Goal: Information Seeking & Learning: Learn about a topic

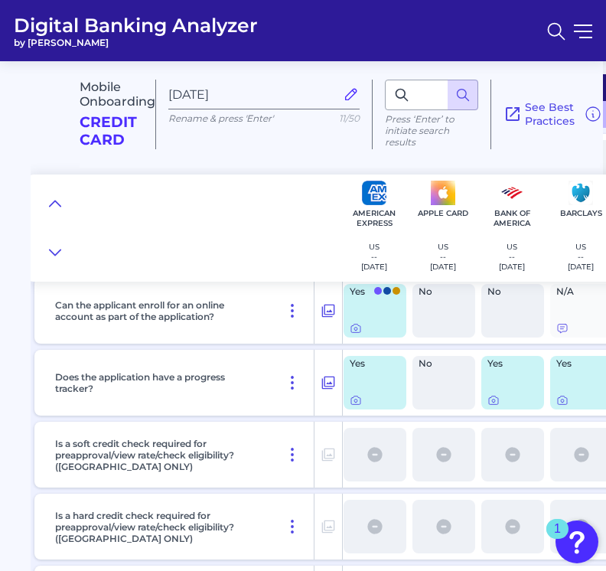
scroll to position [3388, 3]
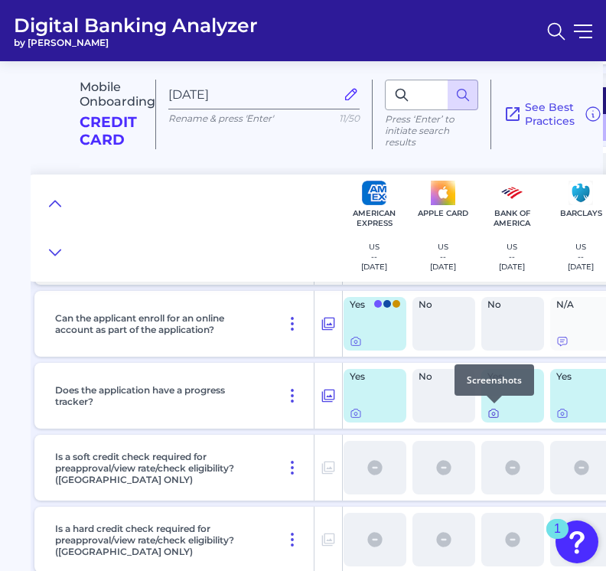
click at [433, 417] on icon at bounding box center [493, 414] width 9 height 8
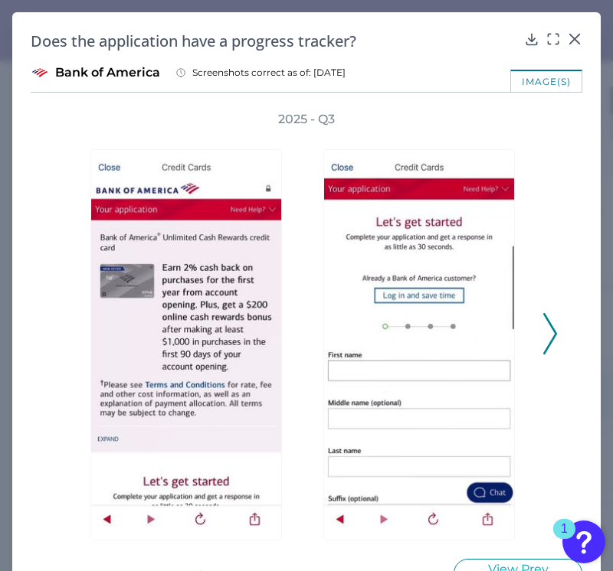
click at [433, 329] on icon at bounding box center [550, 333] width 14 height 41
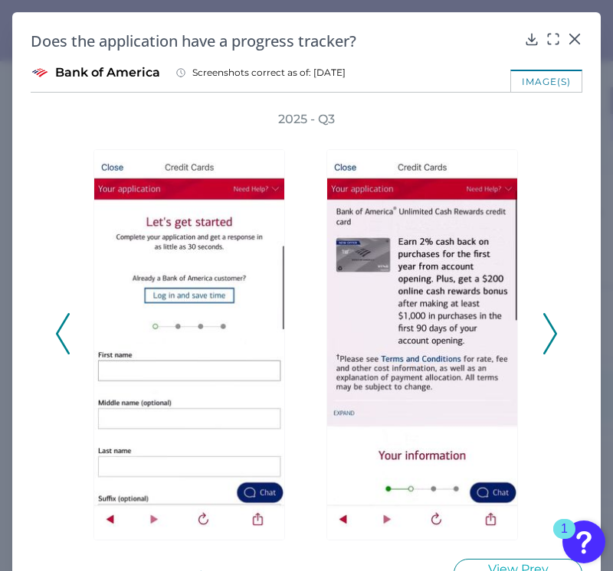
click at [433, 324] on icon at bounding box center [550, 333] width 14 height 41
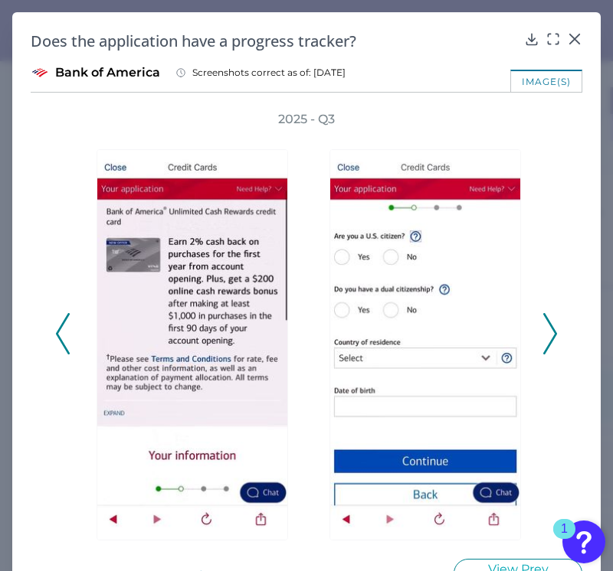
click at [433, 332] on icon at bounding box center [550, 333] width 14 height 41
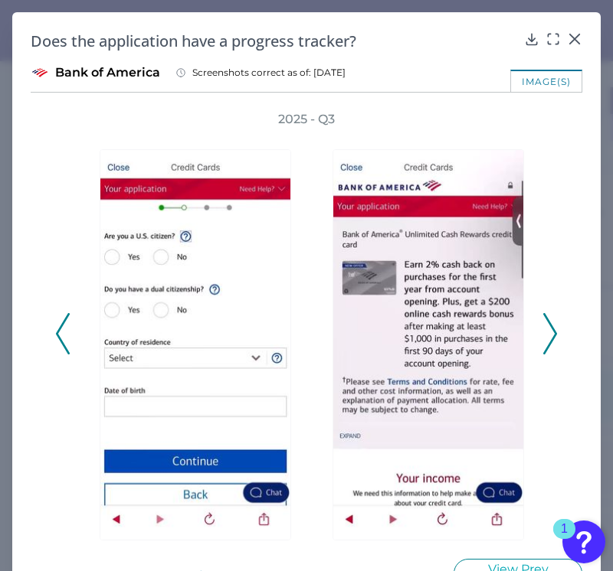
click at [433, 332] on icon at bounding box center [550, 333] width 14 height 41
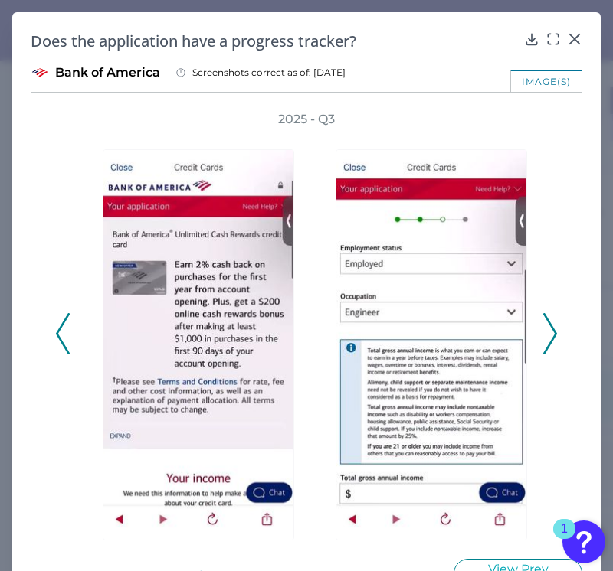
click at [433, 332] on icon at bounding box center [550, 333] width 14 height 41
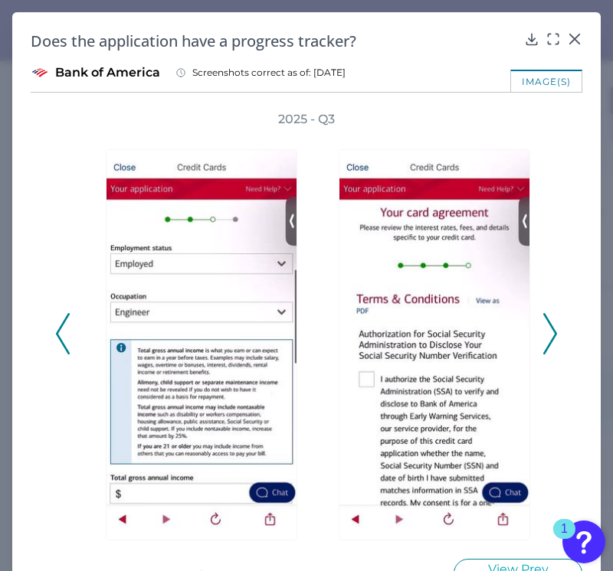
click at [433, 336] on icon at bounding box center [550, 333] width 14 height 41
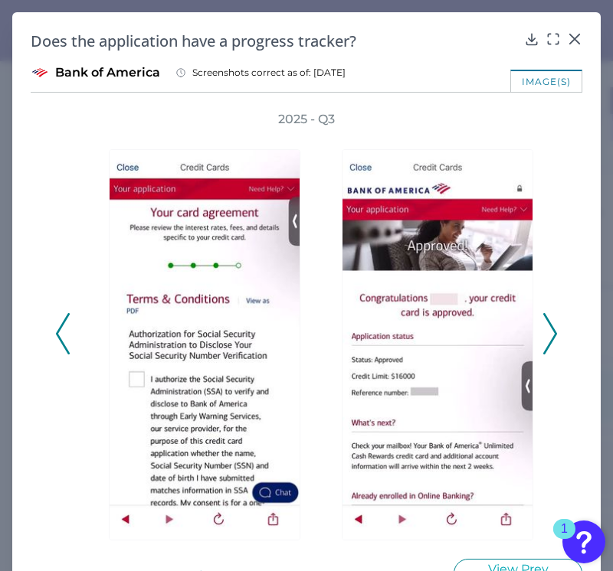
click at [433, 336] on icon at bounding box center [550, 333] width 14 height 41
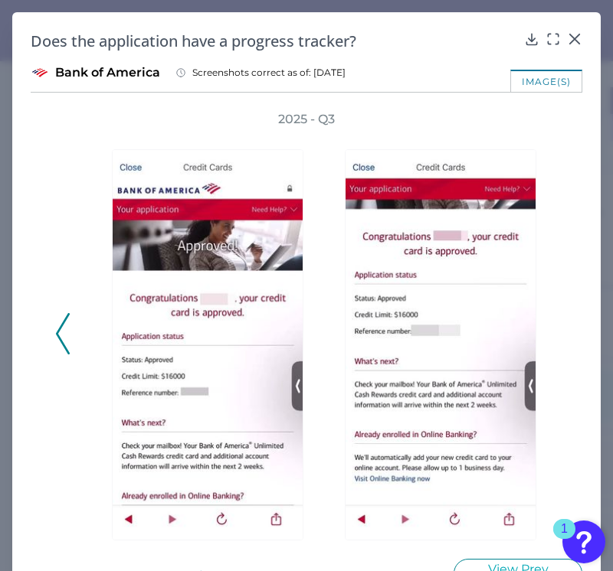
click at [433, 336] on div "2025 - Q3" at bounding box center [306, 326] width 502 height 430
click at [433, 34] on icon at bounding box center [574, 38] width 15 height 15
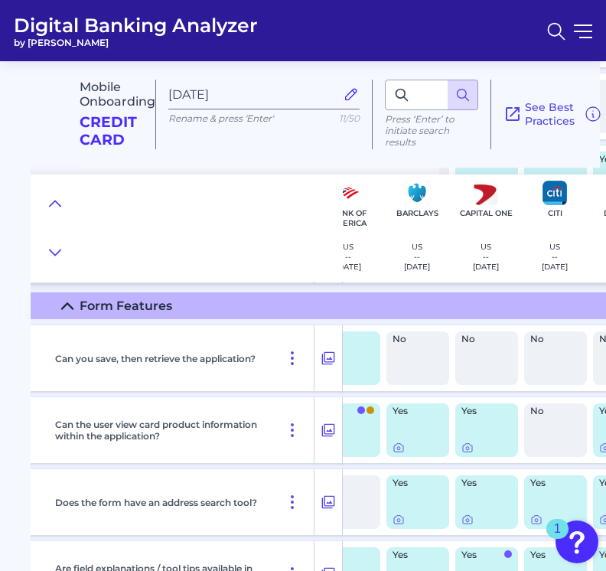
scroll to position [3821, 0]
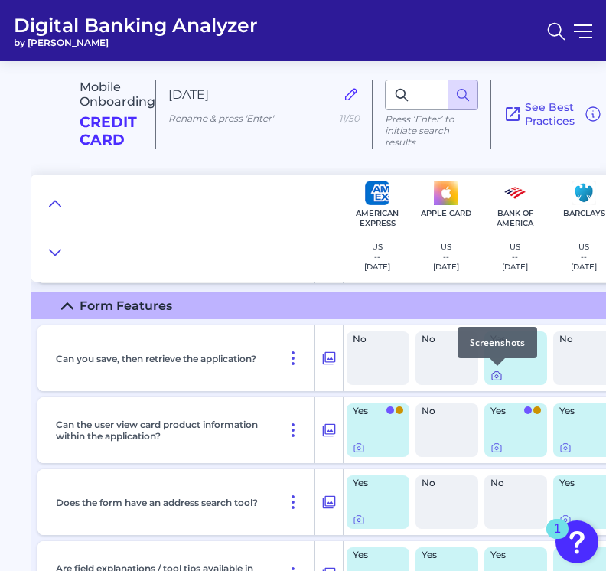
click at [433, 379] on icon at bounding box center [497, 376] width 12 height 12
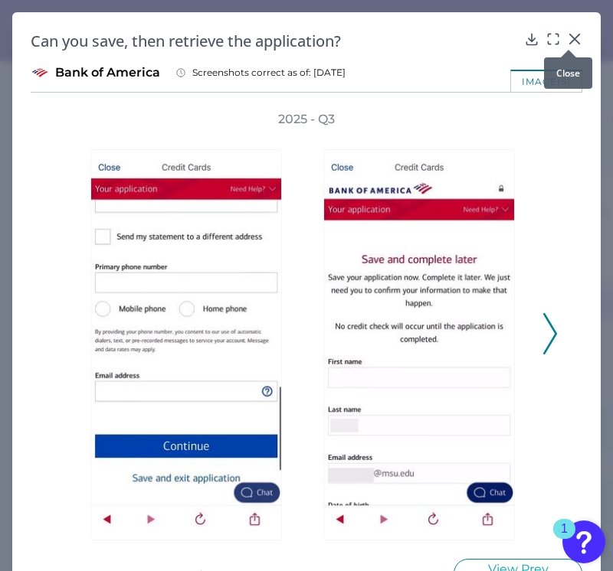
click at [433, 36] on icon at bounding box center [574, 38] width 15 height 15
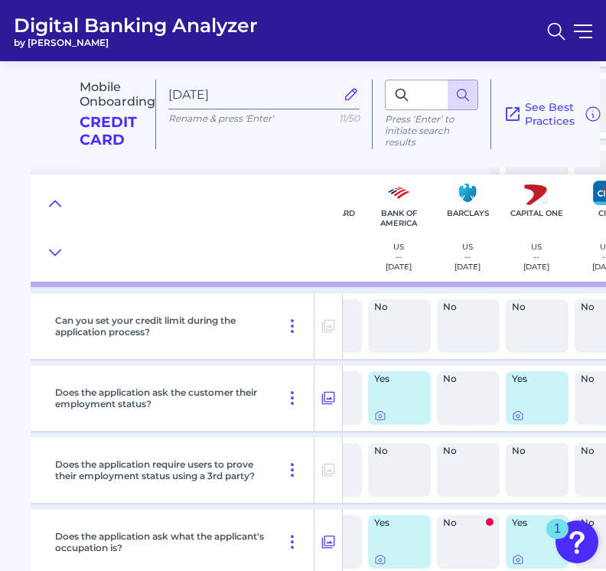
scroll to position [5693, 77]
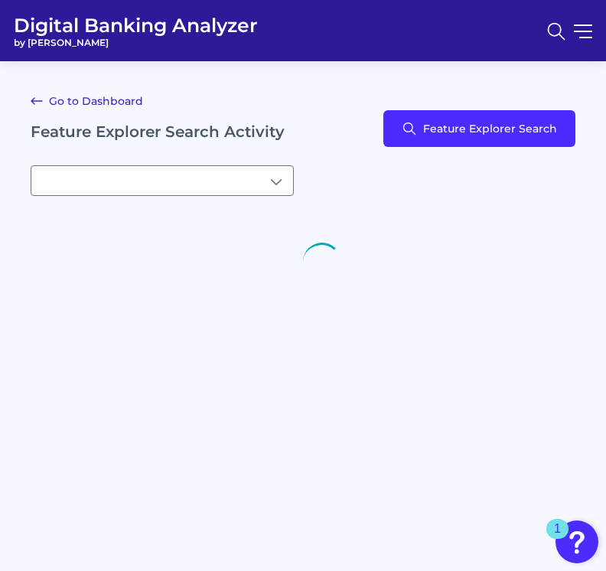
type input "[object Object]My Saved Searches"
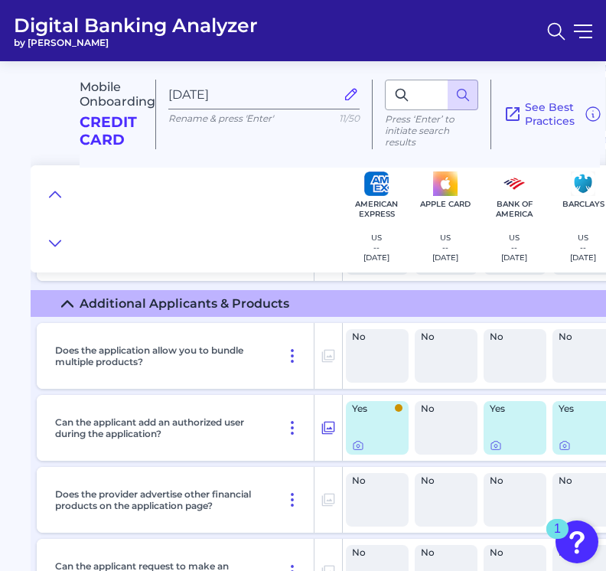
scroll to position [7067, 1]
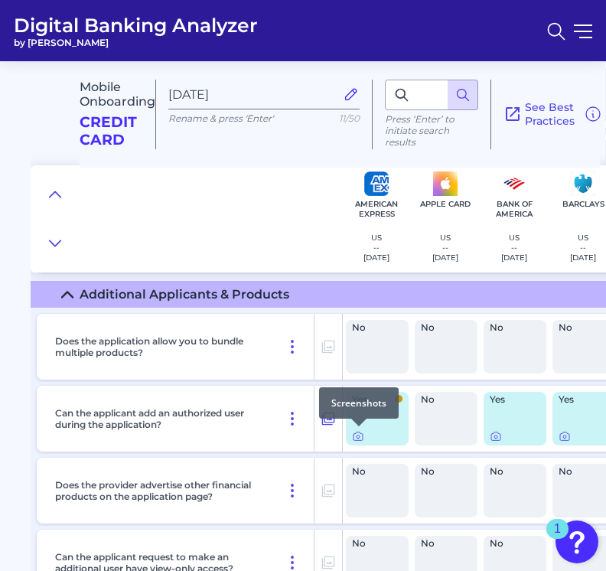
click at [357, 433] on div at bounding box center [358, 426] width 15 height 15
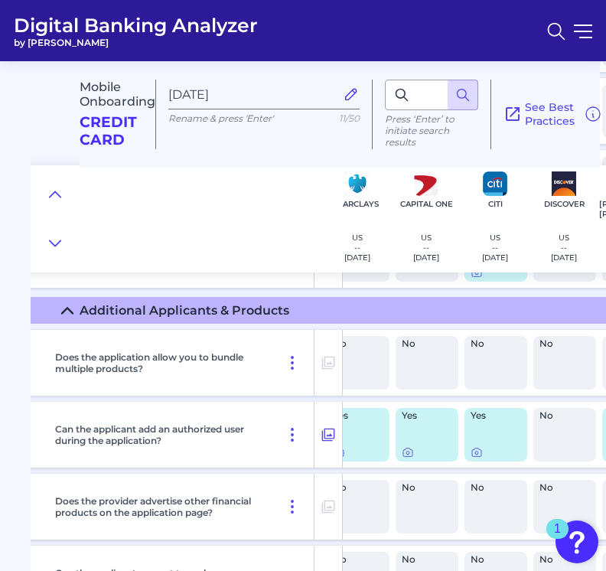
scroll to position [7051, 0]
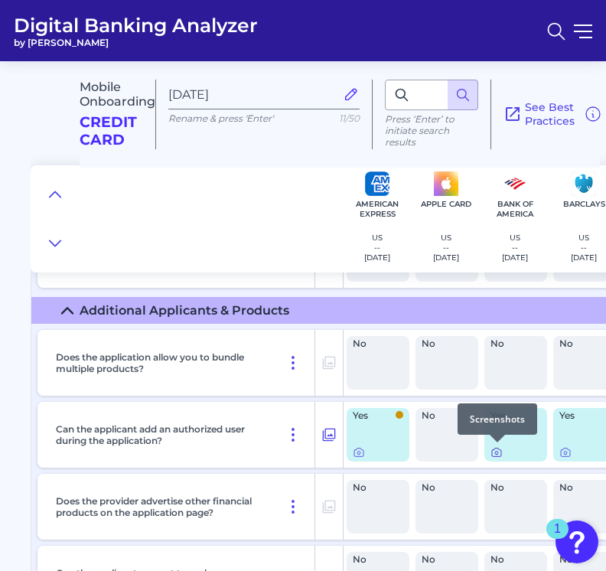
click at [433, 451] on icon at bounding box center [497, 452] width 12 height 12
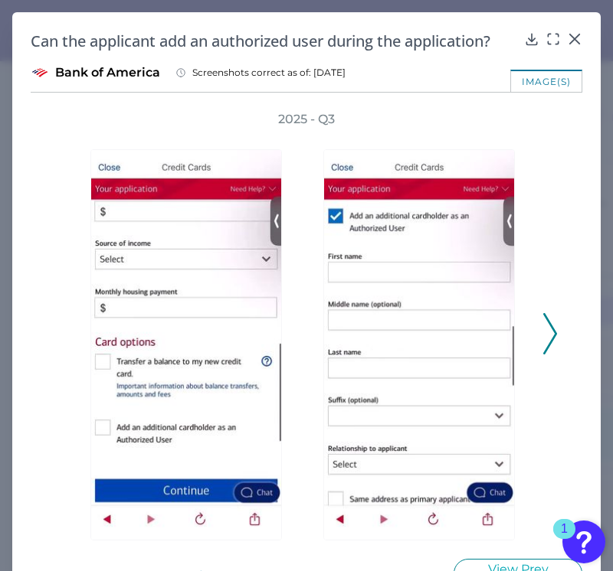
click at [390, 33] on h2 "Can the applicant add an authorized user during the application?" at bounding box center [274, 41] width 487 height 21
click at [391, 33] on h2 "Can the applicant add an authorized user during the application?" at bounding box center [274, 41] width 487 height 21
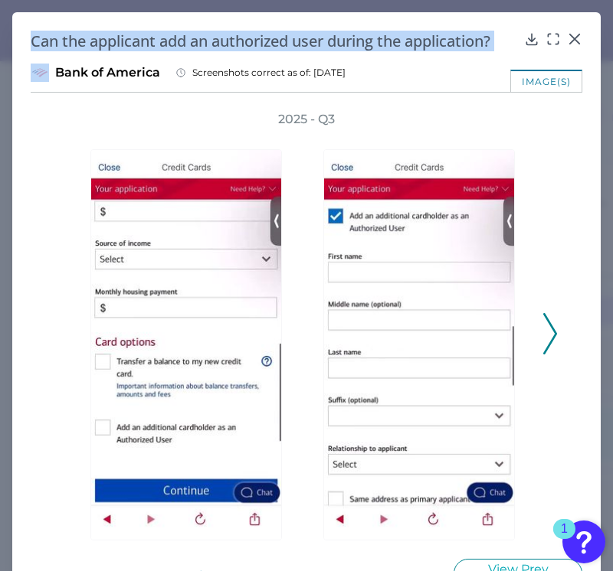
copy div "Can the applicant add an authorized user during the application?"
click at [433, 343] on polyline at bounding box center [549, 334] width 11 height 39
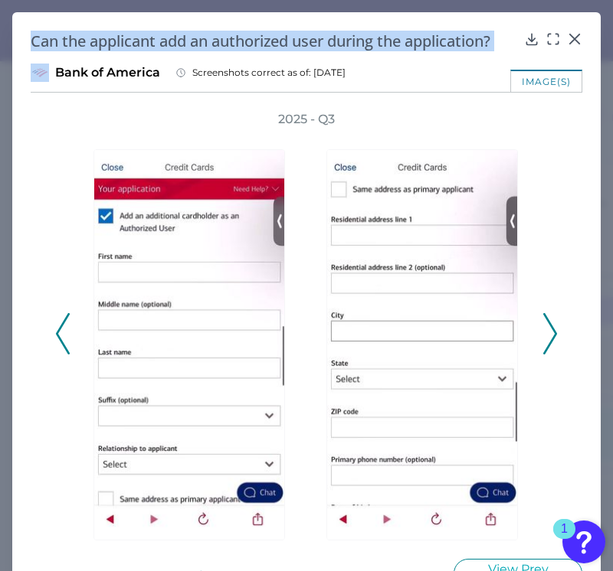
click at [433, 343] on polyline at bounding box center [549, 334] width 11 height 39
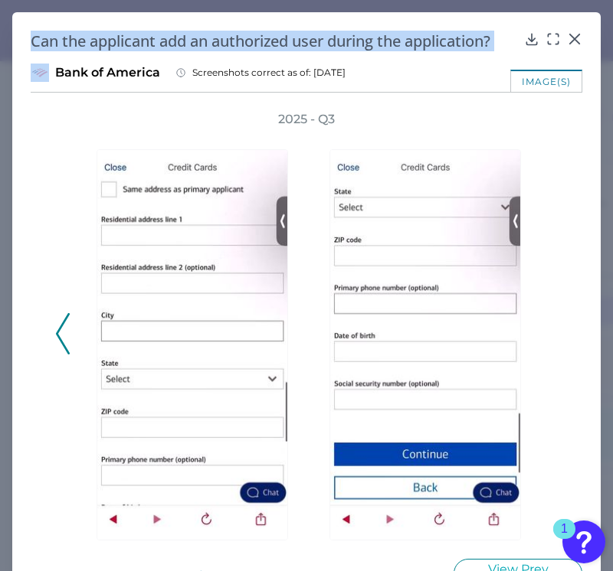
click at [433, 343] on div "2025 - Q3" at bounding box center [306, 326] width 502 height 430
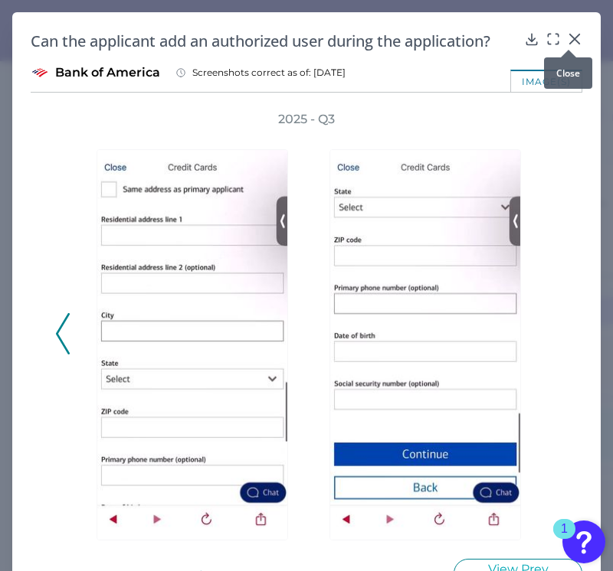
click at [433, 41] on icon at bounding box center [574, 38] width 15 height 15
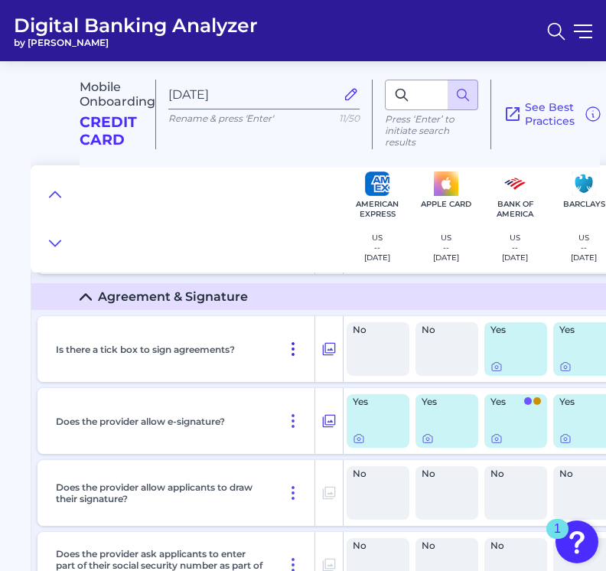
scroll to position [8297, 0]
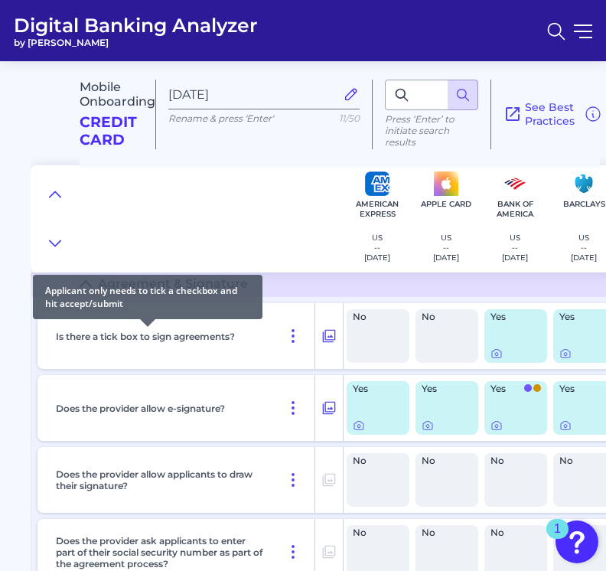
drag, startPoint x: 52, startPoint y: 332, endPoint x: 240, endPoint y: 335, distance: 187.6
click at [240, 335] on div "Is there a tick box to sign agreements?" at bounding box center [183, 336] width 266 height 66
copy p "Is there a tick box to sign agreements?"
click at [204, 345] on div "Is there a tick box to sign agreements?" at bounding box center [183, 336] width 266 height 66
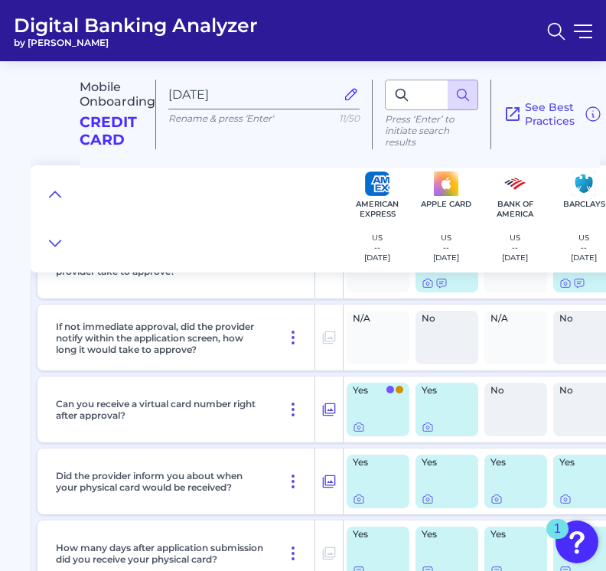
scroll to position [9468, 0]
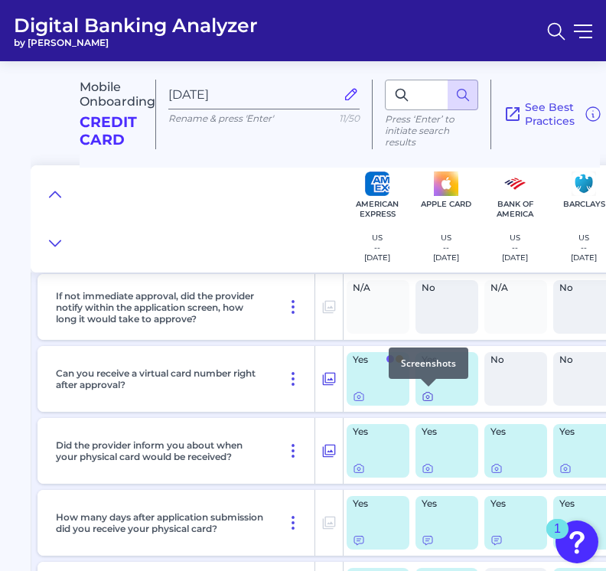
click at [431, 393] on body "Digital Banking Analyzer by Curinos MK Mitali Kripalani Mitali.Kripalani@aexp.c…" at bounding box center [303, 281] width 606 height 580
click at [426, 396] on icon at bounding box center [428, 396] width 12 height 12
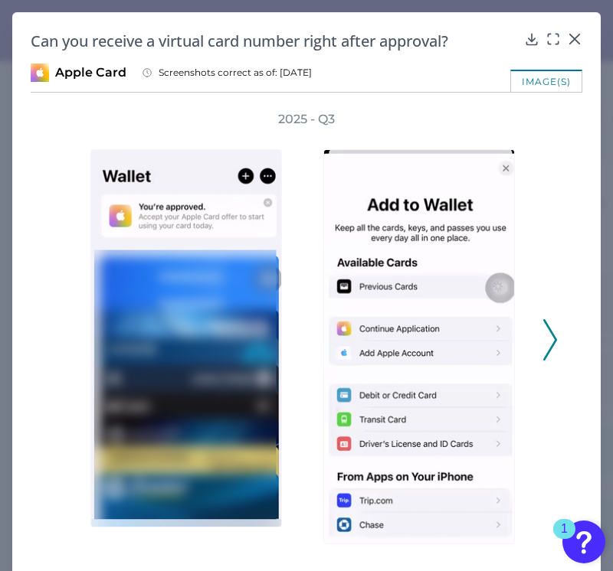
click at [433, 344] on icon at bounding box center [550, 339] width 14 height 41
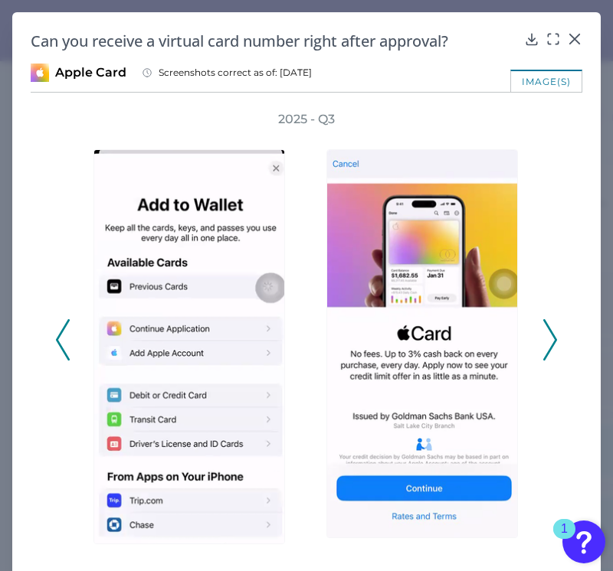
click at [433, 344] on icon at bounding box center [550, 339] width 14 height 41
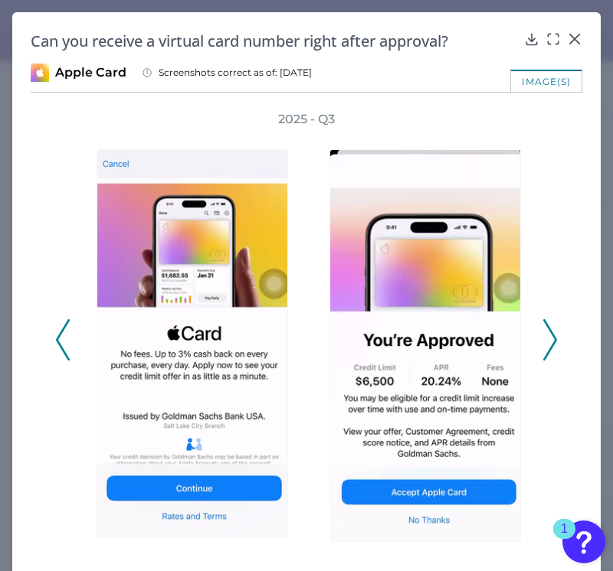
click at [433, 34] on icon at bounding box center [574, 38] width 15 height 15
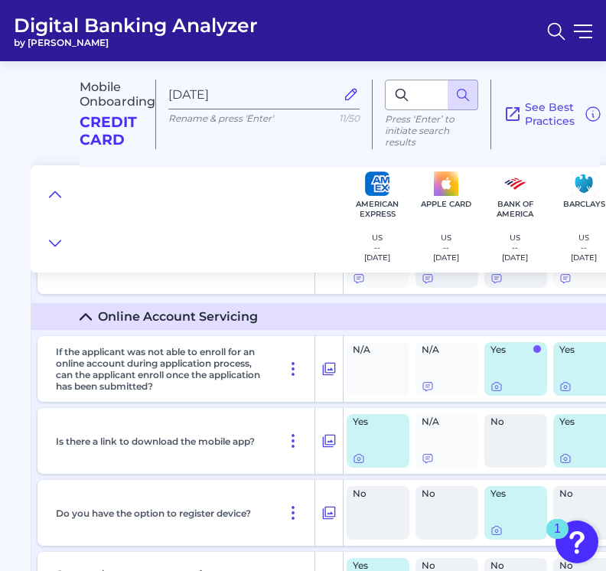
scroll to position [10024, 0]
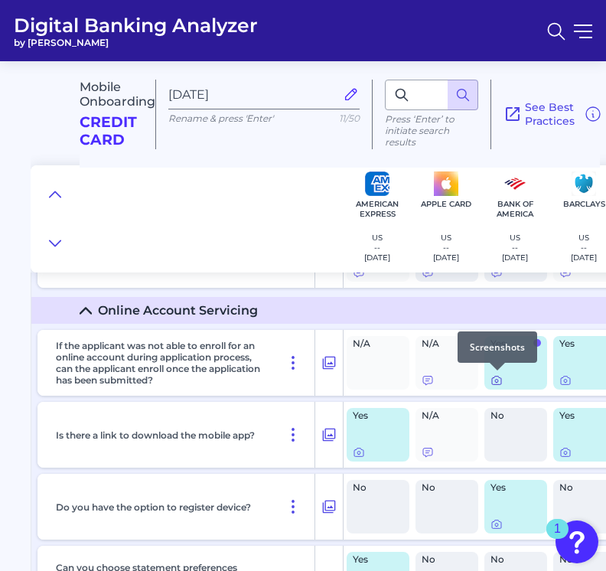
click at [433, 379] on icon at bounding box center [497, 380] width 12 height 12
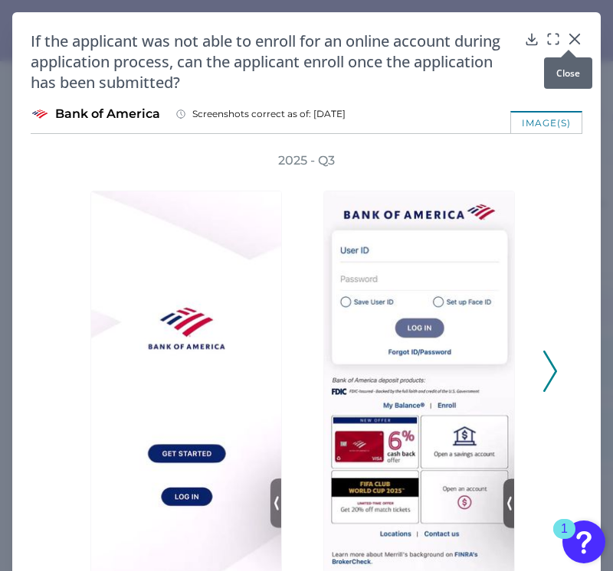
click at [433, 37] on icon at bounding box center [574, 38] width 15 height 15
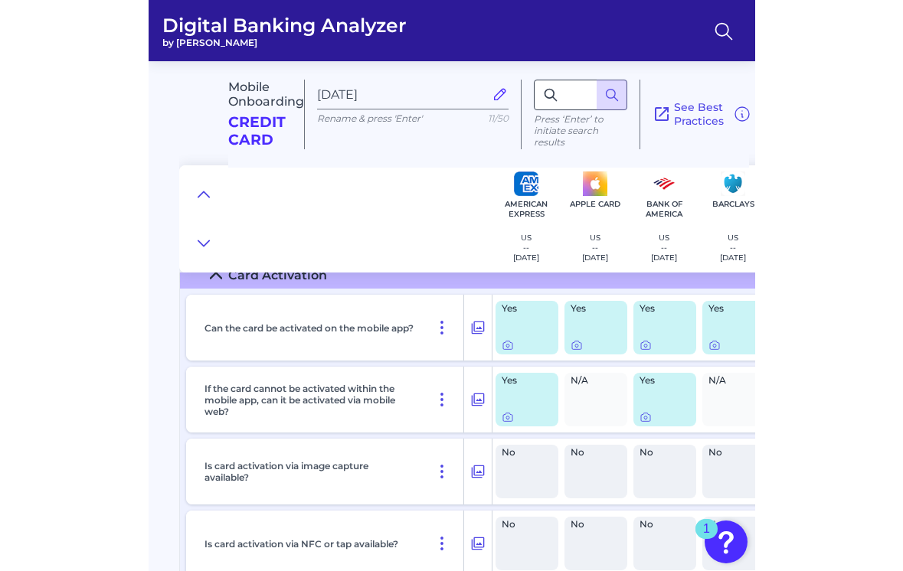
scroll to position [0, 0]
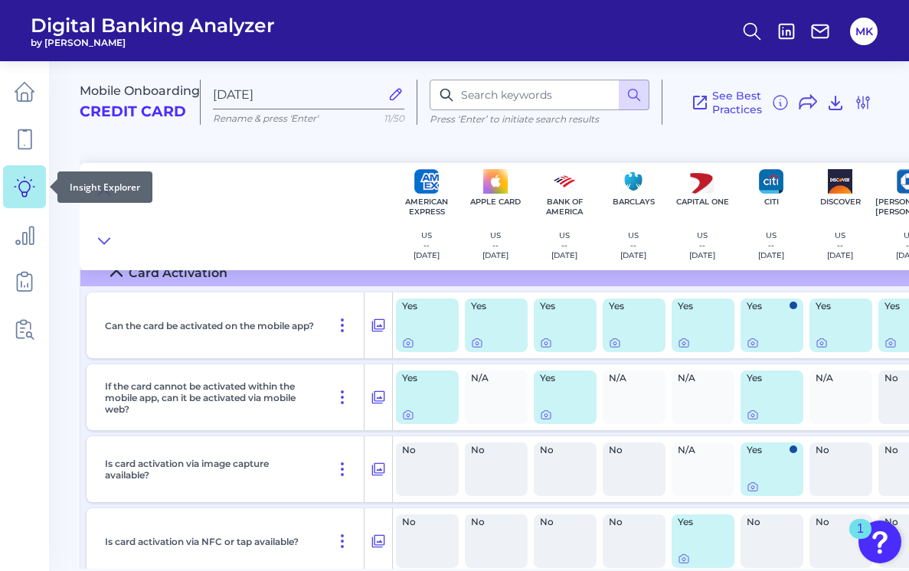
click at [29, 173] on link at bounding box center [24, 186] width 43 height 43
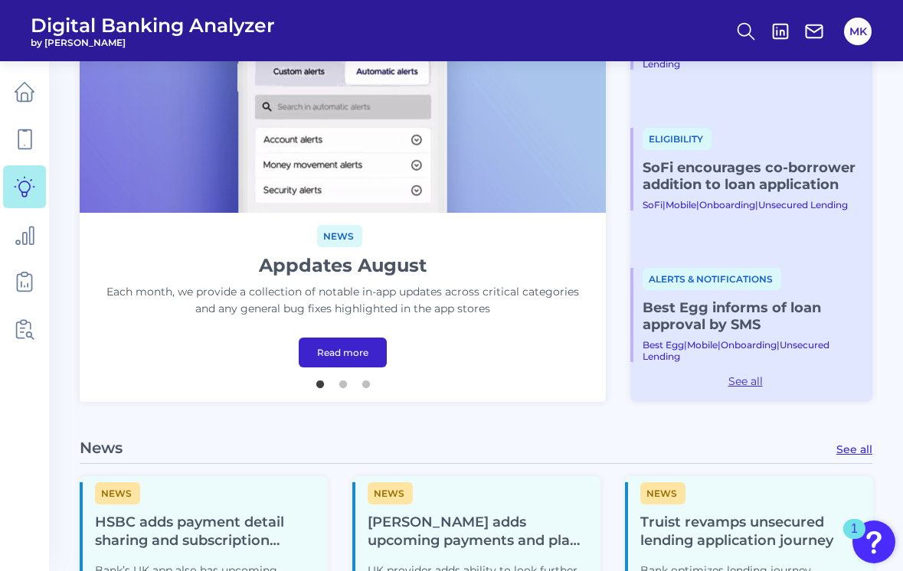
scroll to position [554, 0]
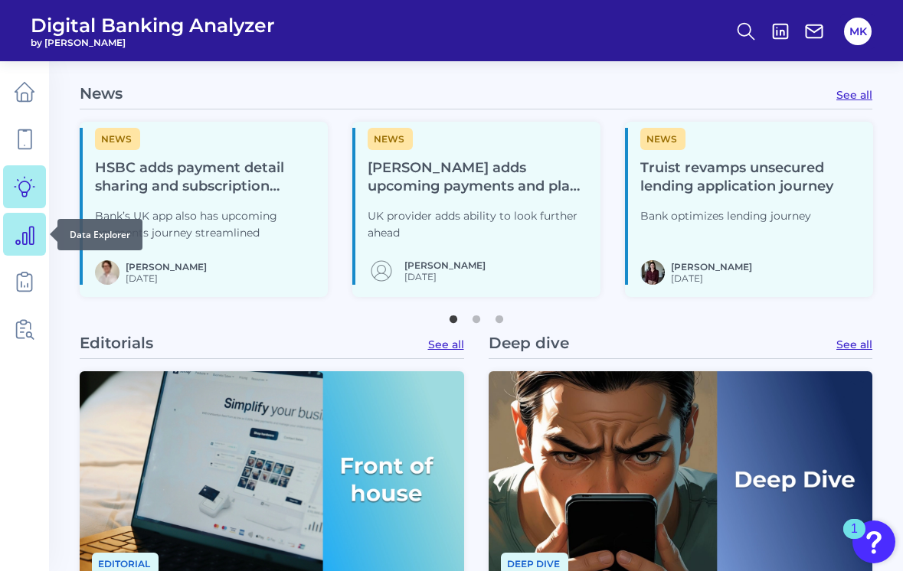
click at [21, 237] on icon at bounding box center [24, 234] width 21 height 21
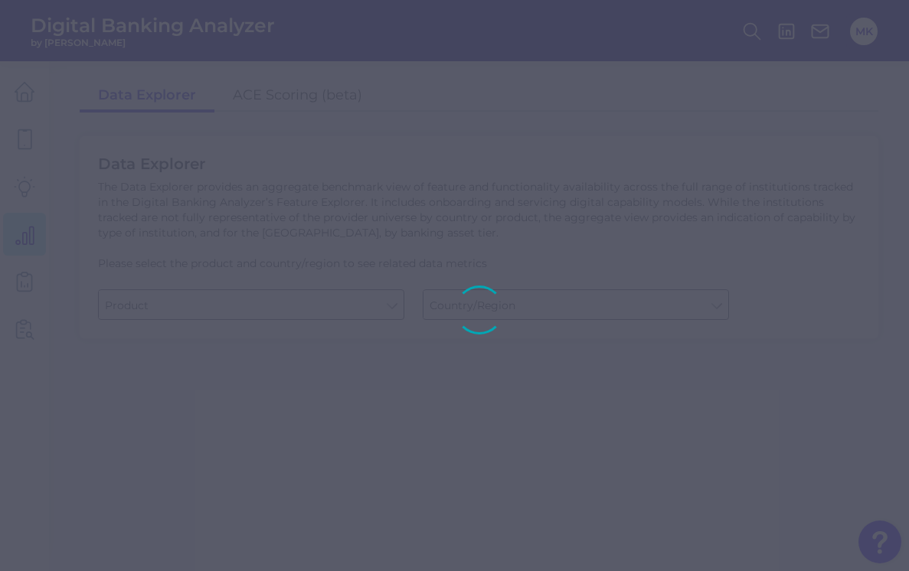
type input "Business Bank Account"
type input "United States"
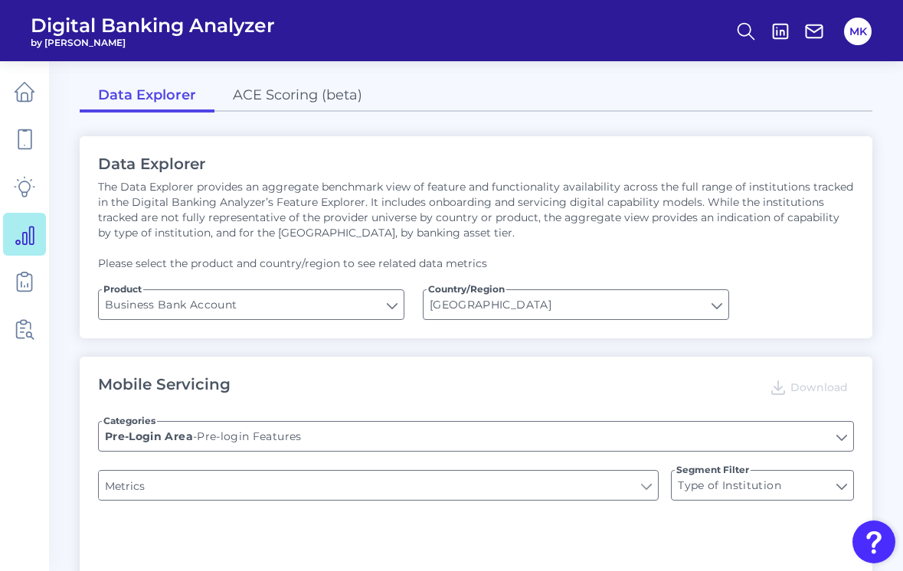
type input "Upon opening the app are users immediately prompted to use Touch/Face ID to log…"
type input "Does it offer third-party single sign on?"
type input "Can you apply for the PRODUCT as a new to brand customer on ANY digital channel?"
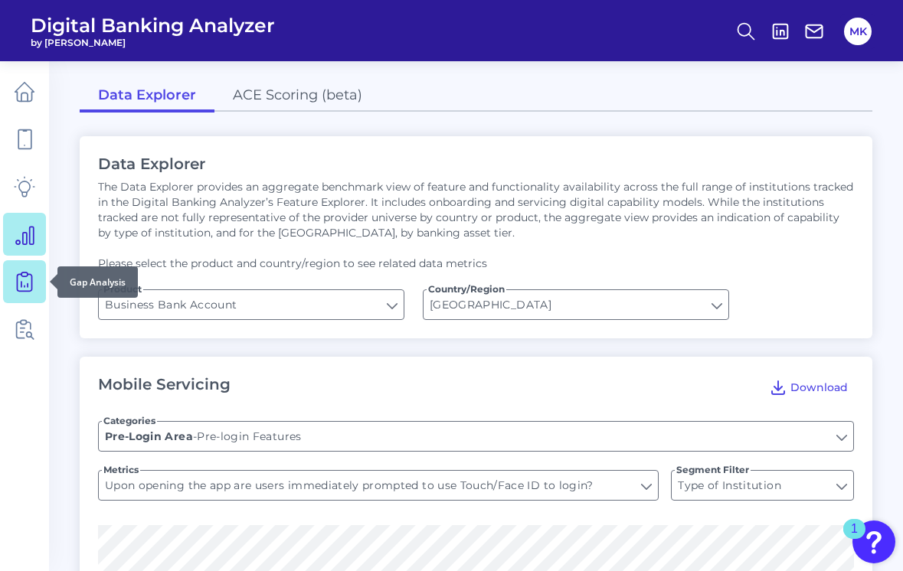
click at [21, 283] on icon at bounding box center [24, 281] width 21 height 21
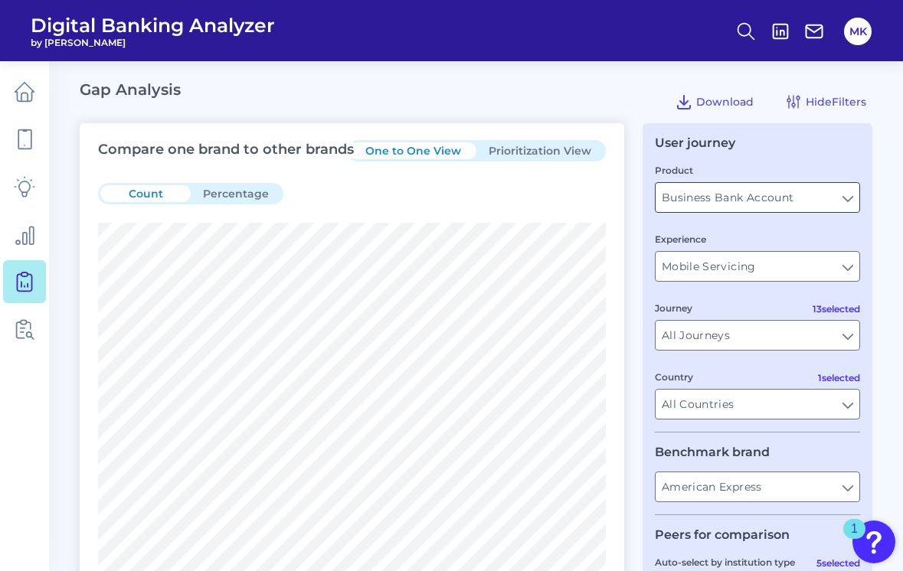
click at [433, 188] on input "Business Bank Account" at bounding box center [757, 197] width 204 height 29
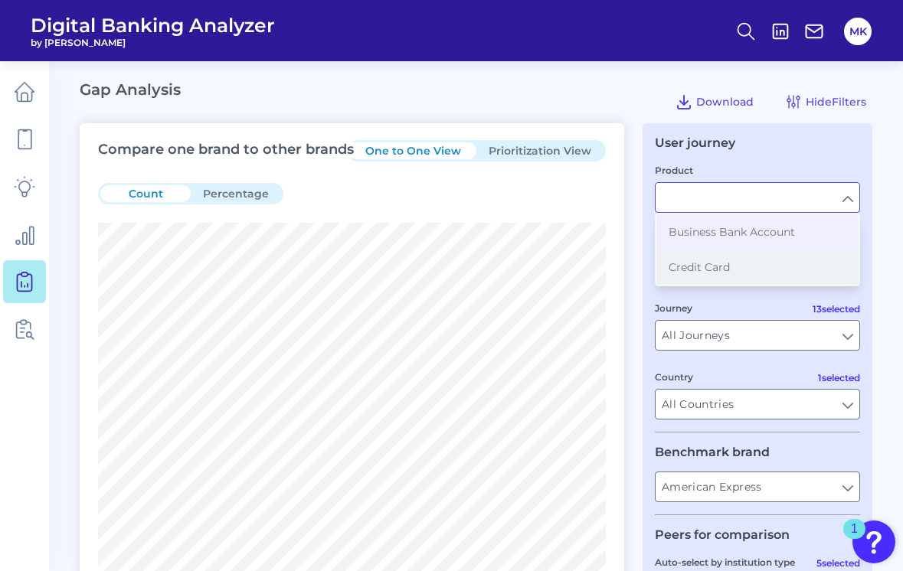
click at [433, 281] on button "Credit Card" at bounding box center [757, 267] width 202 height 35
type input "Credit Card"
type input "United States"
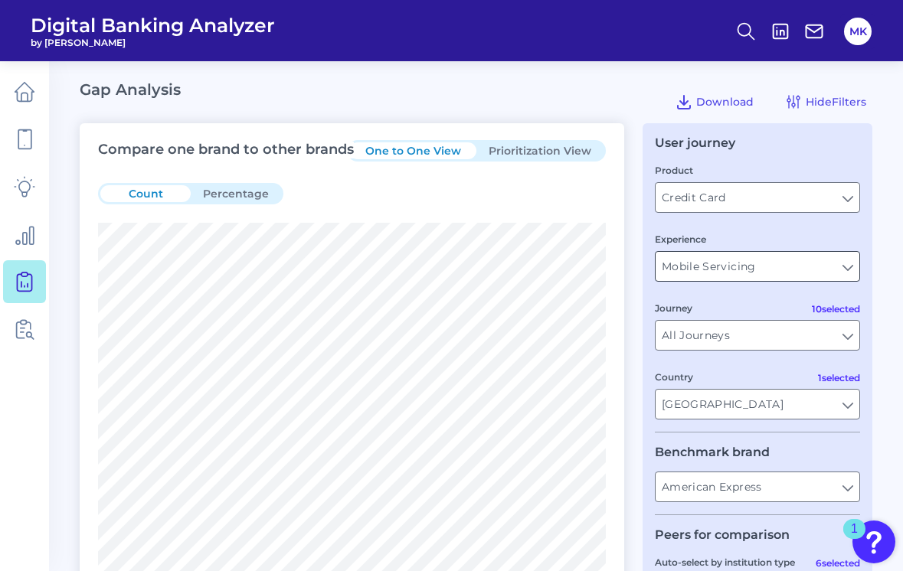
click at [433, 268] on input "Mobile Servicing" at bounding box center [757, 266] width 204 height 29
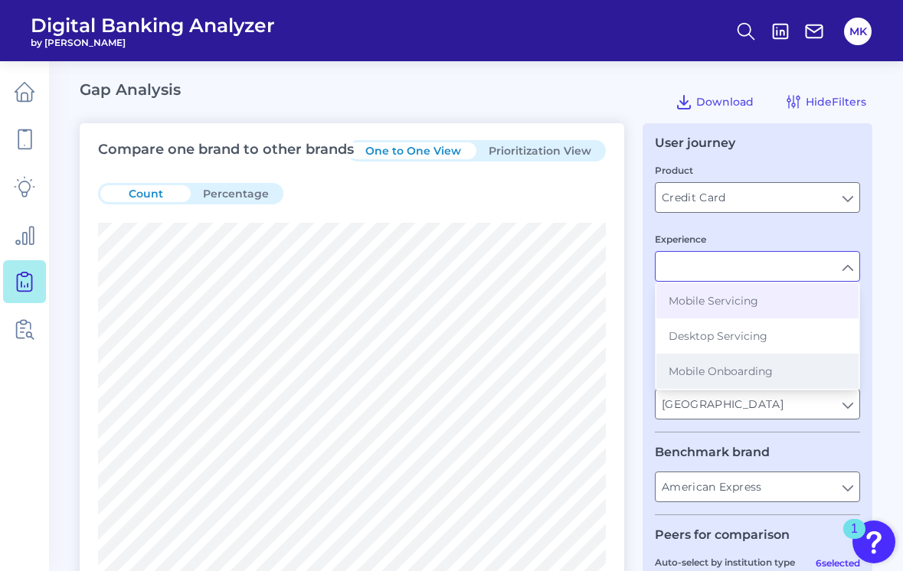
click at [433, 368] on span "Mobile Onboarding" at bounding box center [720, 371] width 104 height 14
type input "Mobile Onboarding"
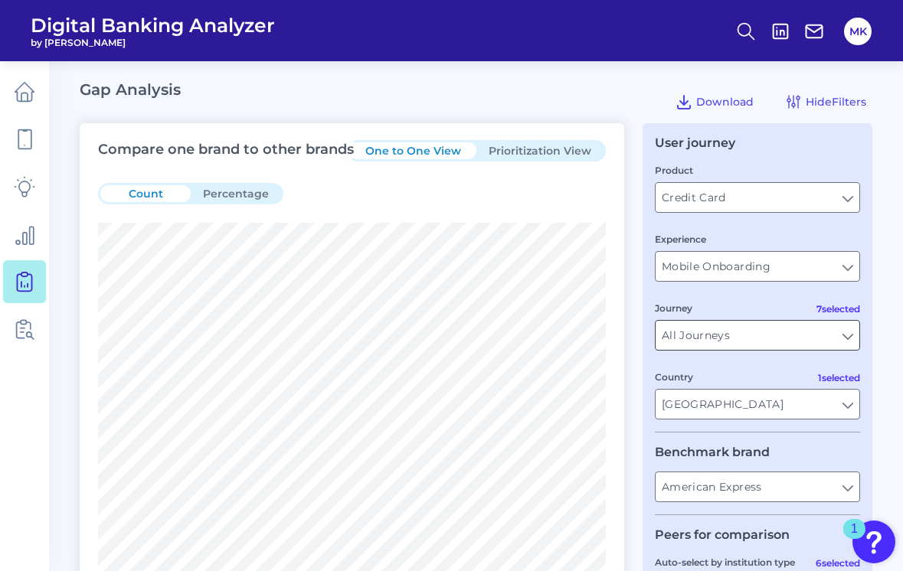
click at [433, 332] on input "All Journeys" at bounding box center [757, 335] width 204 height 29
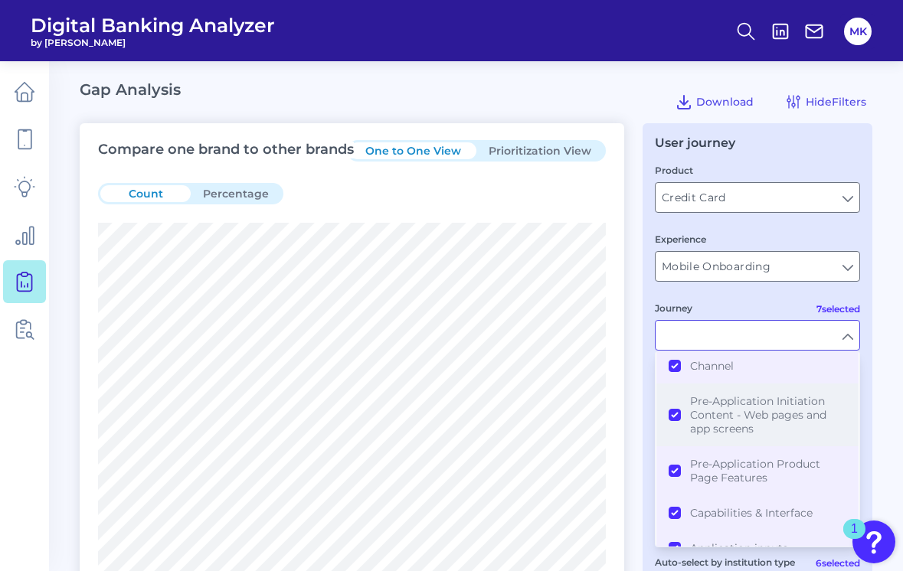
scroll to position [129, 0]
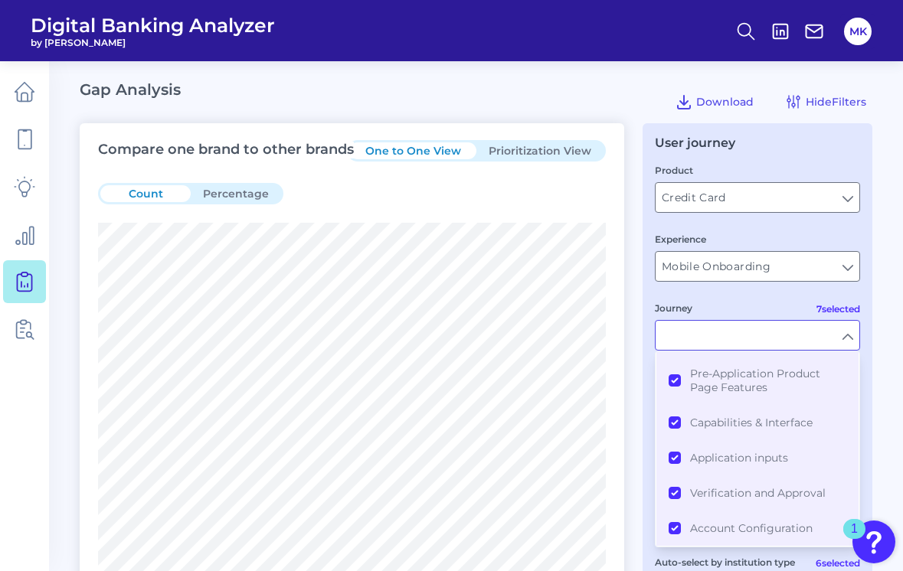
drag, startPoint x: 698, startPoint y: 326, endPoint x: 698, endPoint y: 316, distance: 10.0
click at [433, 316] on div "Journey" at bounding box center [757, 325] width 205 height 51
click at [433, 279] on input "Mobile Onboarding" at bounding box center [757, 266] width 204 height 29
type input "All Journeys"
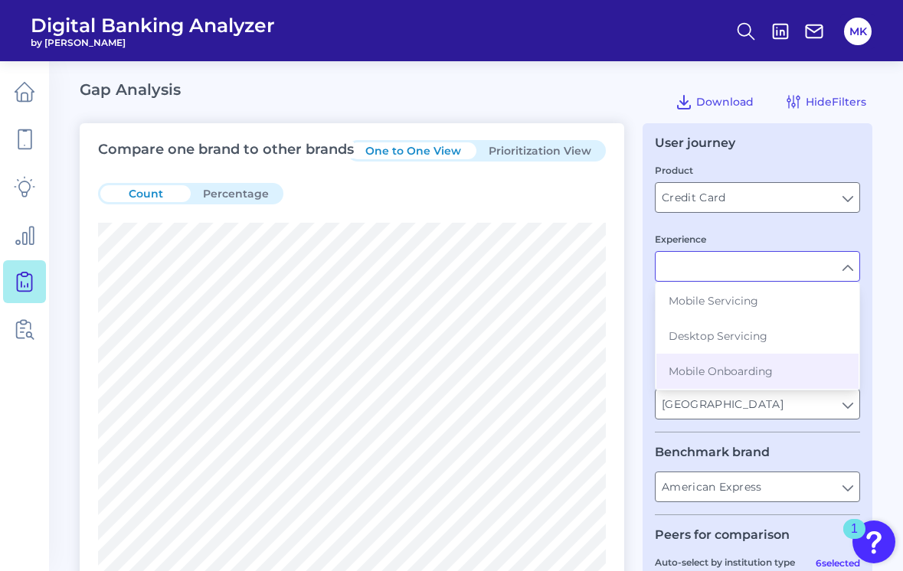
type input "Mobile Onboarding"
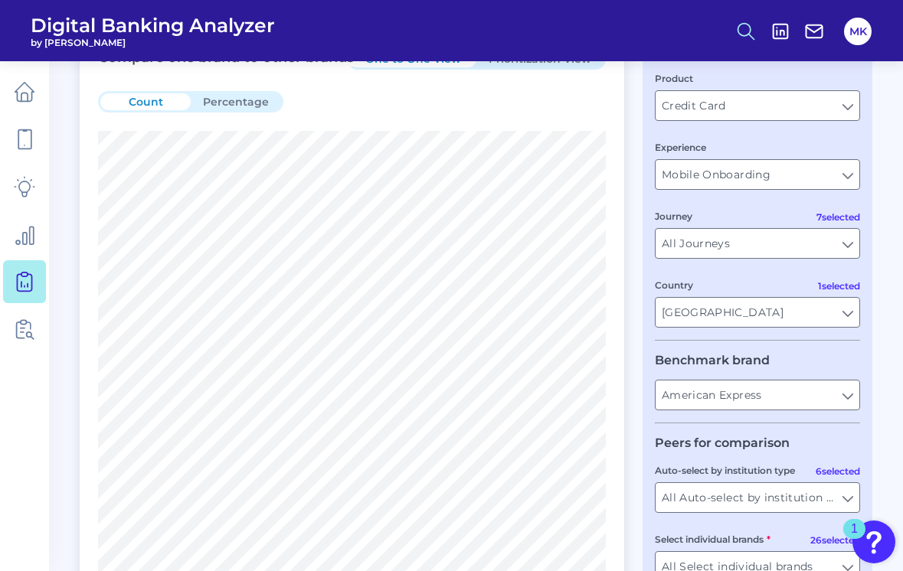
scroll to position [0, 0]
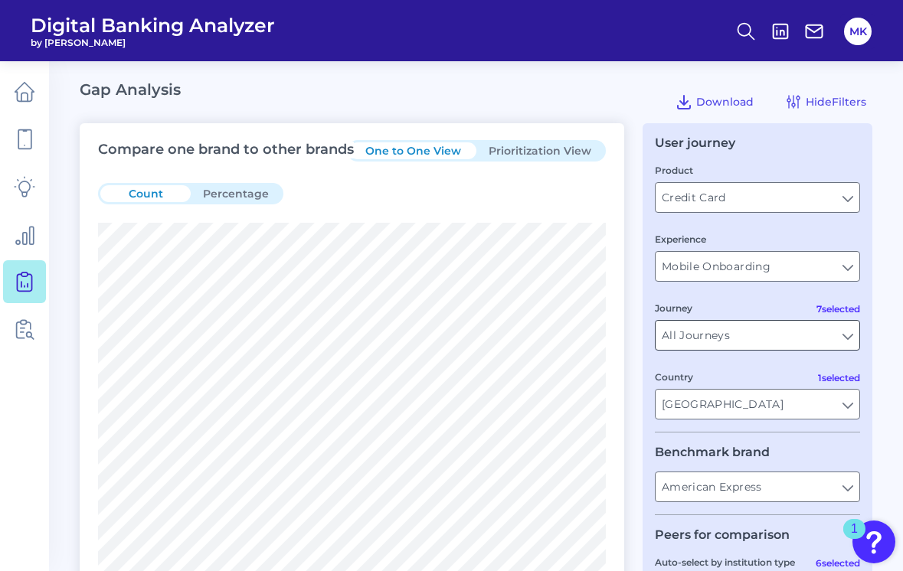
click at [433, 343] on input "All Journeys" at bounding box center [757, 335] width 204 height 29
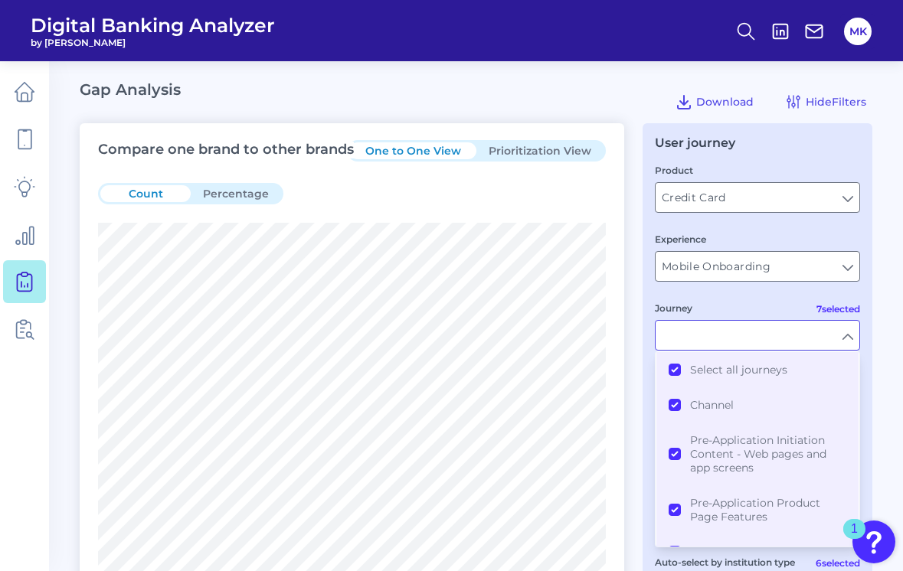
click at [433, 341] on input "Journey" at bounding box center [757, 335] width 204 height 29
type input "All Journeys"
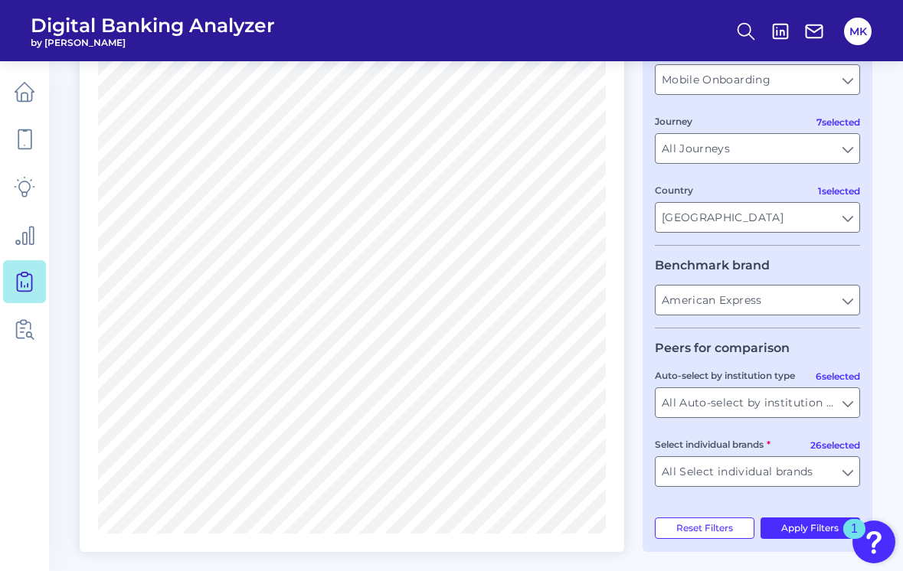
scroll to position [243, 0]
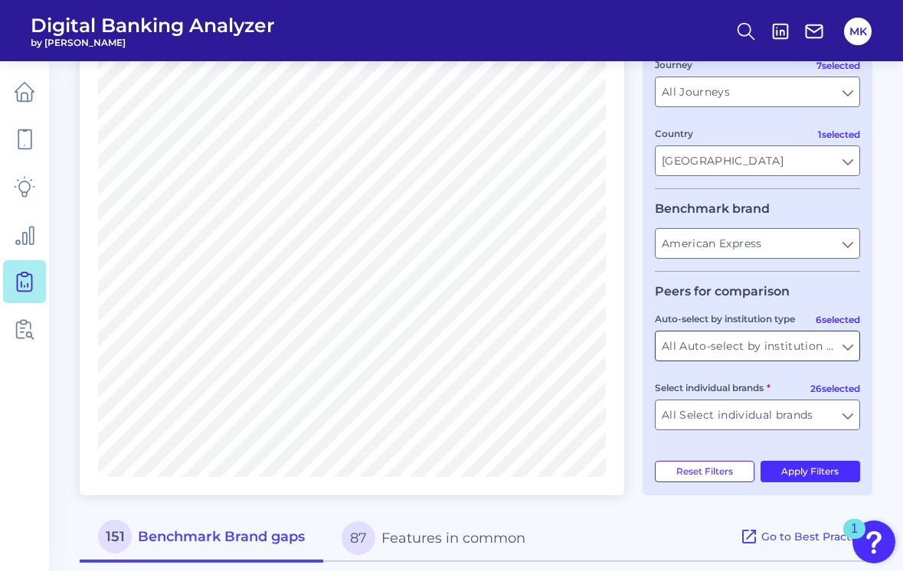
click at [433, 340] on input "All Auto-select by institution types" at bounding box center [757, 346] width 204 height 29
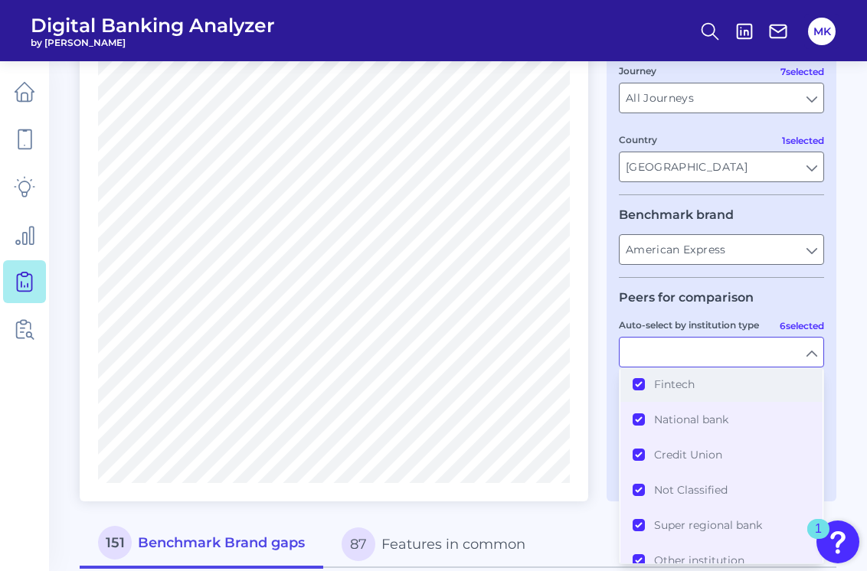
scroll to position [67, 0]
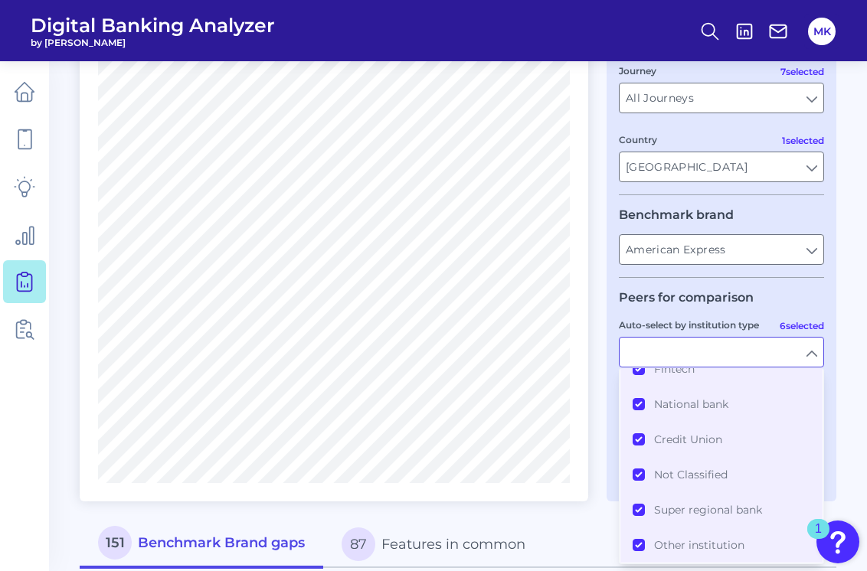
click at [433, 355] on input "Auto-select by institution type" at bounding box center [721, 352] width 204 height 29
type input "All Auto-select by institution types"
click at [433, 355] on input "All Auto-select by institution types" at bounding box center [721, 352] width 204 height 29
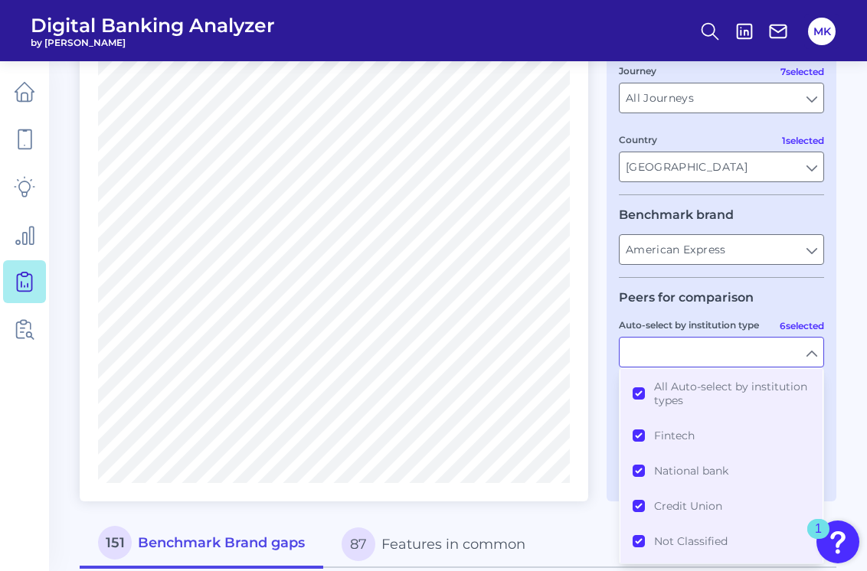
click at [433, 354] on input "Auto-select by institution type" at bounding box center [721, 352] width 204 height 29
type input "All Auto-select by institution types"
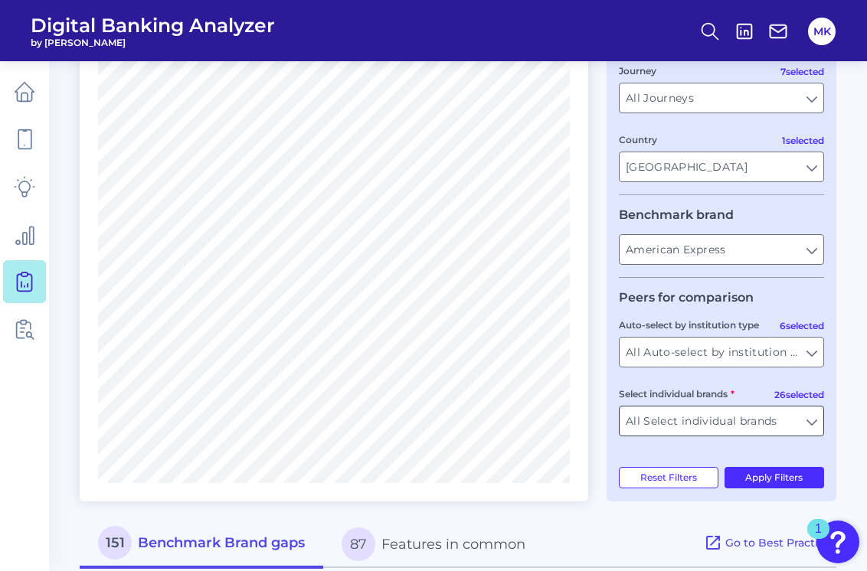
click at [433, 423] on input "All Select individual brands" at bounding box center [721, 421] width 204 height 29
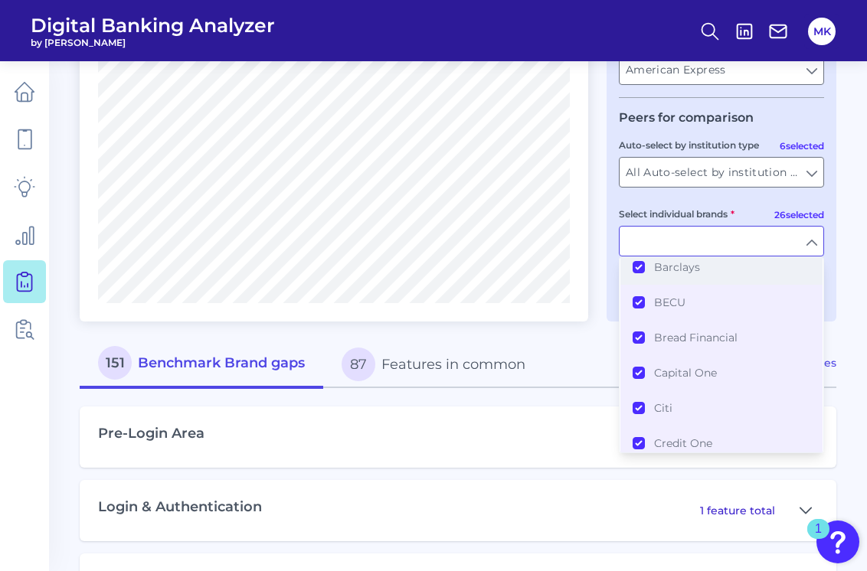
scroll to position [175, 0]
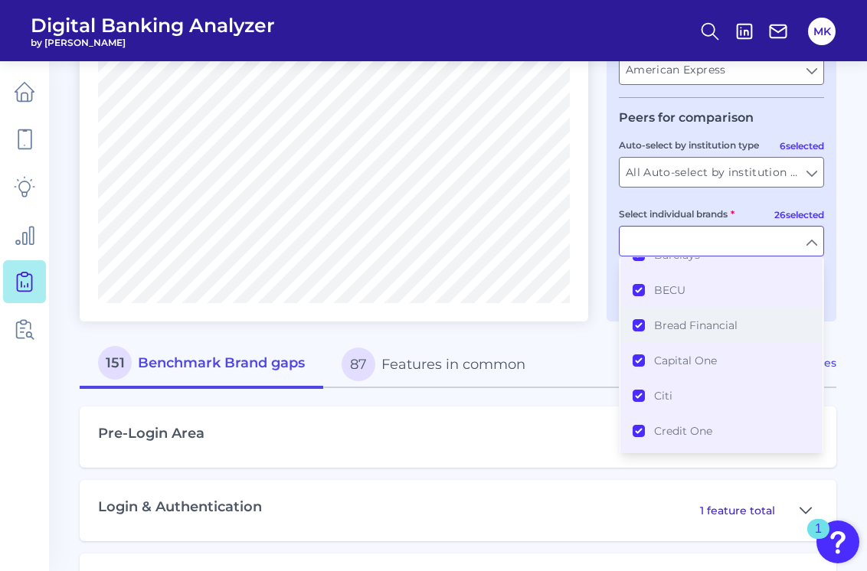
click at [433, 327] on span "Bread Financial" at bounding box center [695, 326] width 83 height 14
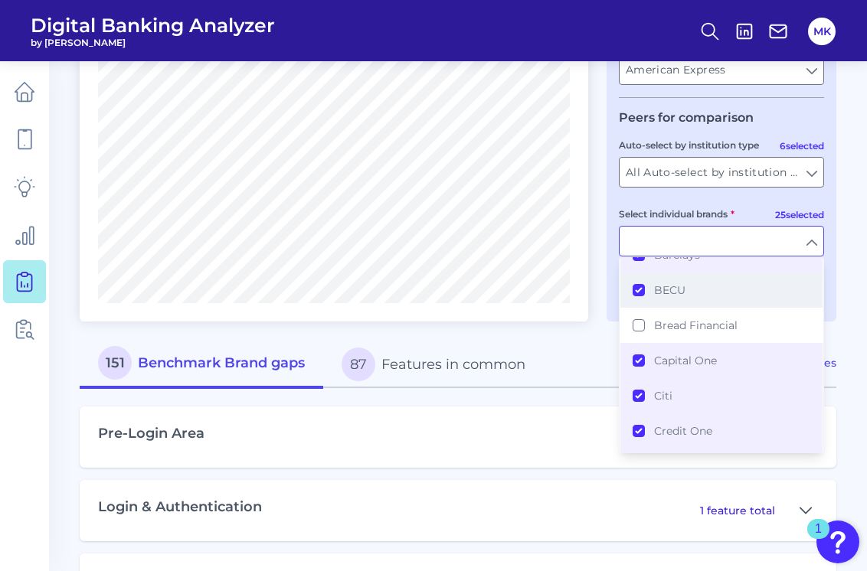
click at [433, 295] on button "BECU" at bounding box center [721, 290] width 202 height 35
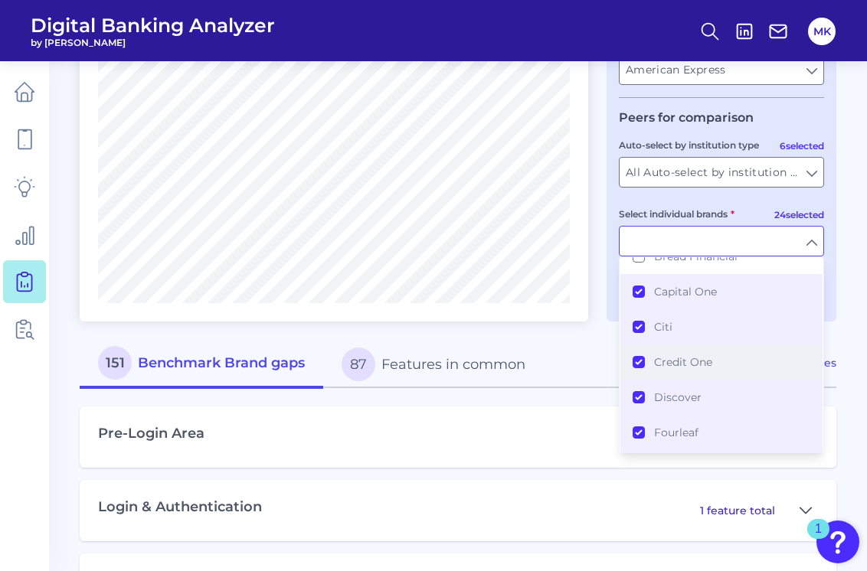
click at [433, 366] on span "Credit One" at bounding box center [683, 362] width 58 height 14
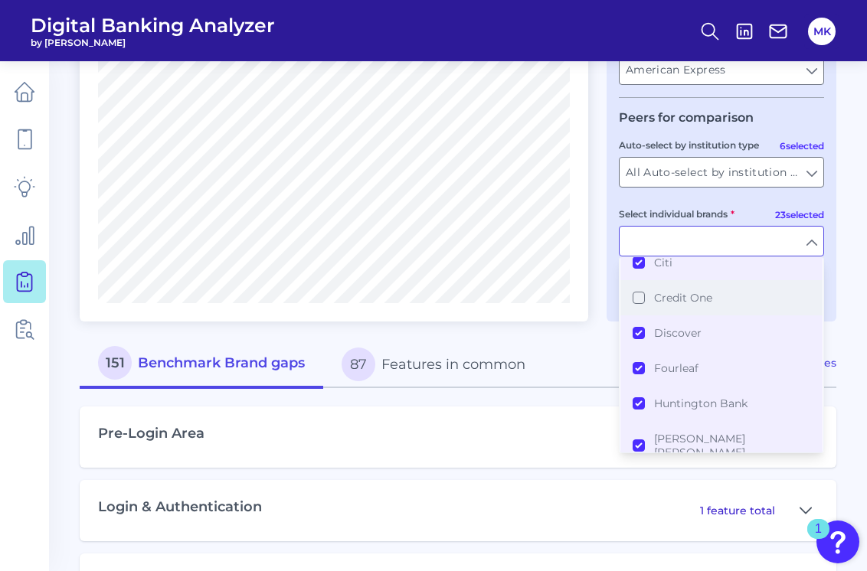
click at [433, 371] on span "Fourleaf" at bounding box center [676, 368] width 44 height 14
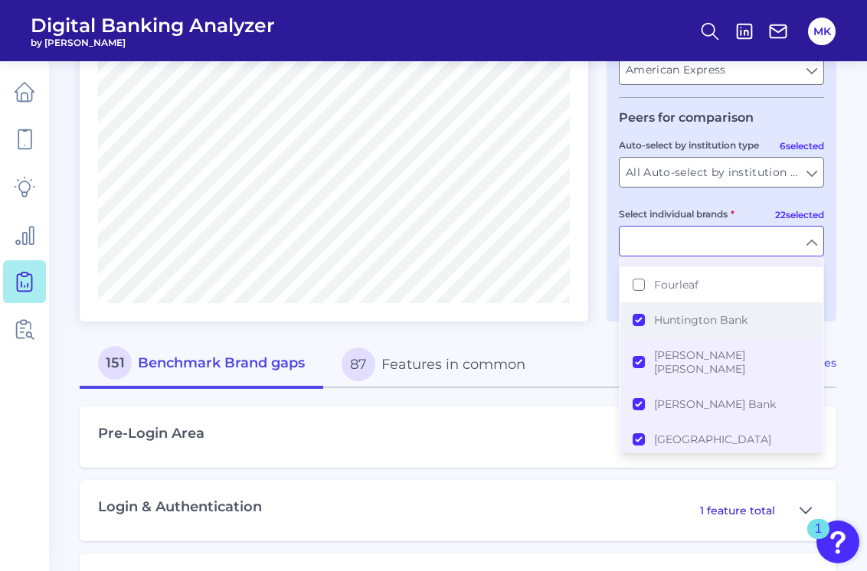
click at [433, 317] on span "Huntington Bank" at bounding box center [700, 320] width 93 height 14
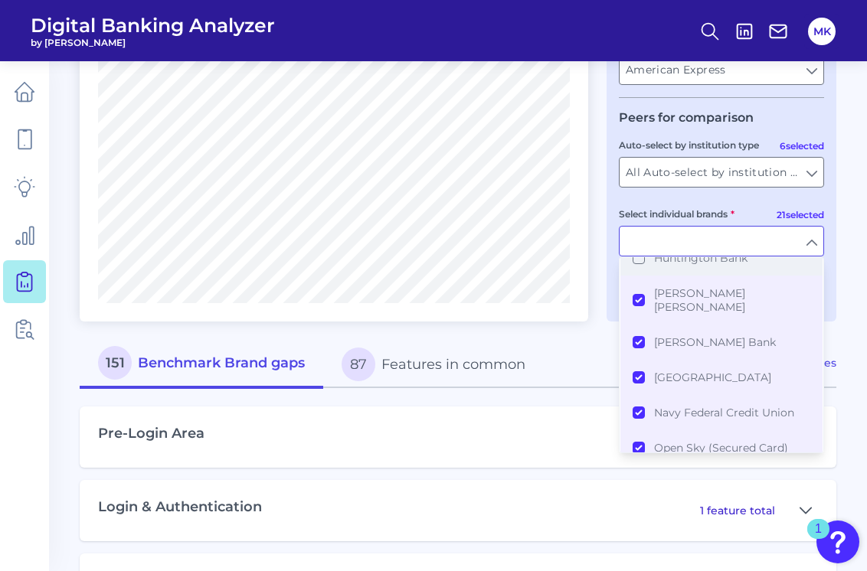
scroll to position [456, 0]
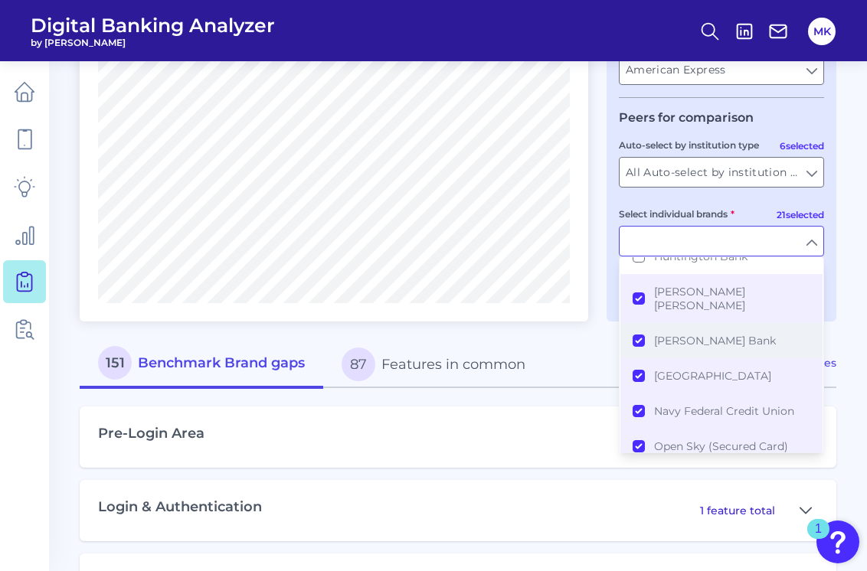
click at [433, 334] on span "Merrick Bank" at bounding box center [715, 341] width 122 height 14
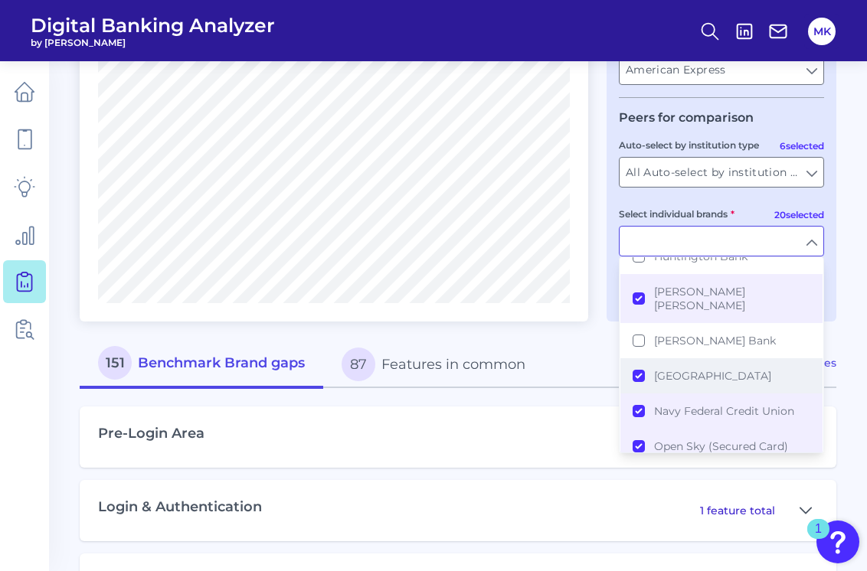
click at [433, 369] on span "Mission Lane" at bounding box center [712, 376] width 117 height 14
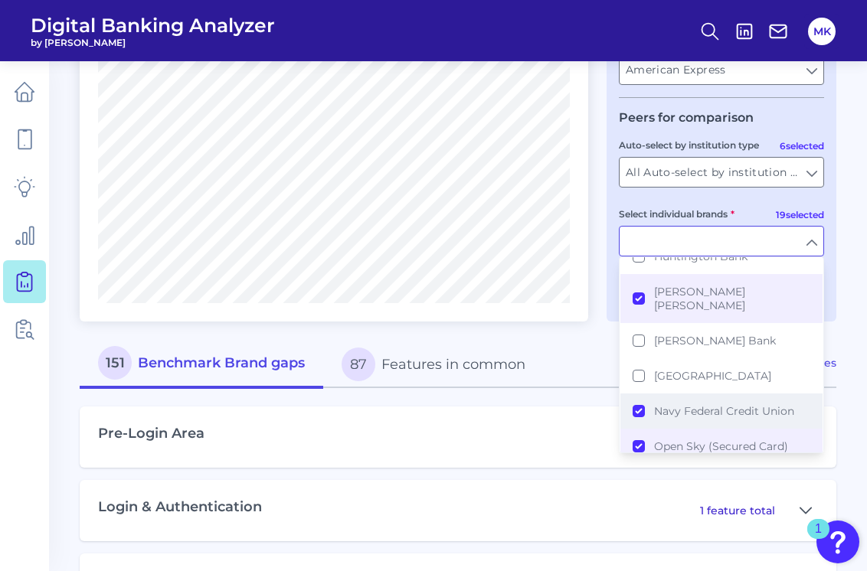
click at [433, 404] on span "Navy Federal Credit Union" at bounding box center [724, 411] width 140 height 14
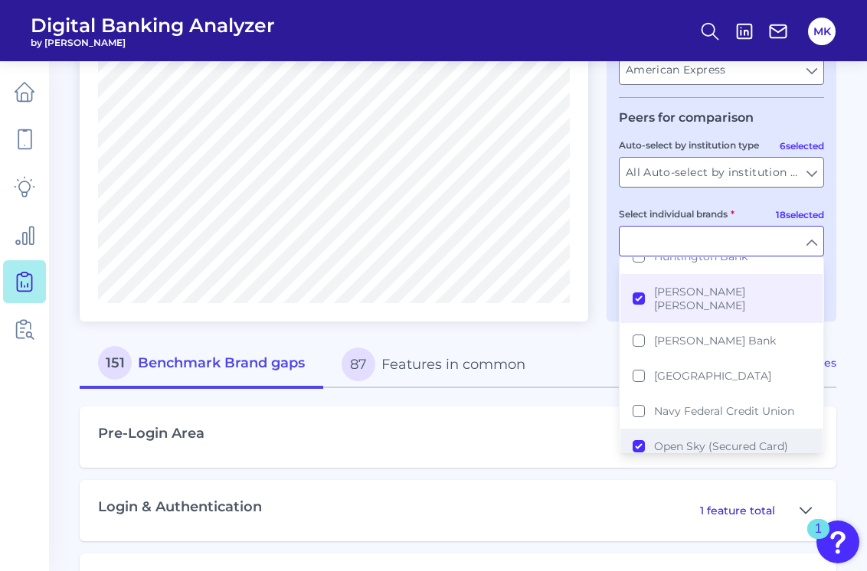
click at [433, 429] on button "Open Sky (Secured Card)" at bounding box center [721, 446] width 202 height 35
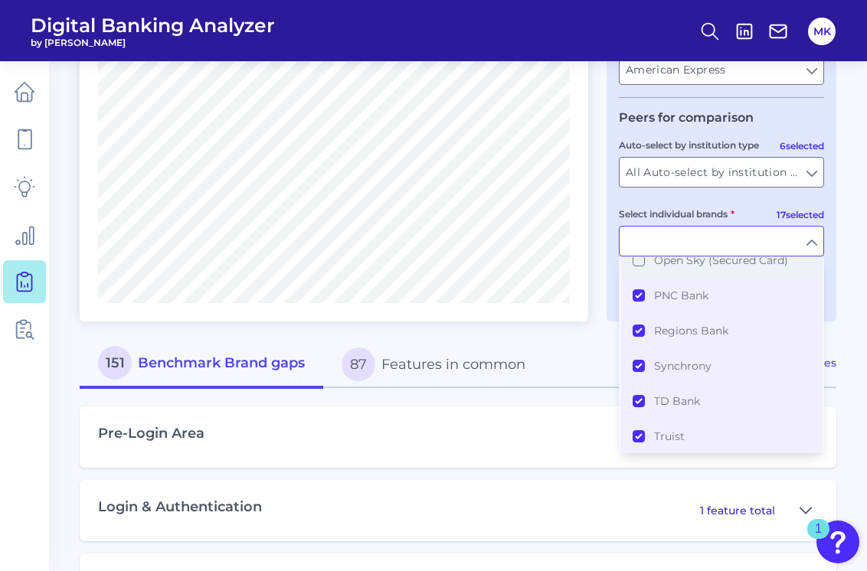
scroll to position [642, 0]
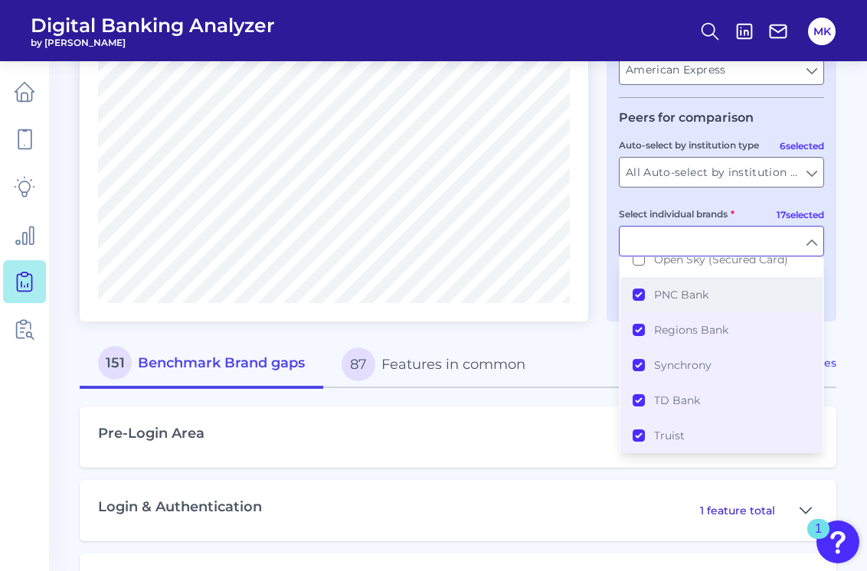
click at [433, 288] on span "PNC Bank" at bounding box center [681, 295] width 54 height 14
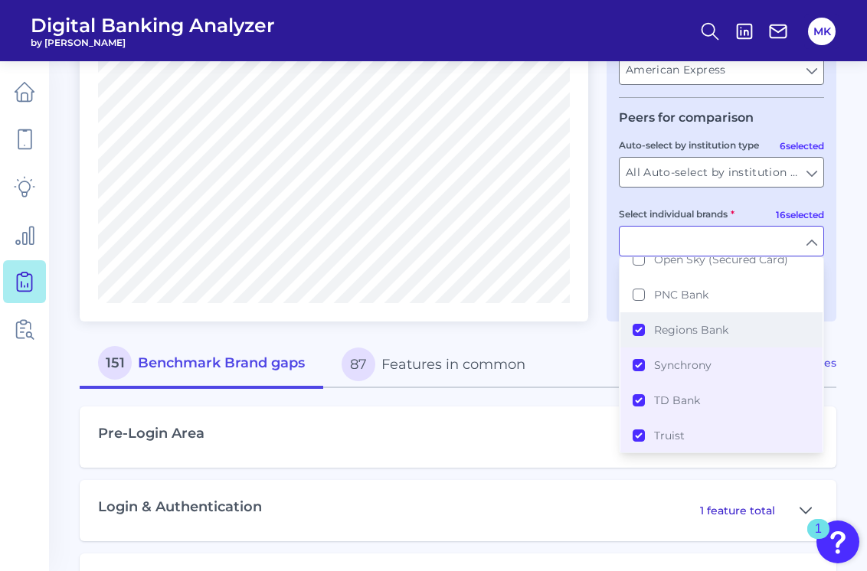
click at [433, 323] on span "Regions Bank" at bounding box center [691, 330] width 74 height 14
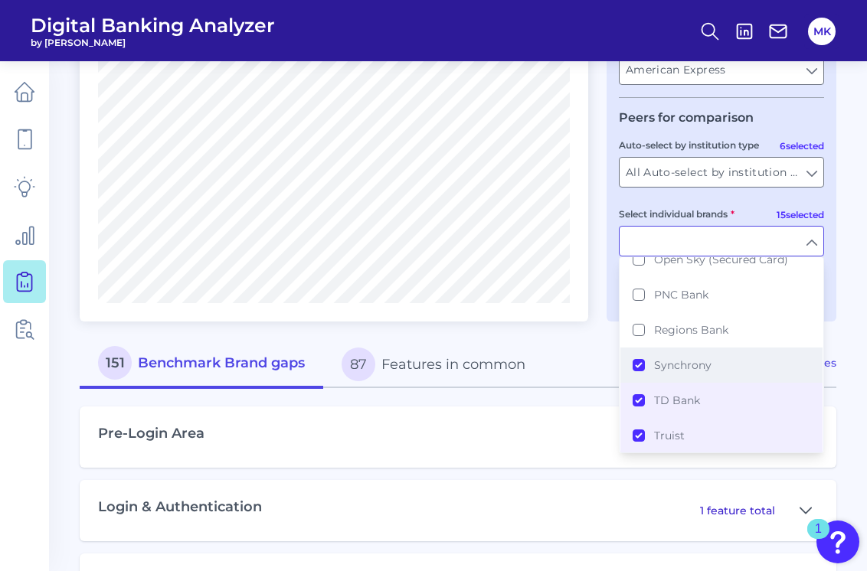
click at [433, 358] on span "Synchrony" at bounding box center [682, 365] width 57 height 14
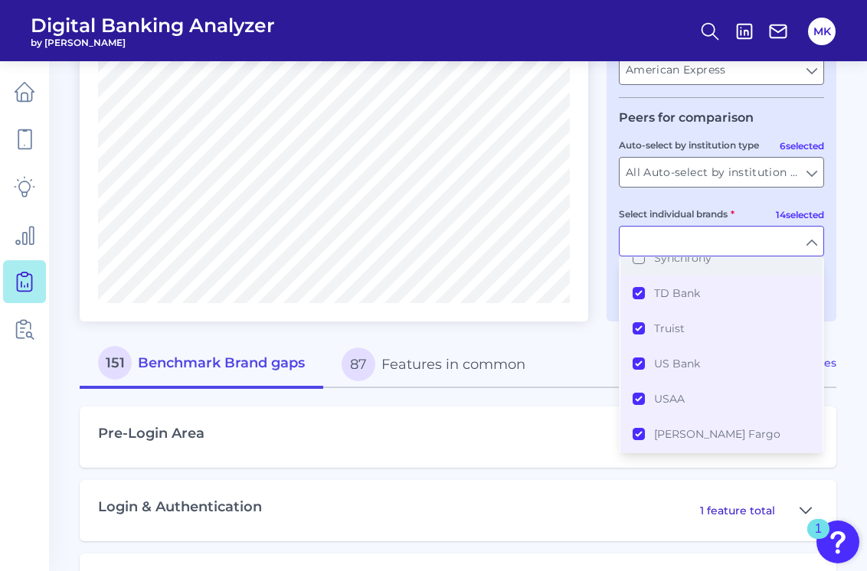
scroll to position [753, 0]
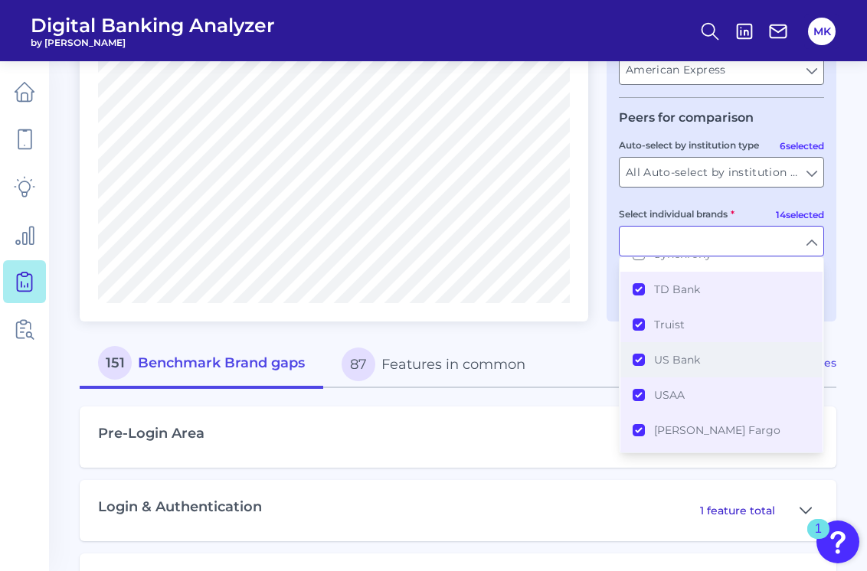
click at [433, 342] on button "US Bank" at bounding box center [721, 359] width 202 height 35
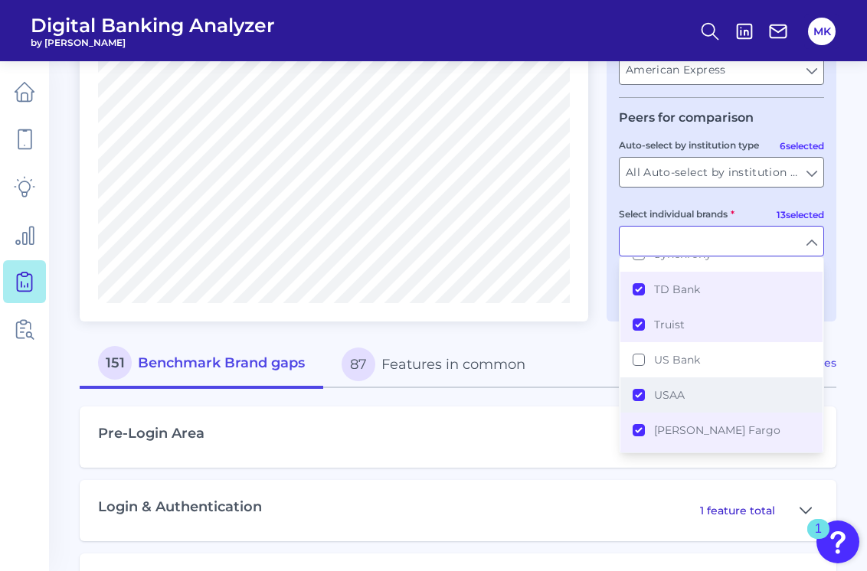
click at [433, 384] on button "USAA" at bounding box center [721, 394] width 202 height 35
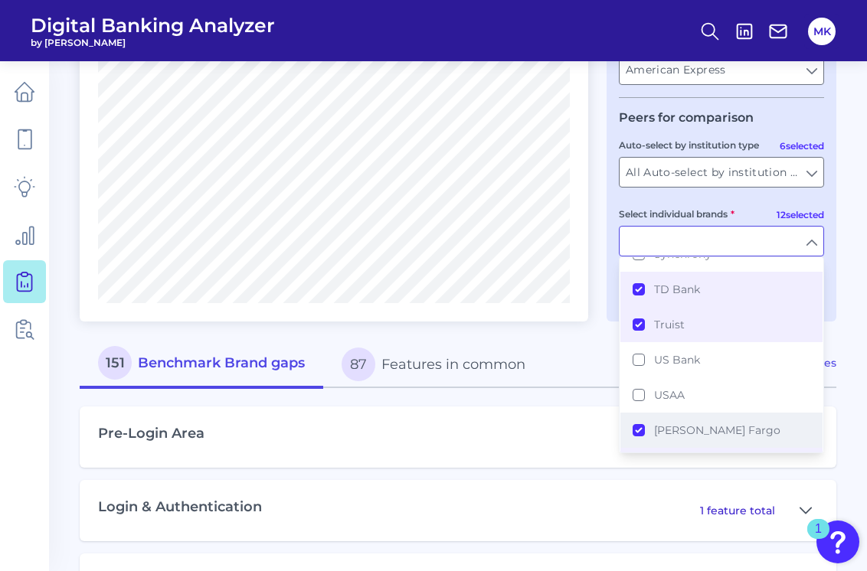
scroll to position [771, 0]
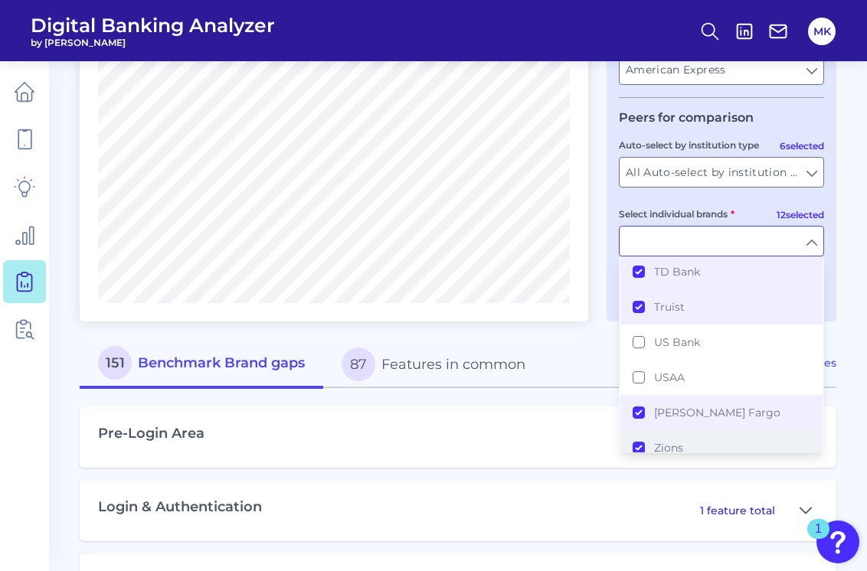
click at [433, 436] on button "Zions" at bounding box center [721, 447] width 202 height 35
click at [433, 245] on input "Select individual brands" at bounding box center [721, 241] width 204 height 29
type input "Apple Card, Bank of America, Bank of America (Secured Card), Barclays, Capital …"
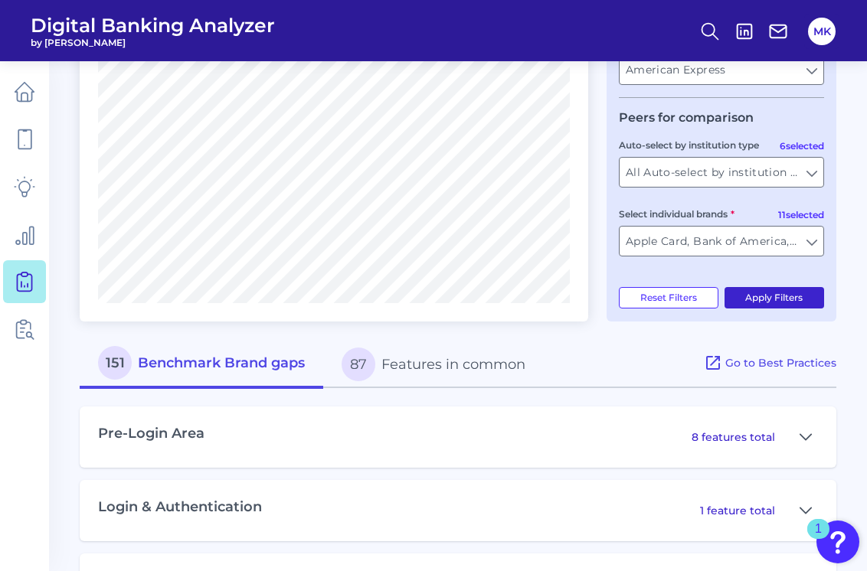
click at [433, 296] on button "Apply Filters" at bounding box center [774, 297] width 100 height 21
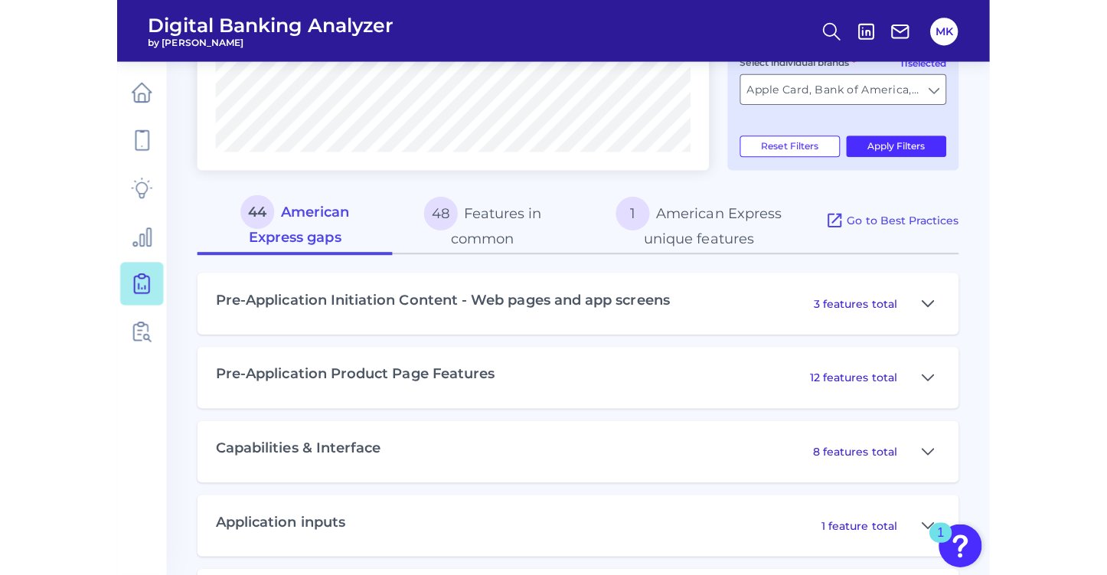
scroll to position [571, 0]
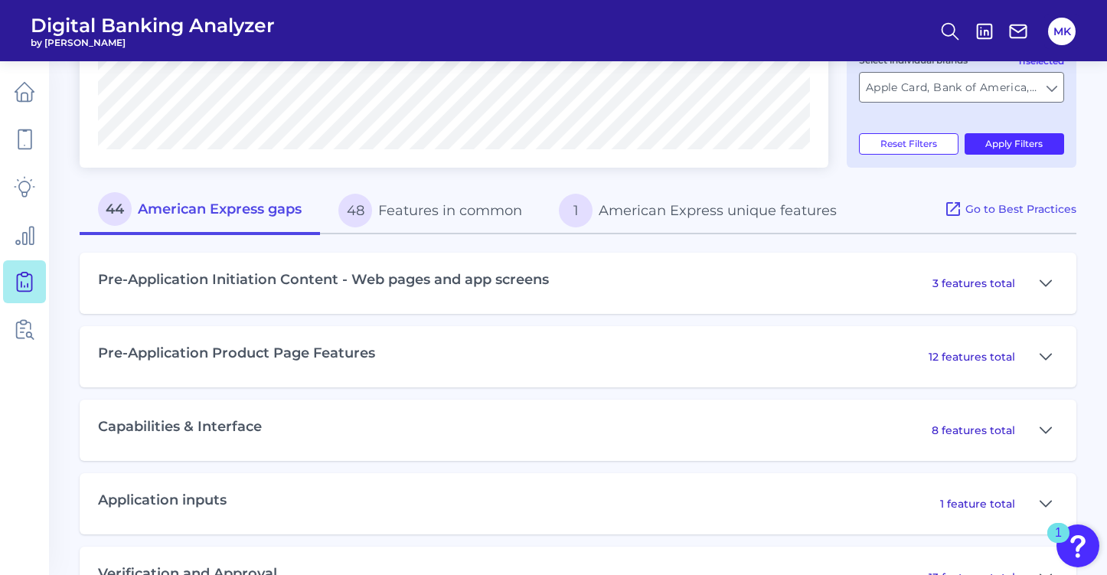
click at [433, 180] on main "Gap Analysis Download Hide Filters Compare one brand to other brands One to One…" at bounding box center [553, 67] width 1107 height 1276
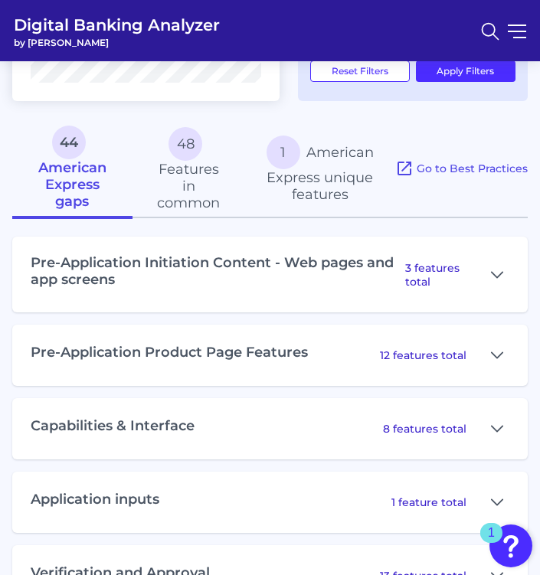
scroll to position [649, 0]
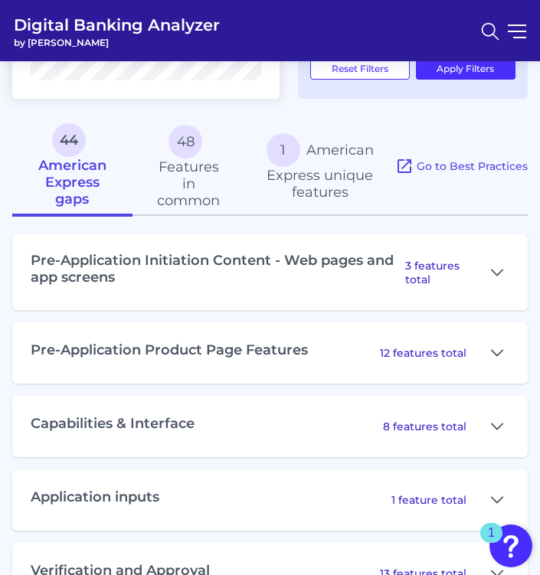
click at [433, 283] on div "Pre-Application Initiation Content - Web pages and app screens 3 features total" at bounding box center [269, 272] width 515 height 76
click at [433, 270] on icon at bounding box center [497, 272] width 12 height 18
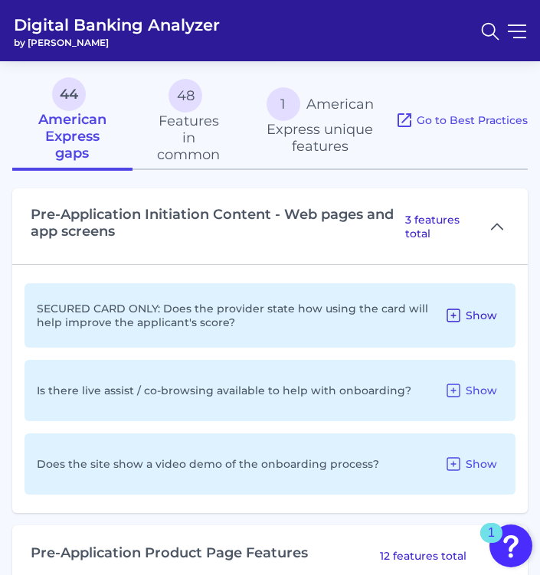
scroll to position [702, 0]
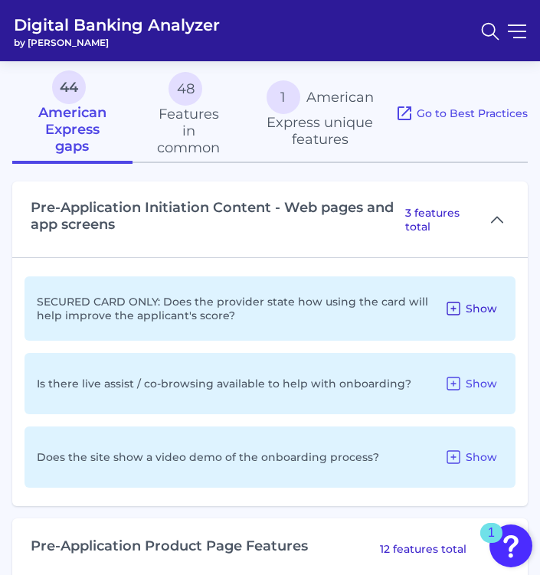
click at [433, 305] on span "Show" at bounding box center [481, 309] width 31 height 14
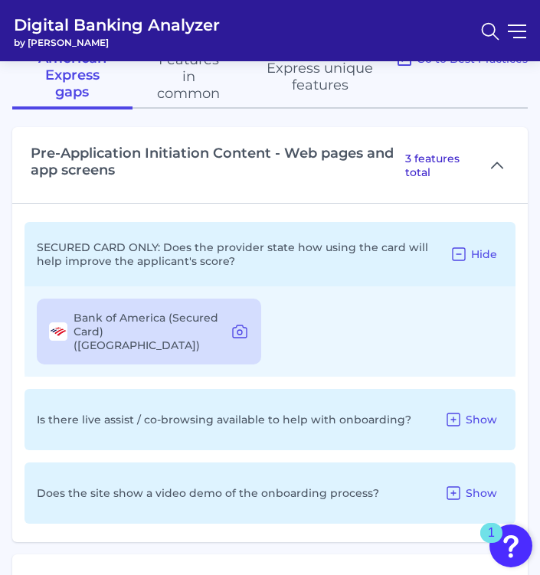
scroll to position [821, 0]
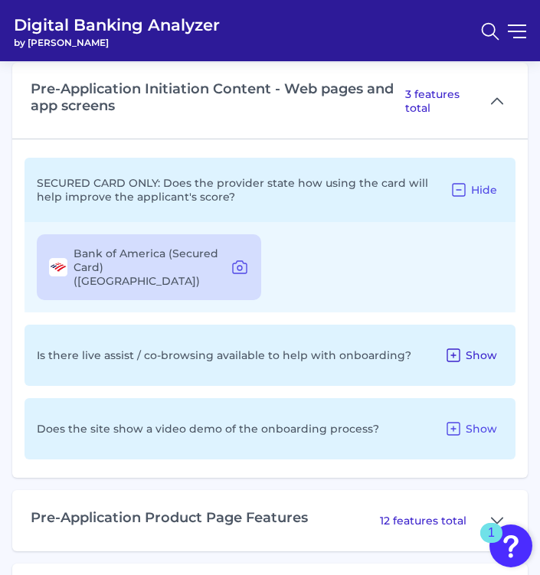
click at [433, 348] on span "Show" at bounding box center [481, 355] width 31 height 14
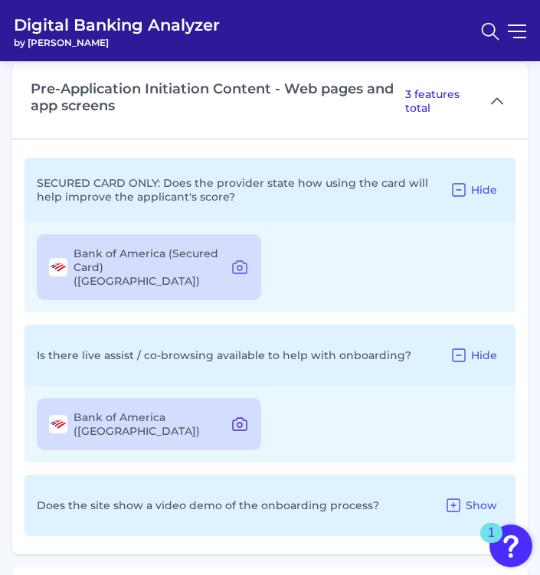
click at [234, 415] on icon at bounding box center [239, 424] width 18 height 18
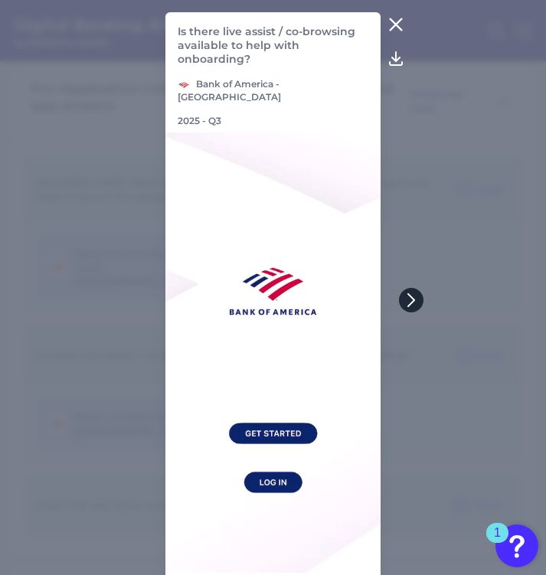
click at [418, 297] on button at bounding box center [411, 300] width 25 height 25
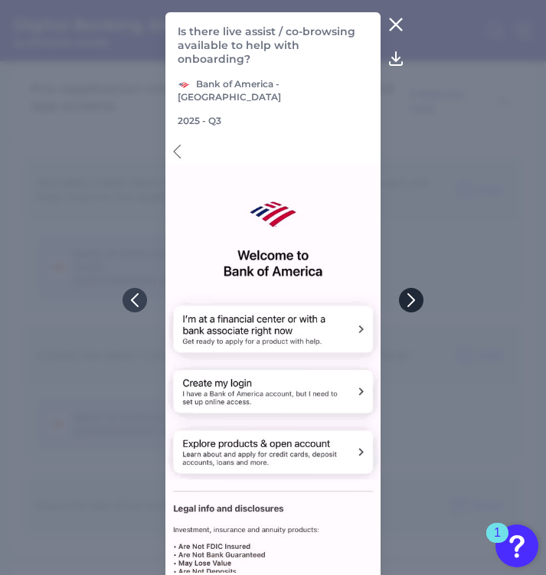
click at [417, 297] on icon at bounding box center [411, 300] width 14 height 14
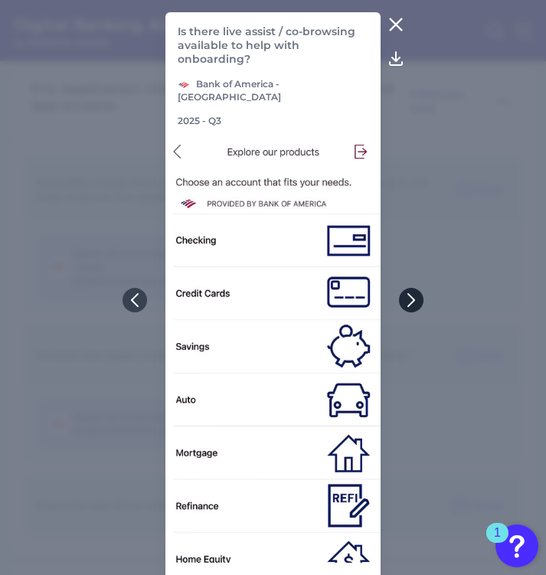
click at [417, 297] on icon at bounding box center [411, 300] width 14 height 14
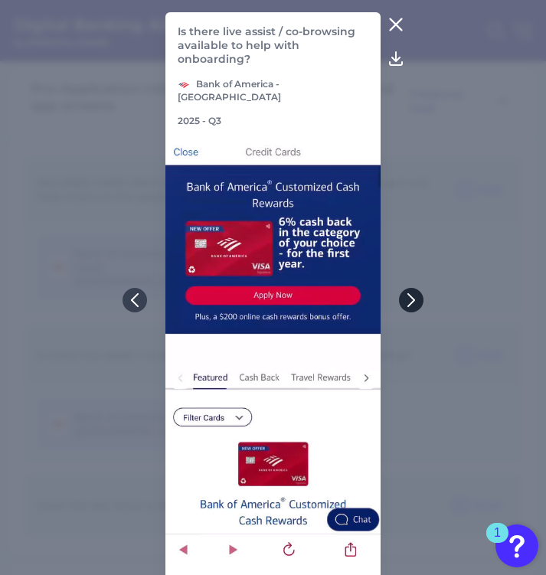
click at [417, 294] on icon at bounding box center [411, 300] width 14 height 14
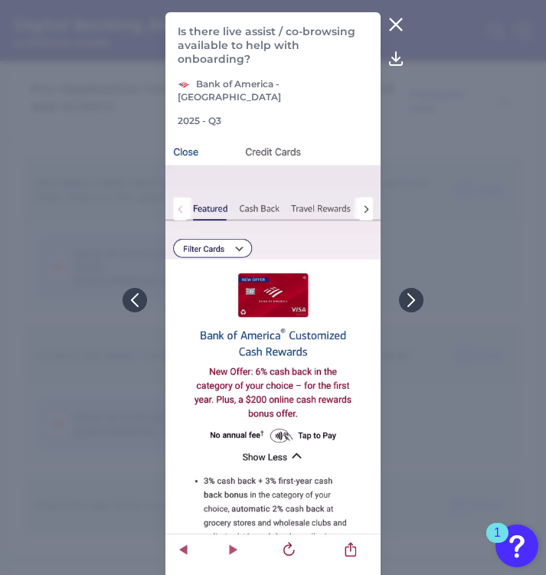
click at [392, 21] on icon at bounding box center [395, 24] width 11 height 11
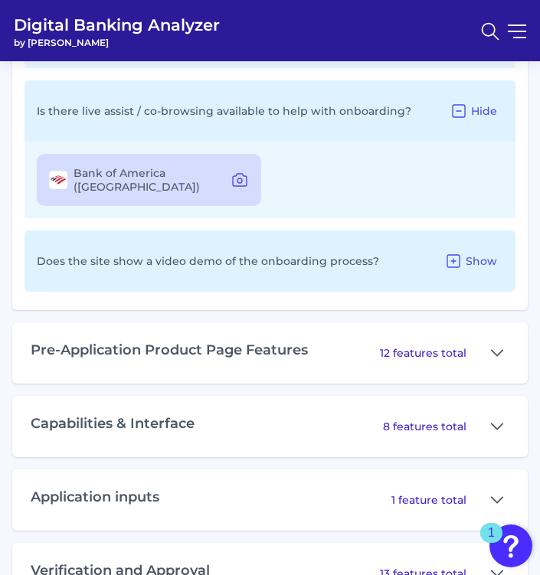
scroll to position [1066, 0]
click at [330, 325] on div "Pre-Application Product Page Features 12 features total" at bounding box center [269, 352] width 515 height 61
click at [433, 340] on button at bounding box center [497, 352] width 25 height 25
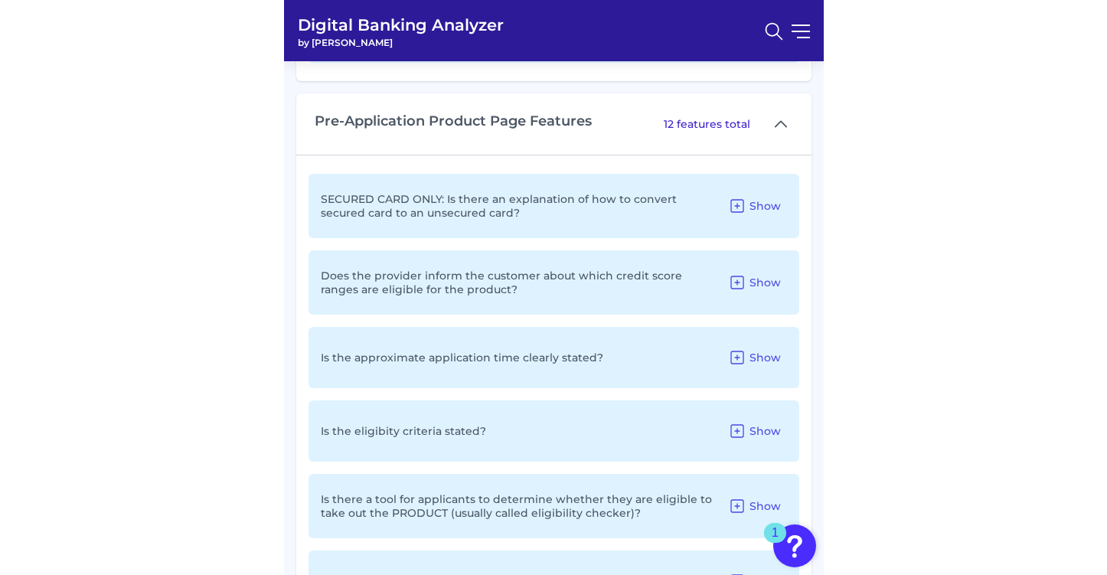
scroll to position [1296, 0]
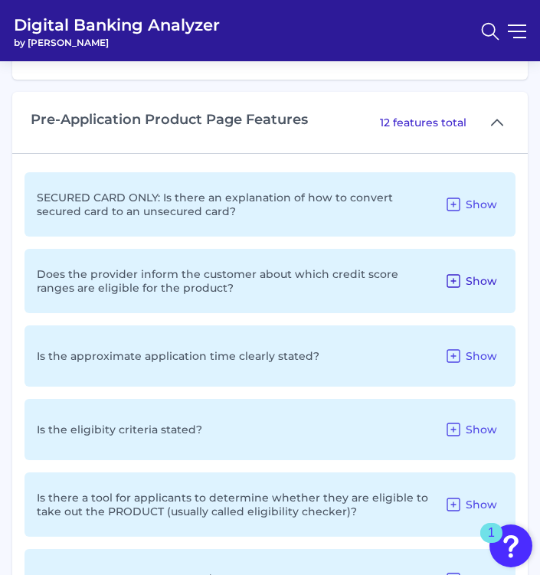
click at [433, 274] on span "Show" at bounding box center [481, 281] width 31 height 14
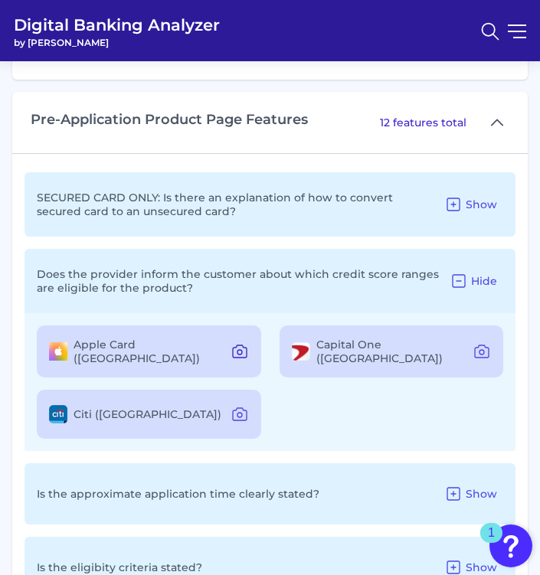
click at [242, 342] on icon at bounding box center [239, 351] width 18 height 18
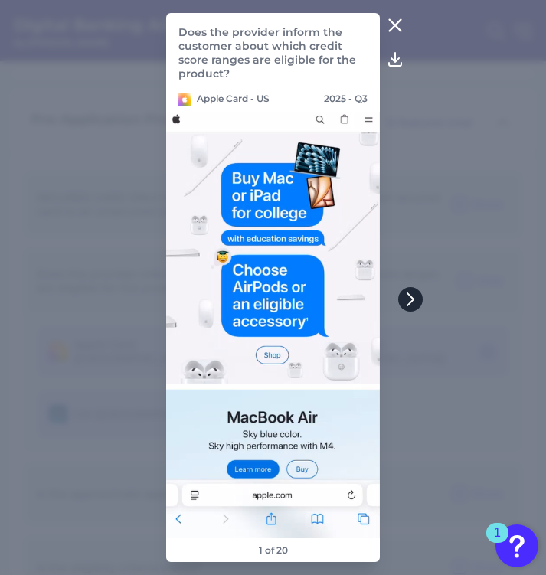
click at [411, 287] on button at bounding box center [410, 299] width 25 height 25
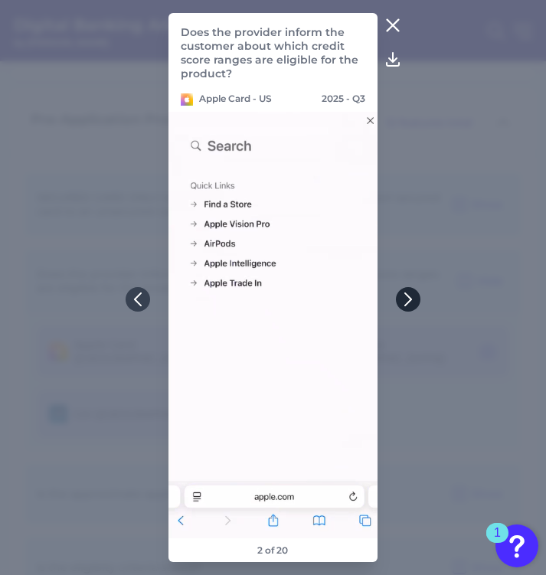
click at [411, 292] on button at bounding box center [408, 299] width 25 height 25
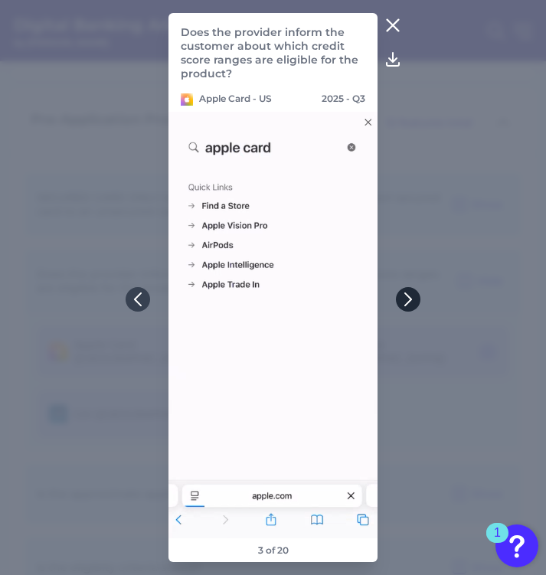
click at [411, 292] on button at bounding box center [408, 299] width 25 height 25
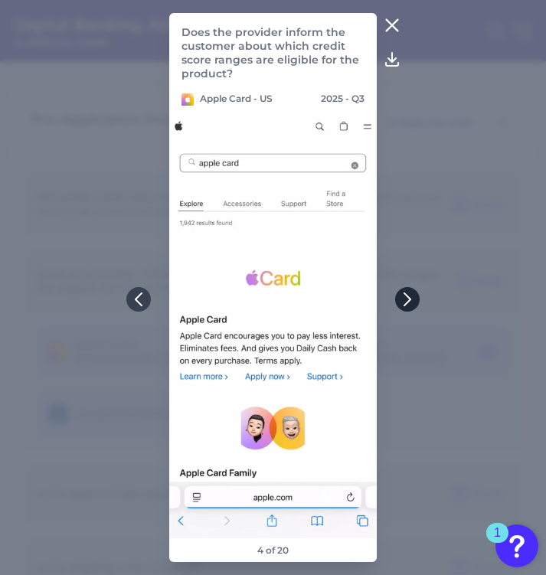
click at [411, 292] on button at bounding box center [407, 299] width 25 height 25
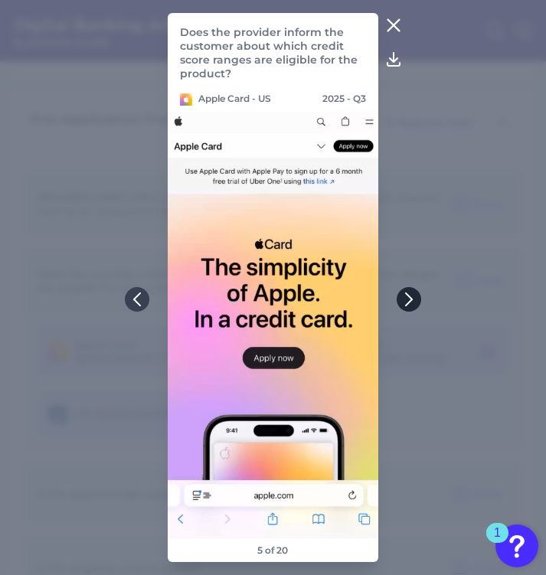
click at [411, 292] on button at bounding box center [409, 299] width 25 height 25
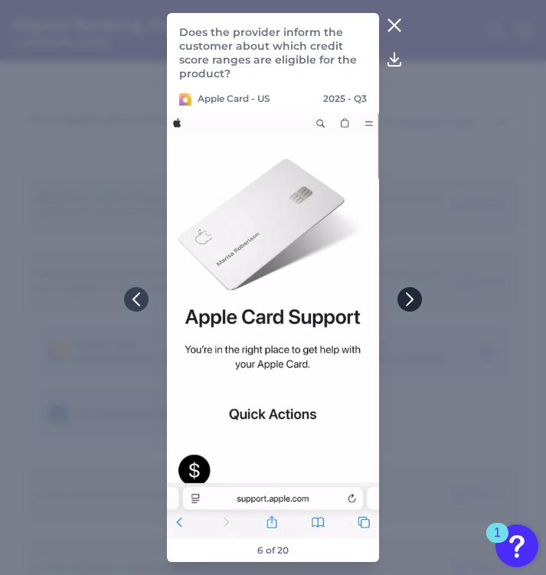
click at [411, 292] on button at bounding box center [409, 299] width 25 height 25
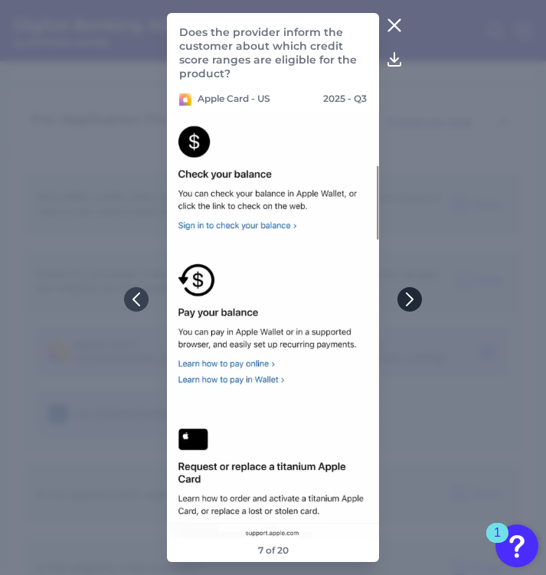
click at [411, 292] on button at bounding box center [409, 299] width 25 height 25
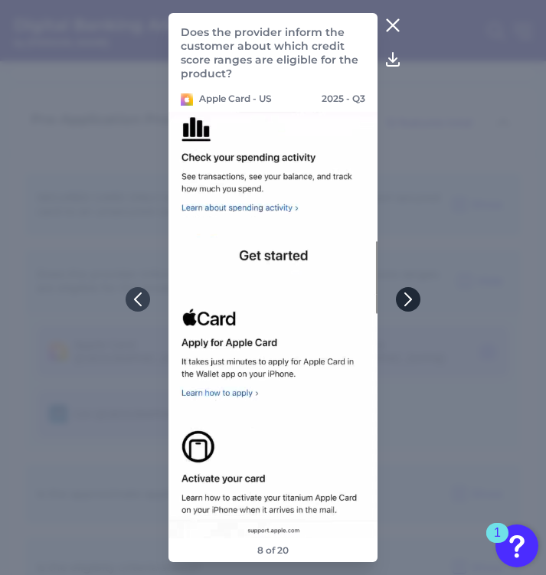
click at [411, 292] on button at bounding box center [408, 299] width 25 height 25
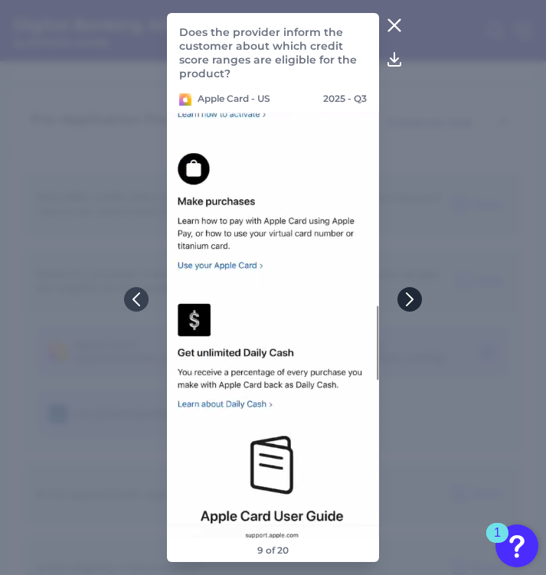
click at [411, 291] on button at bounding box center [409, 299] width 25 height 25
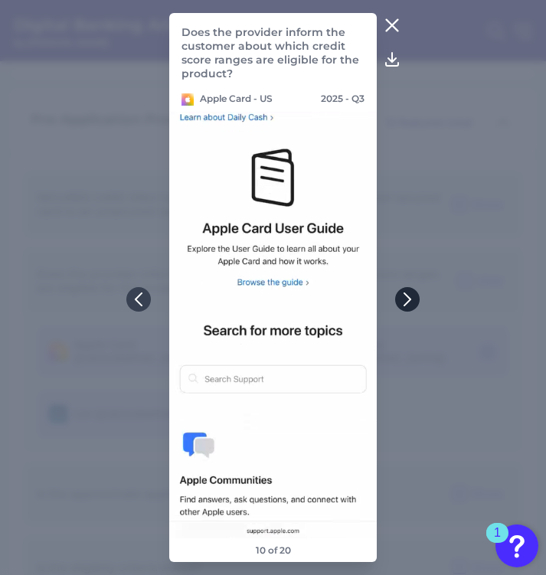
click at [411, 291] on button at bounding box center [407, 299] width 25 height 25
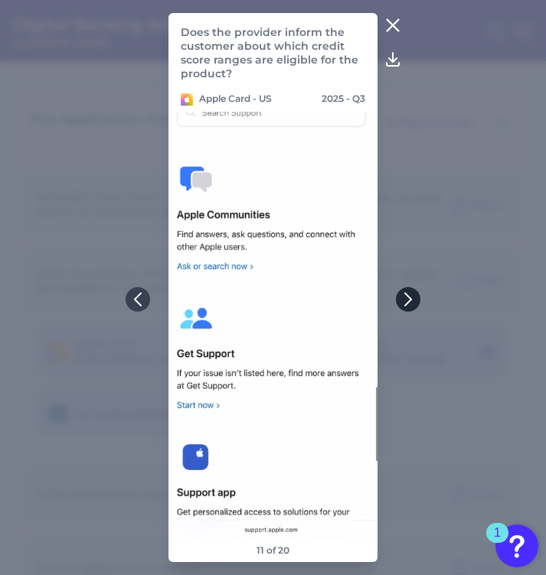
click at [411, 291] on button at bounding box center [408, 299] width 25 height 25
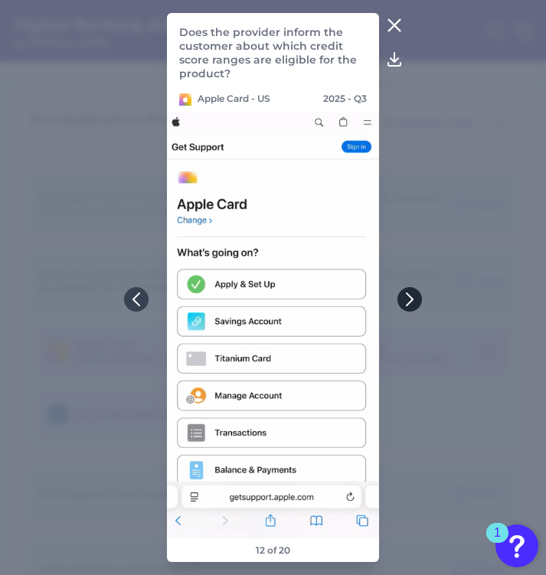
click at [411, 291] on button at bounding box center [409, 299] width 25 height 25
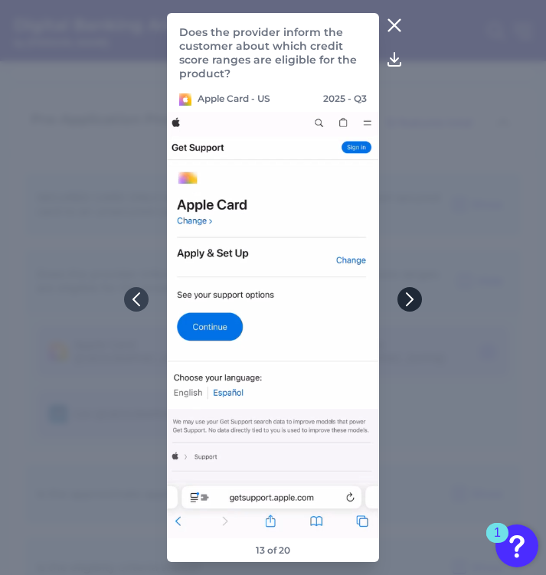
click at [411, 291] on button at bounding box center [409, 299] width 25 height 25
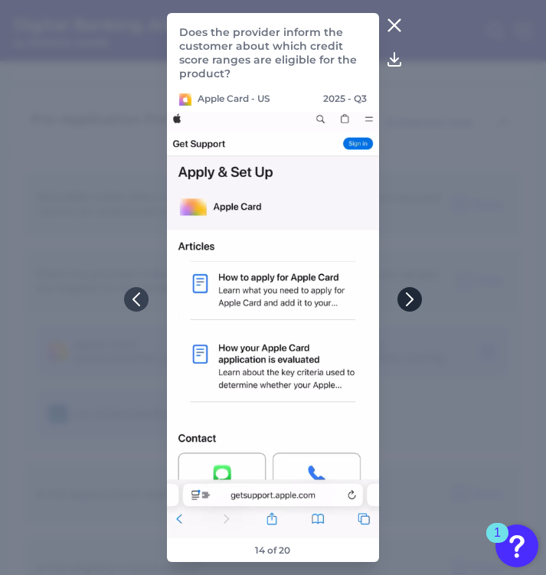
click at [411, 291] on button at bounding box center [409, 299] width 25 height 25
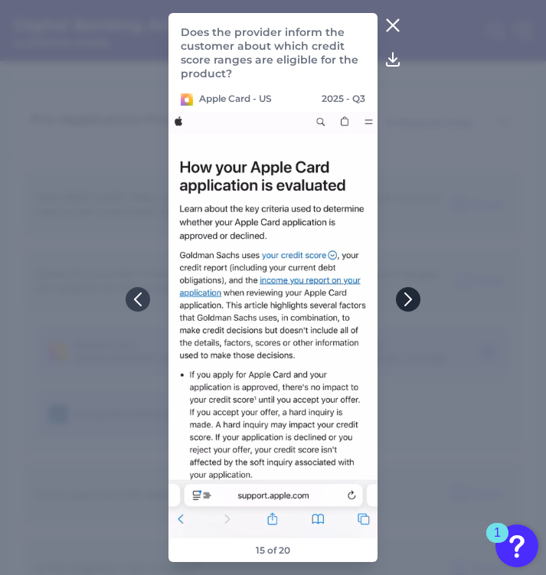
click at [411, 291] on button at bounding box center [408, 299] width 25 height 25
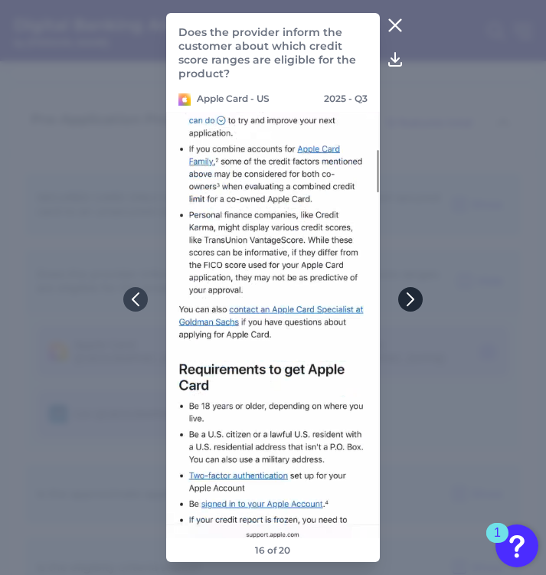
click at [411, 291] on button at bounding box center [410, 299] width 25 height 25
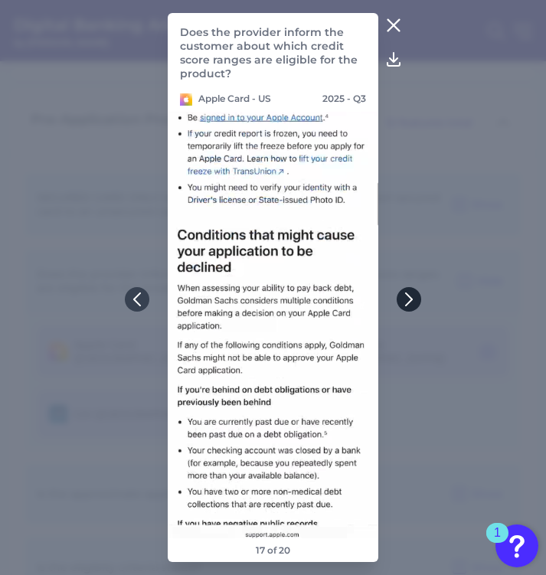
click at [411, 291] on button at bounding box center [409, 299] width 25 height 25
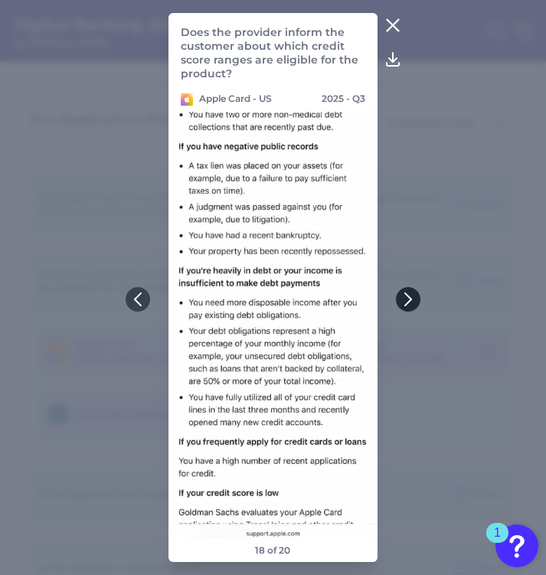
click at [411, 291] on button at bounding box center [408, 299] width 25 height 25
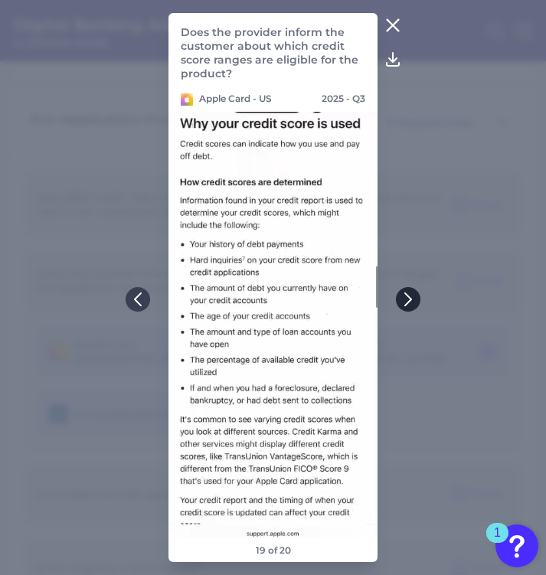
click at [411, 291] on button at bounding box center [408, 299] width 25 height 25
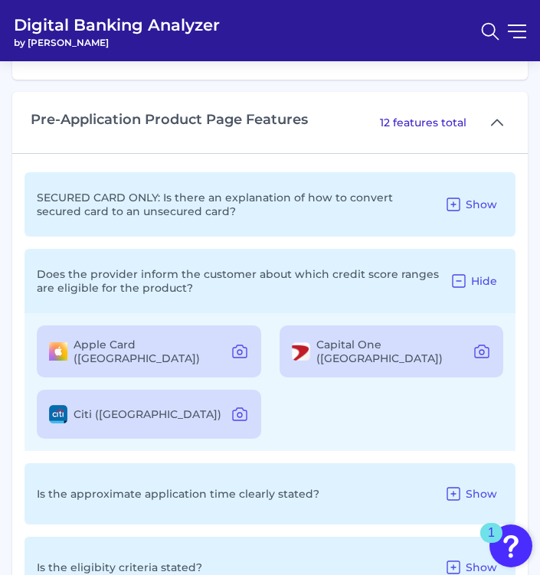
click at [411, 292] on div "Does the provider inform the customer about which credit score ranges are eligi…" at bounding box center [270, 281] width 491 height 64
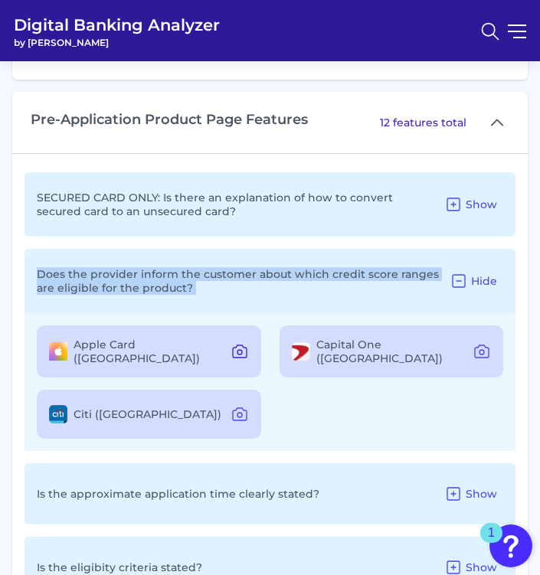
drag, startPoint x: 244, startPoint y: 342, endPoint x: 241, endPoint y: 334, distance: 9.0
click at [241, 350] on icon at bounding box center [239, 352] width 5 height 5
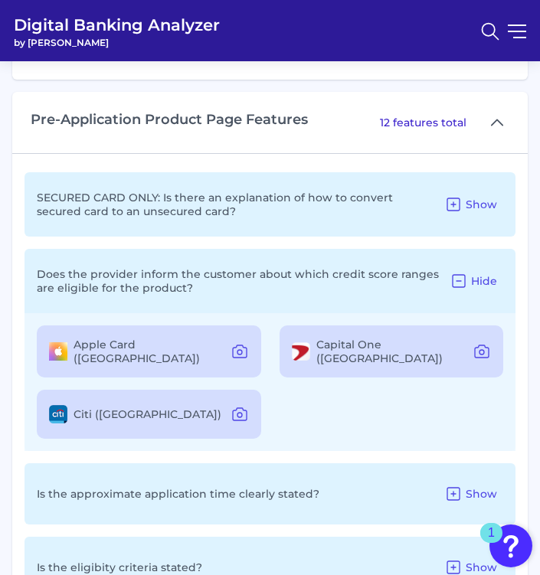
click at [423, 295] on div "Does the provider inform the customer about which credit score ranges are eligi…" at bounding box center [270, 281] width 491 height 64
click at [433, 342] on icon at bounding box center [481, 351] width 18 height 18
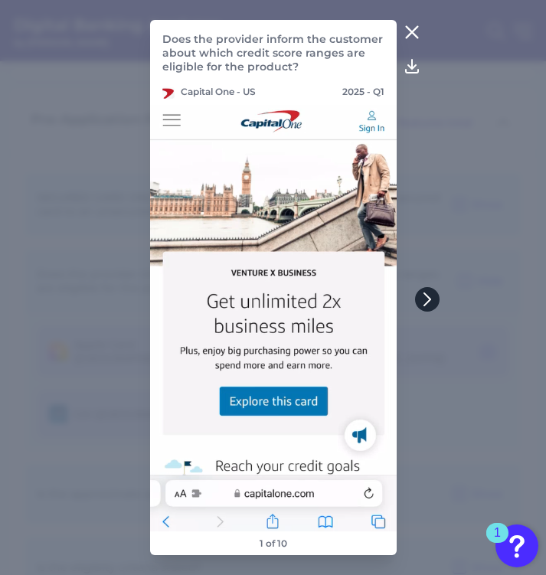
click at [428, 294] on icon at bounding box center [427, 299] width 14 height 14
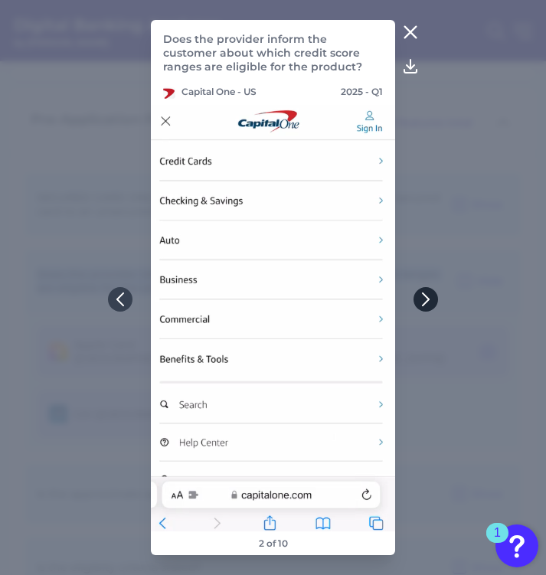
click at [428, 294] on icon at bounding box center [426, 299] width 14 height 14
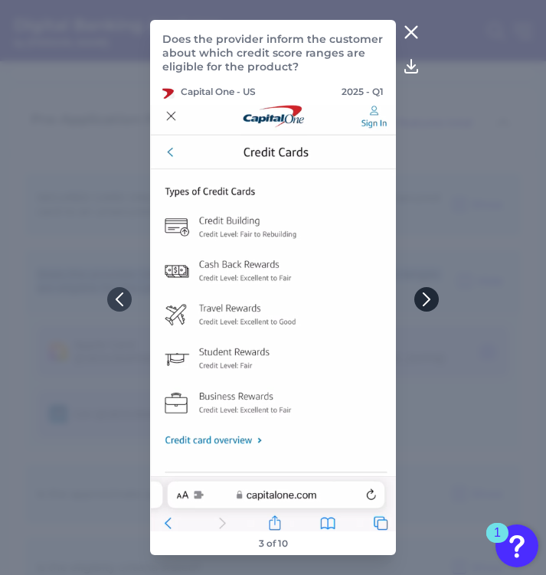
click at [428, 294] on icon at bounding box center [427, 299] width 14 height 14
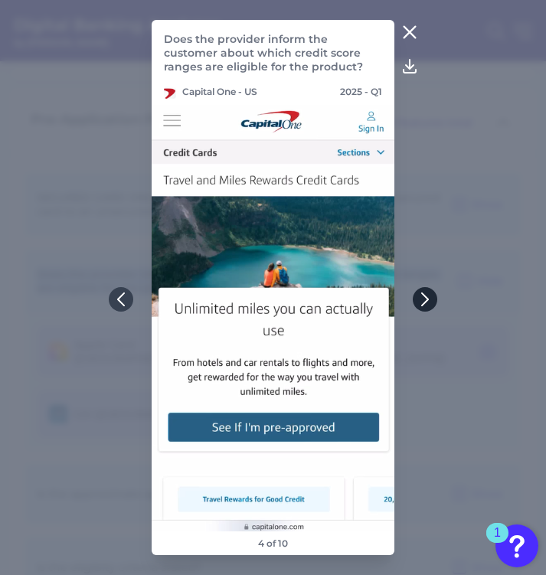
click at [428, 294] on icon at bounding box center [425, 299] width 14 height 14
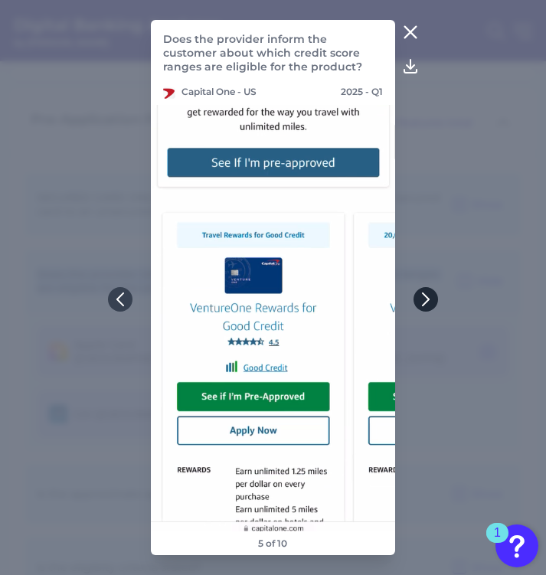
click at [428, 294] on icon at bounding box center [426, 299] width 14 height 14
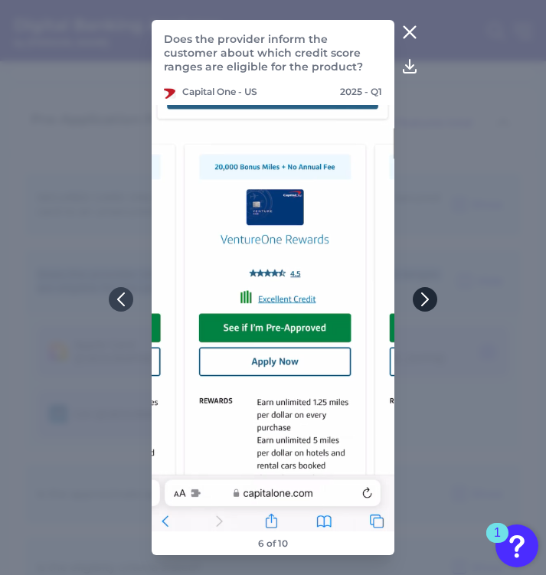
click at [428, 294] on icon at bounding box center [425, 299] width 14 height 14
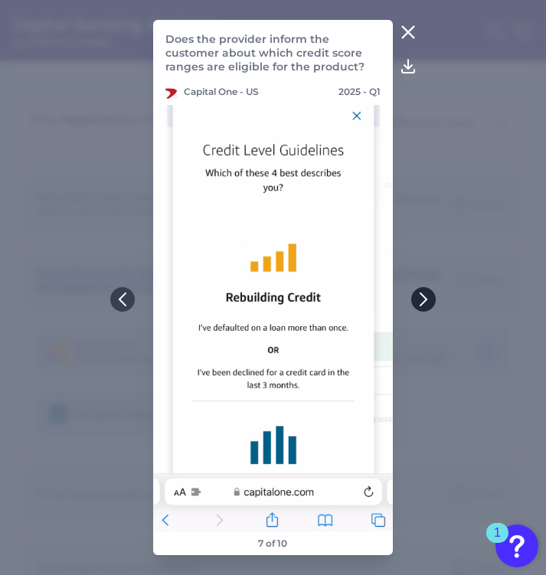
click at [429, 293] on icon at bounding box center [424, 299] width 14 height 14
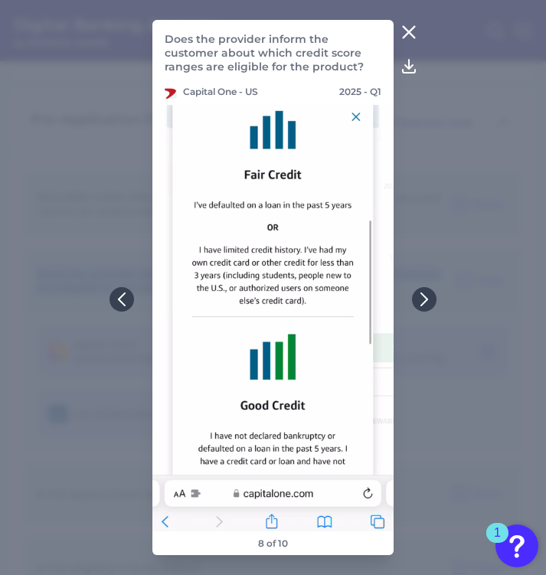
drag, startPoint x: 429, startPoint y: 293, endPoint x: 439, endPoint y: 293, distance: 10.7
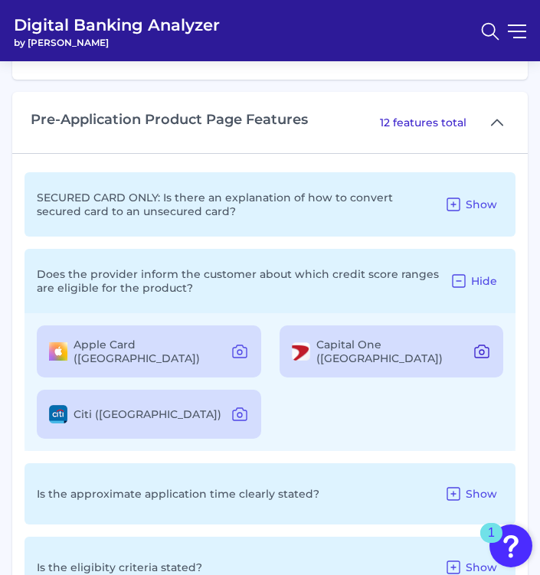
click at [433, 342] on icon at bounding box center [481, 351] width 18 height 18
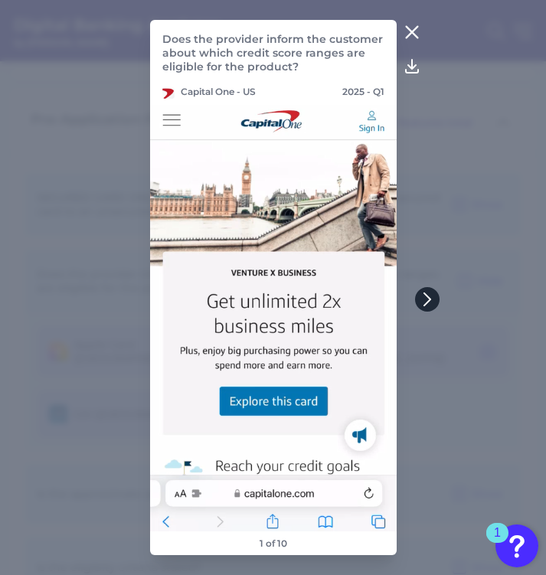
click at [426, 299] on icon at bounding box center [427, 299] width 14 height 14
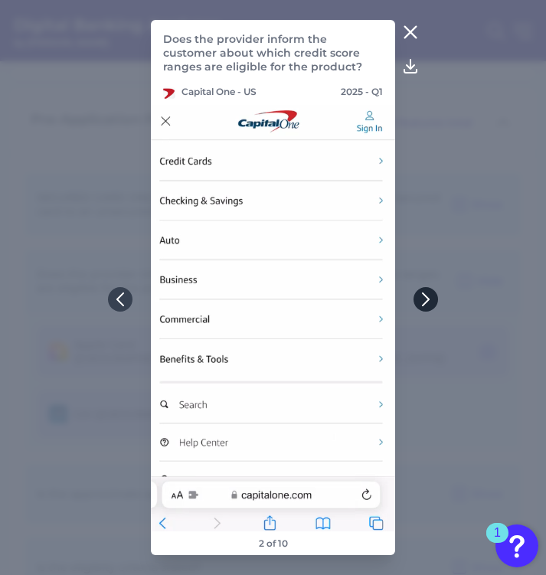
click at [426, 299] on icon at bounding box center [426, 299] width 14 height 14
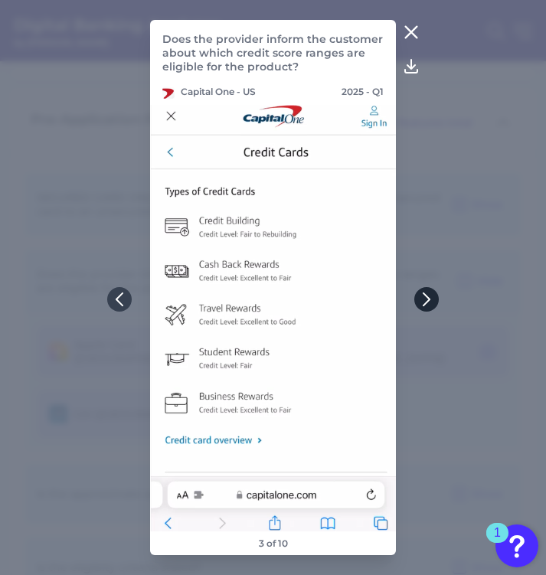
click at [426, 299] on icon at bounding box center [427, 299] width 14 height 14
click at [426, 299] on icon at bounding box center [426, 299] width 6 height 12
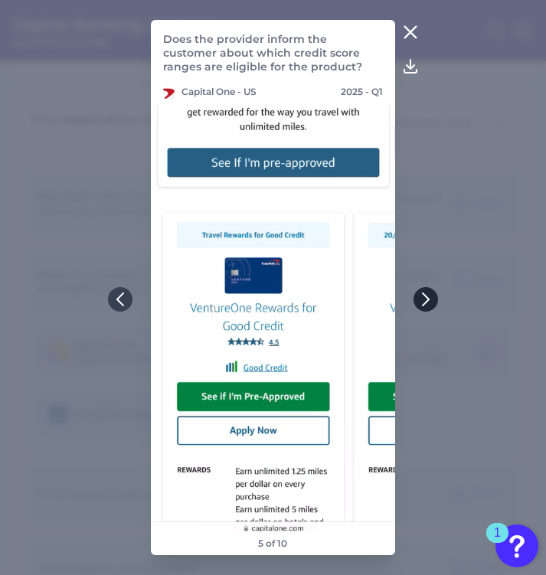
click at [426, 299] on icon at bounding box center [426, 299] width 14 height 14
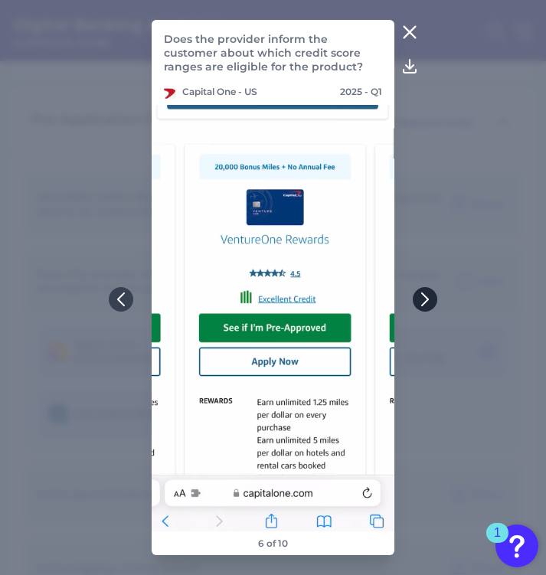
click at [426, 299] on icon at bounding box center [425, 299] width 14 height 14
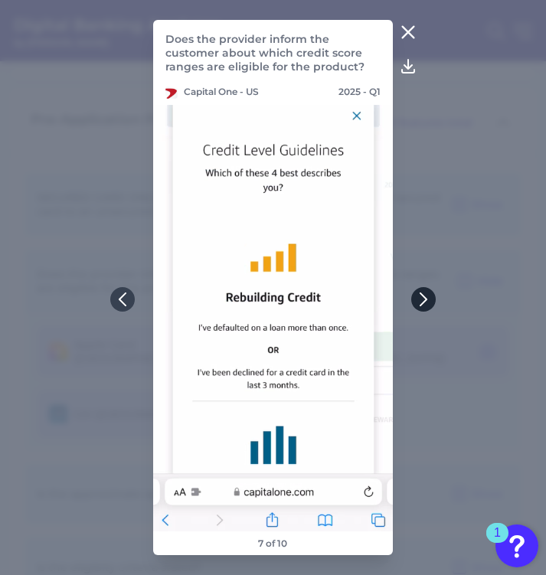
click at [422, 299] on icon at bounding box center [424, 299] width 14 height 14
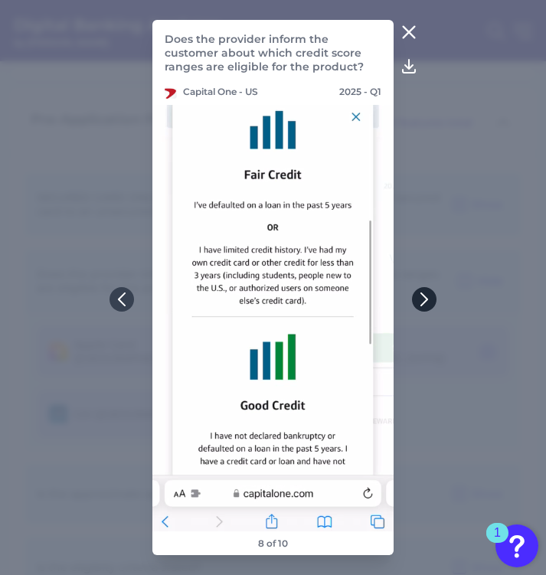
click at [422, 304] on icon at bounding box center [424, 299] width 6 height 12
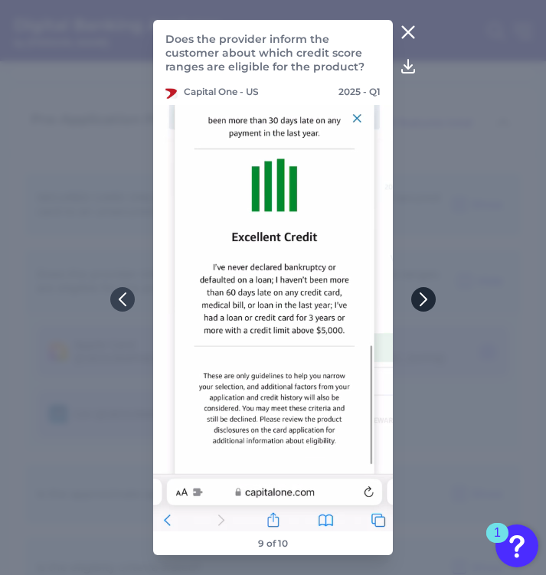
click at [422, 304] on icon at bounding box center [423, 299] width 6 height 12
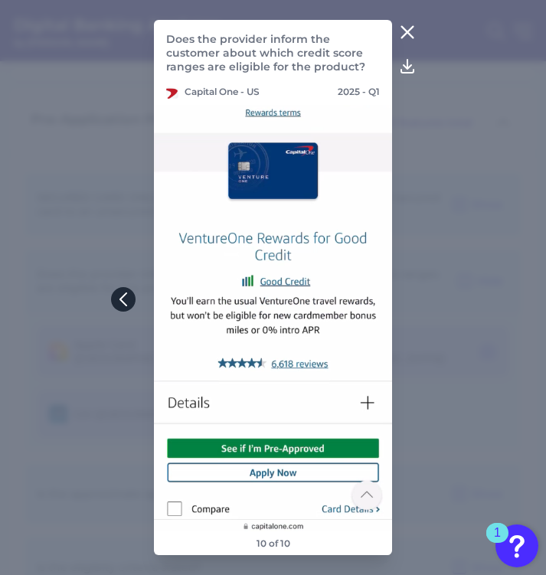
click at [121, 299] on icon at bounding box center [123, 299] width 6 height 12
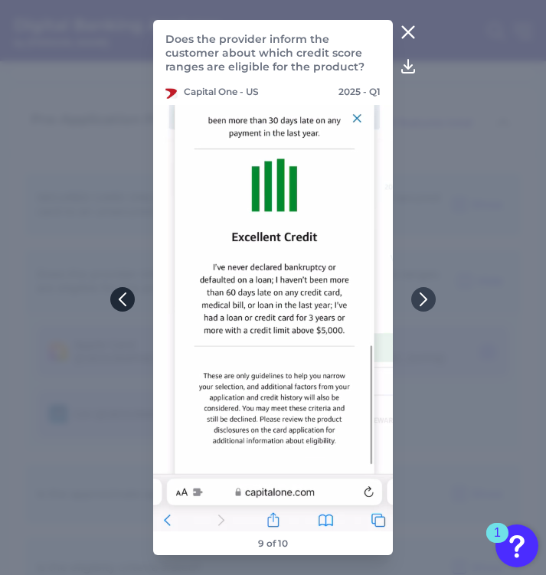
click at [121, 299] on icon at bounding box center [123, 299] width 14 height 14
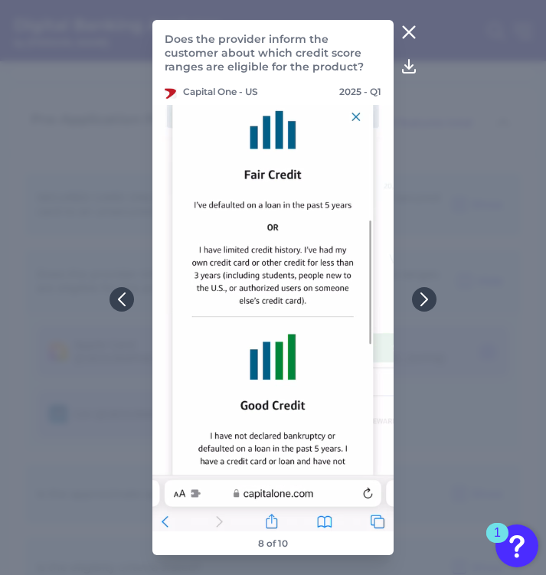
click at [414, 58] on icon at bounding box center [409, 66] width 18 height 18
click at [407, 61] on icon at bounding box center [409, 66] width 18 height 18
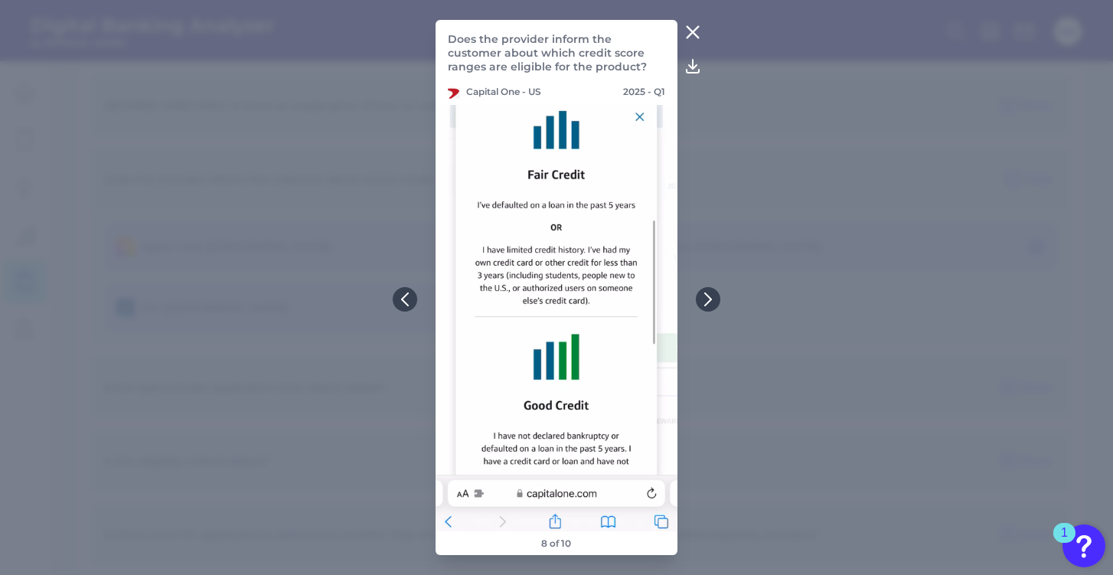
click at [433, 29] on icon at bounding box center [693, 32] width 18 height 18
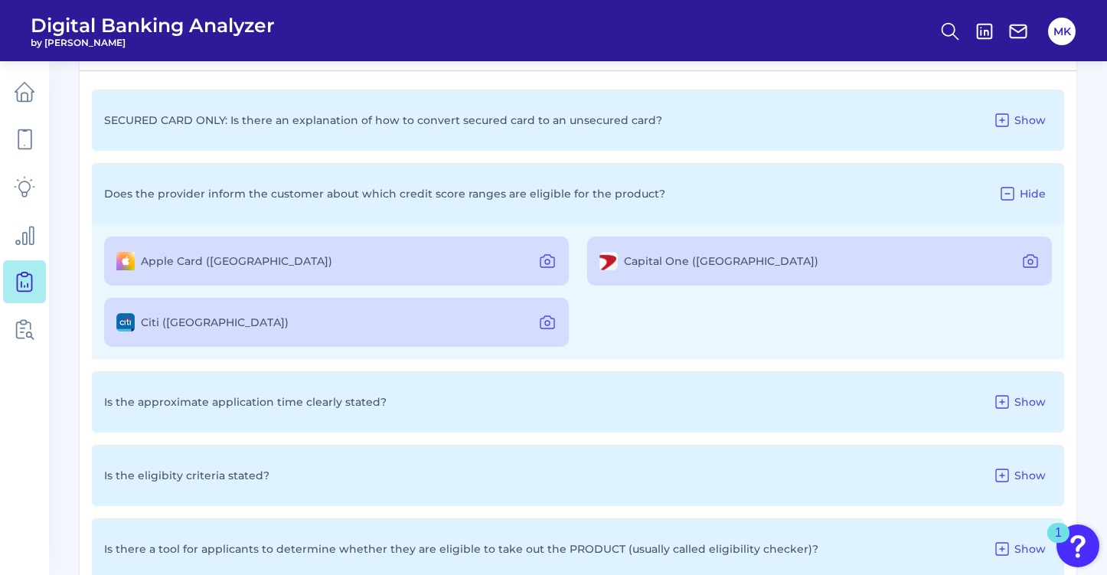
scroll to position [1251, 0]
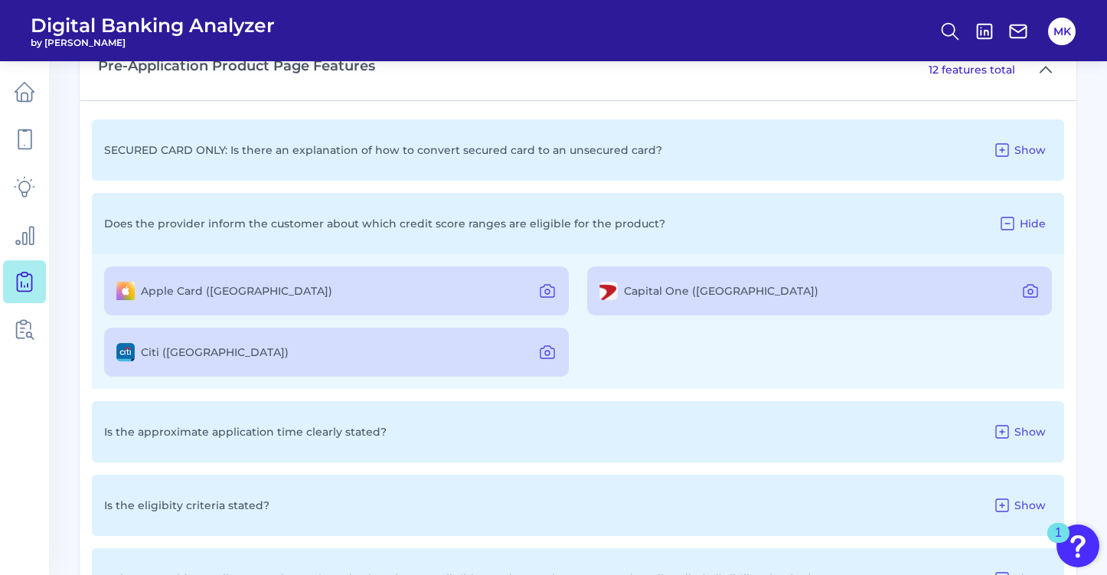
click at [153, 354] on label "Citi (US)" at bounding box center [215, 352] width 148 height 14
click at [433, 355] on icon at bounding box center [547, 352] width 18 height 18
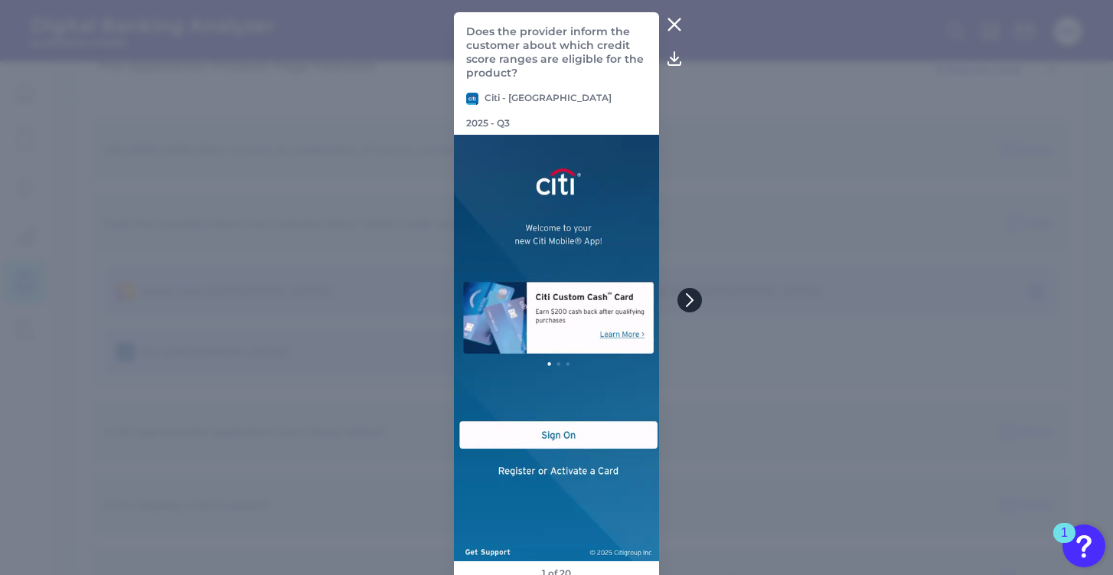
click at [433, 289] on button at bounding box center [690, 300] width 25 height 25
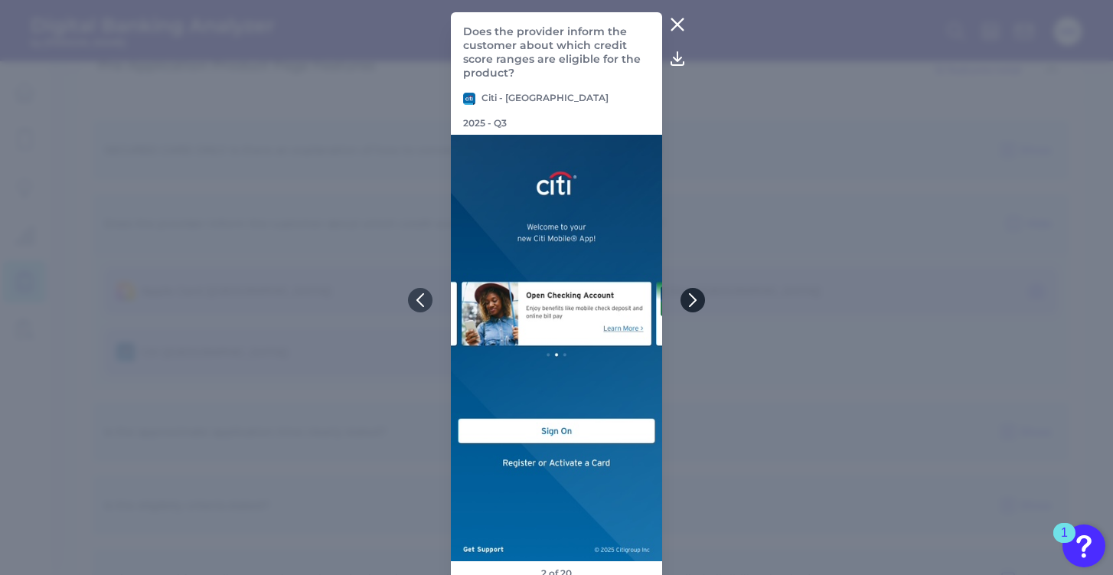
click at [433, 289] on button at bounding box center [693, 300] width 25 height 25
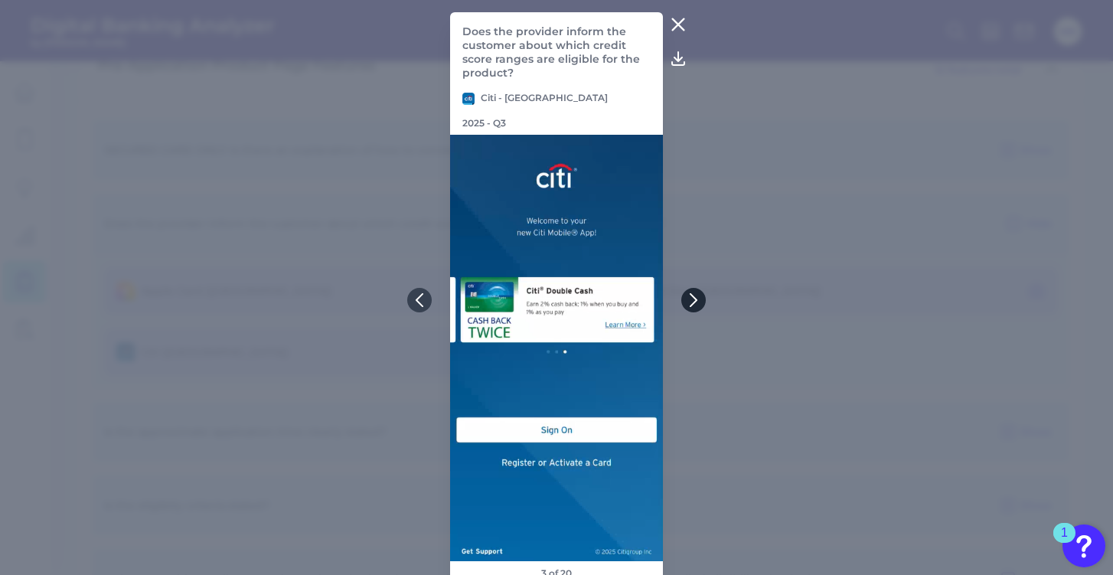
click at [433, 289] on button at bounding box center [693, 300] width 25 height 25
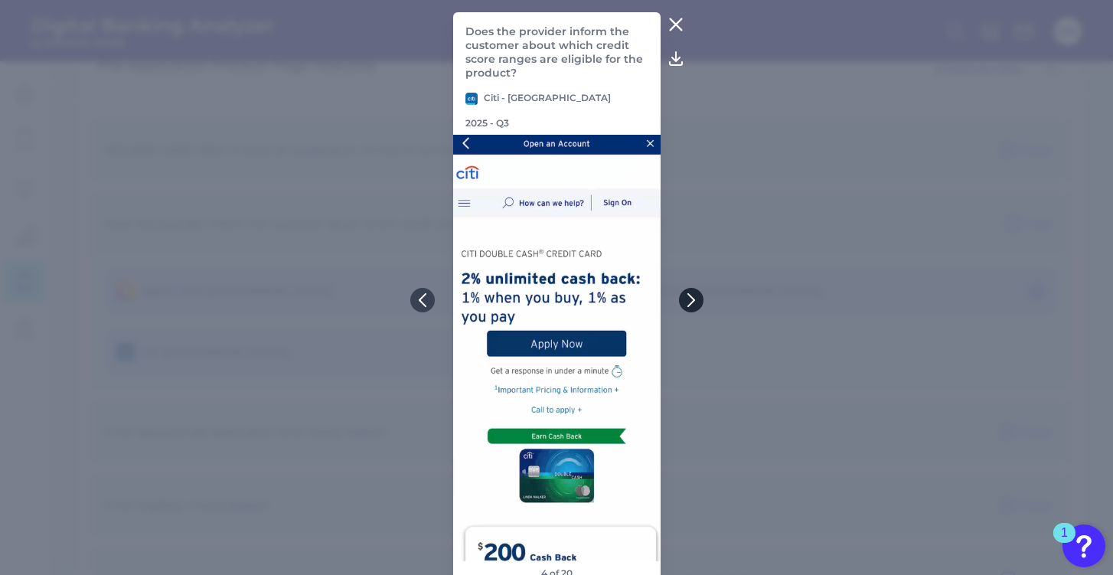
click at [433, 289] on button at bounding box center [691, 300] width 25 height 25
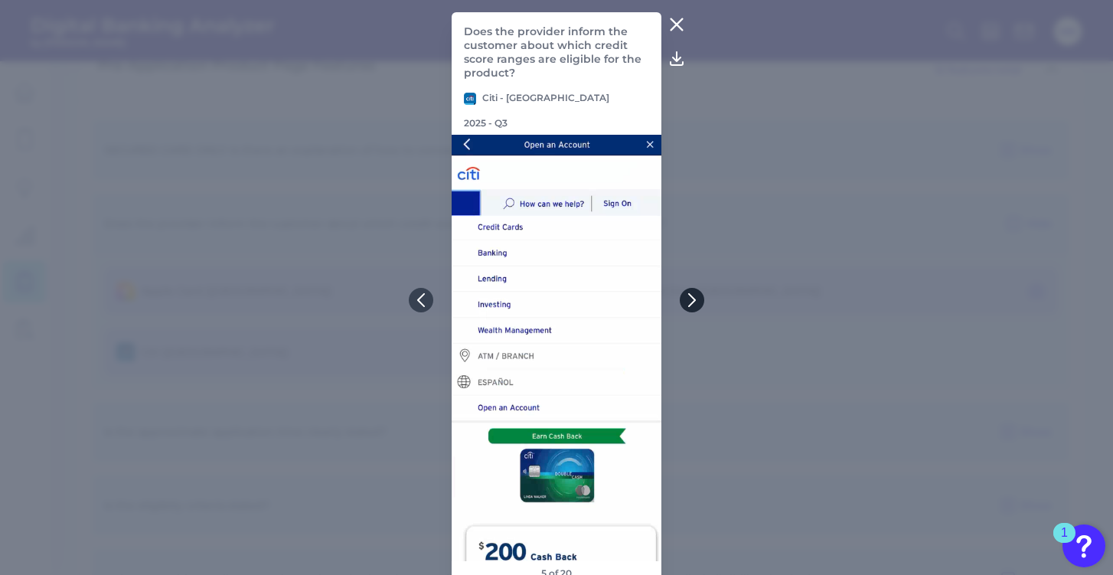
click at [433, 289] on button at bounding box center [692, 300] width 25 height 25
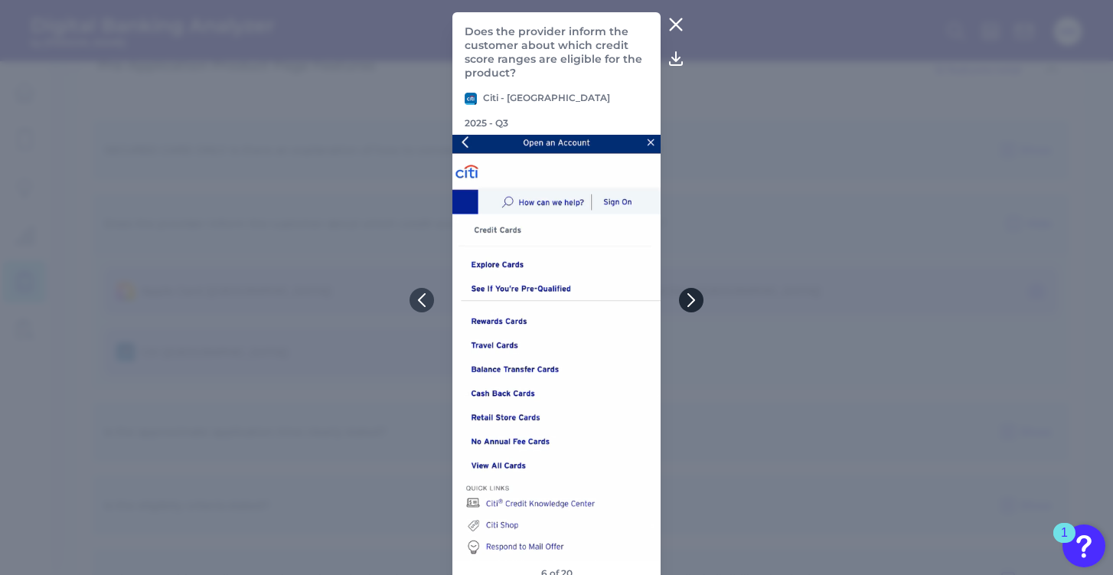
click at [433, 289] on button at bounding box center [691, 300] width 25 height 25
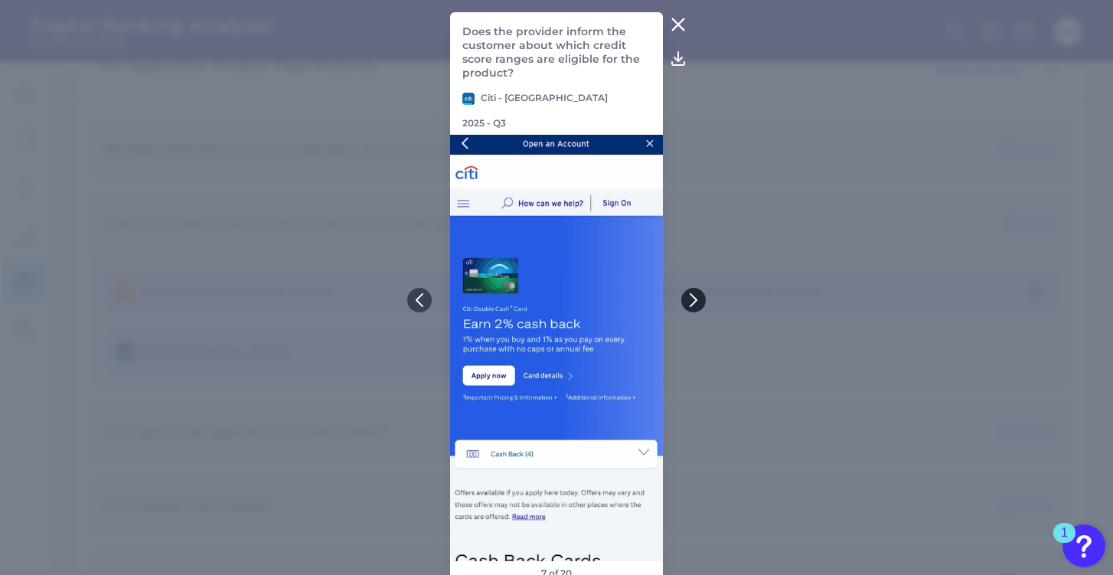
click at [433, 289] on button at bounding box center [693, 300] width 25 height 25
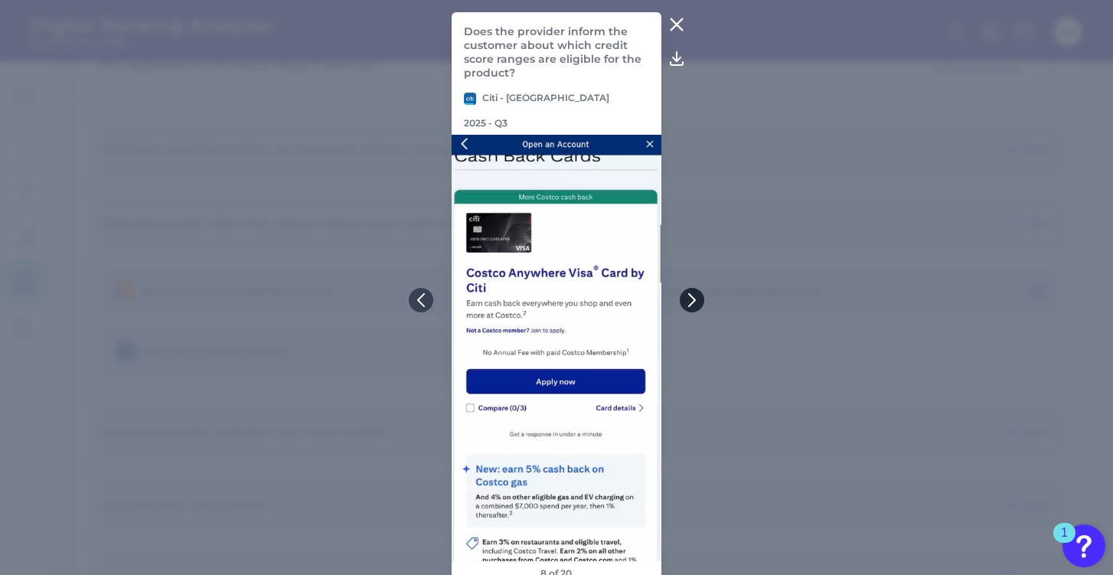
click at [433, 289] on button at bounding box center [692, 300] width 25 height 25
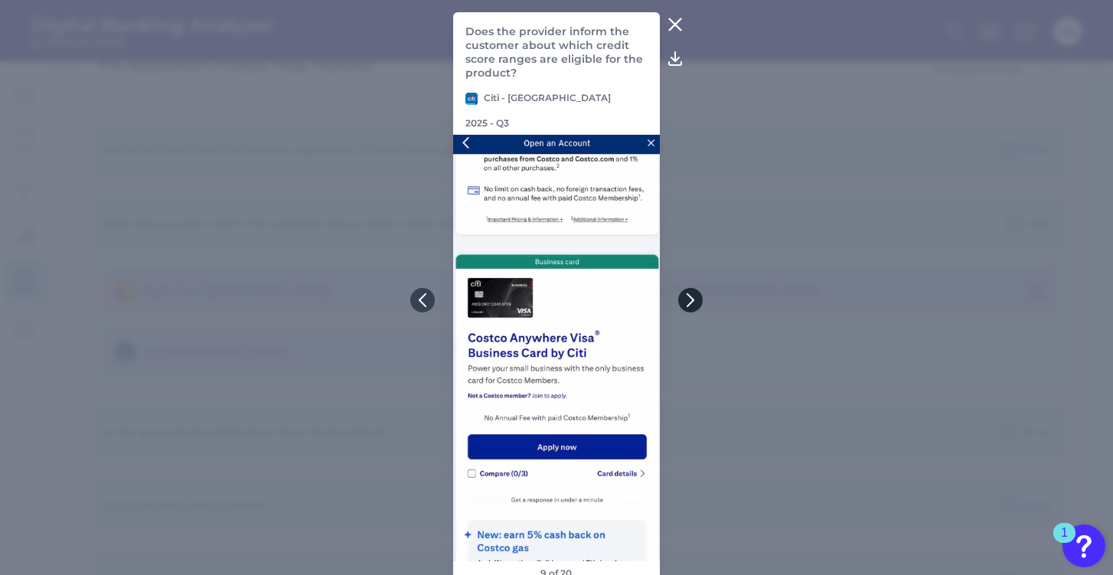
click at [433, 289] on button at bounding box center [690, 300] width 25 height 25
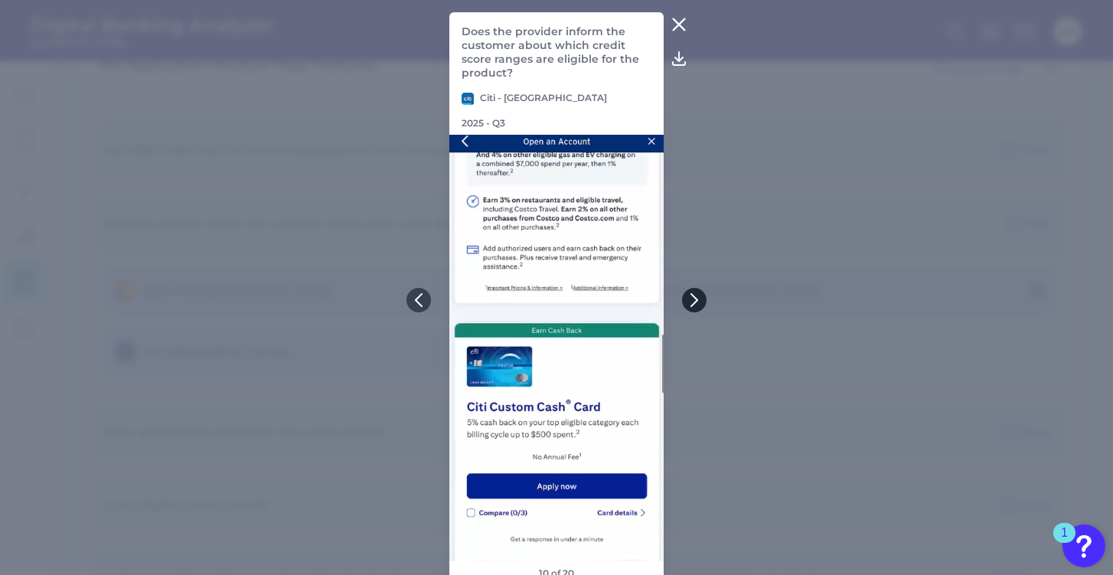
click at [433, 289] on button at bounding box center [694, 300] width 25 height 25
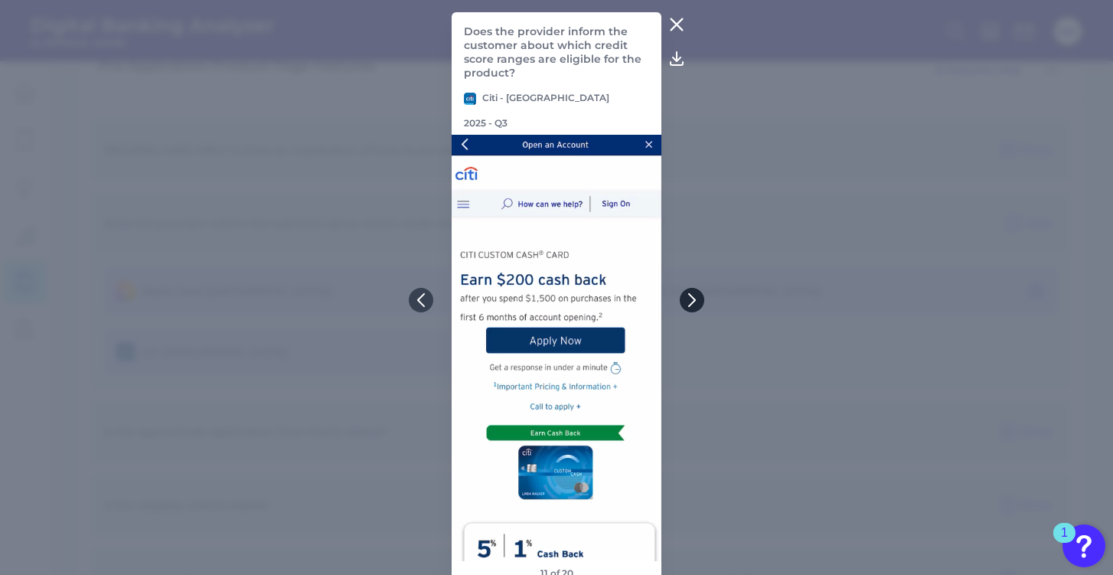
click at [433, 289] on button at bounding box center [692, 300] width 25 height 25
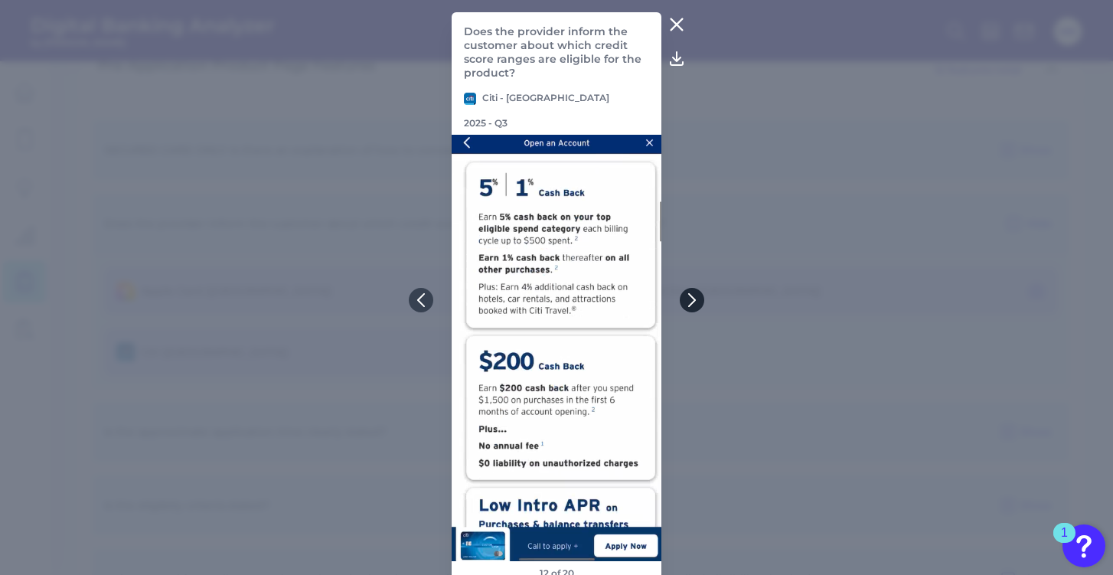
click at [433, 289] on button at bounding box center [692, 300] width 25 height 25
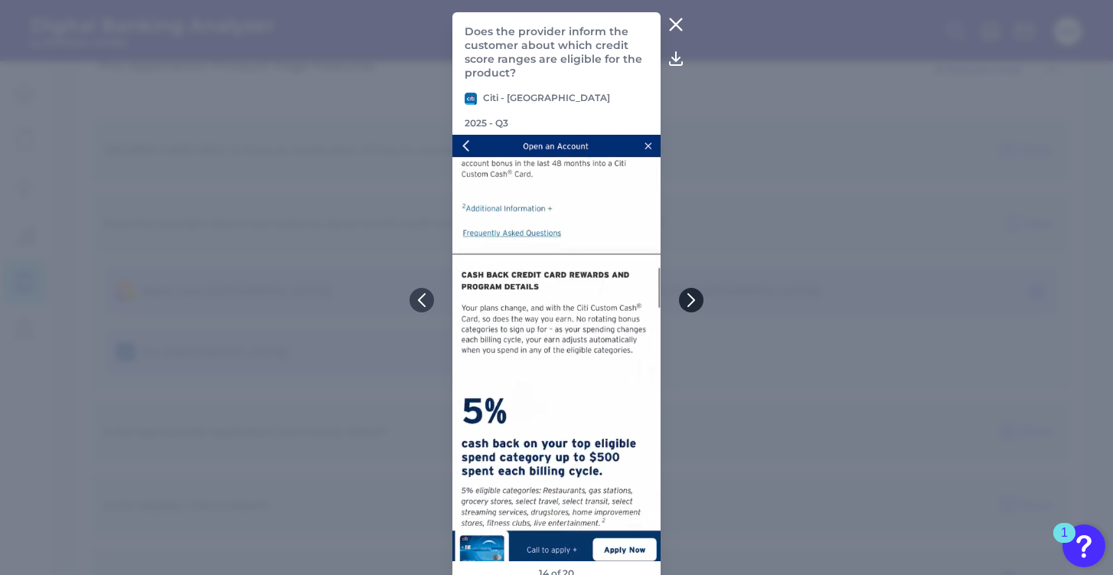
click at [433, 289] on button at bounding box center [691, 300] width 25 height 25
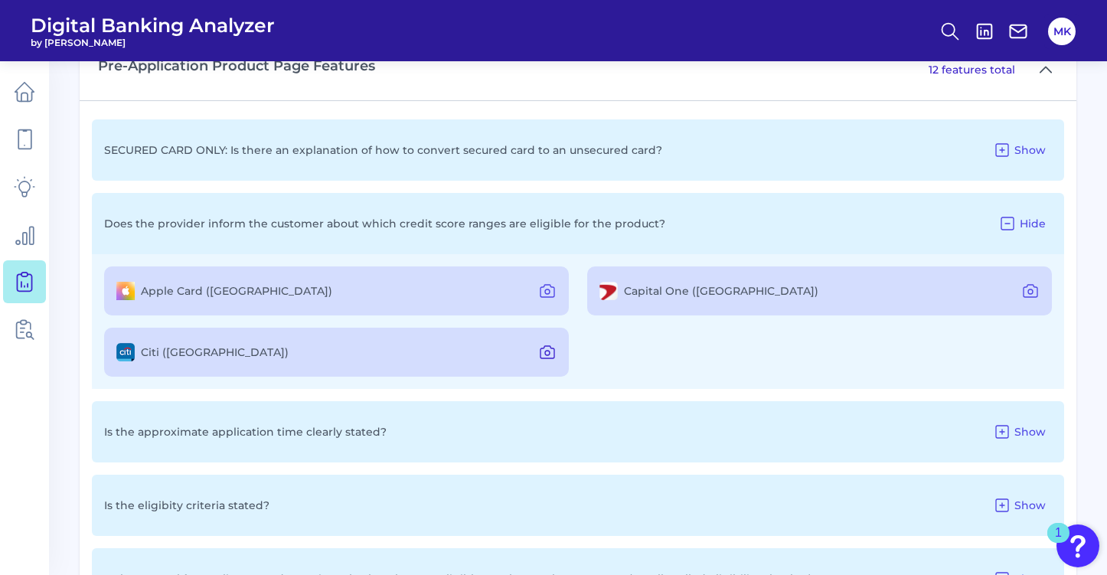
click at [433, 349] on icon at bounding box center [548, 352] width 14 height 12
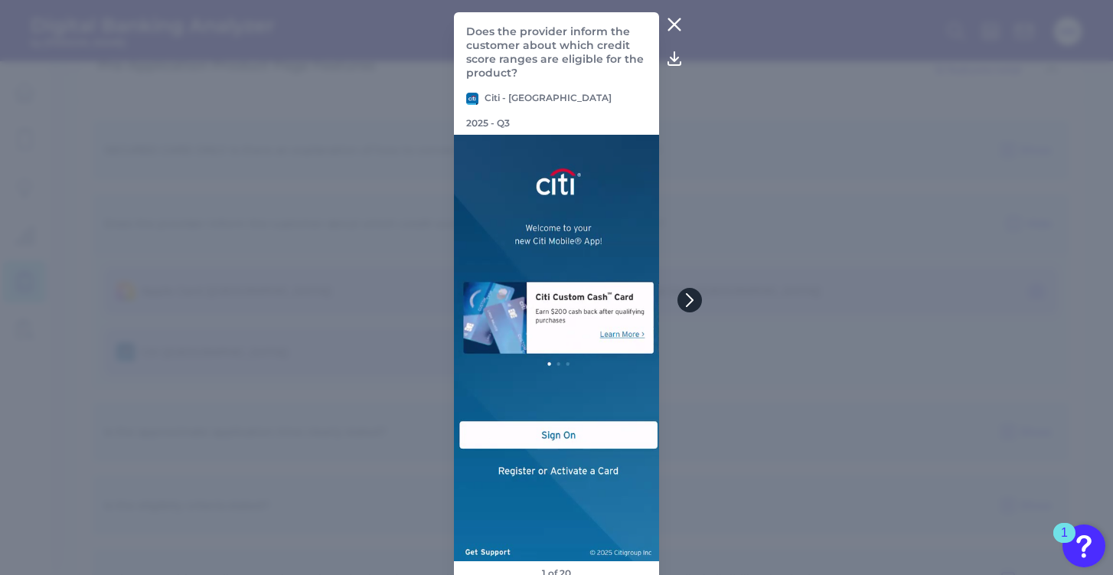
click at [433, 294] on button at bounding box center [690, 300] width 25 height 25
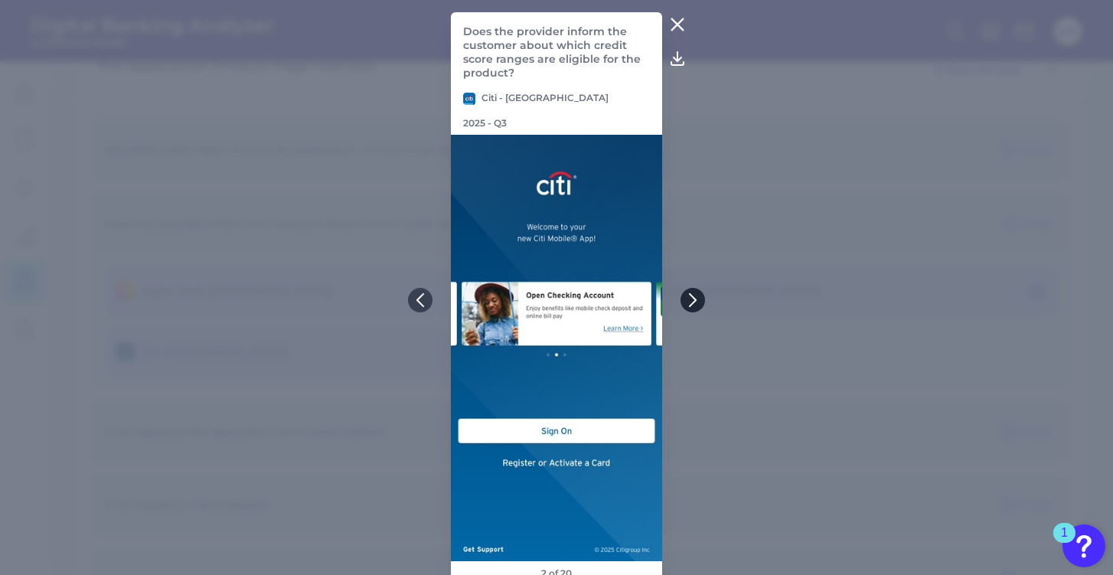
click at [433, 294] on icon at bounding box center [693, 300] width 14 height 14
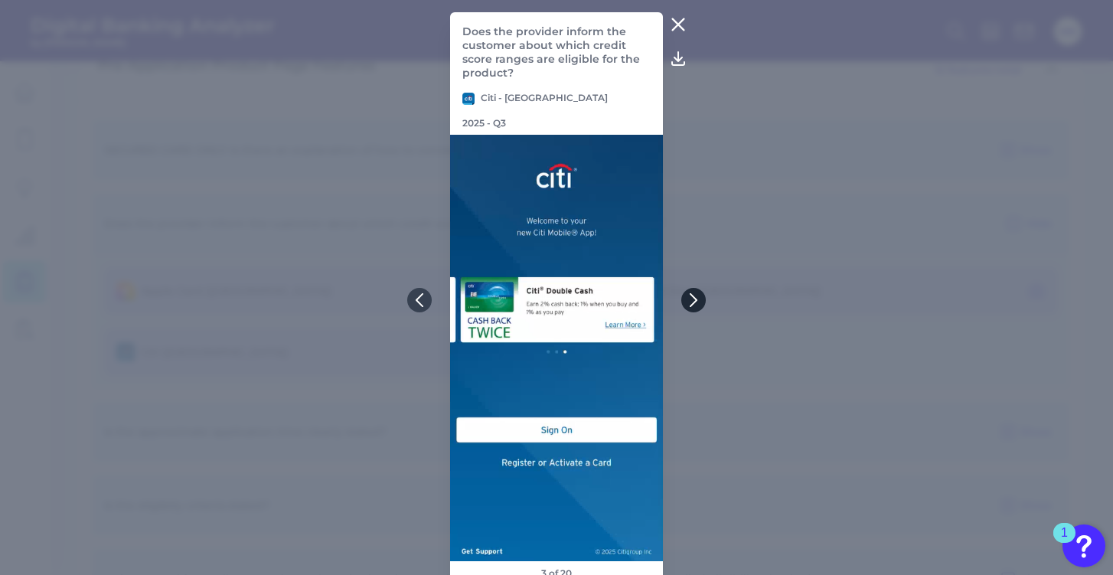
click at [433, 294] on icon at bounding box center [694, 300] width 14 height 14
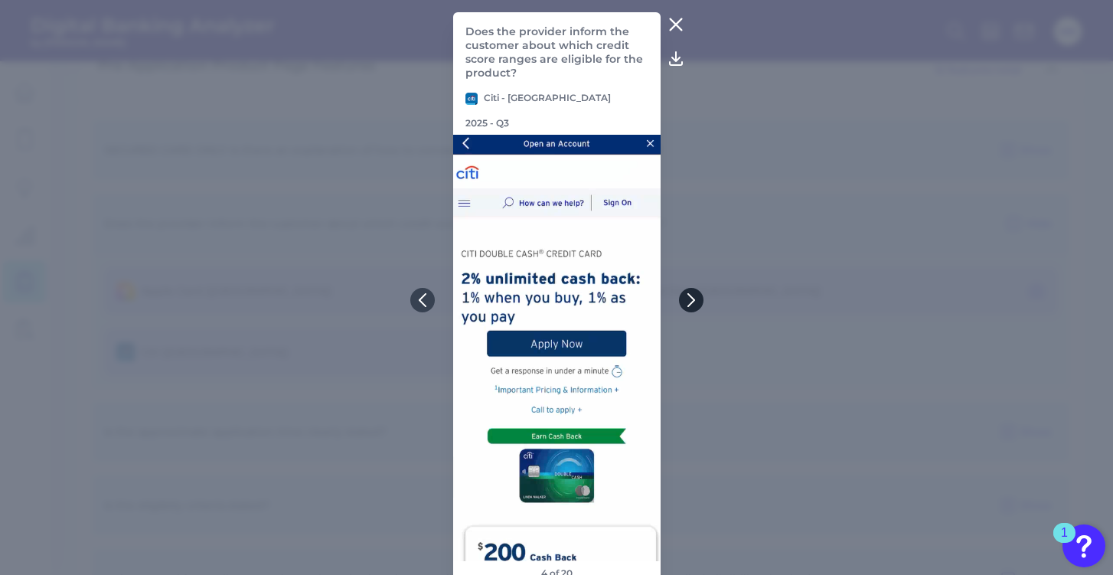
click at [433, 294] on icon at bounding box center [692, 300] width 14 height 14
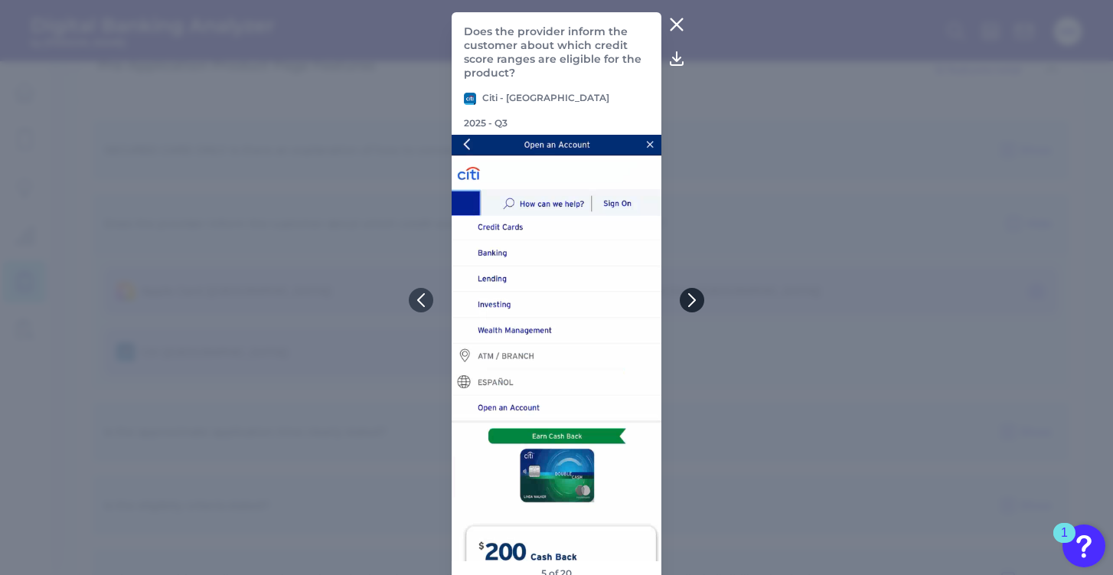
click at [433, 294] on icon at bounding box center [692, 300] width 14 height 14
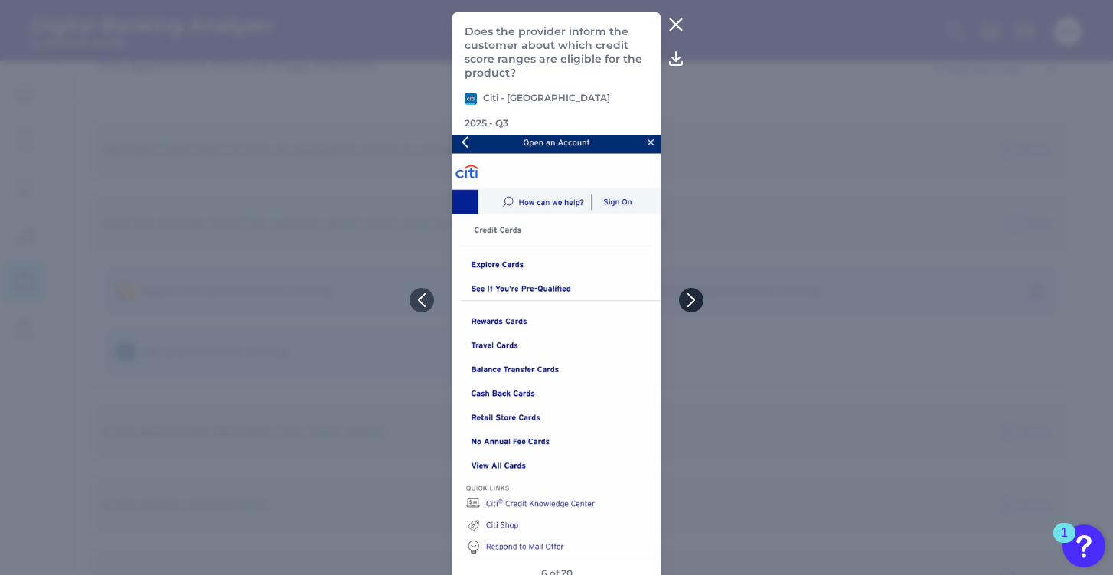
click at [433, 294] on icon at bounding box center [692, 300] width 14 height 14
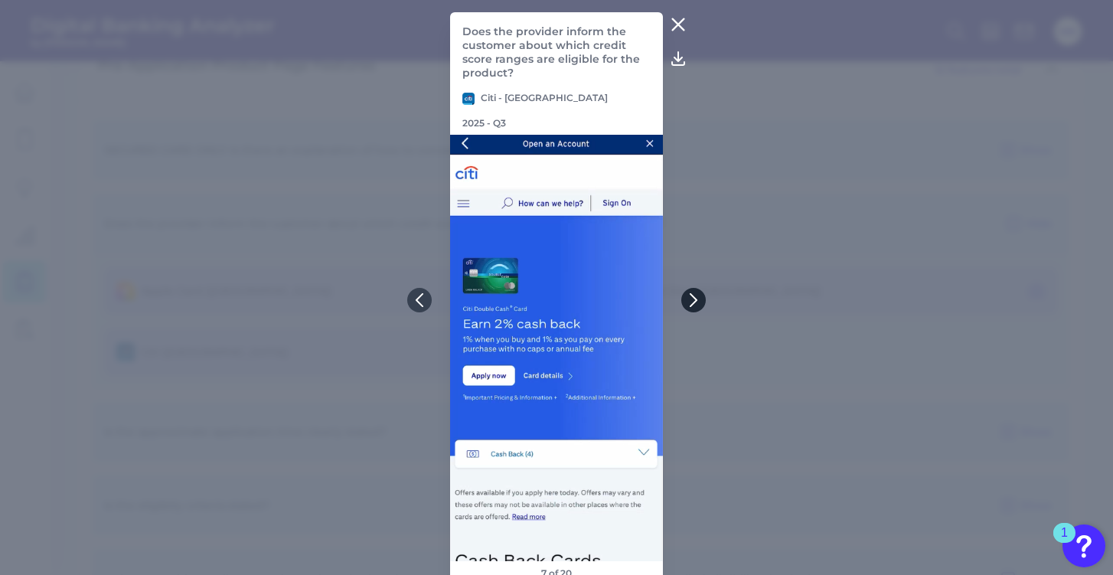
click at [433, 294] on icon at bounding box center [694, 300] width 14 height 14
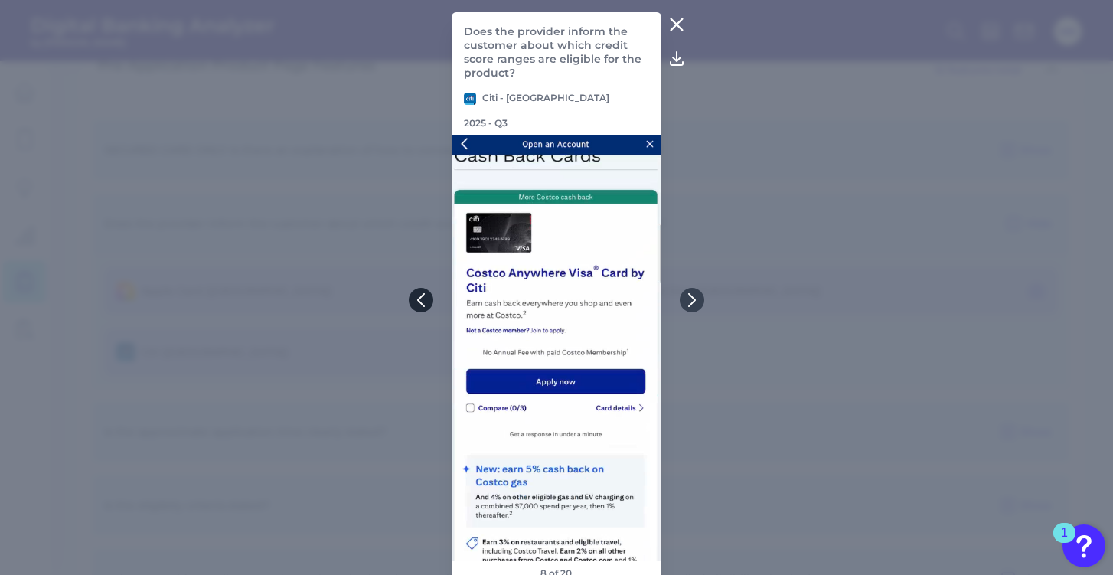
click at [413, 302] on button at bounding box center [421, 300] width 25 height 25
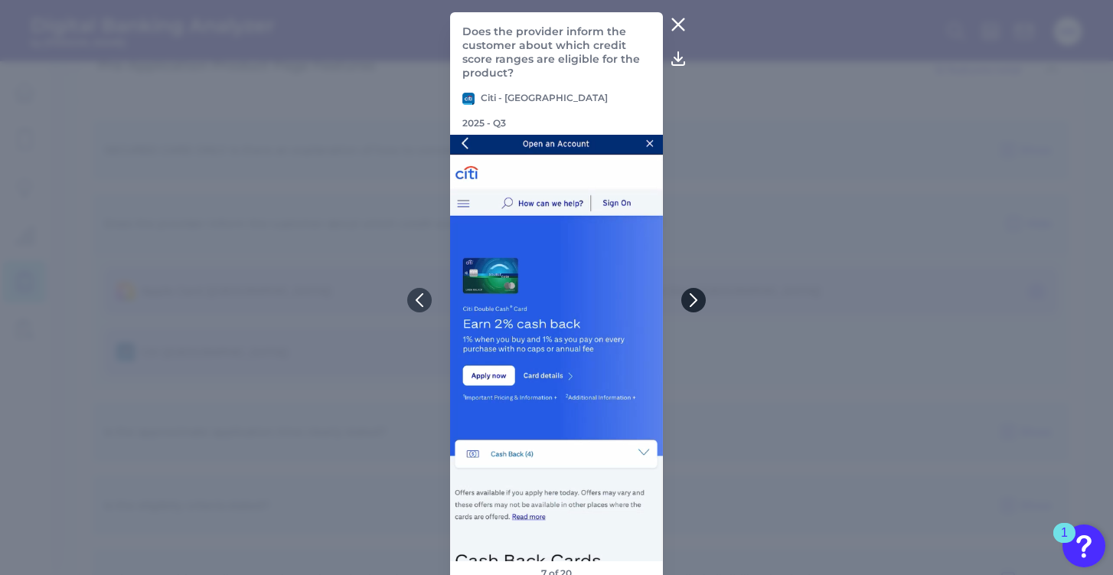
click at [433, 306] on button at bounding box center [693, 300] width 25 height 25
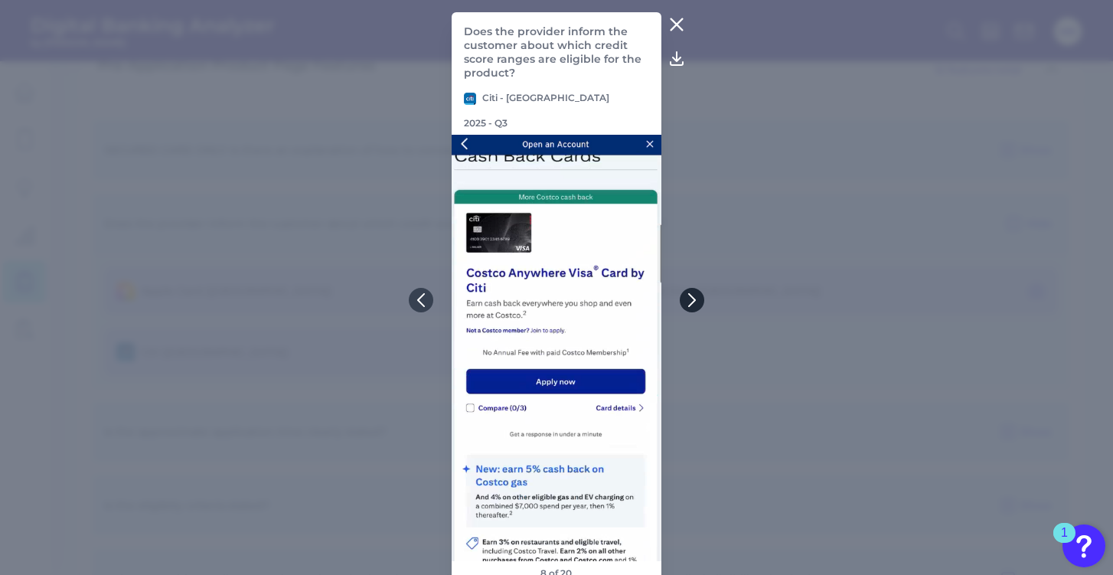
click at [433, 298] on icon at bounding box center [692, 300] width 14 height 14
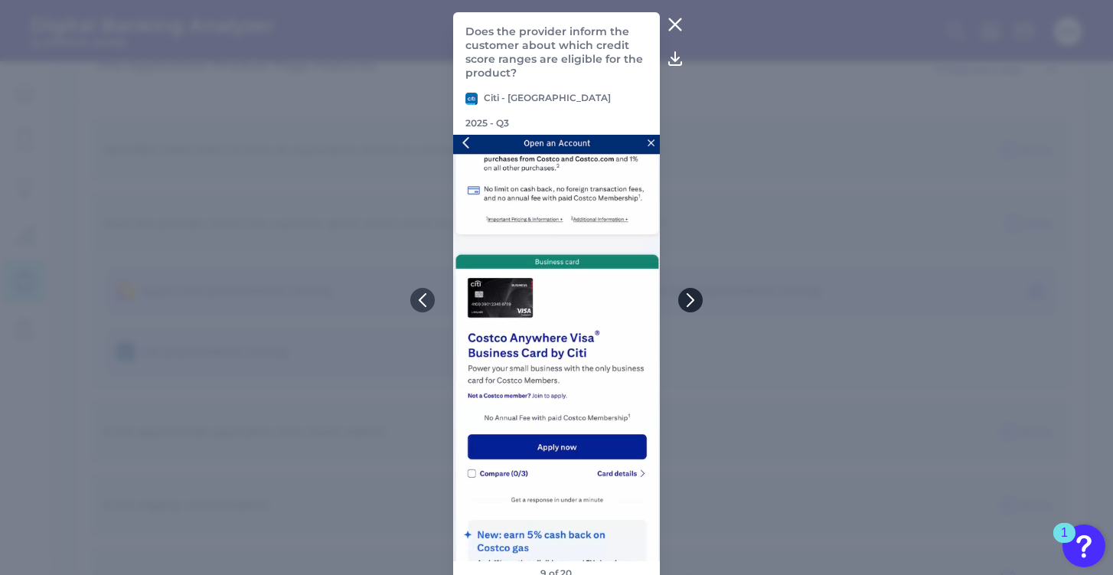
click at [433, 298] on icon at bounding box center [691, 300] width 14 height 14
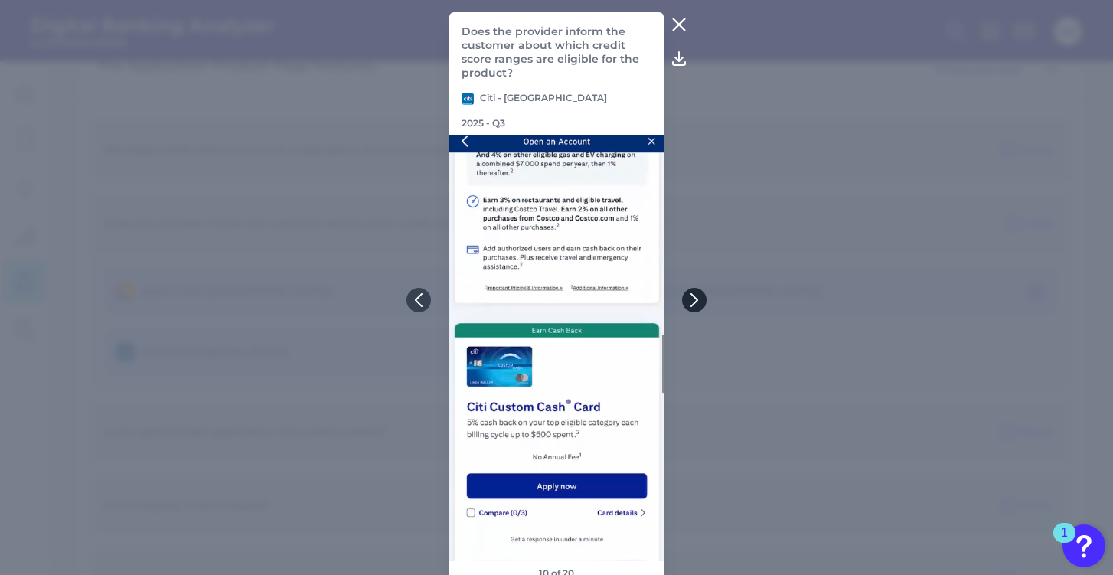
click at [433, 298] on icon at bounding box center [695, 300] width 14 height 14
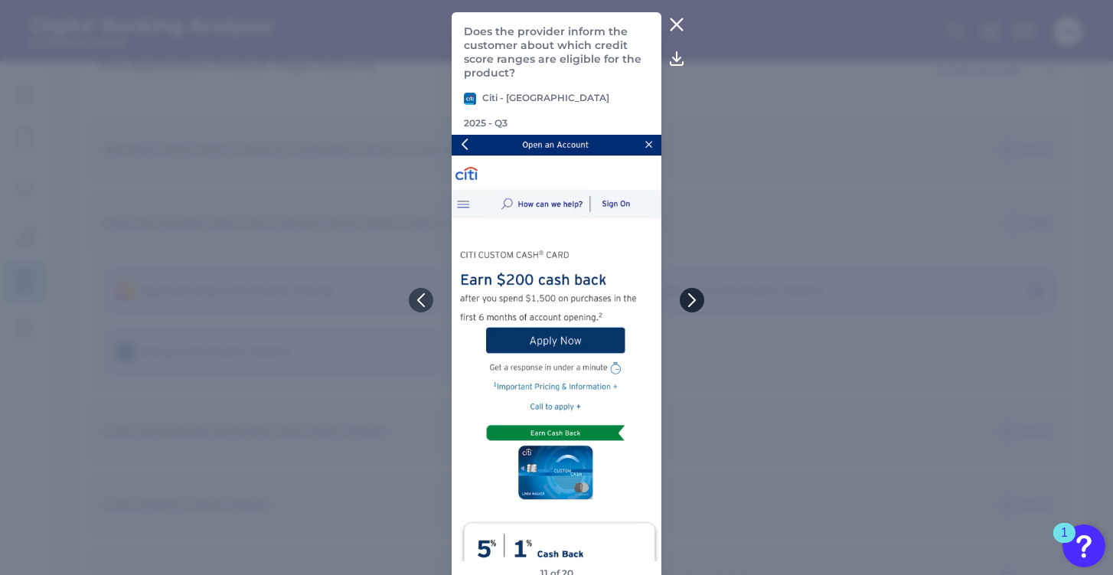
click at [433, 298] on icon at bounding box center [692, 300] width 14 height 14
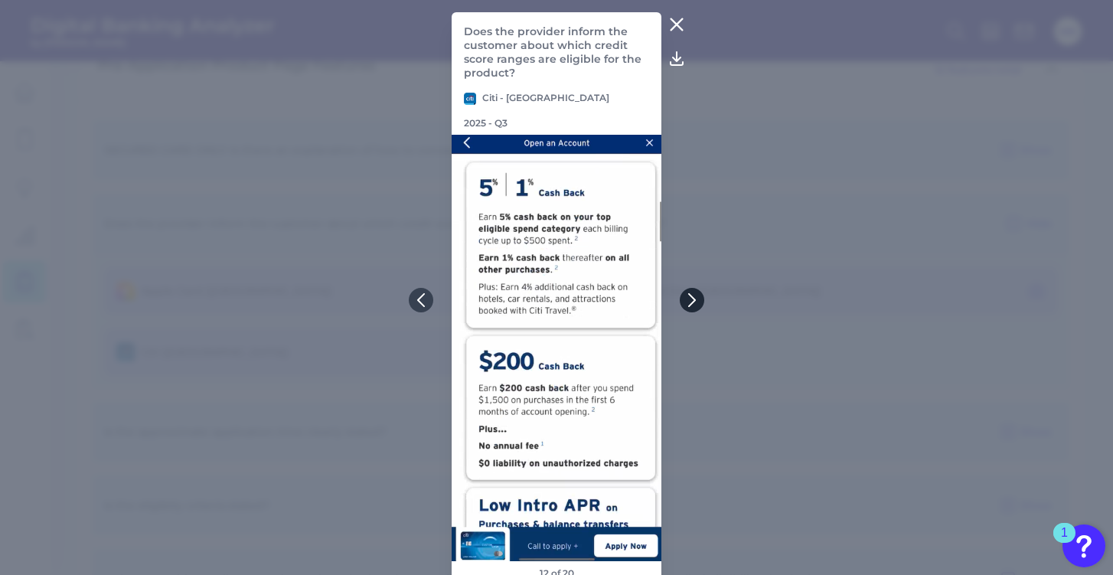
click at [433, 298] on icon at bounding box center [692, 300] width 14 height 14
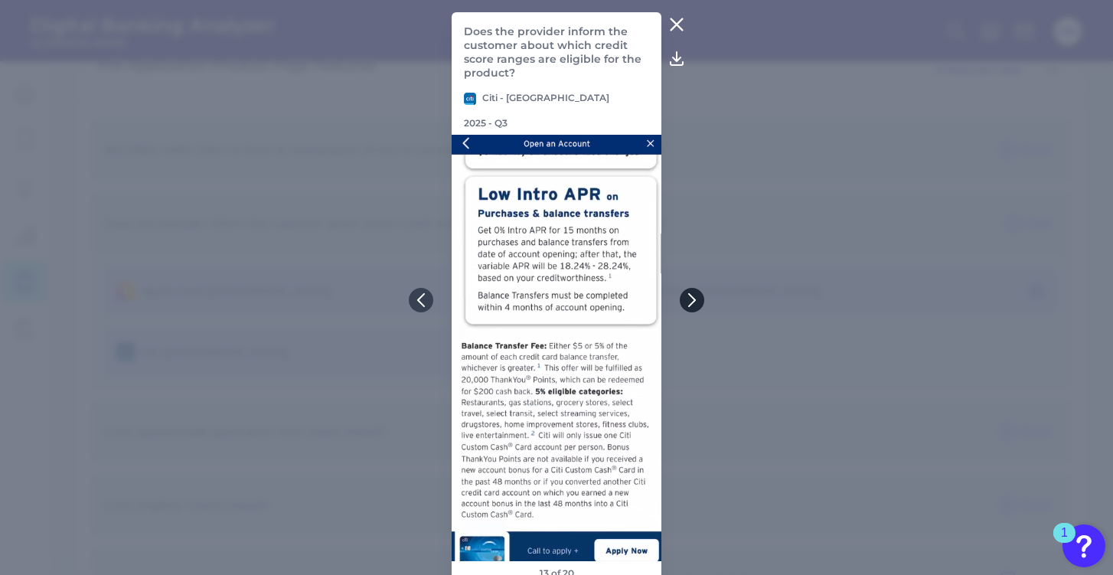
click at [433, 298] on icon at bounding box center [692, 300] width 14 height 14
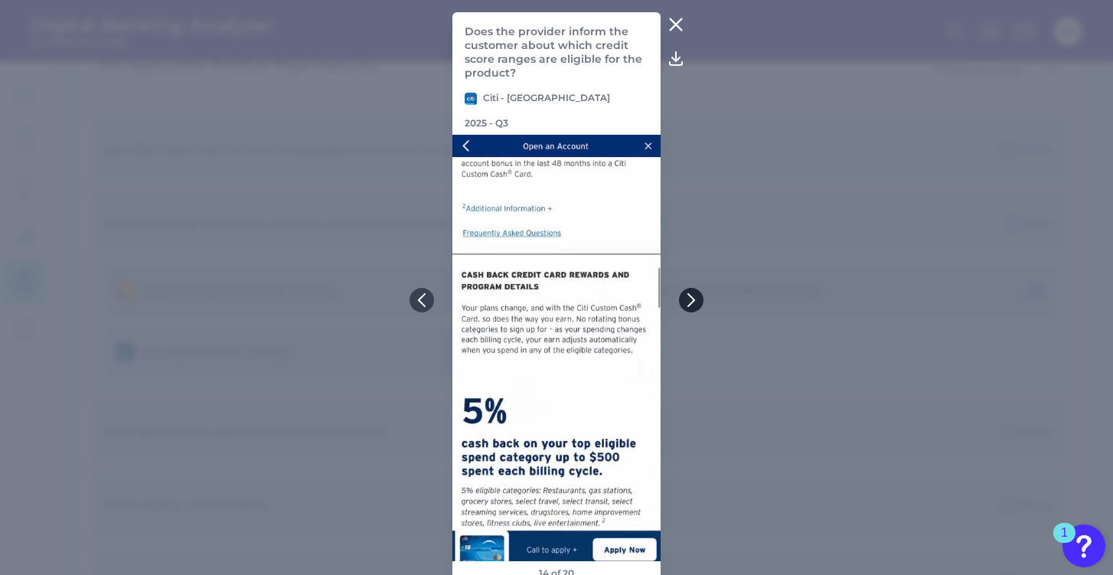
click at [433, 298] on icon at bounding box center [692, 300] width 14 height 14
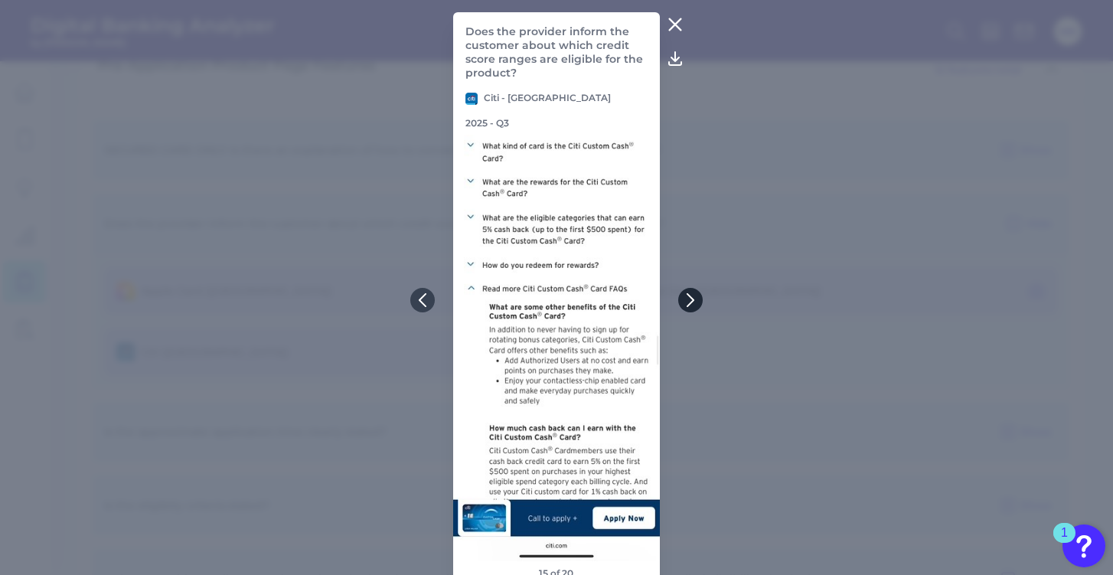
click at [433, 298] on icon at bounding box center [691, 300] width 14 height 14
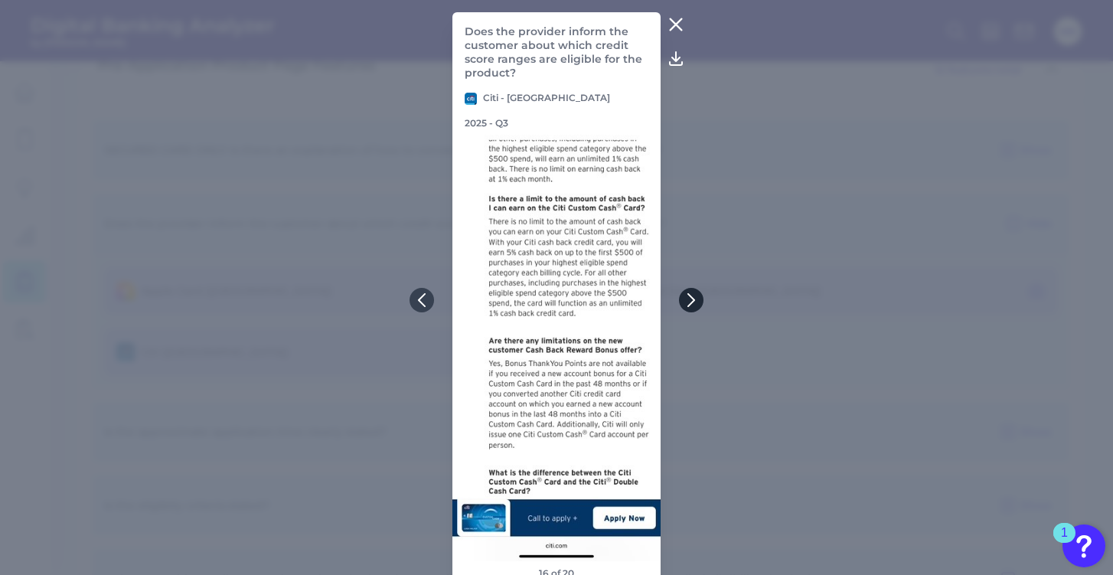
click at [433, 298] on icon at bounding box center [692, 300] width 14 height 14
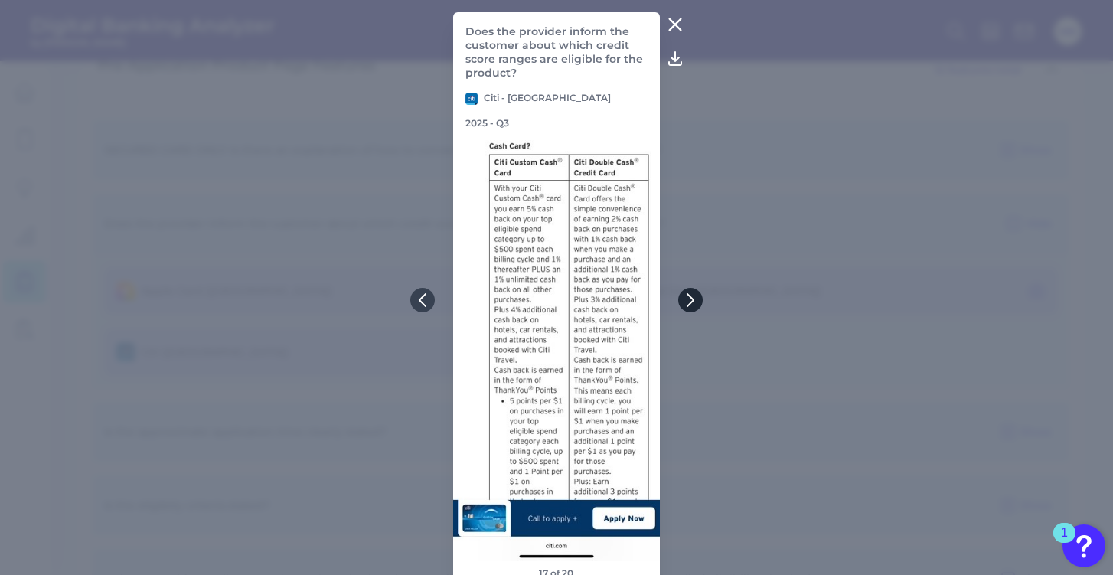
click at [433, 298] on icon at bounding box center [691, 300] width 14 height 14
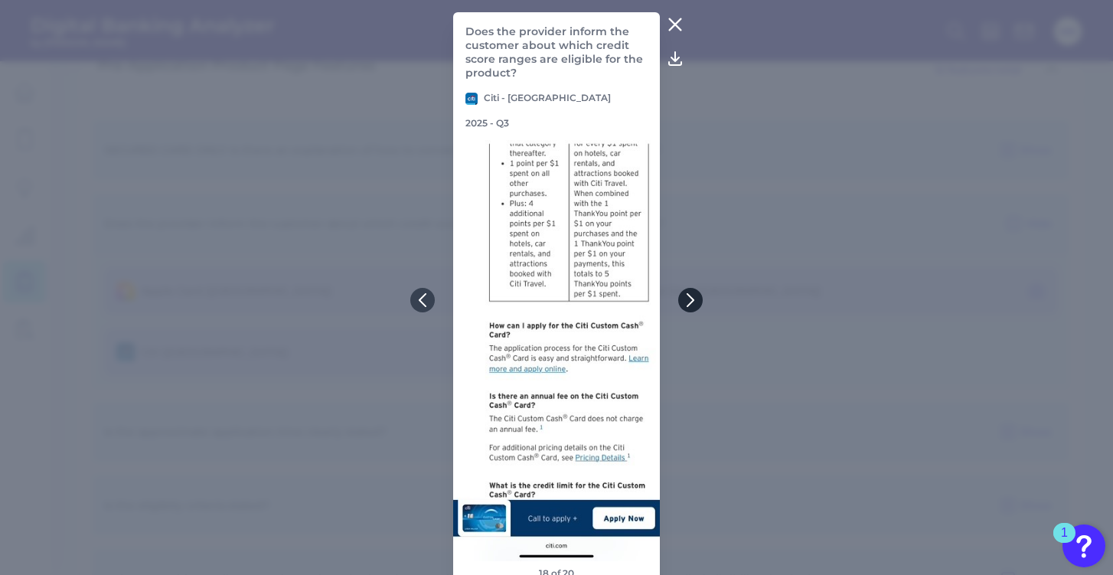
click at [433, 298] on icon at bounding box center [691, 300] width 14 height 14
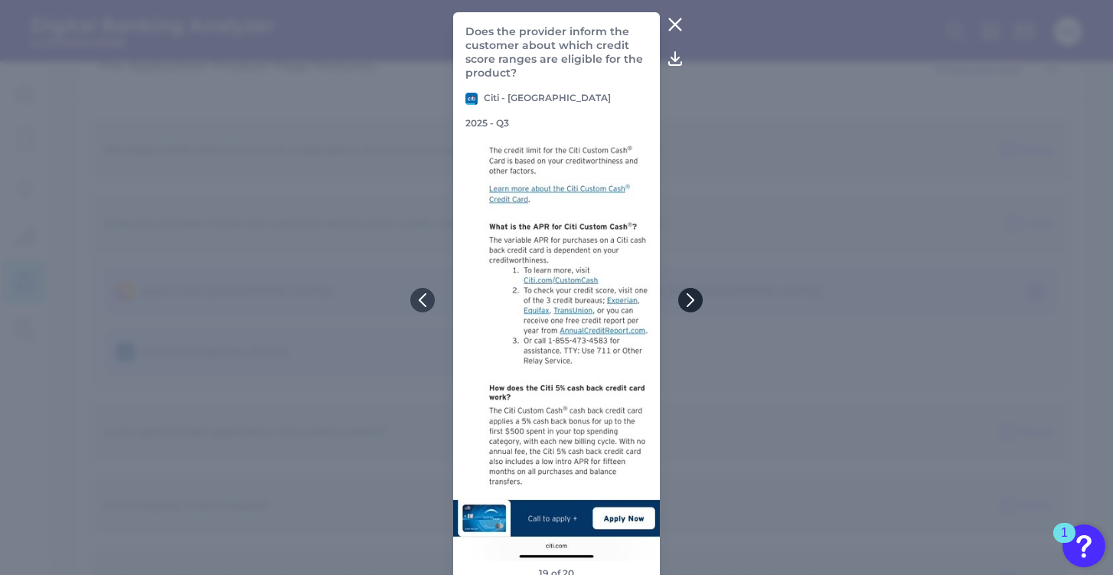
click at [433, 298] on icon at bounding box center [691, 300] width 14 height 14
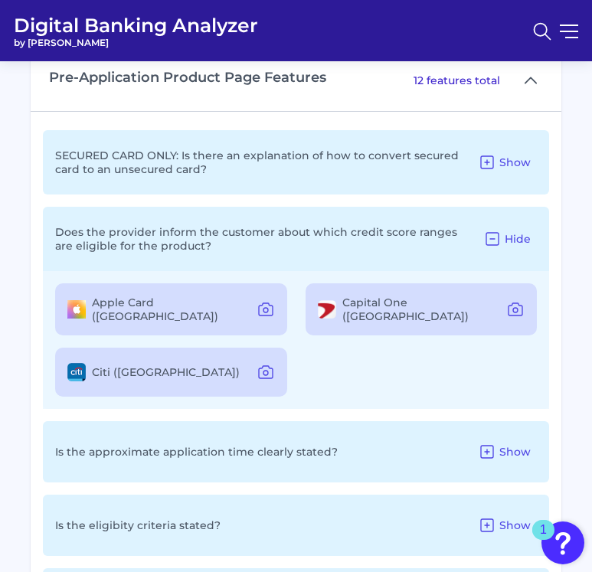
scroll to position [1396, 0]
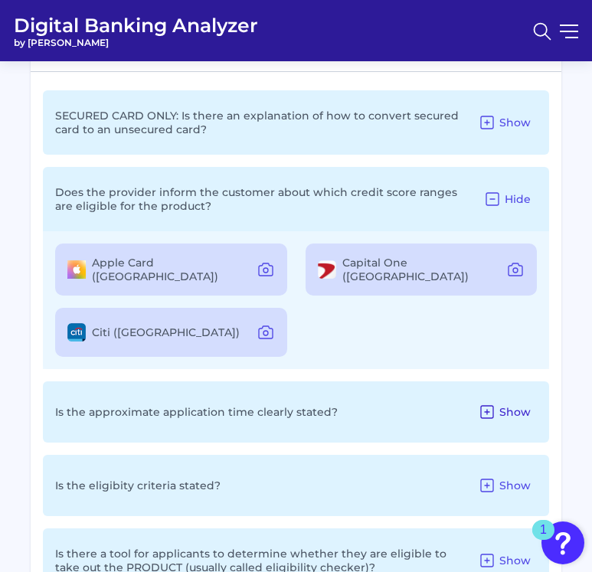
click at [433, 400] on button "Show" at bounding box center [504, 412] width 65 height 25
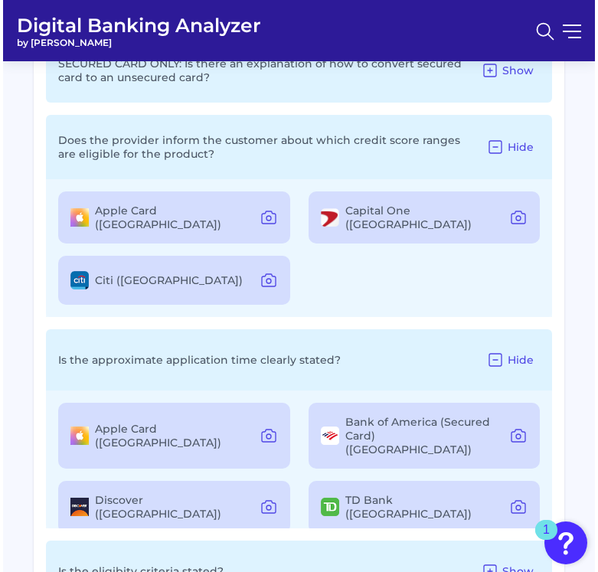
scroll to position [1475, 0]
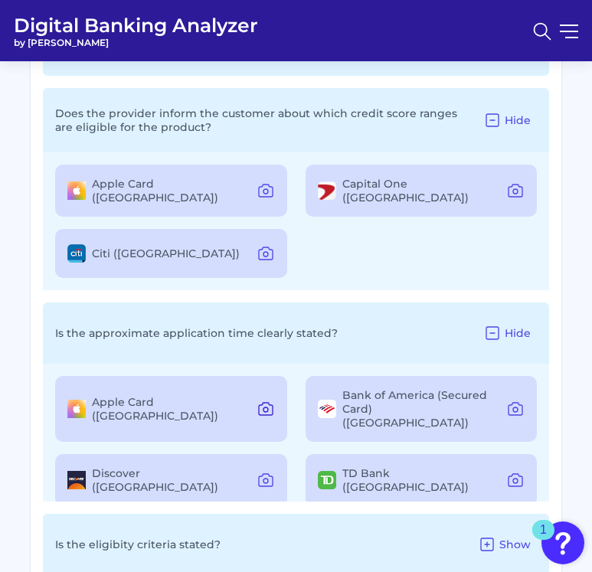
click at [269, 400] on icon at bounding box center [265, 409] width 18 height 18
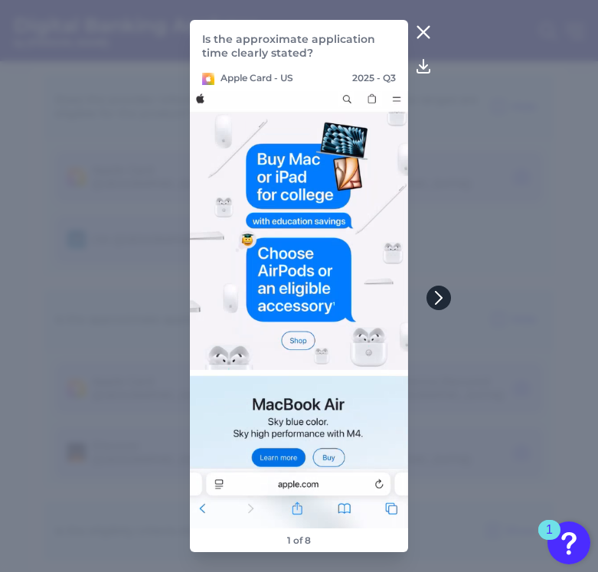
click at [433, 296] on icon at bounding box center [439, 298] width 14 height 14
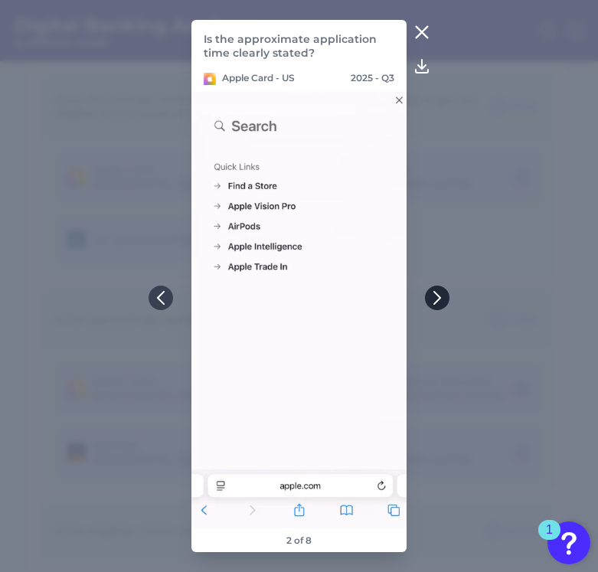
click at [433, 296] on icon at bounding box center [437, 298] width 14 height 14
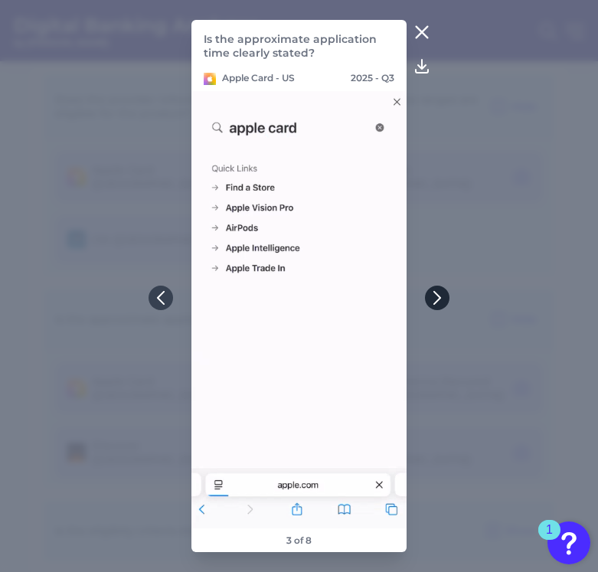
click at [433, 296] on icon at bounding box center [437, 298] width 14 height 14
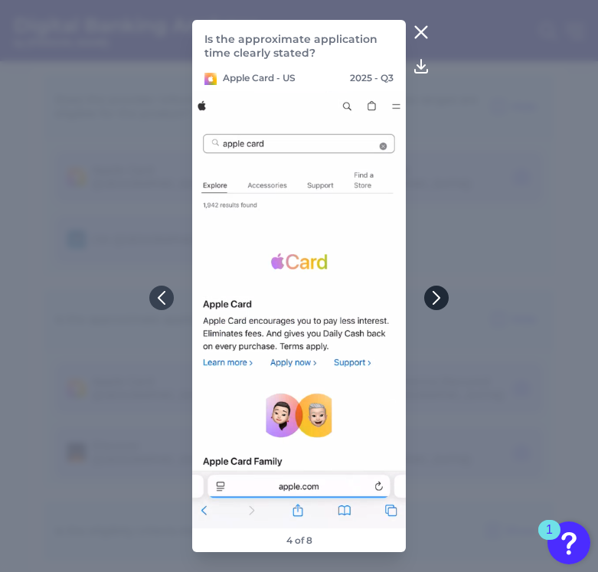
click at [433, 296] on icon at bounding box center [437, 298] width 14 height 14
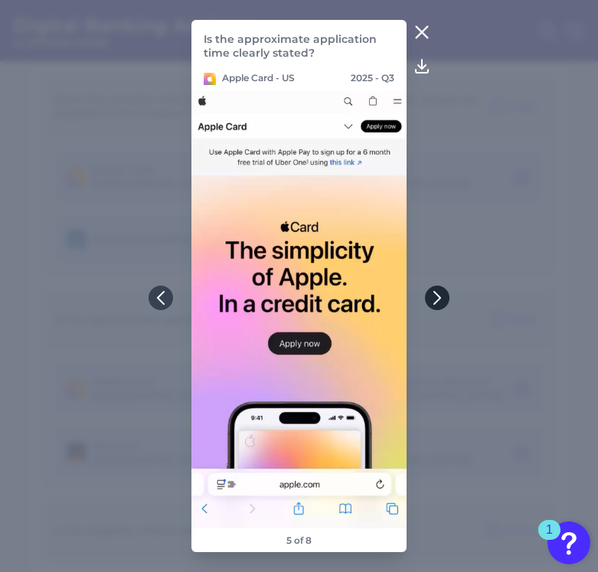
click at [433, 296] on icon at bounding box center [437, 298] width 14 height 14
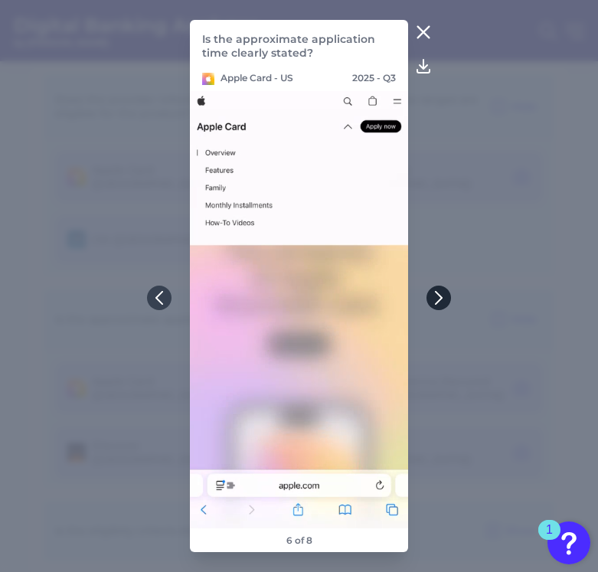
click at [432, 297] on button at bounding box center [438, 298] width 25 height 25
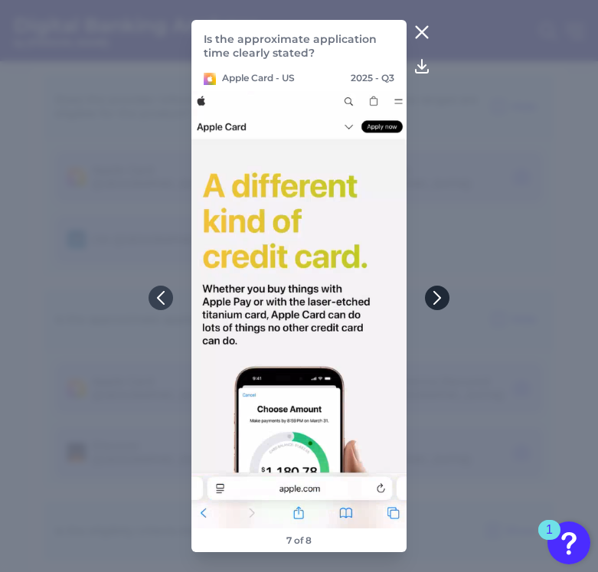
click at [432, 297] on icon at bounding box center [437, 298] width 14 height 14
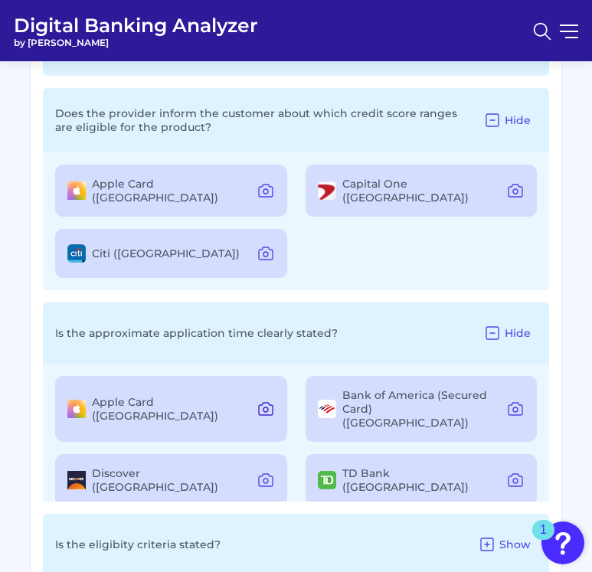
click at [259, 403] on icon at bounding box center [266, 409] width 14 height 12
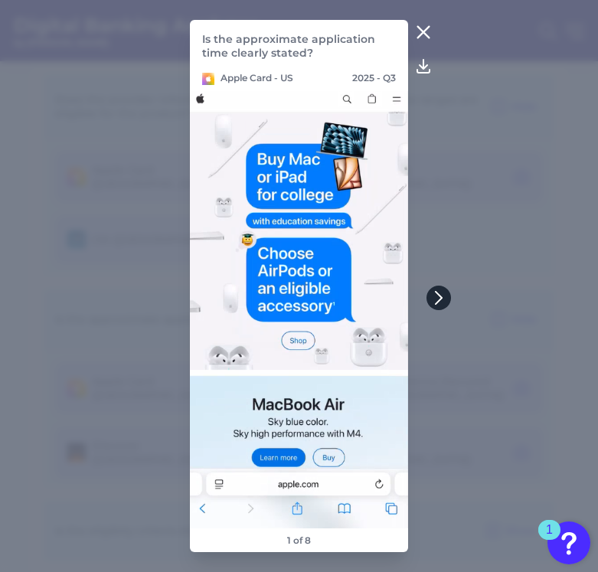
click at [433, 293] on icon at bounding box center [439, 298] width 14 height 14
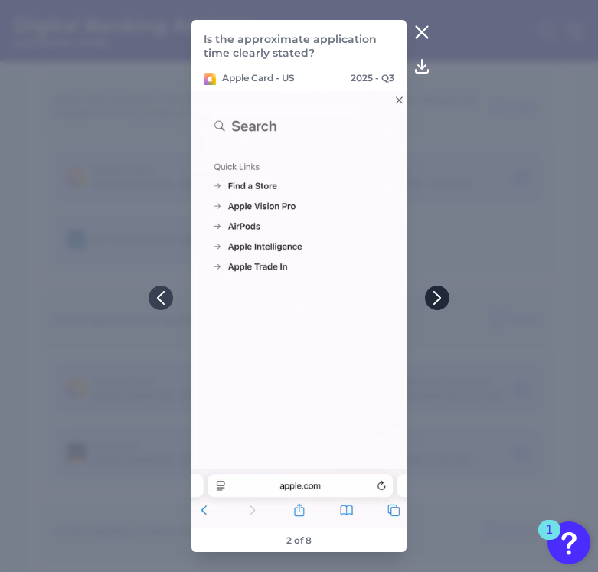
click at [433, 293] on button at bounding box center [437, 298] width 25 height 25
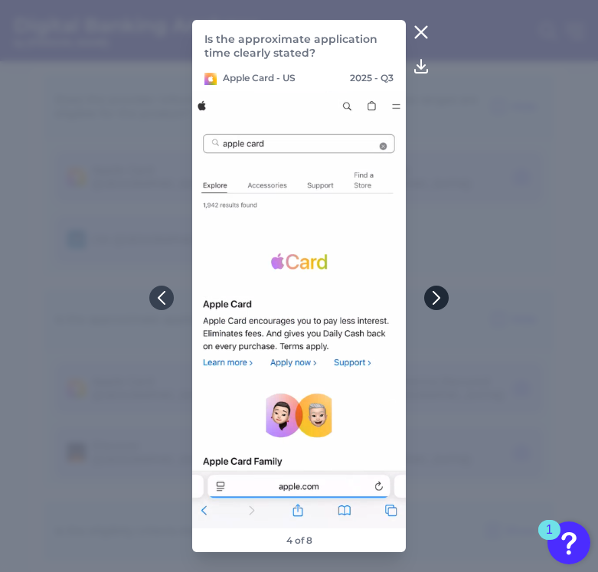
click at [433, 293] on button at bounding box center [436, 298] width 25 height 25
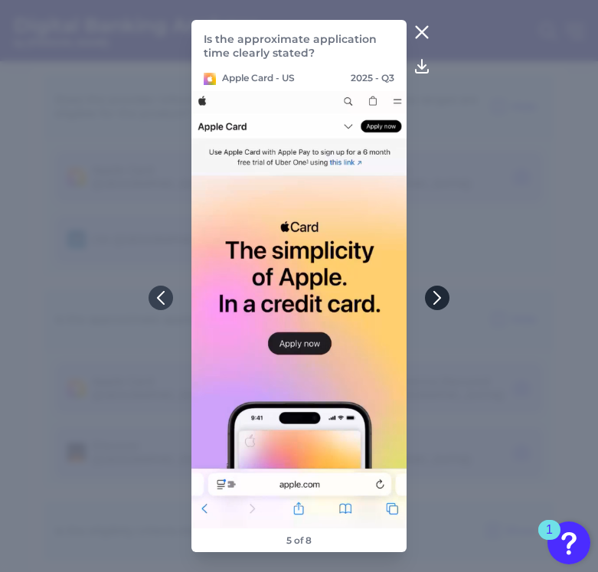
click at [433, 293] on button at bounding box center [437, 298] width 25 height 25
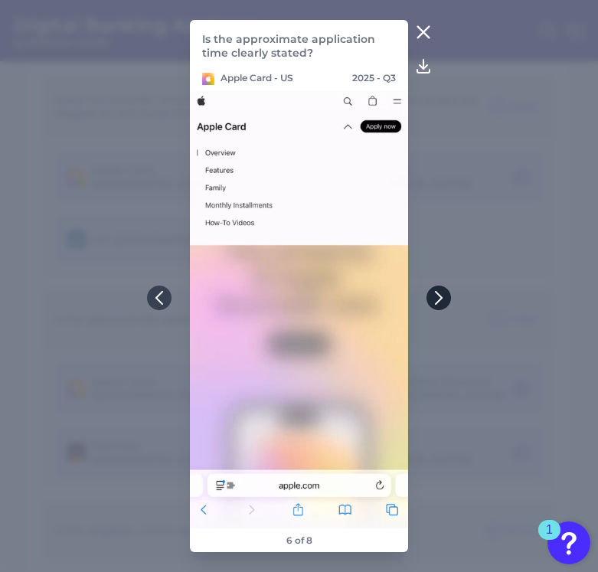
click at [433, 294] on icon at bounding box center [439, 298] width 6 height 12
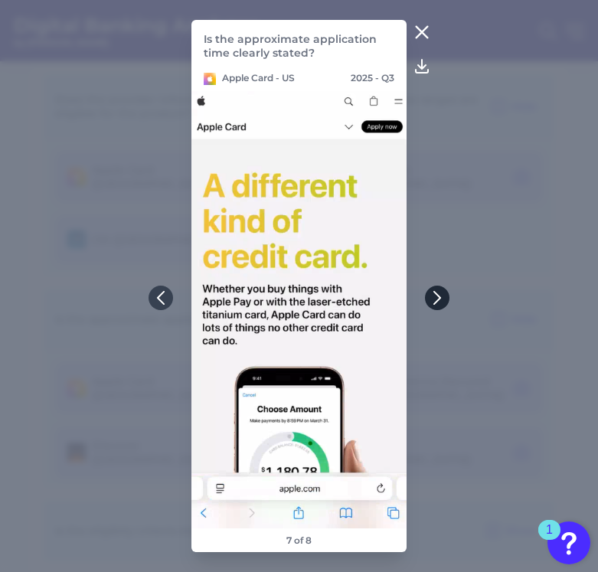
click at [433, 294] on icon at bounding box center [437, 298] width 14 height 14
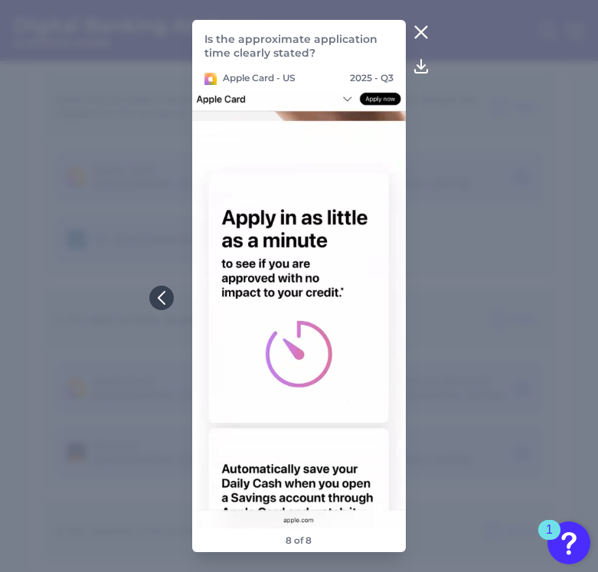
click at [422, 25] on icon at bounding box center [421, 32] width 18 height 18
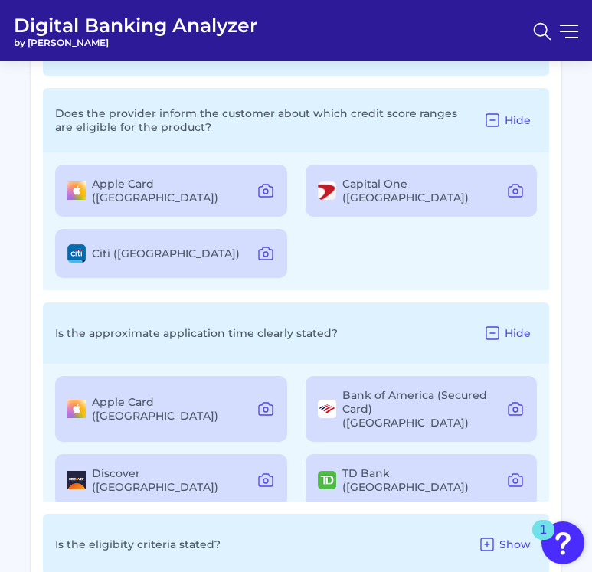
click at [433, 376] on div "Bank of America (Secured Card) (US)" at bounding box center [421, 409] width 232 height 66
click at [433, 397] on button at bounding box center [515, 409] width 31 height 25
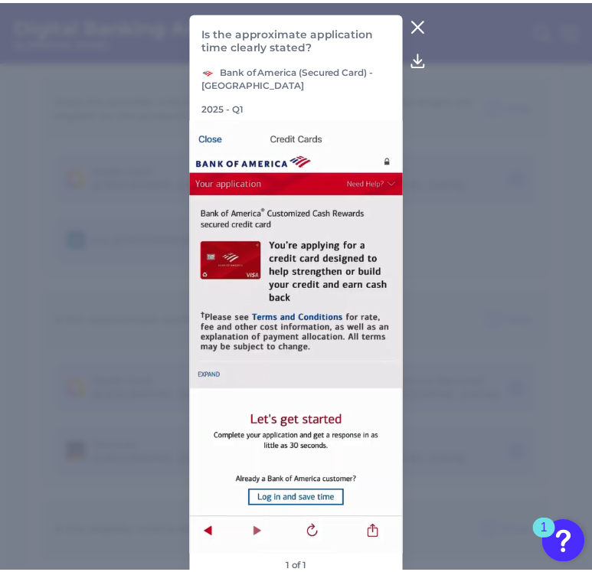
scroll to position [8, 0]
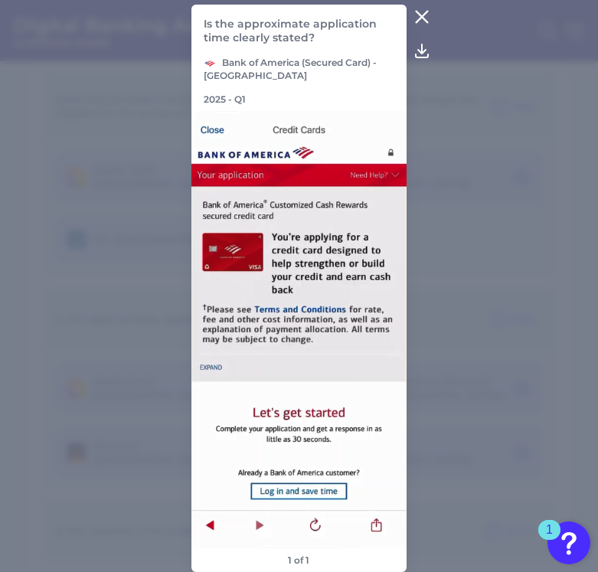
click at [420, 17] on icon at bounding box center [422, 16] width 11 height 11
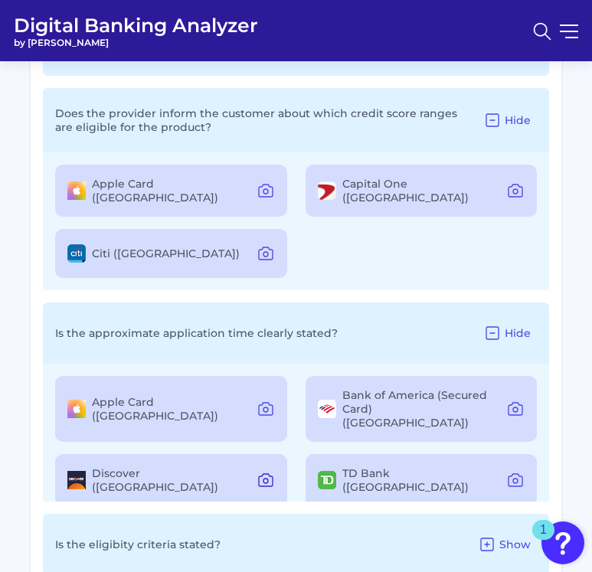
click at [257, 471] on icon at bounding box center [265, 480] width 18 height 18
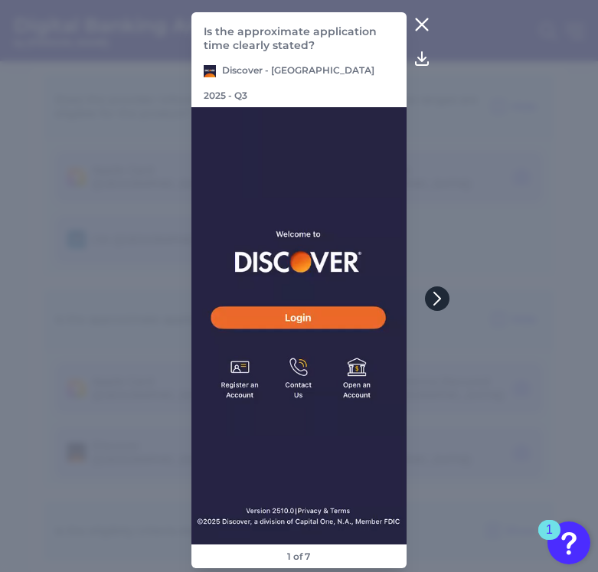
click at [433, 300] on button at bounding box center [437, 298] width 25 height 25
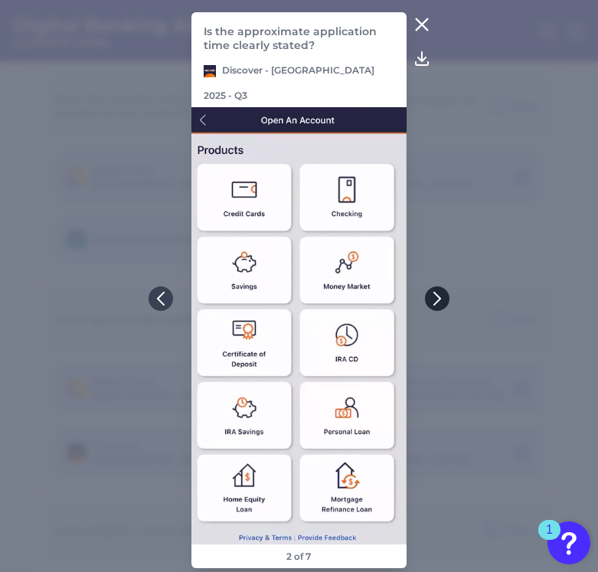
click at [433, 300] on button at bounding box center [437, 298] width 25 height 25
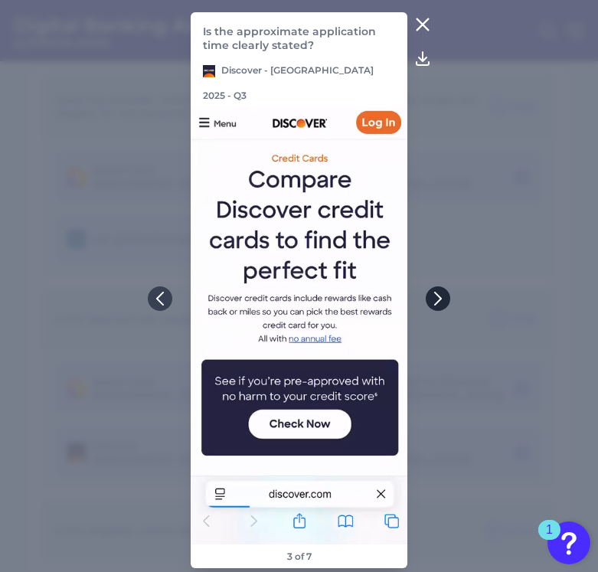
click at [433, 298] on icon at bounding box center [438, 299] width 14 height 14
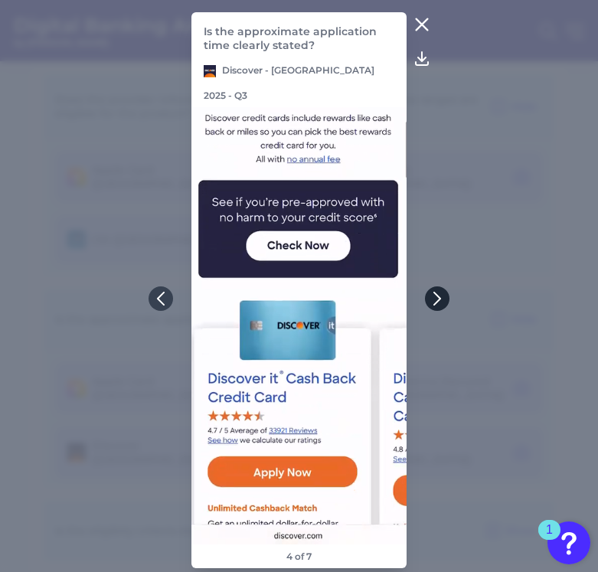
click at [433, 298] on icon at bounding box center [437, 299] width 14 height 14
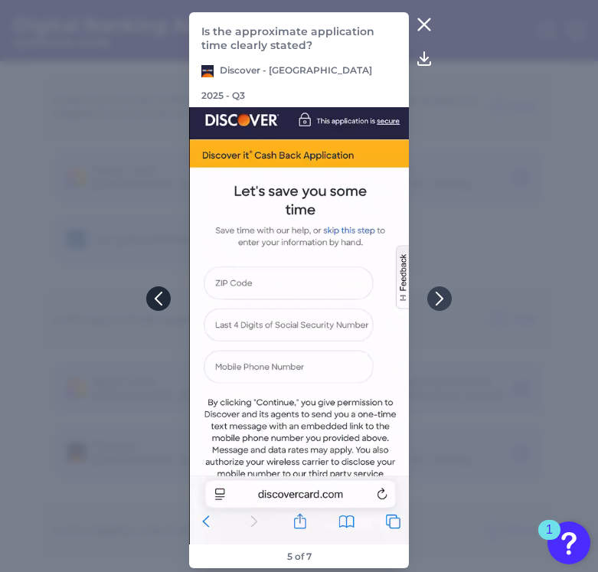
drag, startPoint x: 150, startPoint y: 297, endPoint x: 163, endPoint y: 296, distance: 13.1
click at [163, 296] on icon at bounding box center [159, 299] width 14 height 14
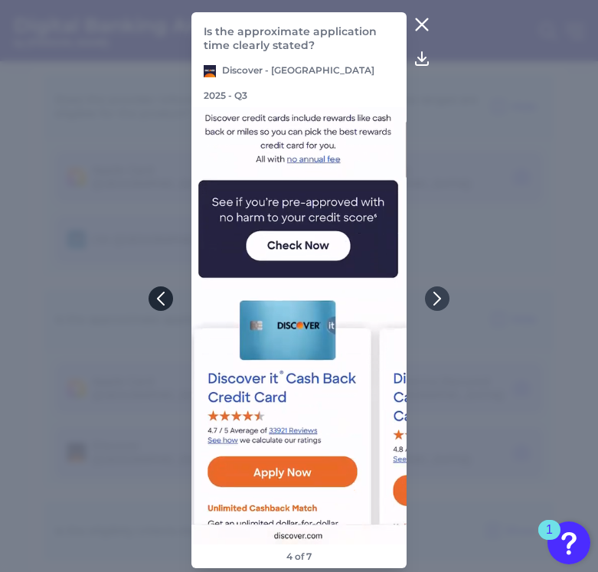
click at [163, 296] on icon at bounding box center [161, 299] width 14 height 14
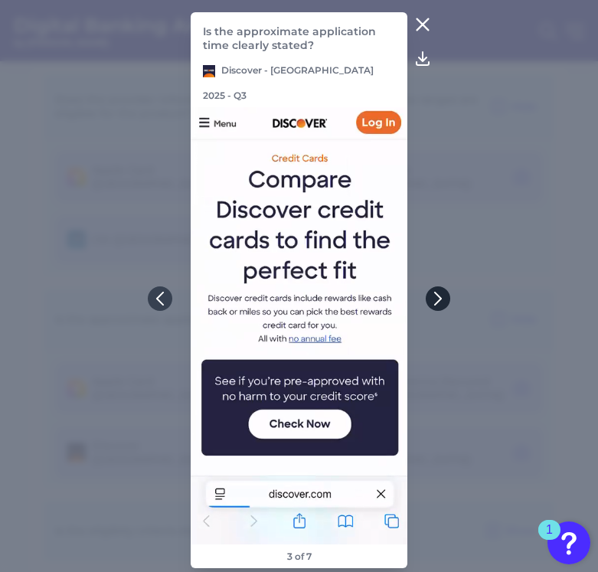
click at [433, 292] on icon at bounding box center [438, 299] width 14 height 14
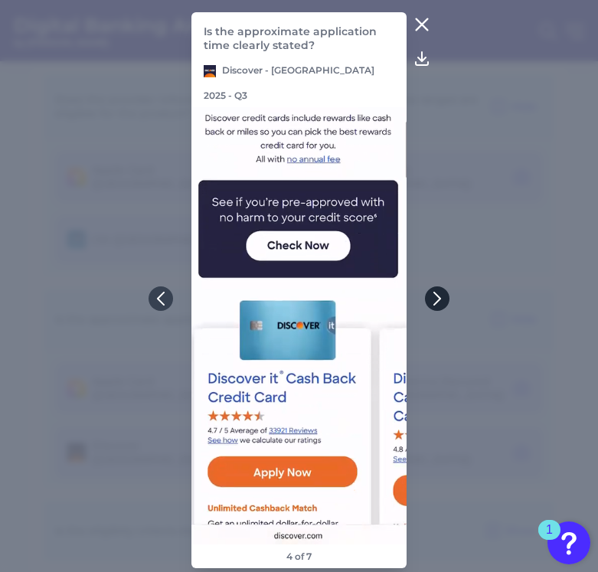
click at [433, 292] on icon at bounding box center [437, 298] width 6 height 12
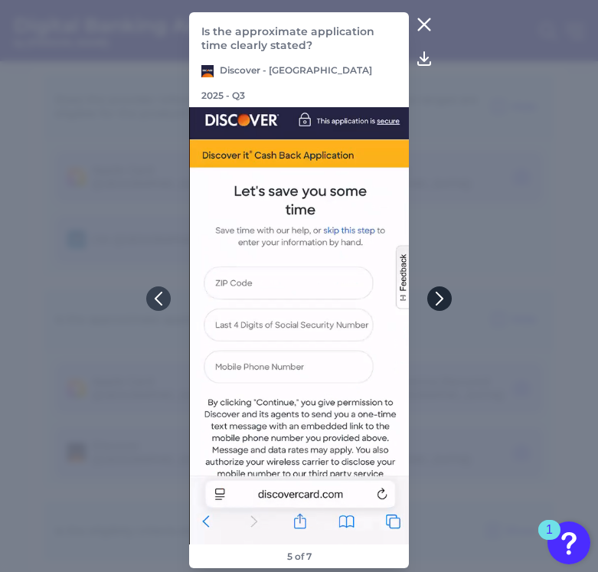
click at [433, 292] on icon at bounding box center [440, 299] width 14 height 14
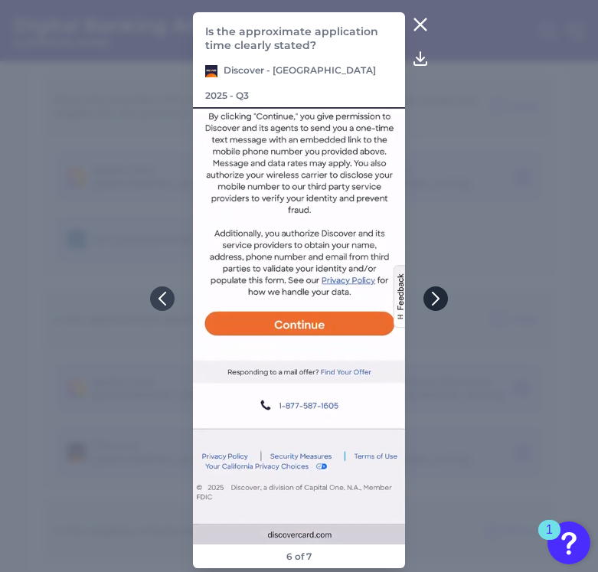
click at [433, 298] on icon at bounding box center [436, 299] width 14 height 14
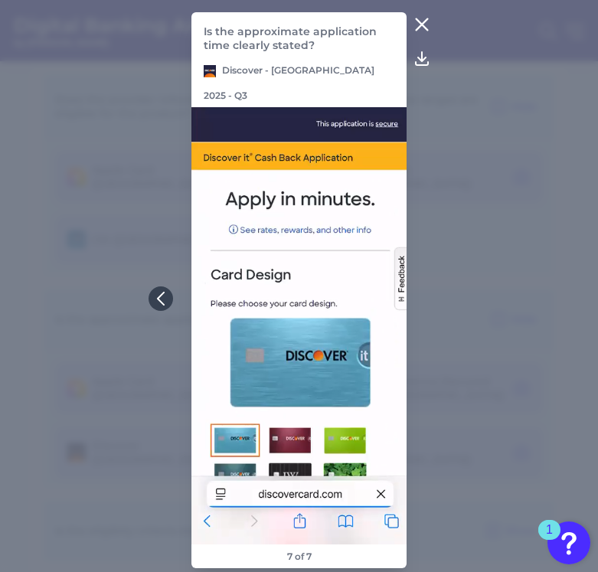
click at [419, 37] on button at bounding box center [422, 24] width 31 height 25
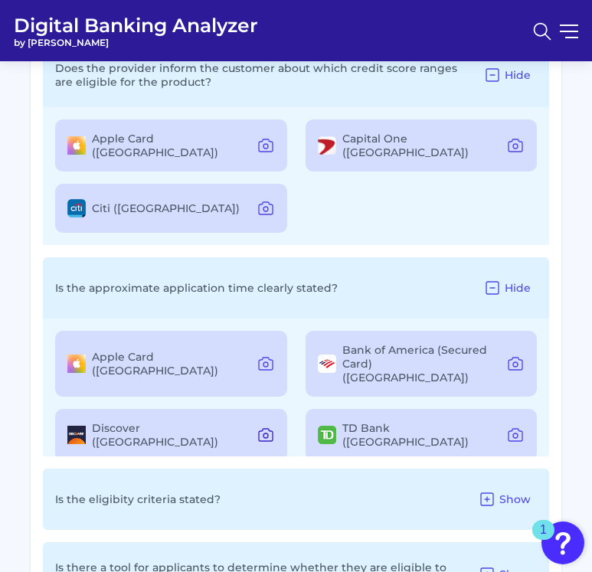
scroll to position [1524, 0]
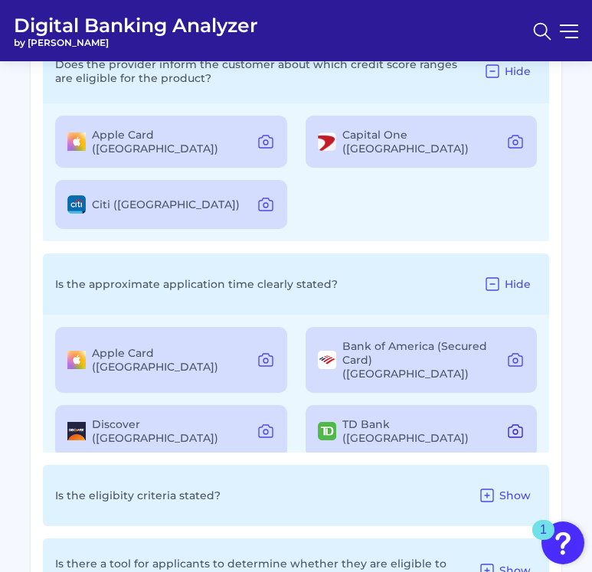
click at [433, 419] on button at bounding box center [515, 431] width 31 height 25
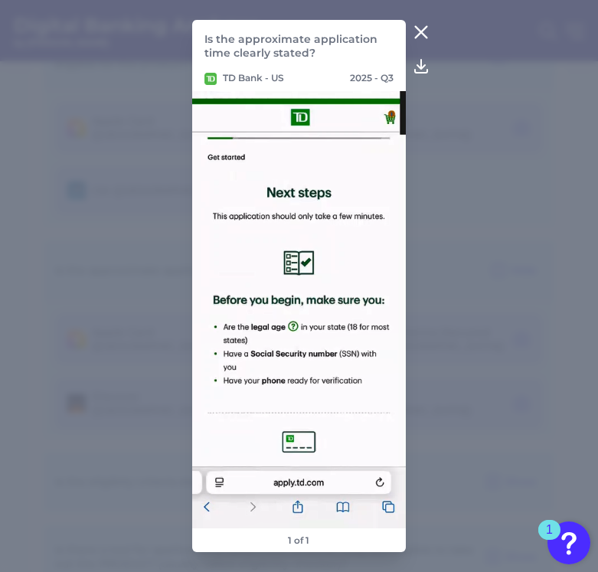
click at [338, 339] on img at bounding box center [298, 309] width 213 height 437
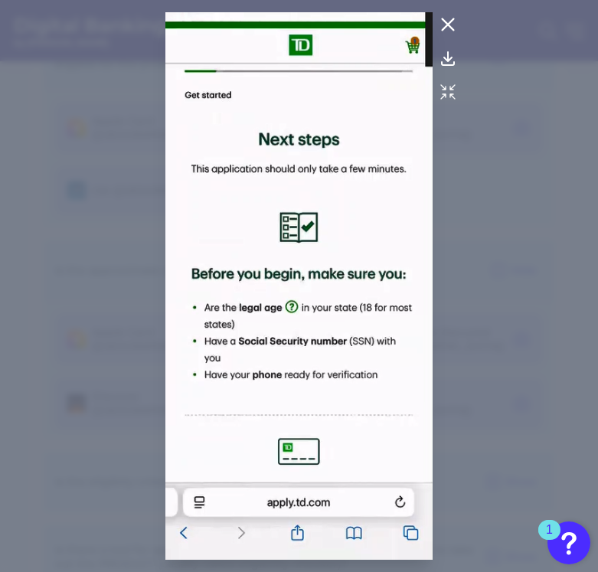
click at [433, 23] on icon at bounding box center [447, 24] width 11 height 11
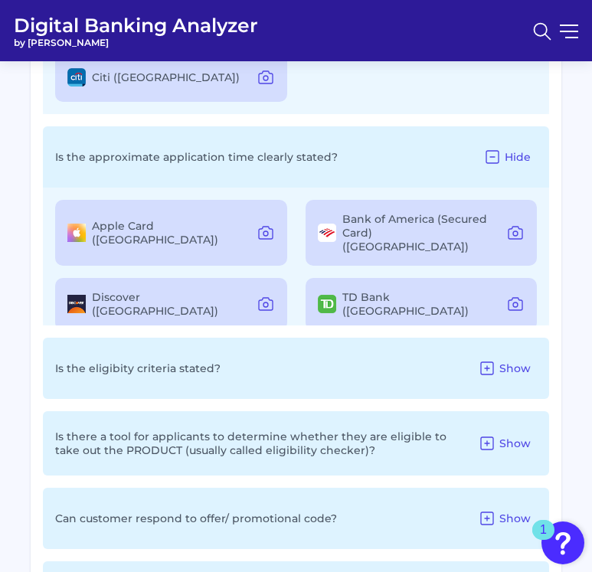
scroll to position [1658, 0]
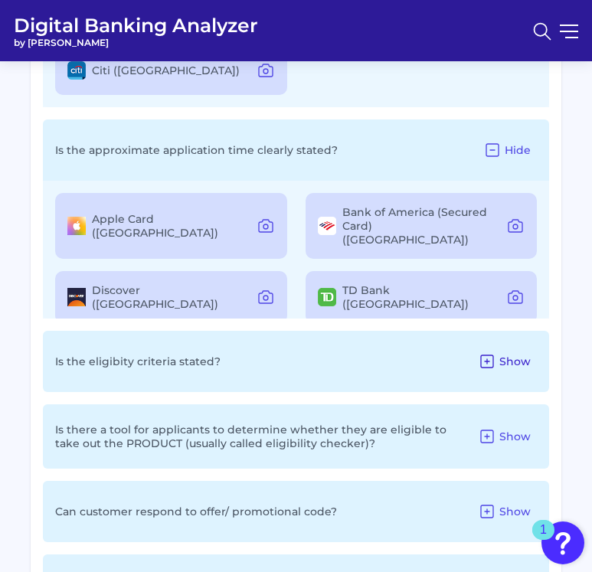
click at [433, 355] on span "Show" at bounding box center [514, 362] width 31 height 14
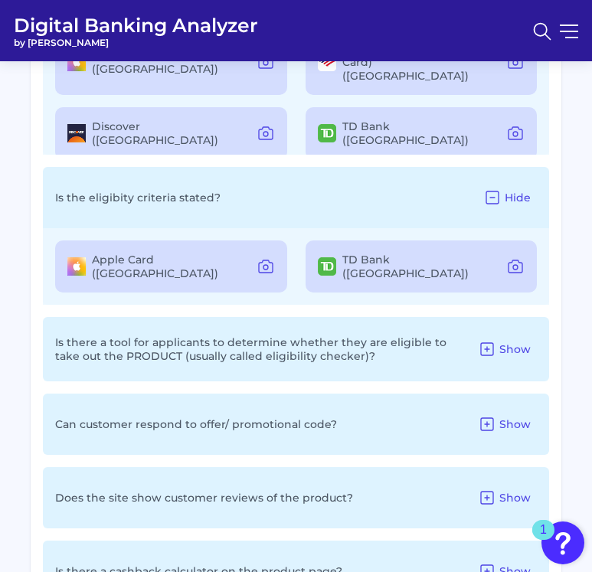
scroll to position [1822, 0]
click at [168, 252] on label "Apple Card (US)" at bounding box center [171, 266] width 158 height 28
click at [256, 256] on icon at bounding box center [265, 265] width 18 height 18
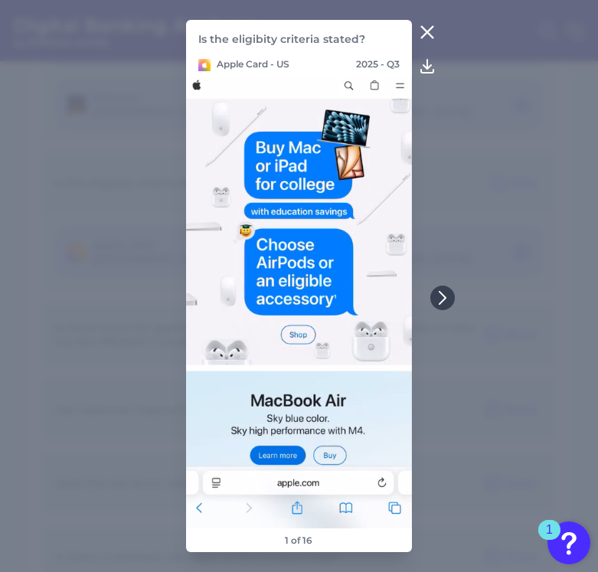
click at [428, 28] on icon at bounding box center [427, 32] width 18 height 18
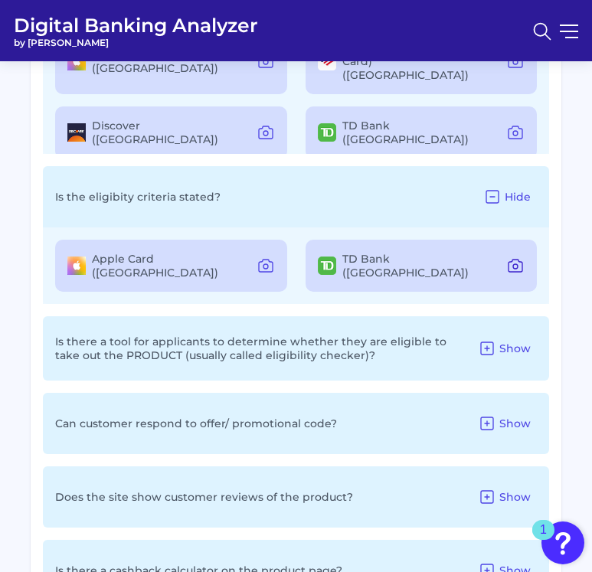
click at [433, 260] on icon at bounding box center [515, 266] width 14 height 12
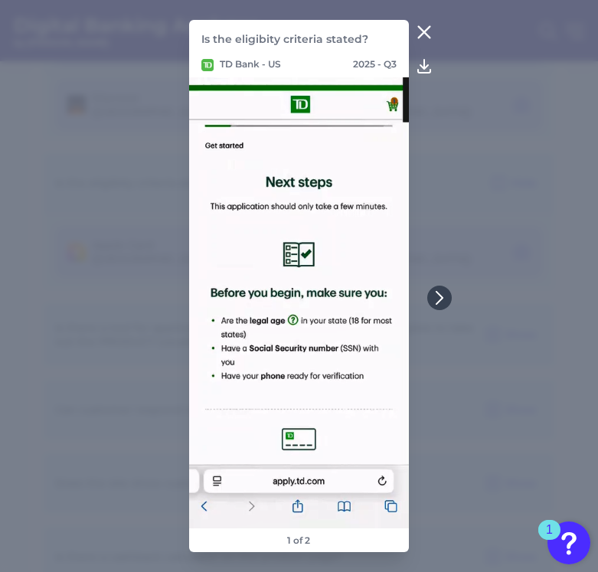
click at [429, 27] on icon at bounding box center [424, 32] width 11 height 11
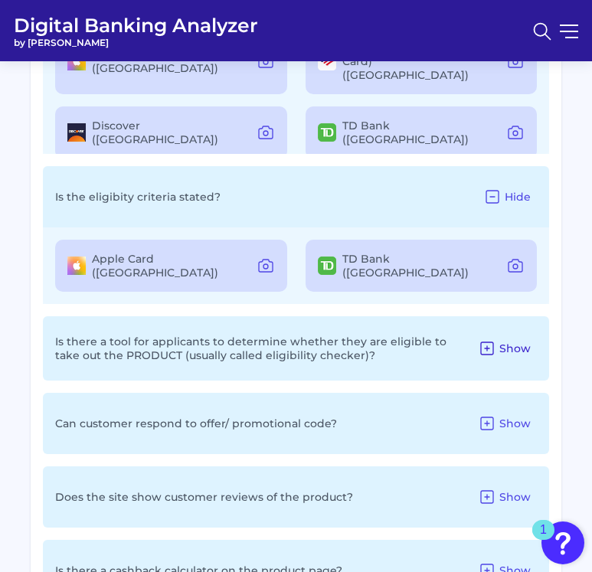
click at [433, 341] on span "Show" at bounding box center [514, 348] width 31 height 14
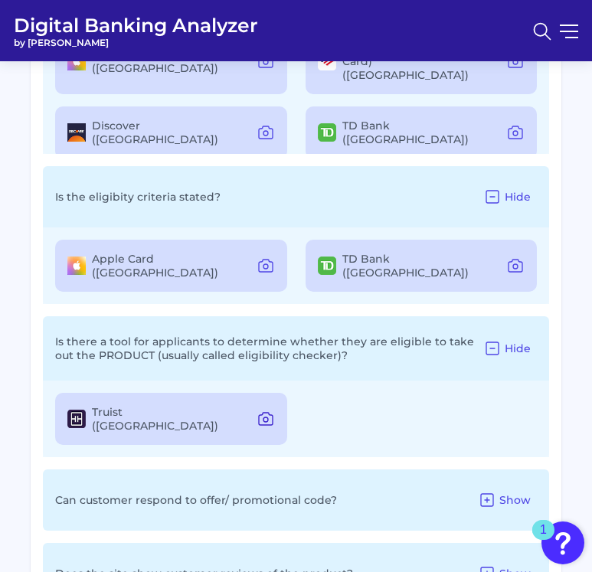
click at [269, 410] on icon at bounding box center [265, 419] width 18 height 18
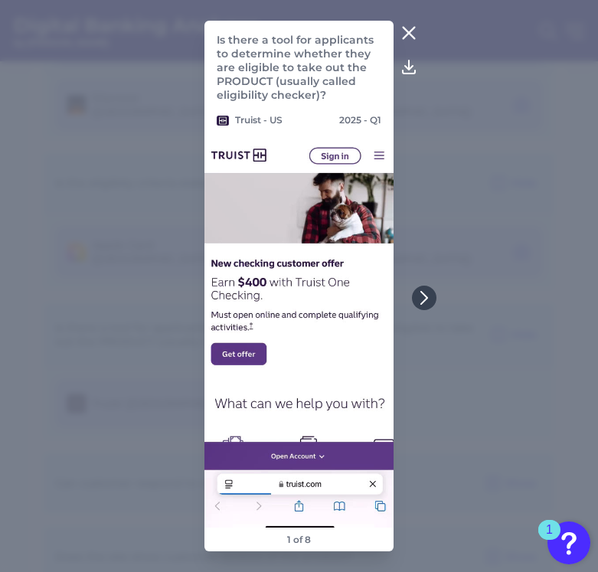
click at [409, 29] on icon at bounding box center [409, 33] width 18 height 18
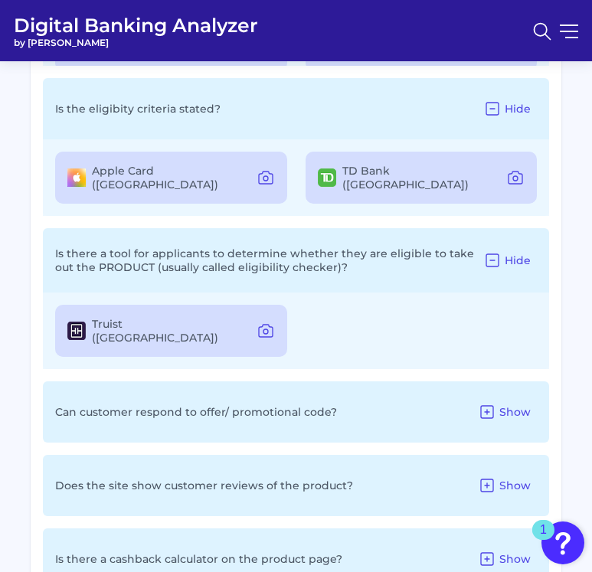
scroll to position [1930, 0]
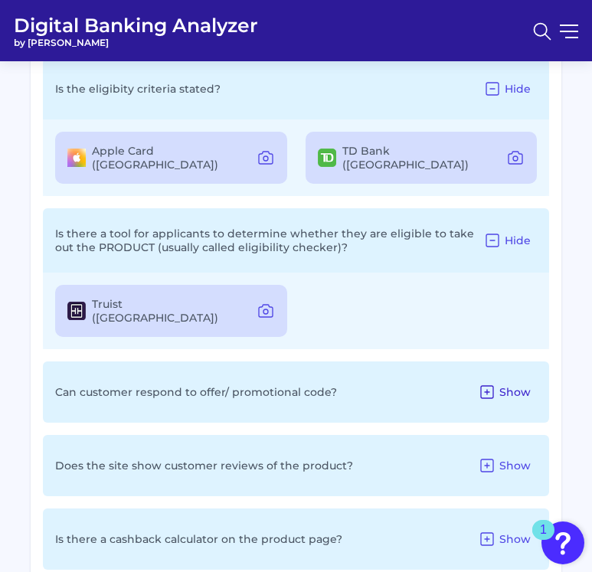
click at [433, 385] on span "Show" at bounding box center [514, 392] width 31 height 14
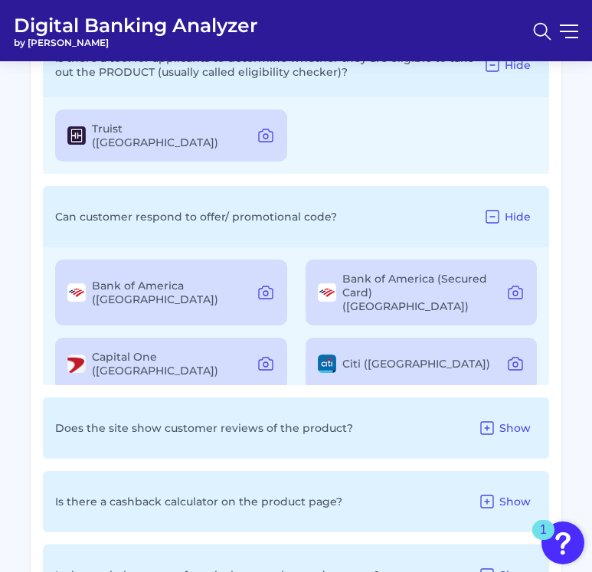
scroll to position [2139, 0]
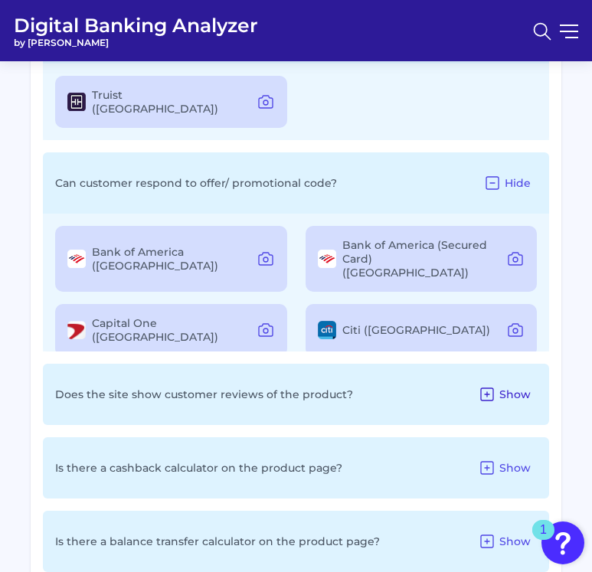
click at [433, 387] on span "Show" at bounding box center [514, 394] width 31 height 14
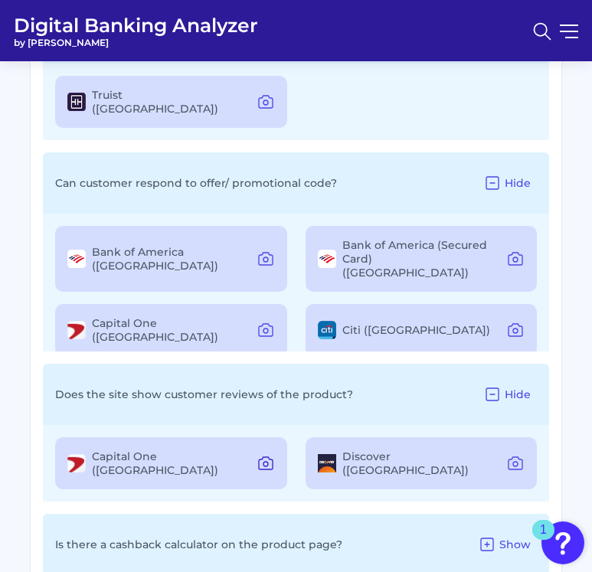
click at [264, 454] on icon at bounding box center [265, 463] width 18 height 18
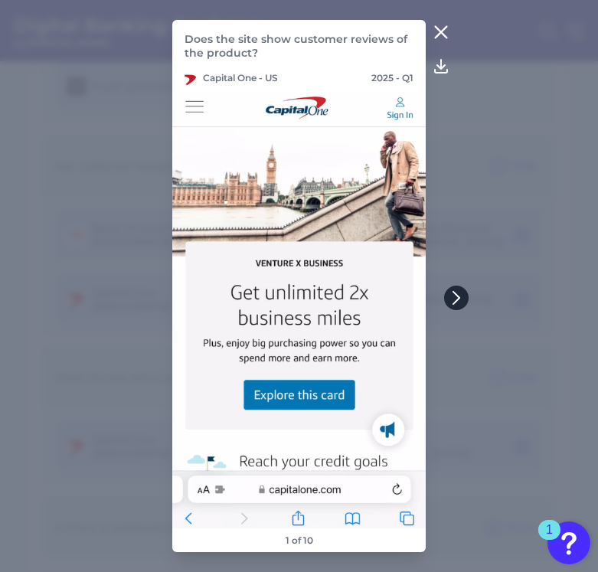
click at [433, 294] on icon at bounding box center [456, 298] width 14 height 14
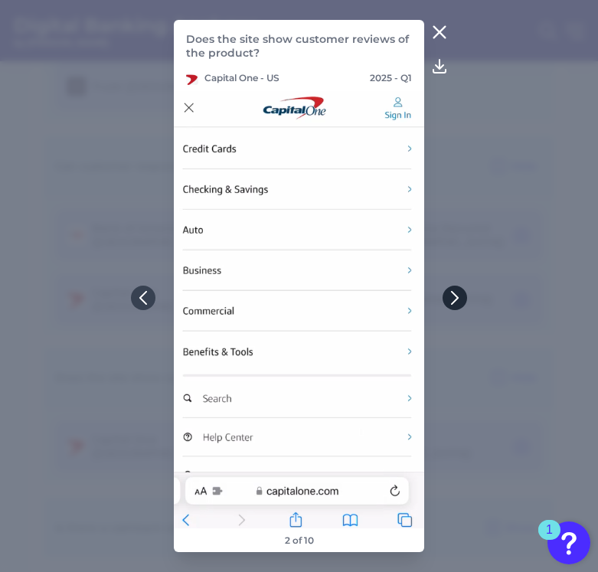
click at [433, 293] on icon at bounding box center [455, 298] width 14 height 14
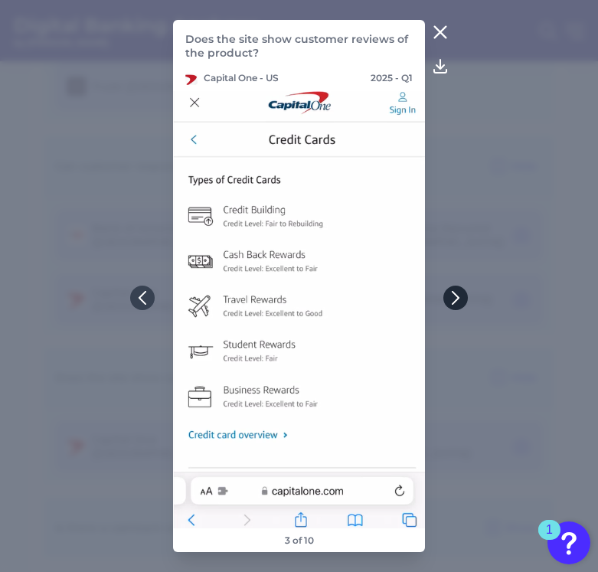
click at [433, 293] on icon at bounding box center [456, 298] width 14 height 14
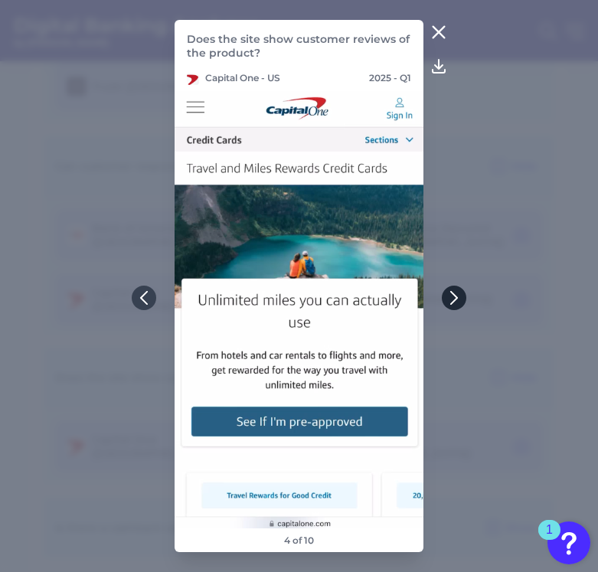
click at [433, 293] on icon at bounding box center [454, 298] width 14 height 14
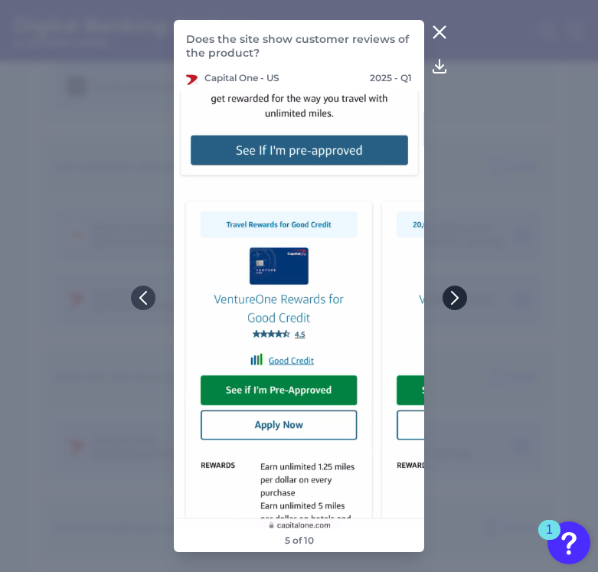
click at [433, 293] on icon at bounding box center [455, 298] width 14 height 14
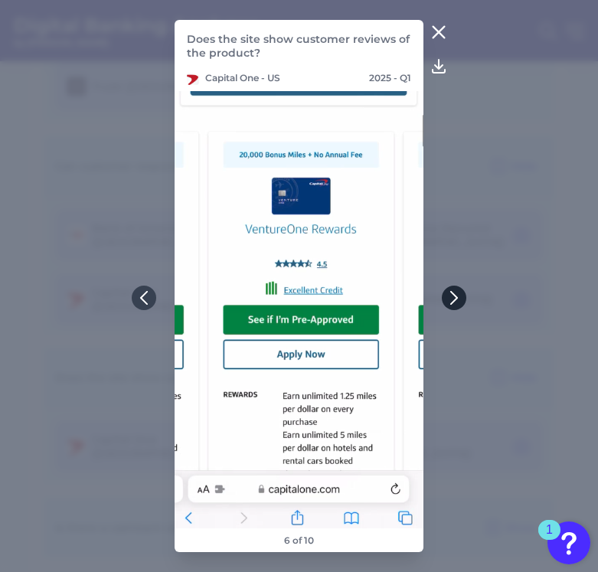
click at [433, 293] on icon at bounding box center [454, 298] width 14 height 14
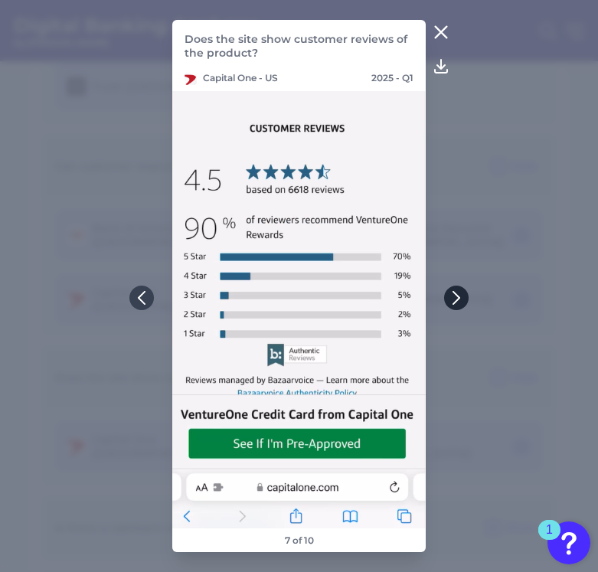
drag, startPoint x: 470, startPoint y: 295, endPoint x: 461, endPoint y: 293, distance: 9.3
click at [433, 293] on icon at bounding box center [456, 298] width 14 height 14
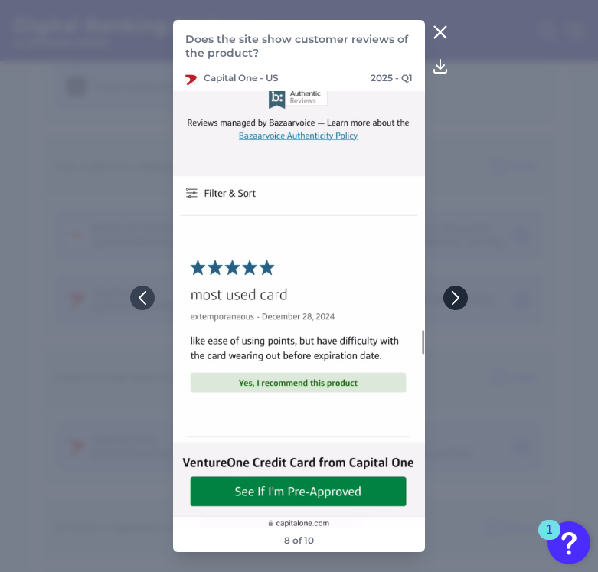
click at [433, 293] on icon at bounding box center [456, 298] width 14 height 14
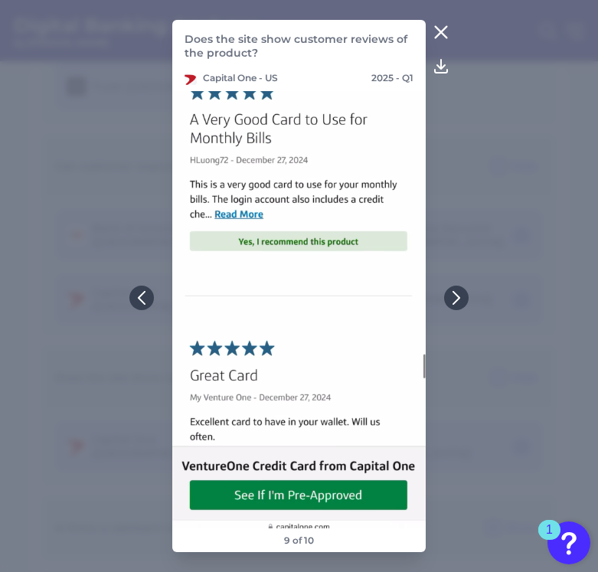
click at [433, 36] on icon at bounding box center [441, 32] width 18 height 18
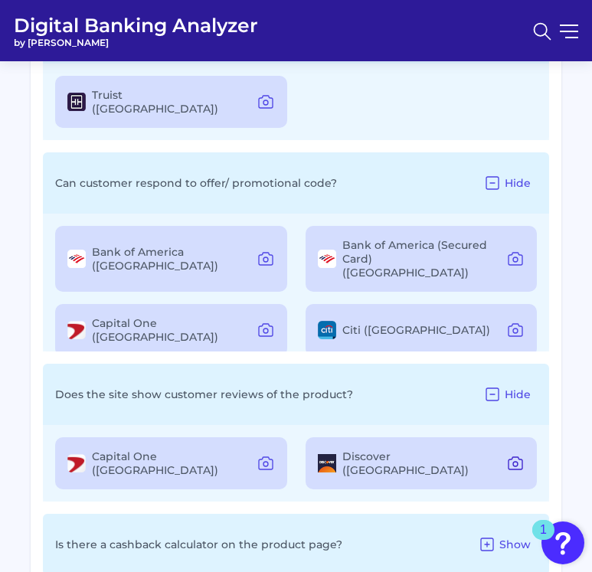
click at [433, 454] on icon at bounding box center [515, 463] width 18 height 18
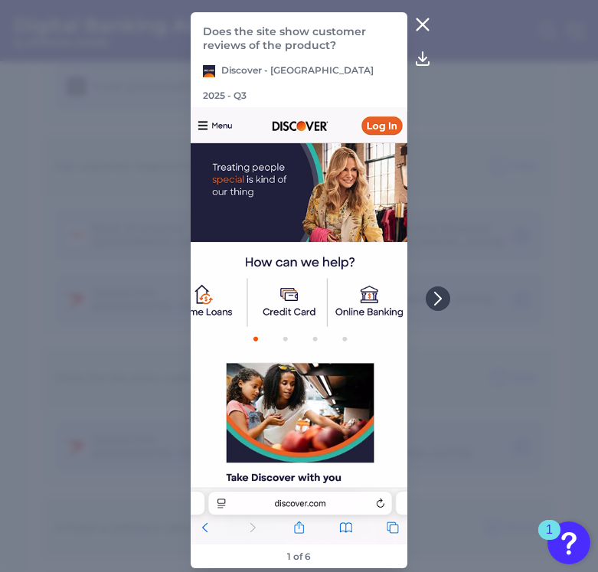
click at [417, 30] on icon at bounding box center [422, 24] width 18 height 18
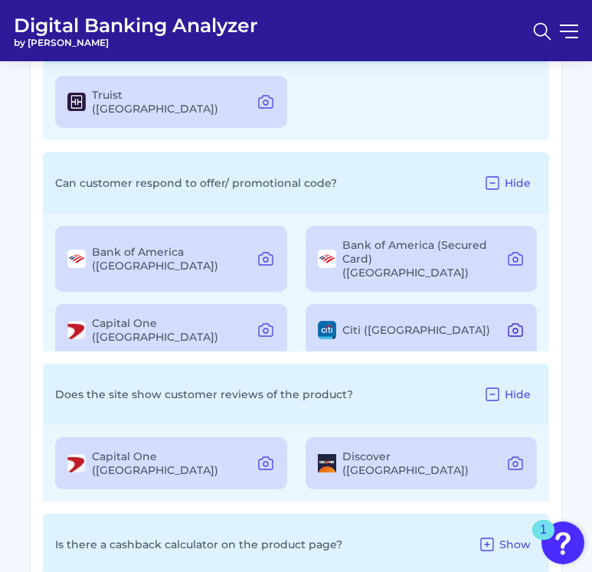
click at [433, 321] on icon at bounding box center [515, 330] width 18 height 18
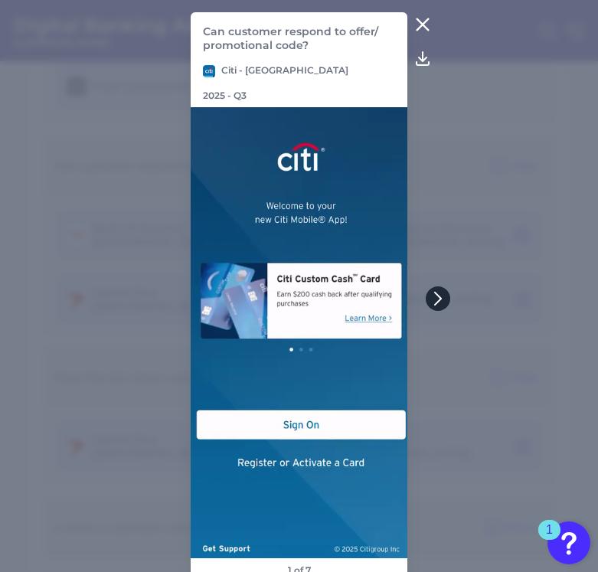
click at [428, 290] on button at bounding box center [438, 298] width 25 height 25
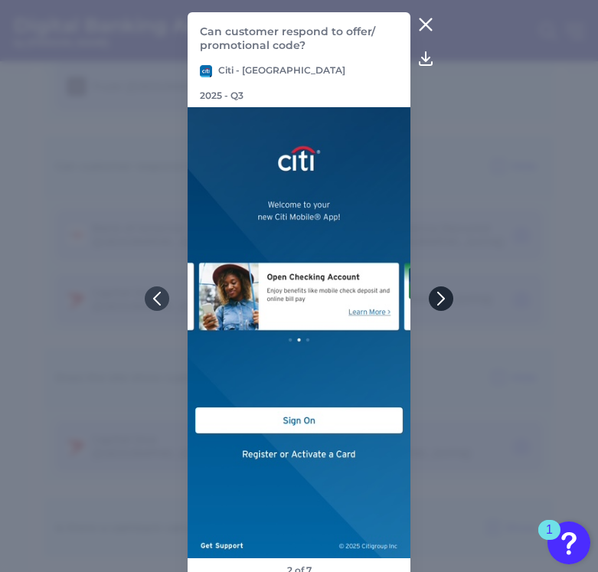
click at [433, 292] on icon at bounding box center [441, 299] width 14 height 14
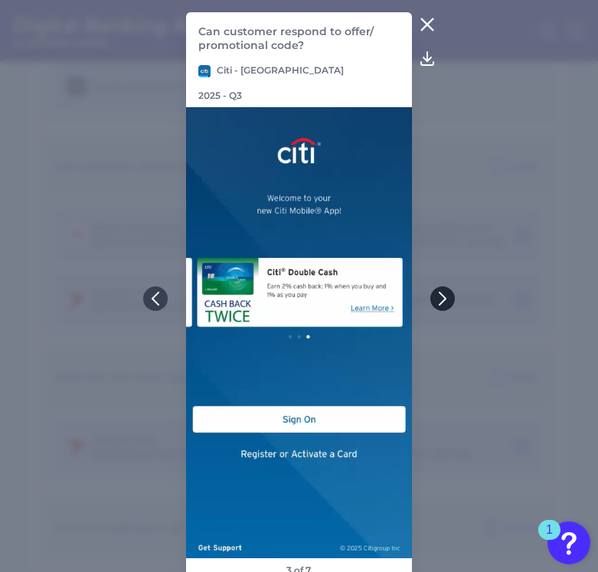
click at [433, 292] on icon at bounding box center [443, 299] width 14 height 14
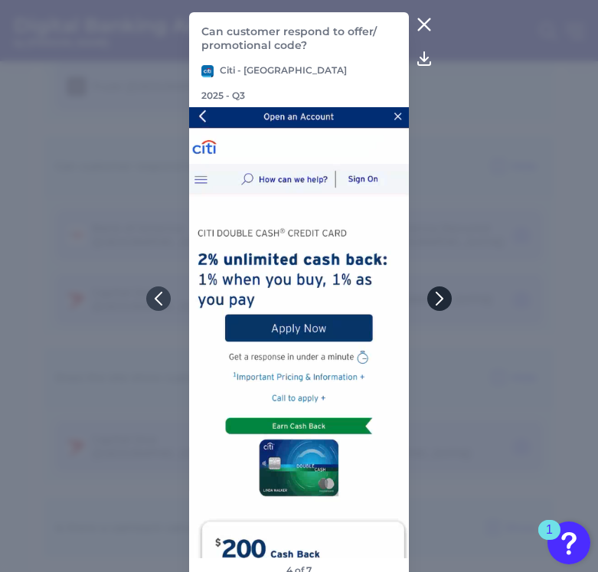
click at [433, 292] on icon at bounding box center [440, 299] width 14 height 14
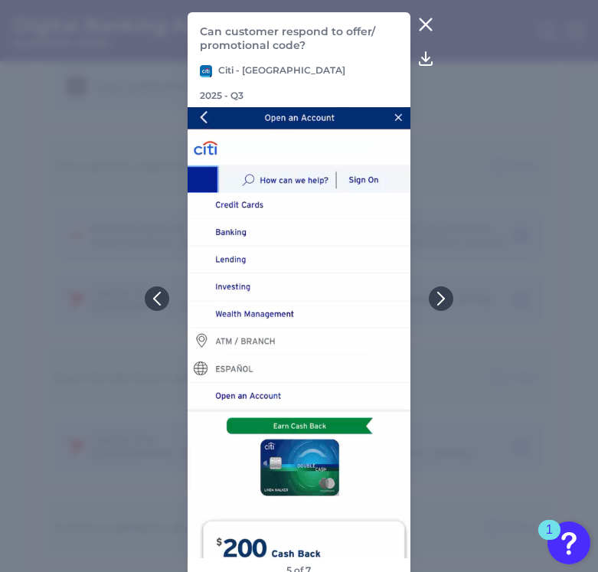
click at [424, 22] on icon at bounding box center [426, 24] width 18 height 18
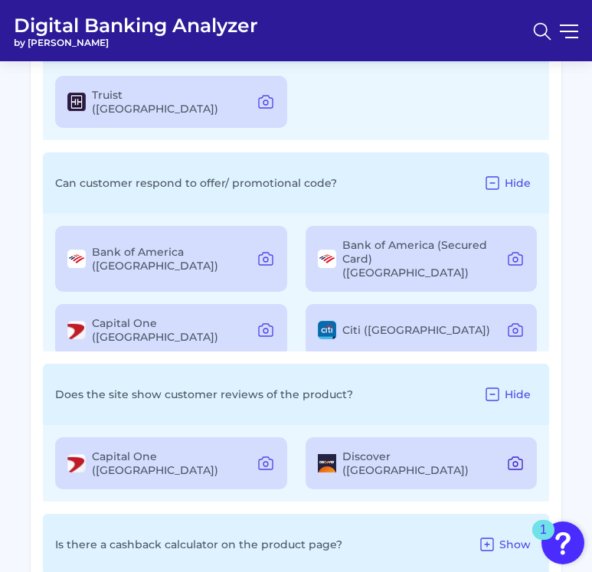
click at [433, 462] on icon at bounding box center [515, 464] width 5 height 5
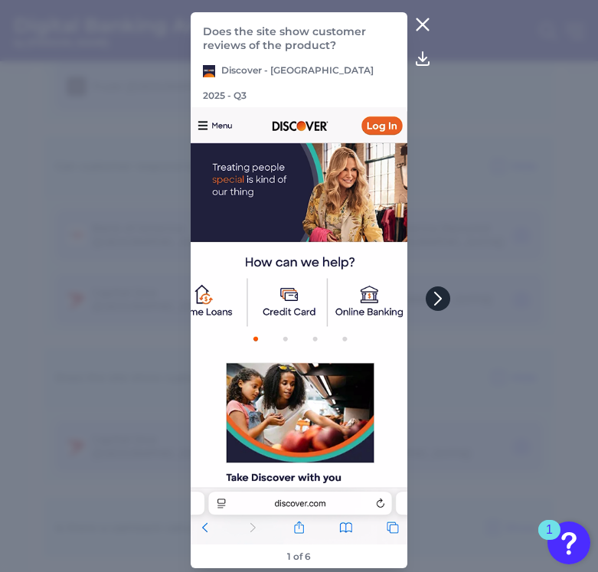
click at [433, 292] on icon at bounding box center [438, 299] width 14 height 14
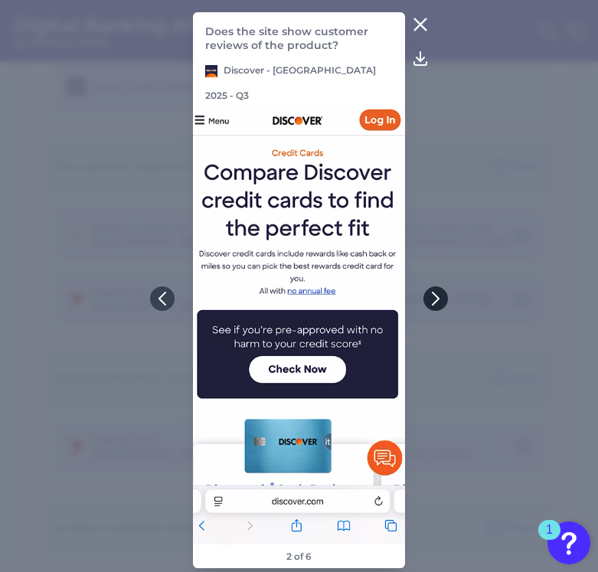
click at [433, 292] on icon at bounding box center [436, 298] width 6 height 12
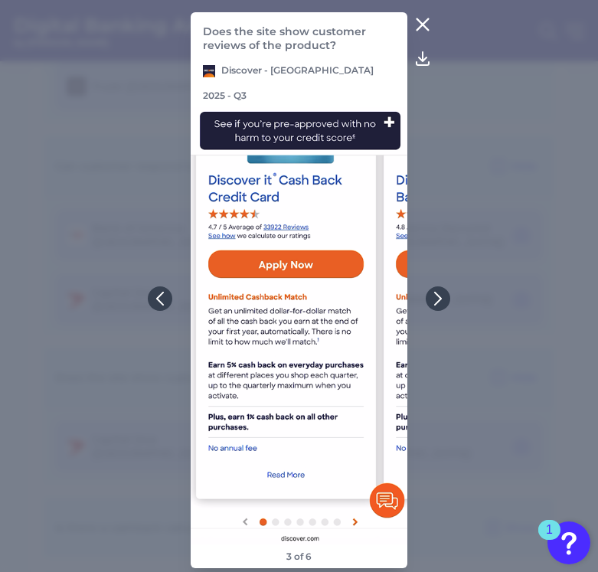
click at [424, 34] on icon at bounding box center [422, 24] width 18 height 18
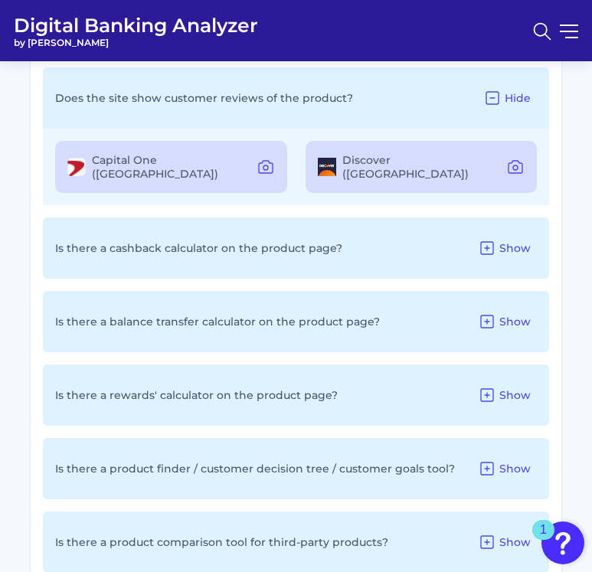
scroll to position [2459, 0]
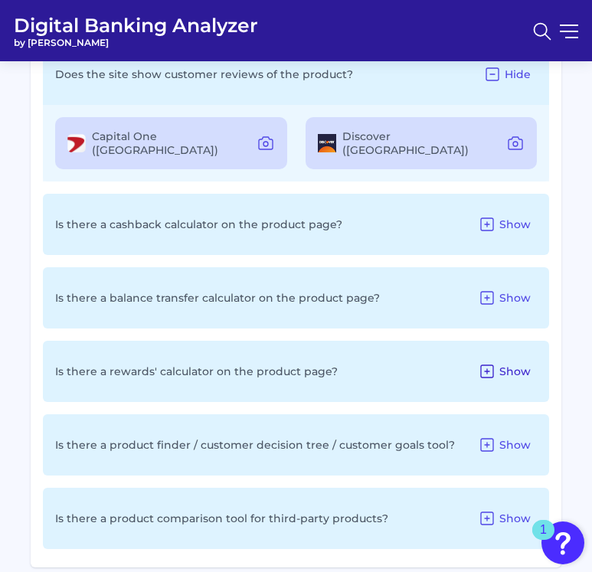
click at [433, 364] on span "Show" at bounding box center [514, 371] width 31 height 14
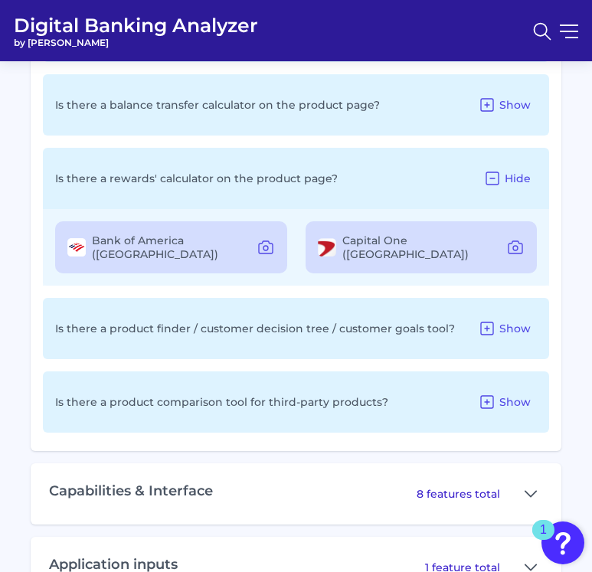
scroll to position [2654, 0]
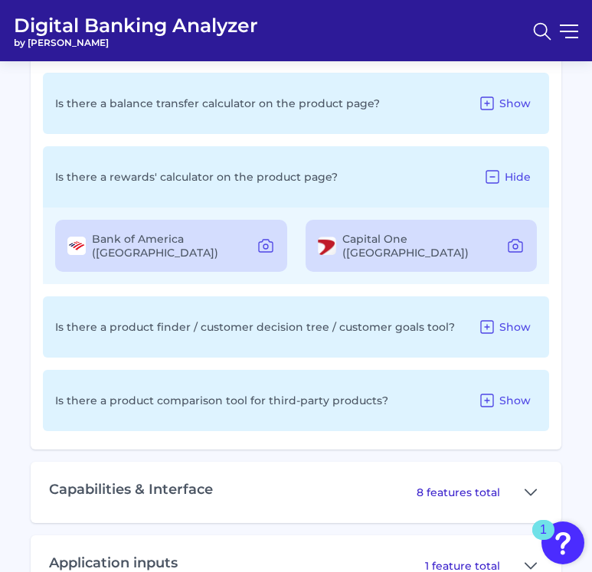
click at [226, 220] on div "Bank of America (US)" at bounding box center [171, 246] width 232 height 52
click at [265, 237] on icon at bounding box center [265, 246] width 18 height 18
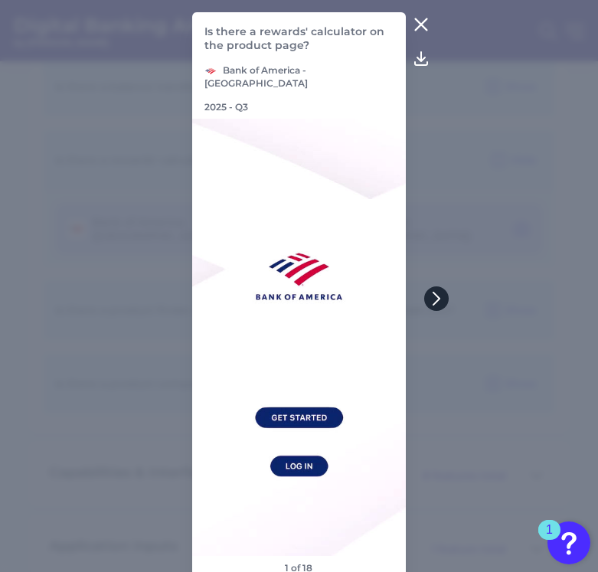
click at [433, 292] on icon at bounding box center [437, 299] width 14 height 14
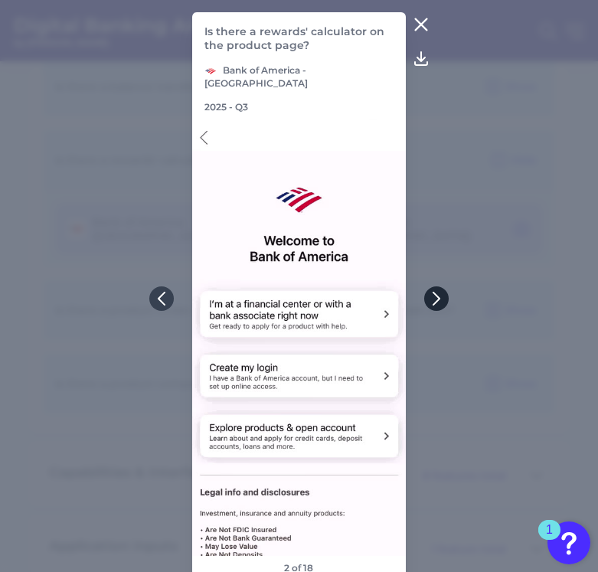
click at [433, 292] on icon at bounding box center [437, 299] width 14 height 14
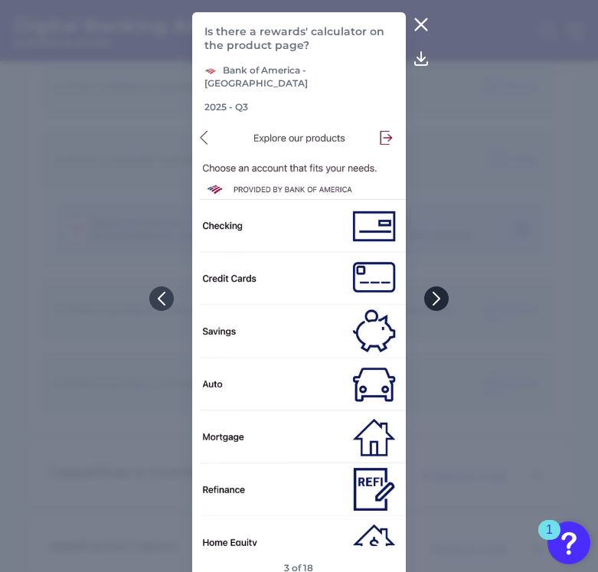
click at [433, 292] on icon at bounding box center [437, 299] width 14 height 14
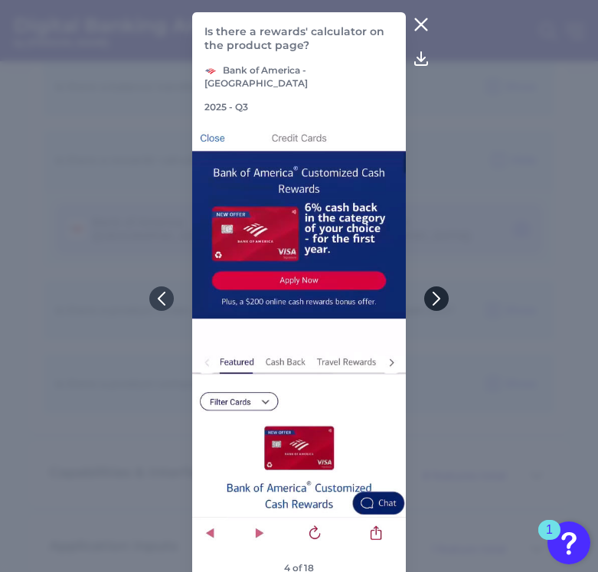
click at [433, 292] on icon at bounding box center [437, 299] width 14 height 14
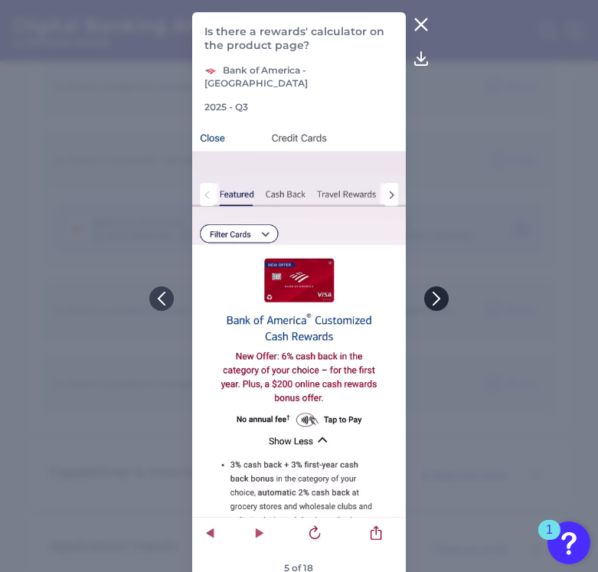
click at [433, 292] on icon at bounding box center [437, 299] width 14 height 14
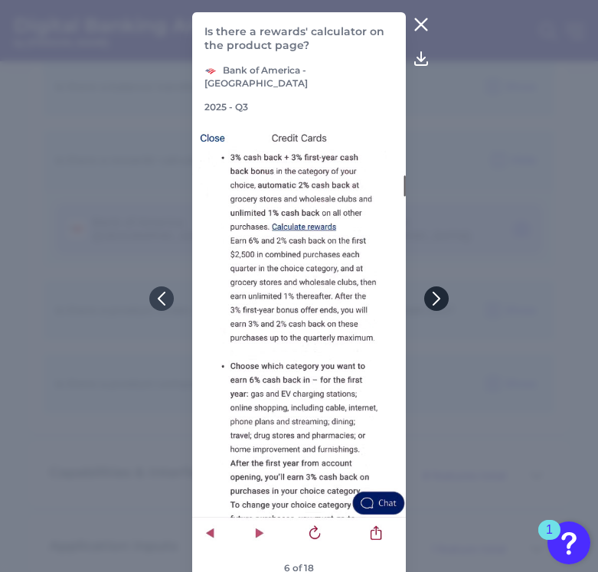
click at [433, 292] on icon at bounding box center [437, 299] width 14 height 14
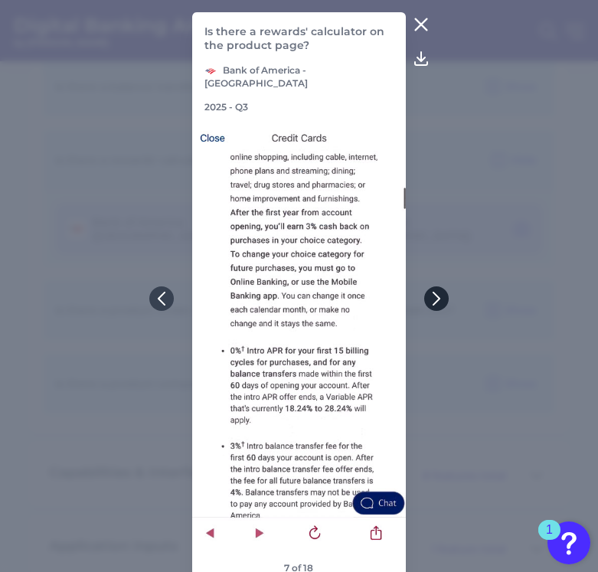
click at [433, 292] on icon at bounding box center [437, 299] width 14 height 14
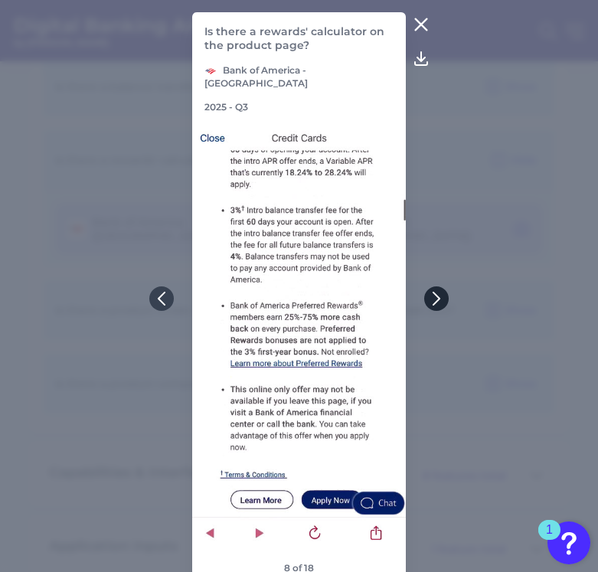
click at [433, 292] on icon at bounding box center [437, 299] width 14 height 14
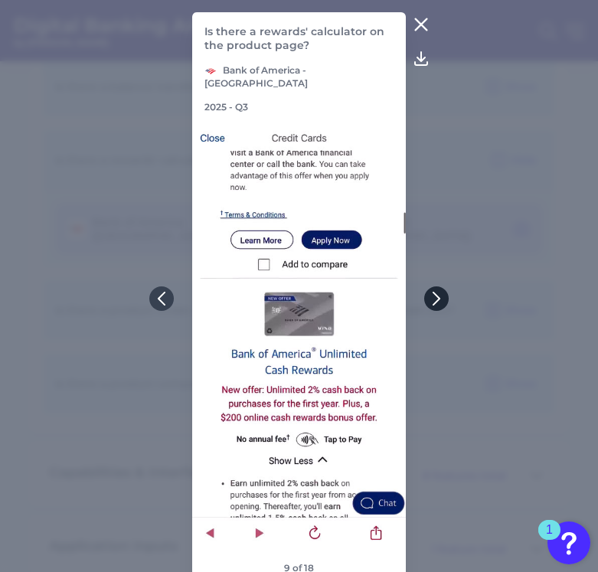
click at [433, 292] on icon at bounding box center [437, 299] width 14 height 14
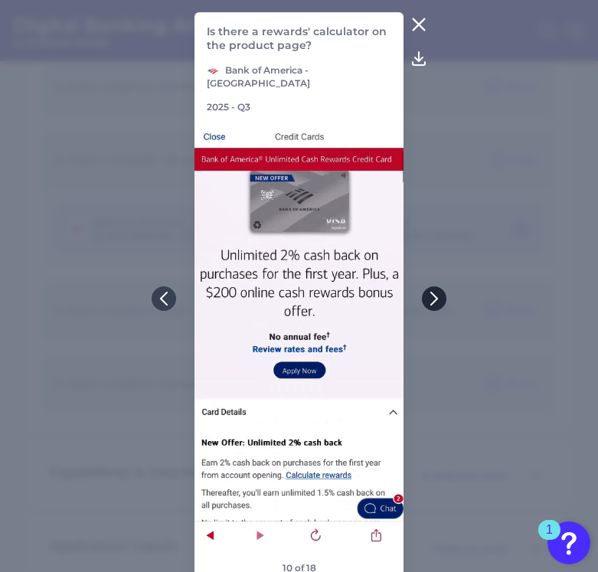
click at [433, 292] on icon at bounding box center [434, 299] width 14 height 14
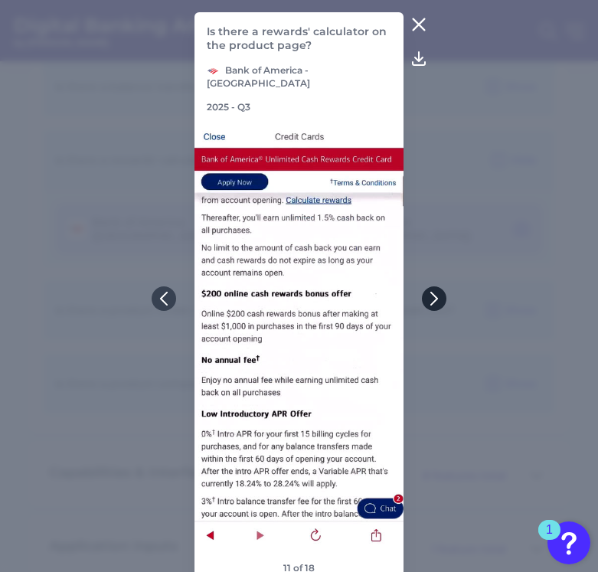
click at [433, 292] on icon at bounding box center [434, 299] width 14 height 14
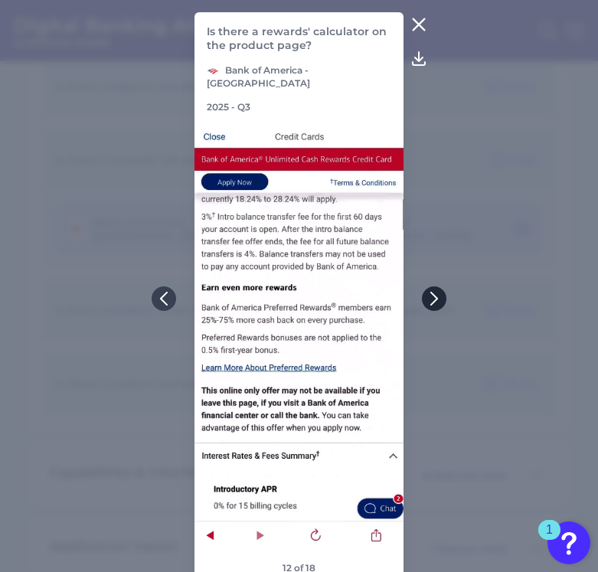
click at [433, 292] on icon at bounding box center [434, 299] width 14 height 14
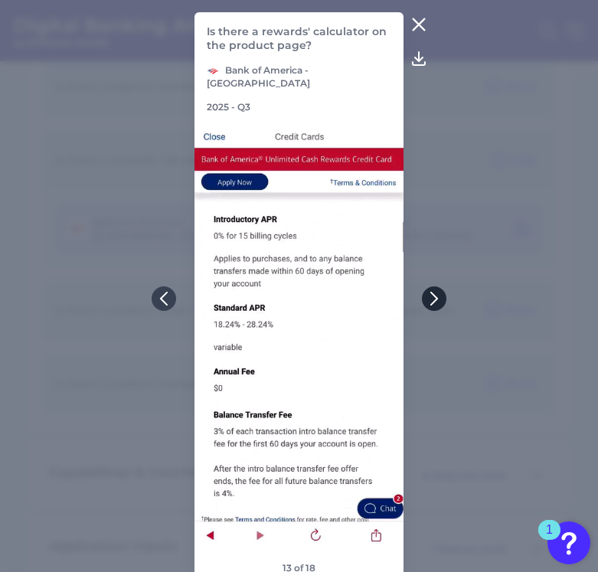
click at [433, 292] on icon at bounding box center [434, 299] width 14 height 14
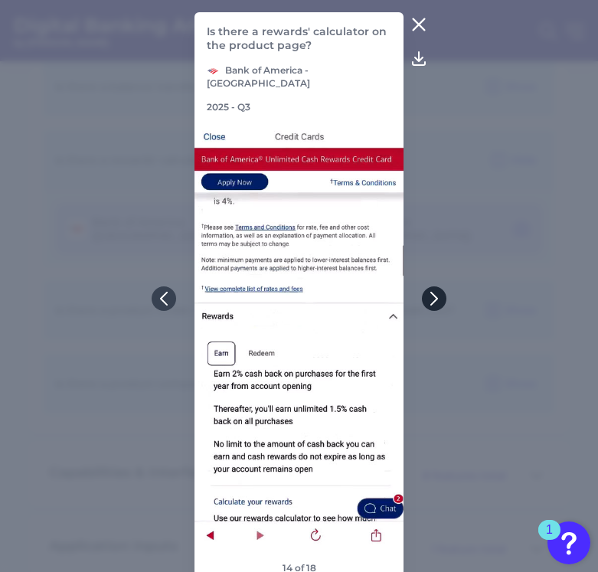
click at [433, 292] on icon at bounding box center [434, 299] width 14 height 14
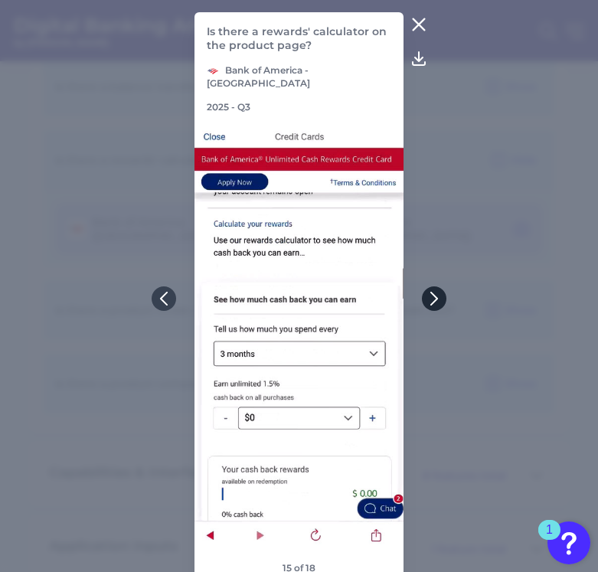
click at [433, 292] on icon at bounding box center [434, 299] width 14 height 14
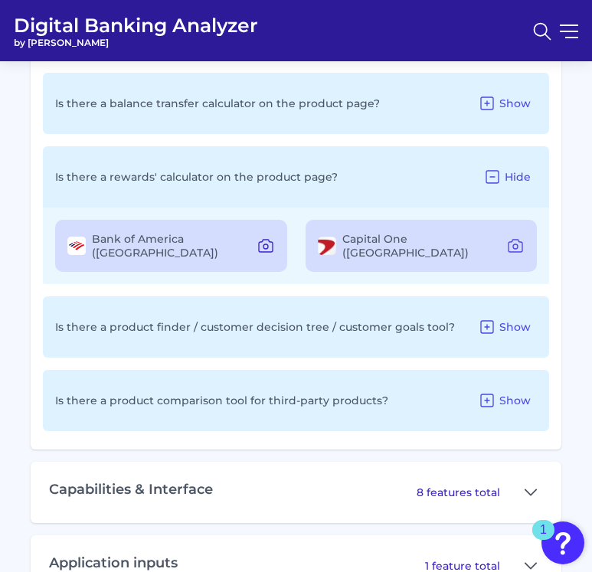
click at [272, 240] on icon at bounding box center [266, 246] width 14 height 12
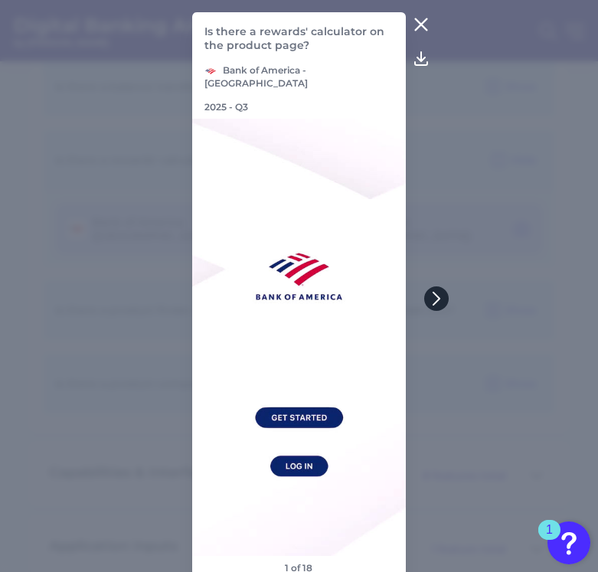
click at [433, 287] on button at bounding box center [436, 298] width 25 height 25
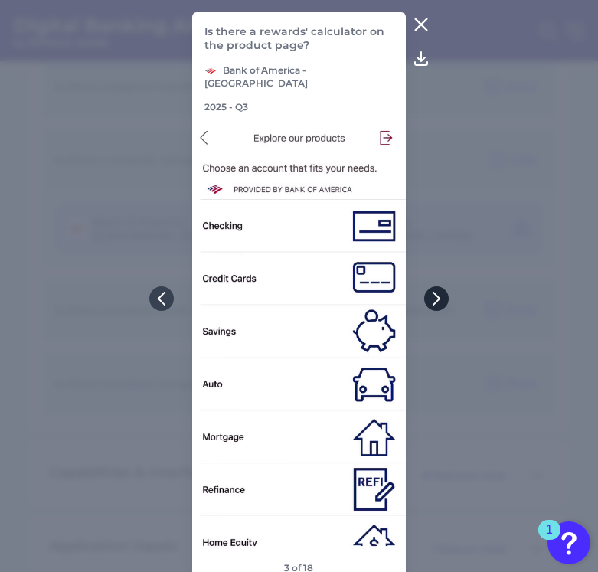
click at [433, 287] on button at bounding box center [436, 298] width 25 height 25
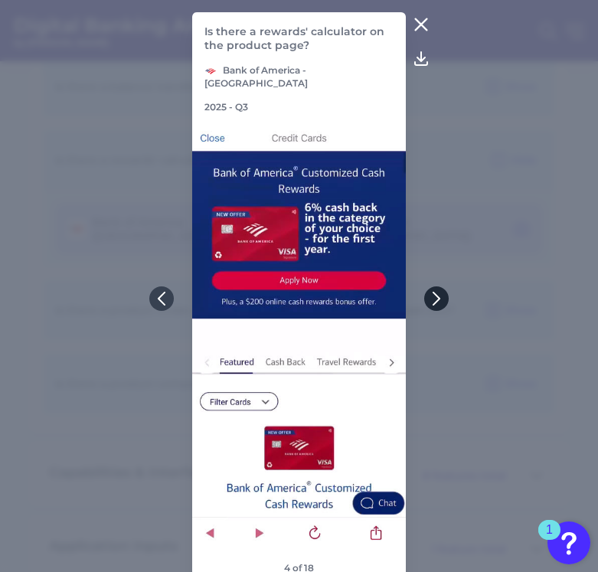
click at [433, 287] on button at bounding box center [436, 298] width 25 height 25
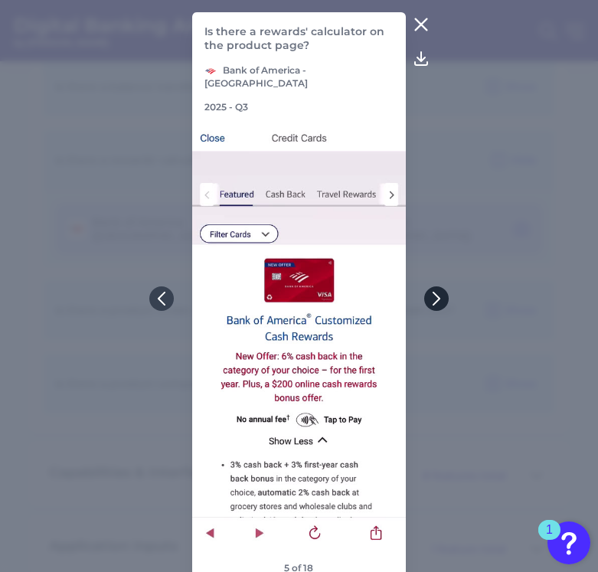
click at [433, 287] on button at bounding box center [436, 298] width 25 height 25
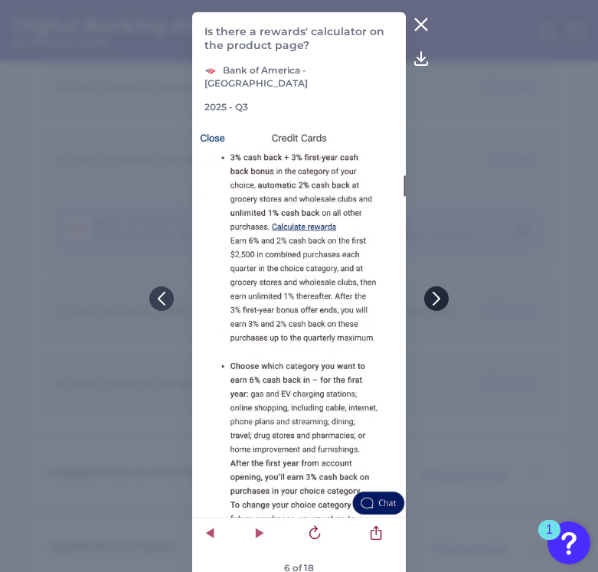
click at [433, 287] on button at bounding box center [436, 298] width 25 height 25
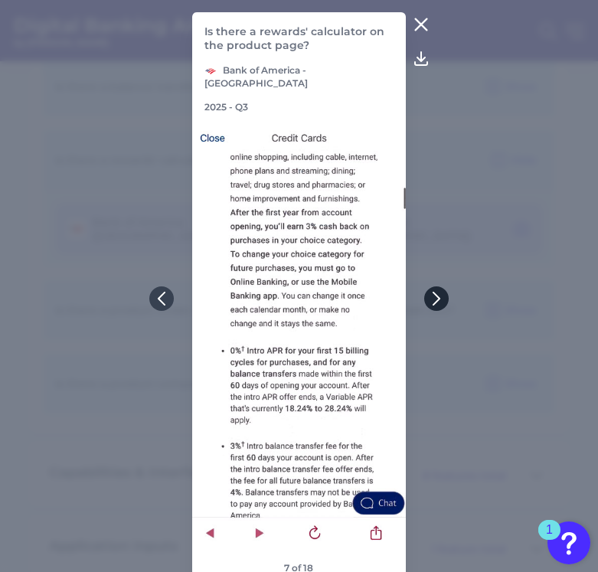
click at [433, 287] on button at bounding box center [436, 298] width 25 height 25
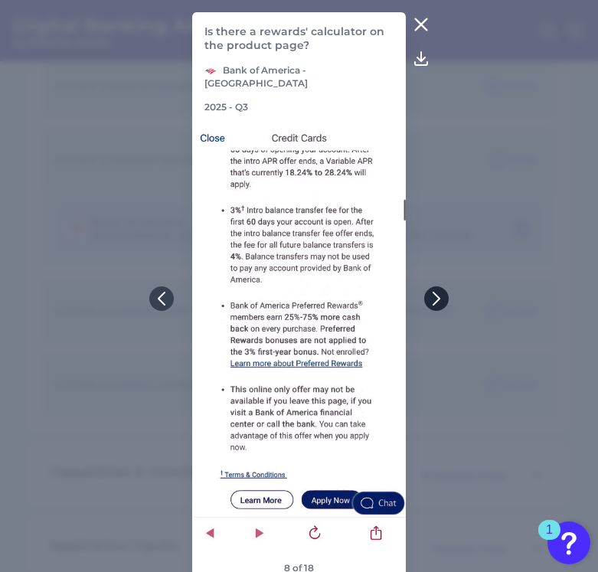
click at [433, 287] on button at bounding box center [436, 298] width 25 height 25
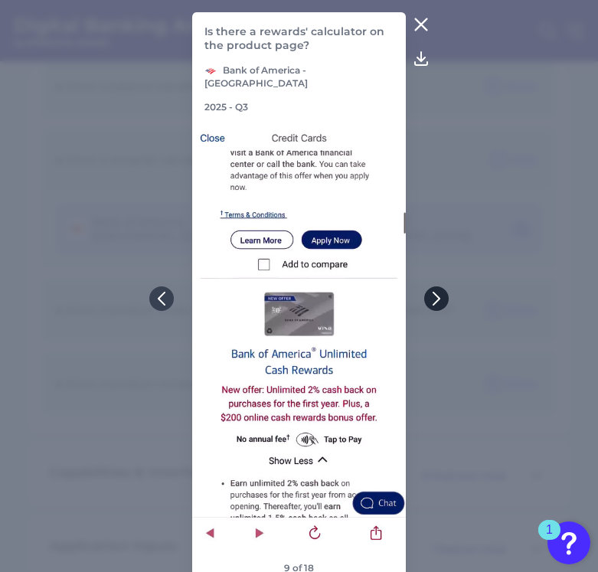
click at [433, 287] on button at bounding box center [436, 298] width 25 height 25
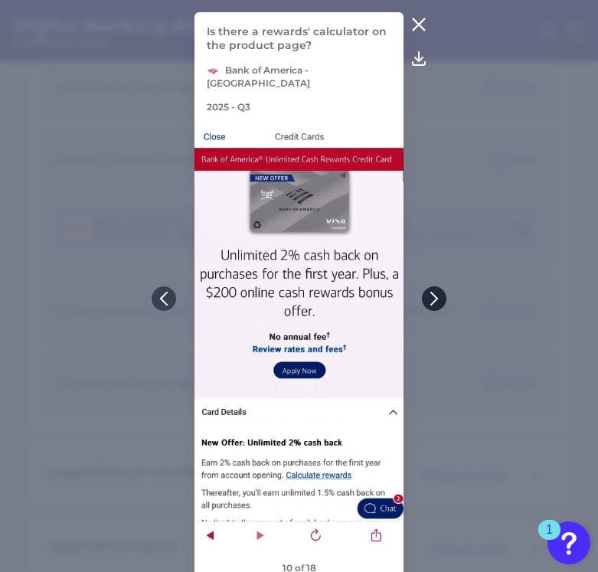
click at [433, 287] on button at bounding box center [434, 298] width 25 height 25
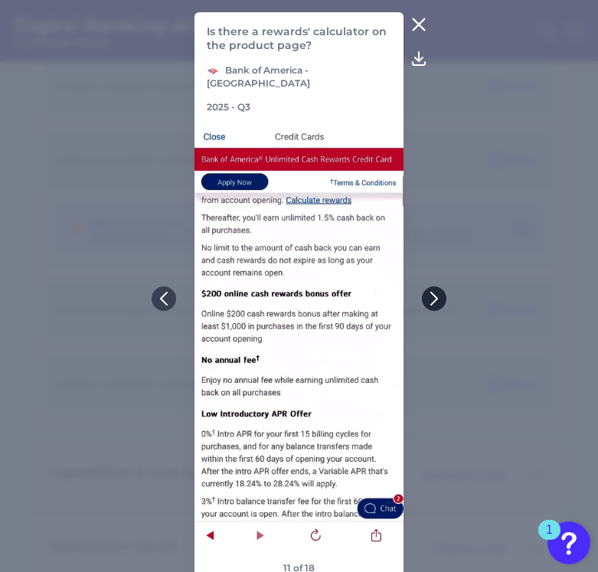
click at [433, 287] on button at bounding box center [434, 298] width 25 height 25
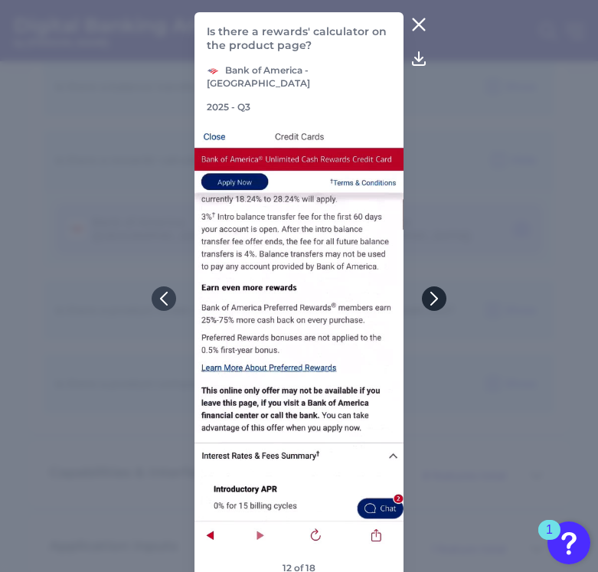
click at [433, 287] on button at bounding box center [434, 298] width 25 height 25
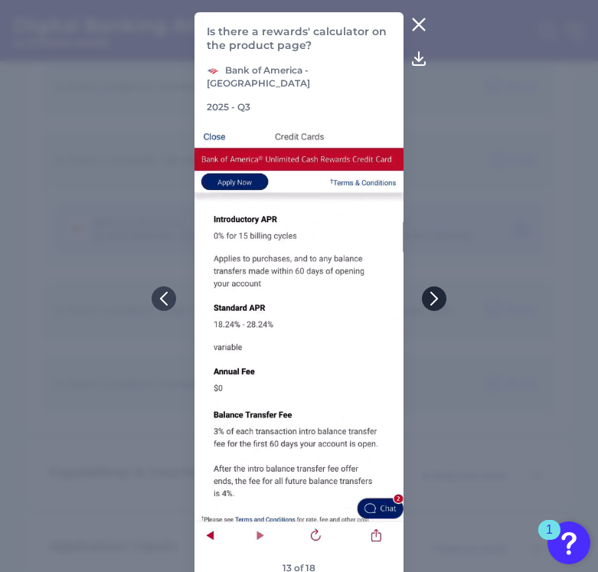
click at [433, 287] on button at bounding box center [434, 298] width 25 height 25
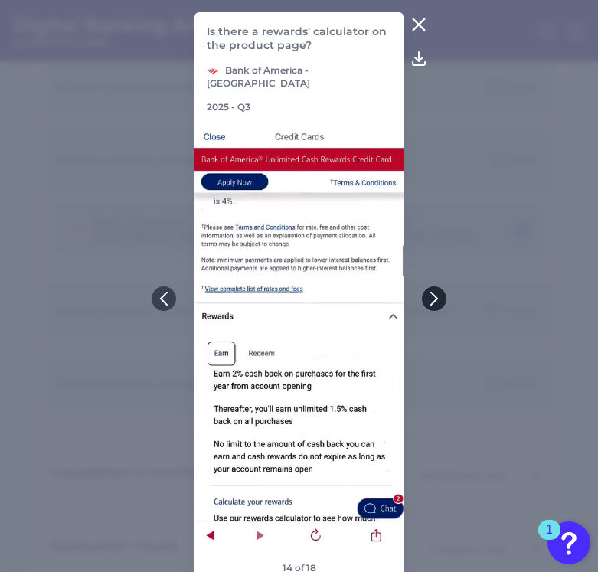
click at [433, 287] on button at bounding box center [434, 298] width 25 height 25
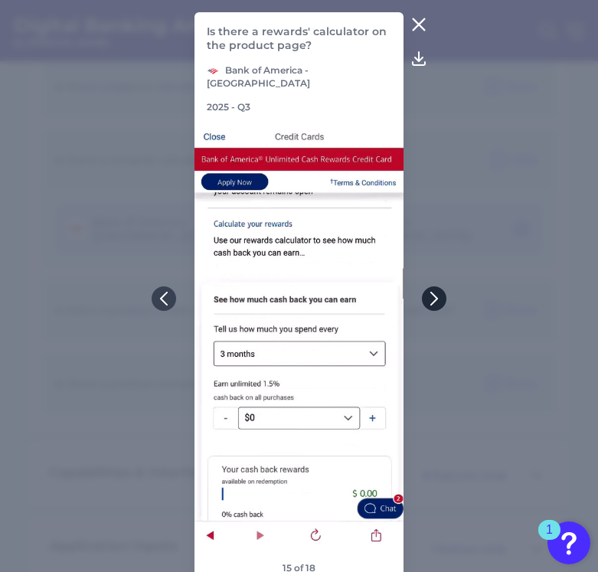
click at [433, 287] on button at bounding box center [434, 298] width 25 height 25
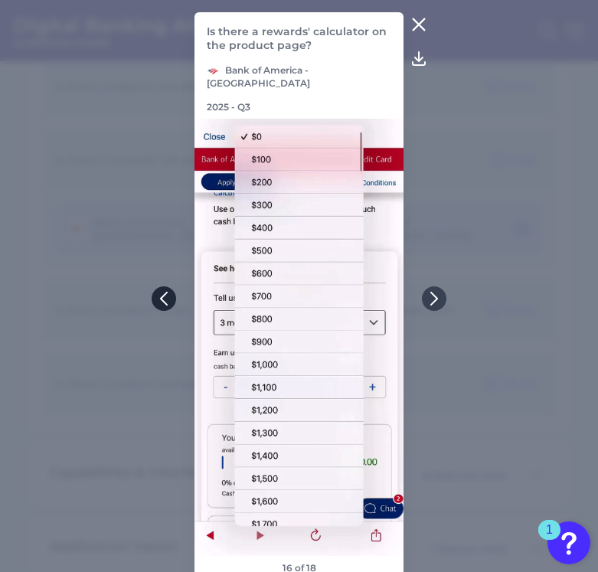
click at [168, 299] on icon at bounding box center [164, 299] width 14 height 14
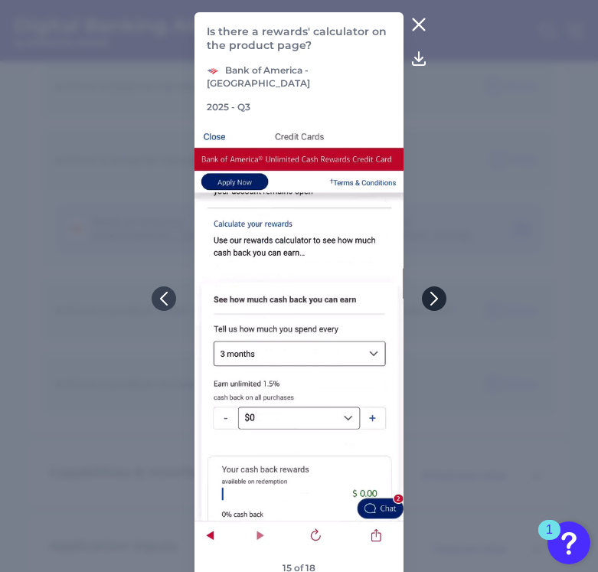
click at [433, 298] on button at bounding box center [434, 298] width 25 height 25
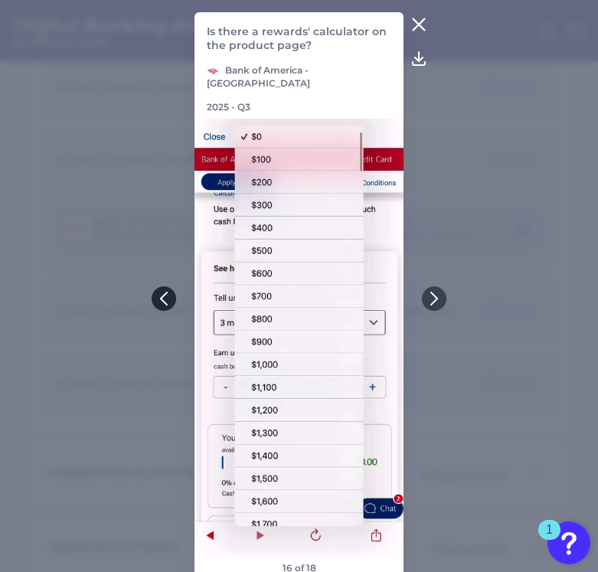
click at [156, 296] on button at bounding box center [164, 298] width 25 height 25
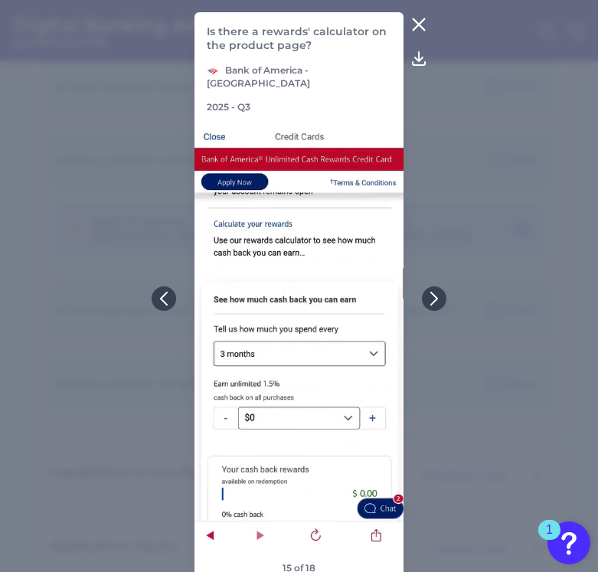
click at [413, 37] on button at bounding box center [419, 24] width 31 height 25
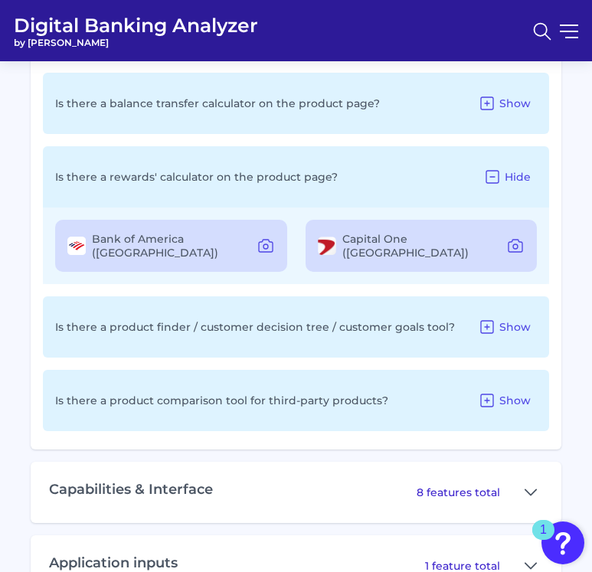
click at [414, 31] on header "Digital Banking Analyzer by Curinos" at bounding box center [296, 30] width 592 height 61
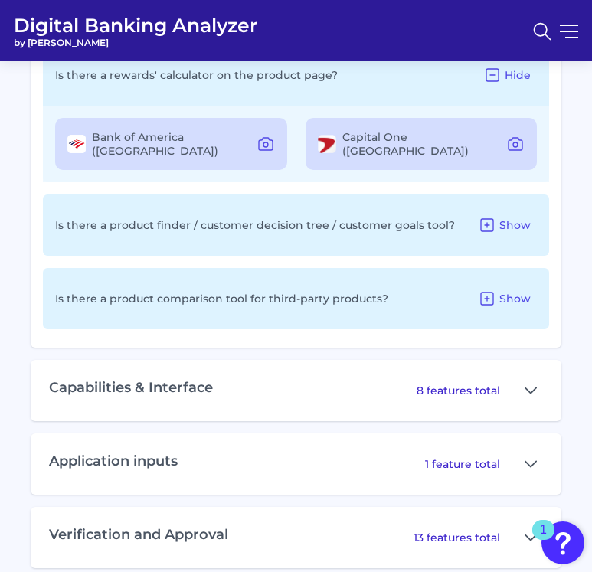
scroll to position [2741, 0]
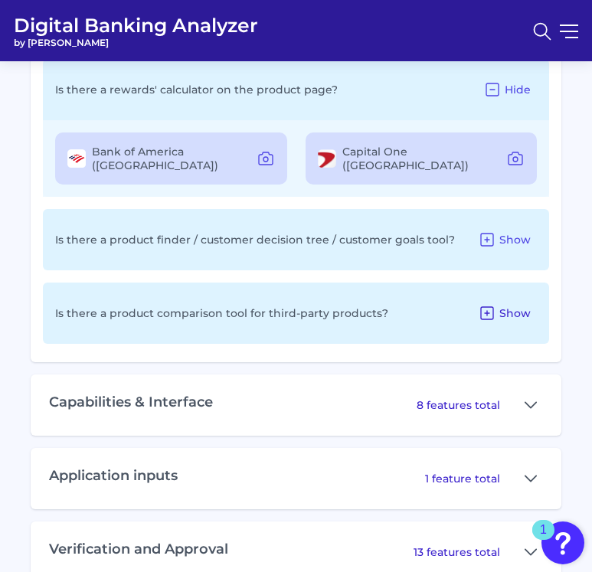
click at [433, 306] on span "Show" at bounding box center [514, 313] width 31 height 14
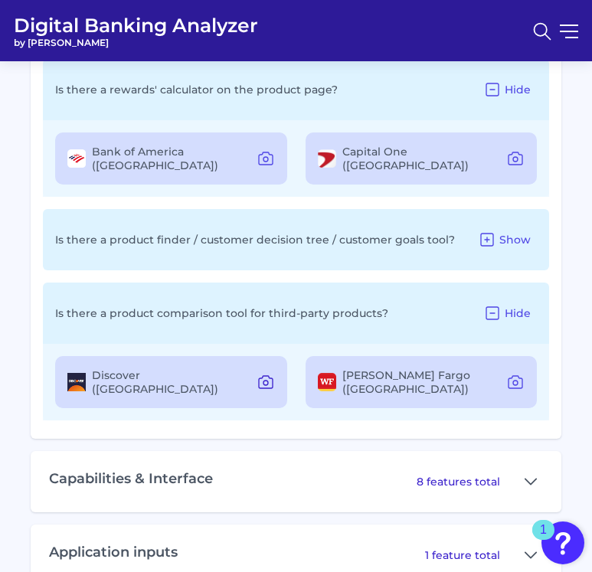
click at [266, 373] on icon at bounding box center [265, 382] width 18 height 18
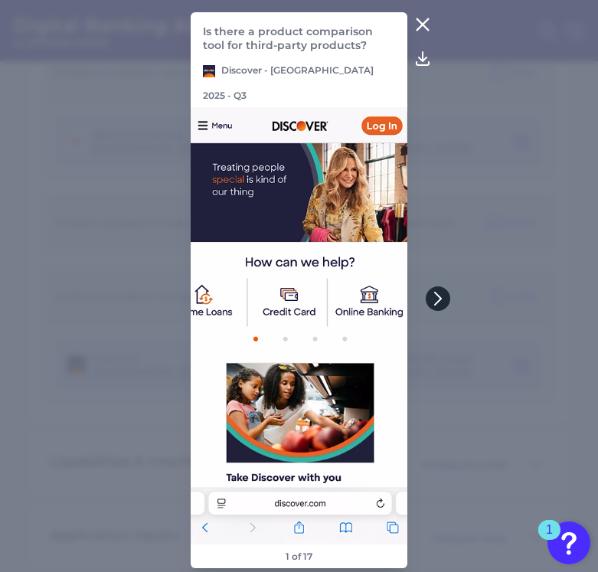
click at [433, 303] on icon at bounding box center [438, 299] width 14 height 14
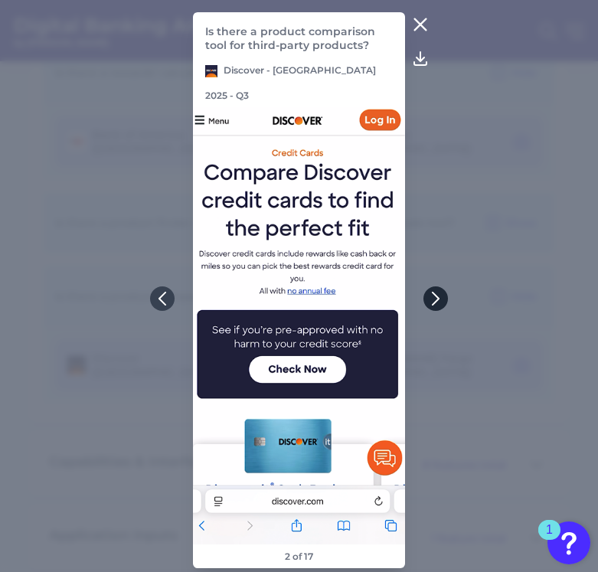
click at [433, 300] on button at bounding box center [435, 298] width 25 height 25
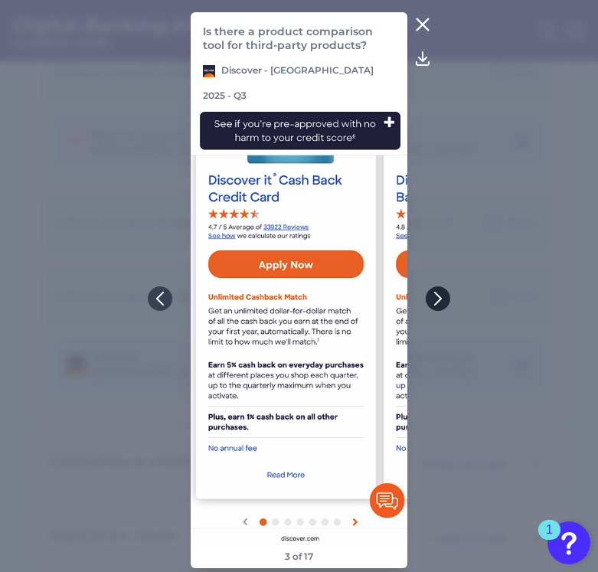
click at [433, 300] on icon at bounding box center [438, 299] width 14 height 14
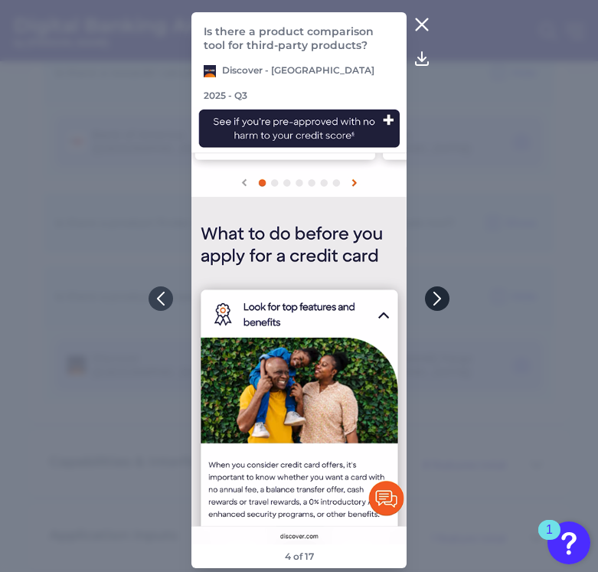
click at [433, 300] on button at bounding box center [437, 298] width 25 height 25
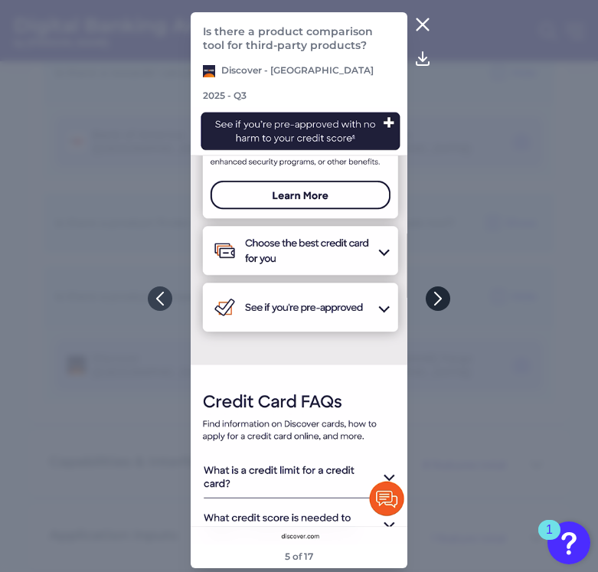
click at [433, 297] on icon at bounding box center [438, 299] width 14 height 14
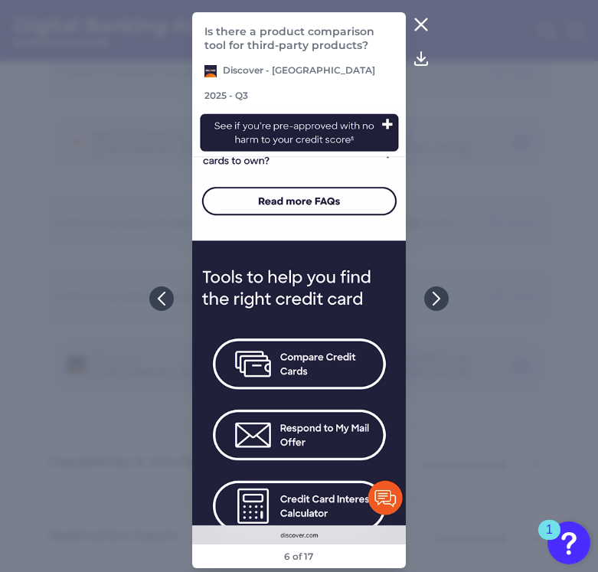
click at [420, 34] on icon at bounding box center [421, 24] width 18 height 18
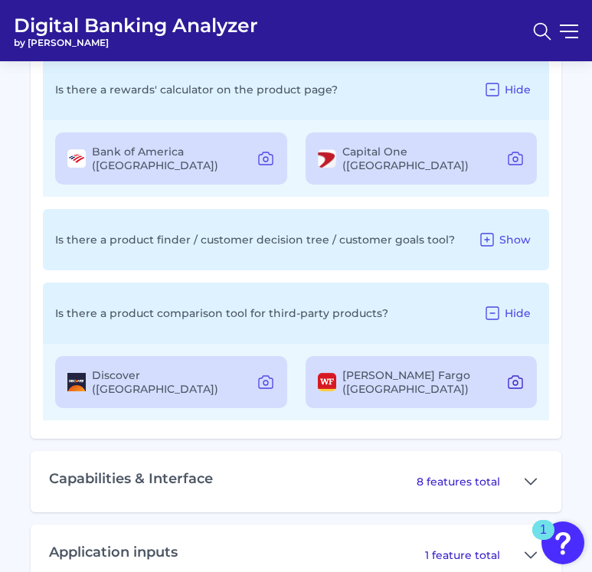
click at [433, 373] on icon at bounding box center [515, 382] width 18 height 18
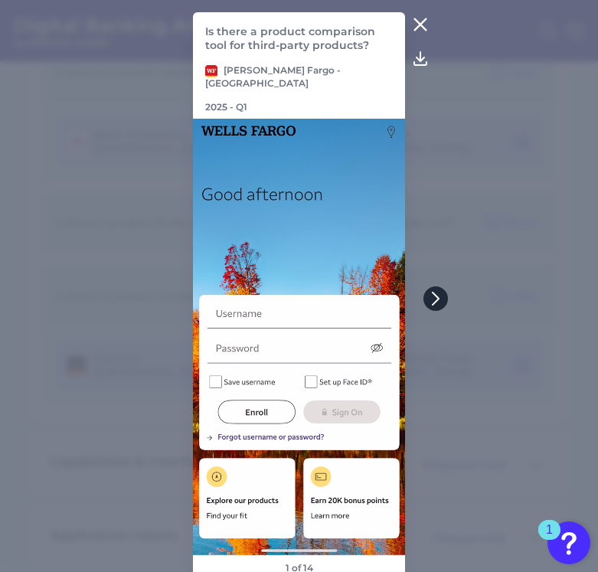
click at [433, 303] on icon at bounding box center [436, 298] width 6 height 12
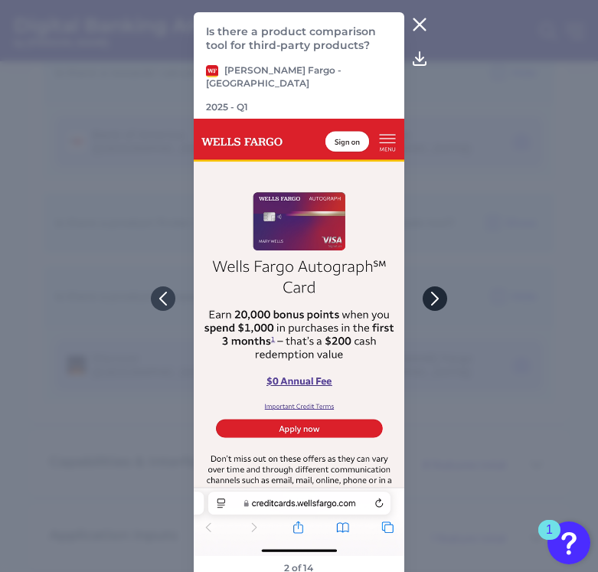
click at [433, 301] on icon at bounding box center [435, 298] width 6 height 12
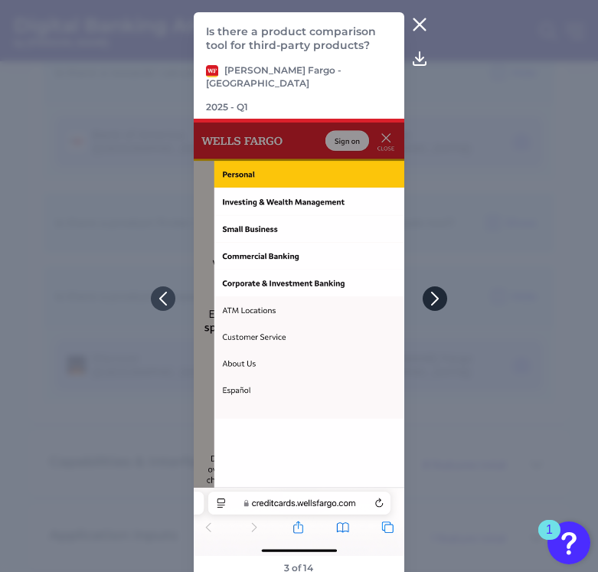
click at [433, 301] on icon at bounding box center [435, 298] width 6 height 12
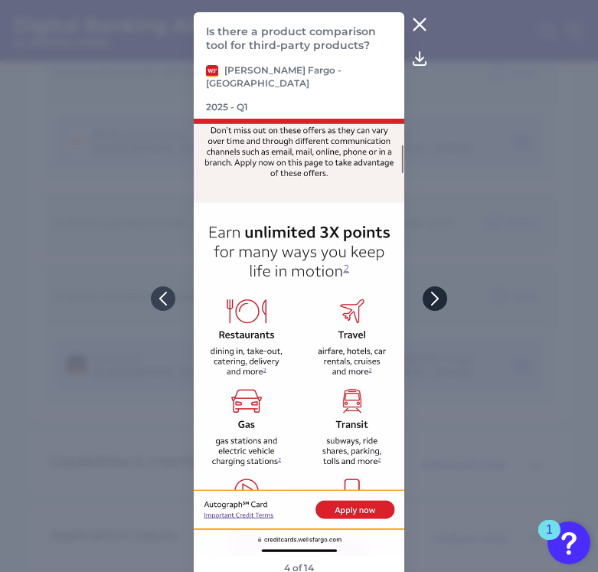
click at [433, 301] on icon at bounding box center [435, 299] width 14 height 14
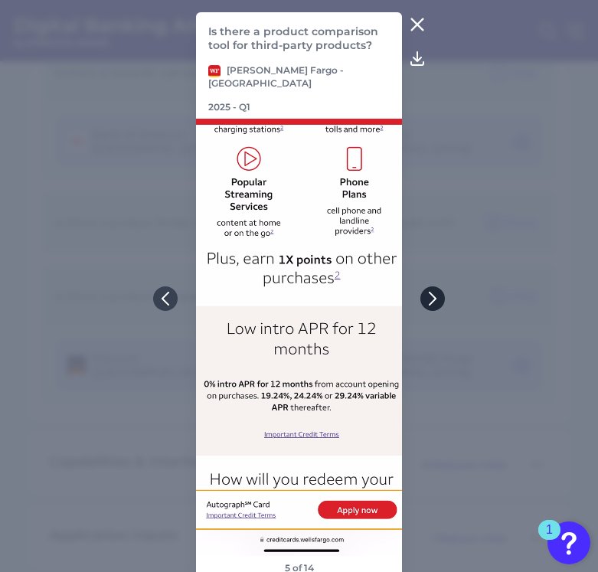
click at [433, 301] on icon at bounding box center [433, 299] width 14 height 14
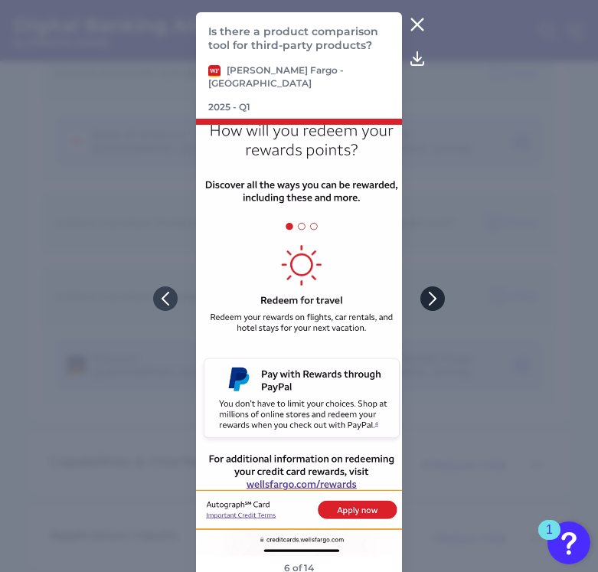
click at [433, 301] on icon at bounding box center [433, 299] width 14 height 14
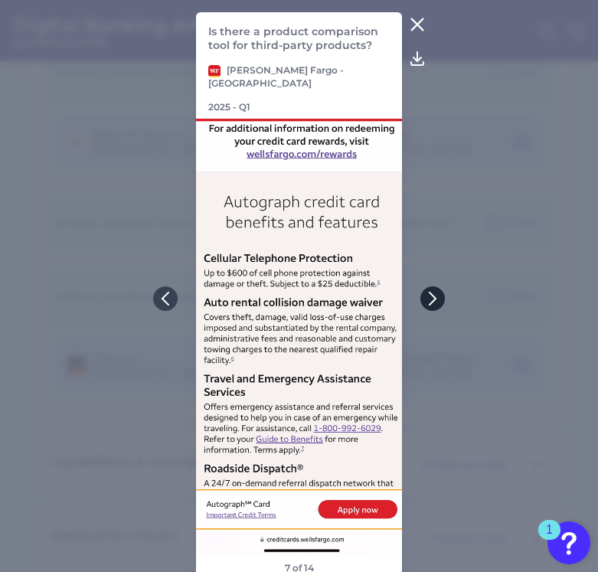
click at [433, 301] on icon at bounding box center [433, 299] width 14 height 14
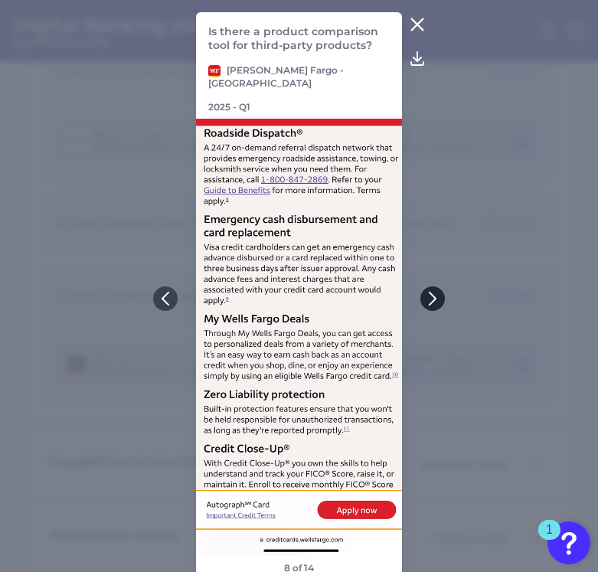
click at [433, 301] on icon at bounding box center [433, 299] width 14 height 14
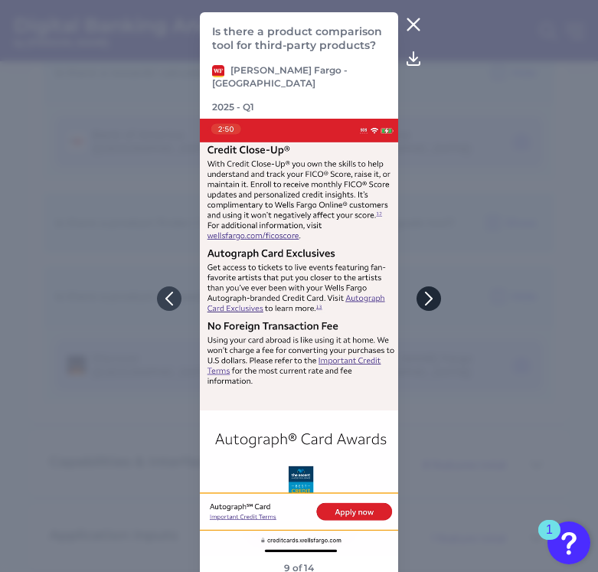
click at [433, 301] on icon at bounding box center [429, 299] width 14 height 14
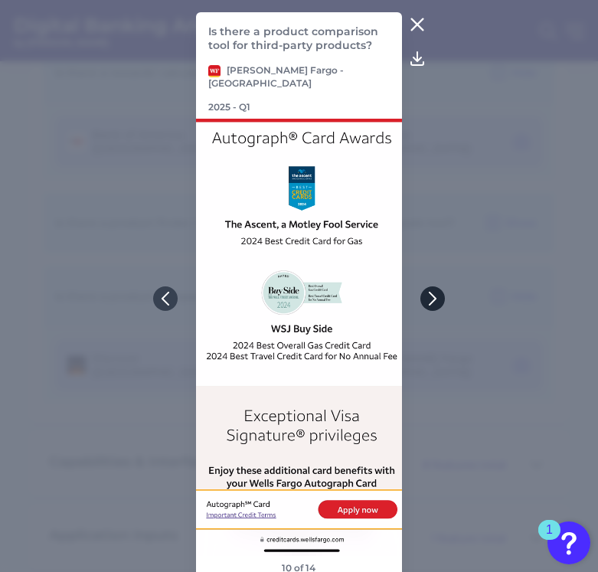
click at [433, 301] on icon at bounding box center [433, 299] width 14 height 14
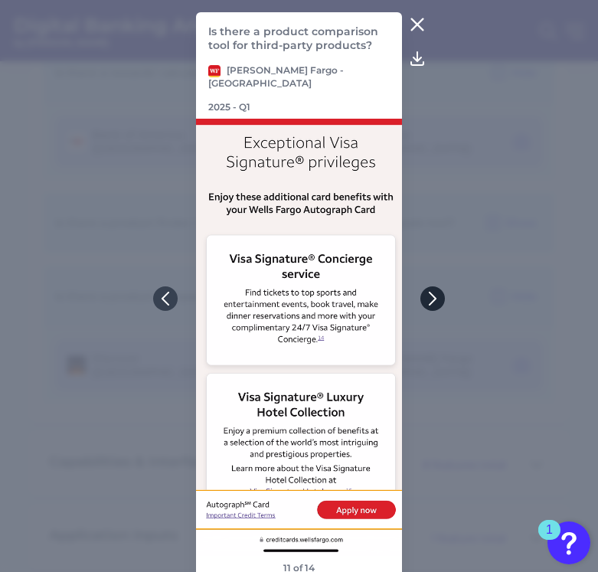
click at [433, 301] on icon at bounding box center [433, 299] width 14 height 14
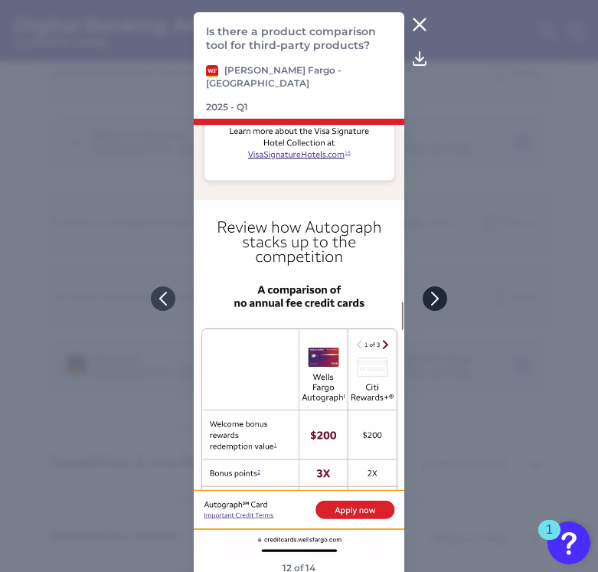
click at [433, 304] on icon at bounding box center [435, 299] width 14 height 14
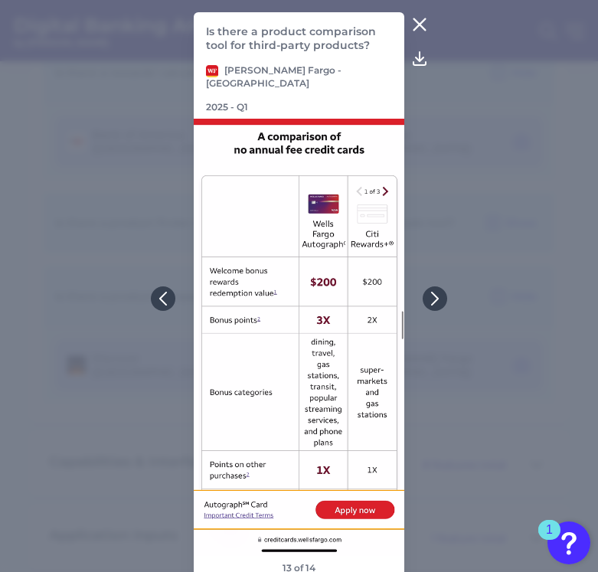
click at [419, 34] on icon at bounding box center [419, 24] width 18 height 18
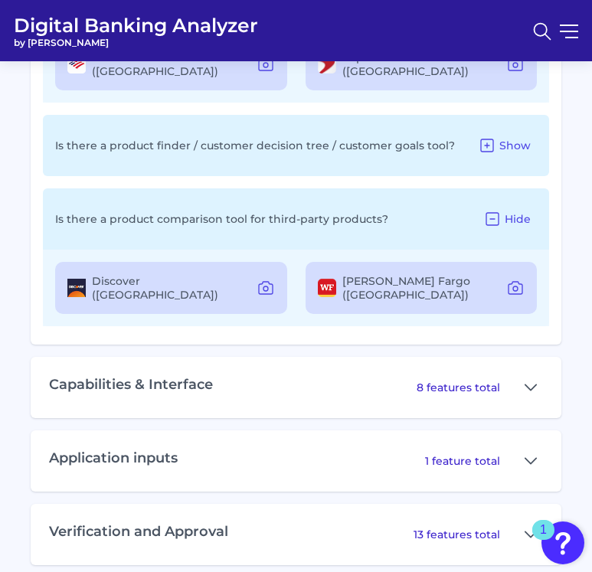
scroll to position [2890, 0]
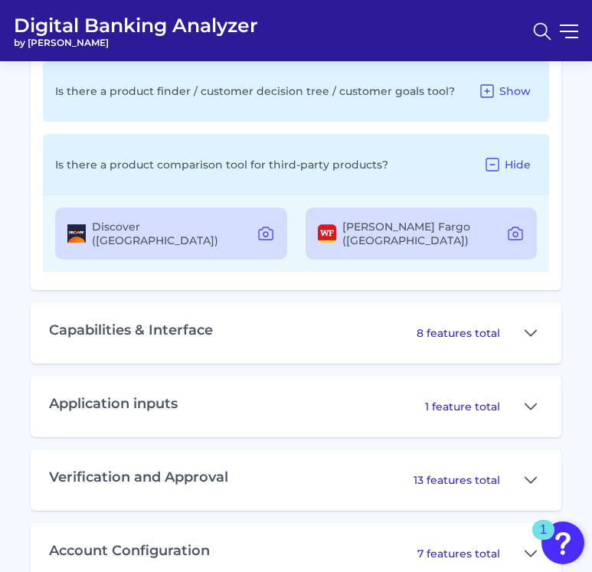
click at [270, 302] on div "Capabilities & Interface 8 features total" at bounding box center [296, 332] width 531 height 61
click at [433, 324] on icon at bounding box center [530, 333] width 12 height 18
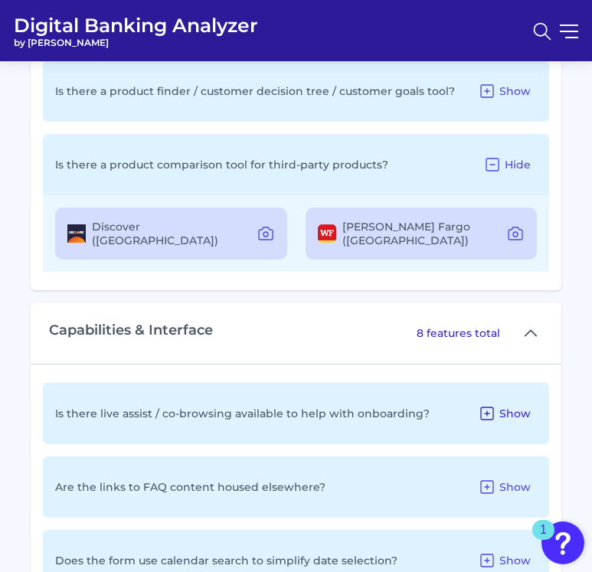
click at [433, 407] on span "Show" at bounding box center [514, 414] width 31 height 14
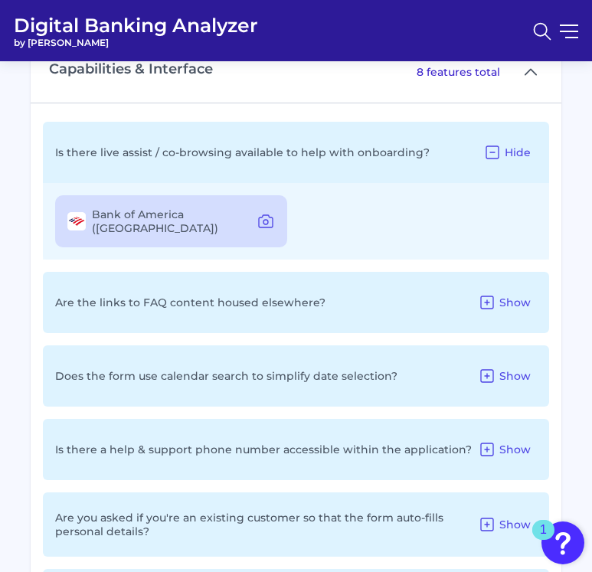
scroll to position [3157, 0]
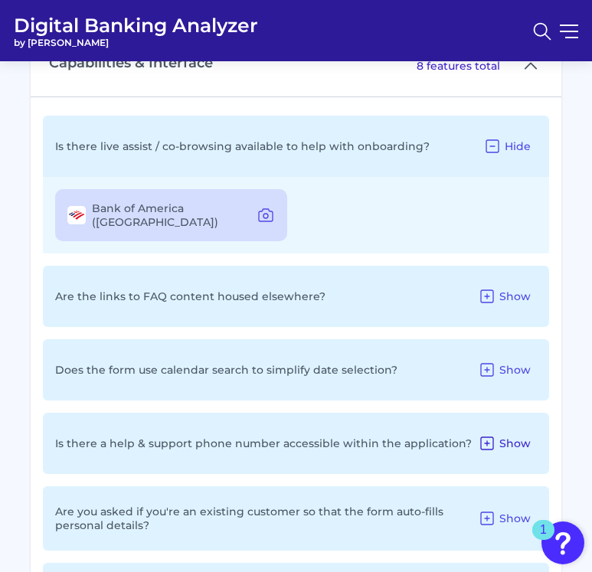
click at [433, 431] on button "Show" at bounding box center [504, 443] width 65 height 25
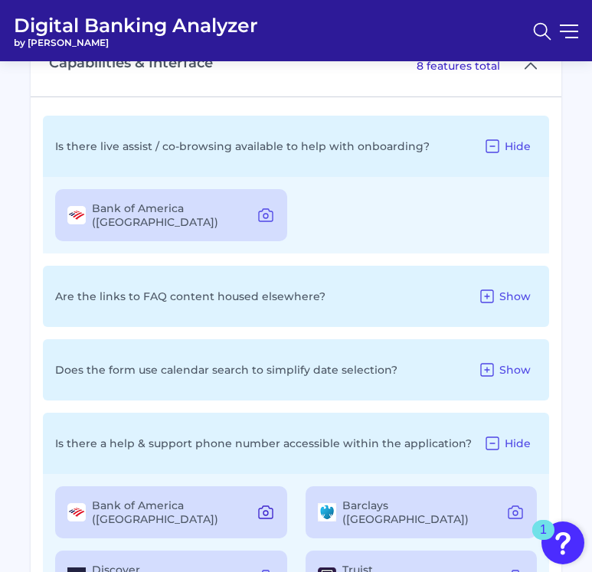
click at [263, 503] on icon at bounding box center [265, 512] width 18 height 18
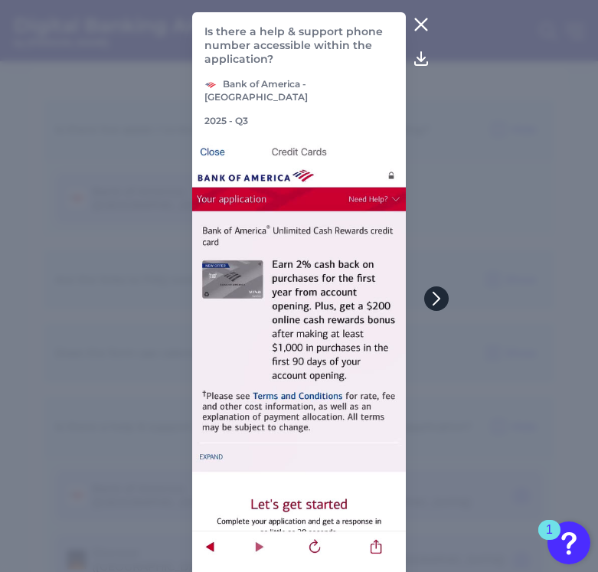
click at [432, 292] on icon at bounding box center [437, 299] width 14 height 14
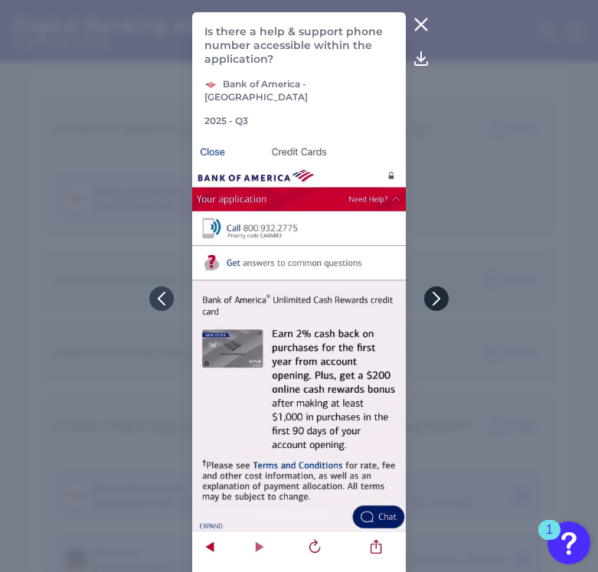
click at [433, 294] on icon at bounding box center [437, 299] width 14 height 14
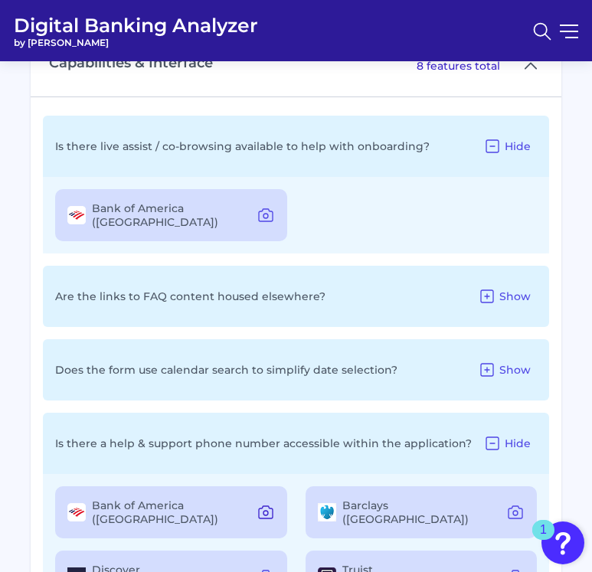
click at [268, 503] on icon at bounding box center [265, 512] width 18 height 18
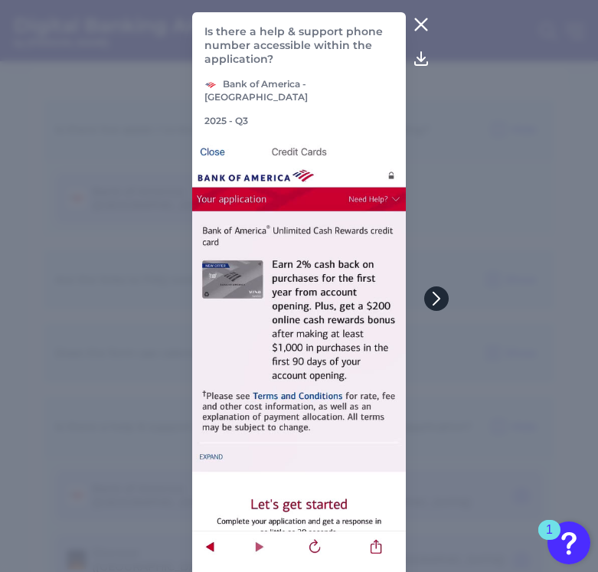
click at [433, 293] on button at bounding box center [436, 298] width 25 height 25
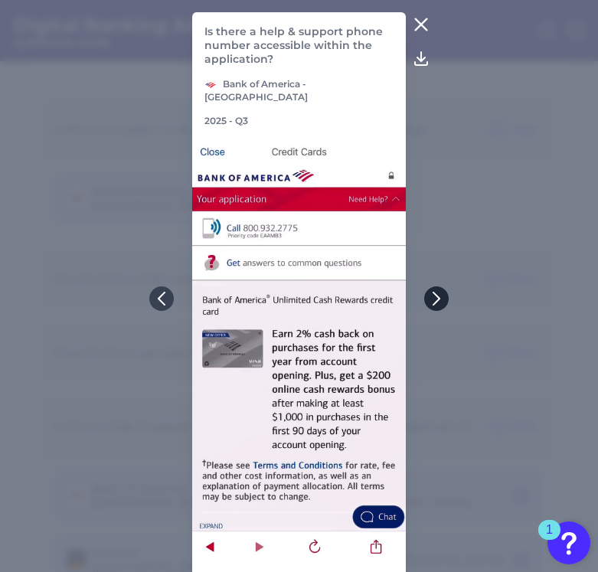
click at [433, 293] on button at bounding box center [436, 298] width 25 height 25
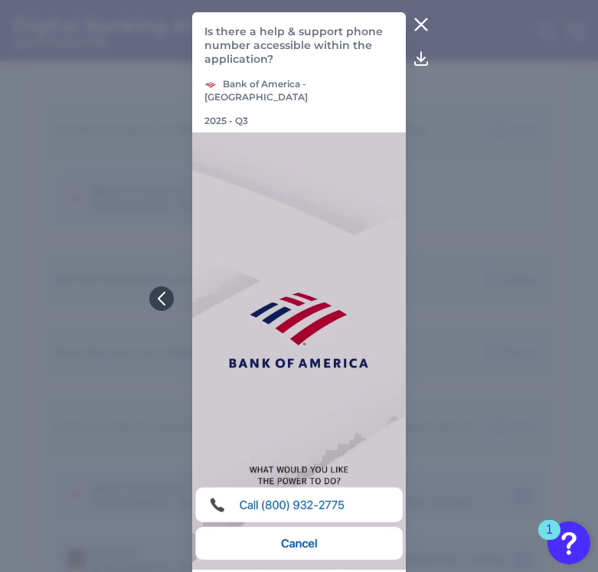
click at [417, 31] on icon at bounding box center [421, 24] width 18 height 18
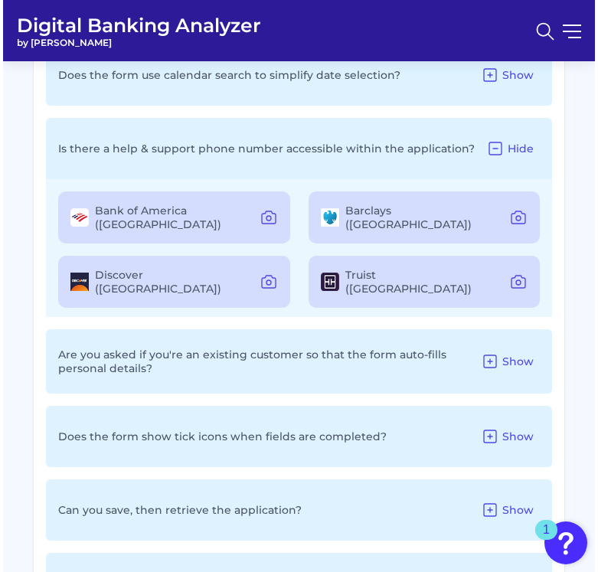
scroll to position [3449, 0]
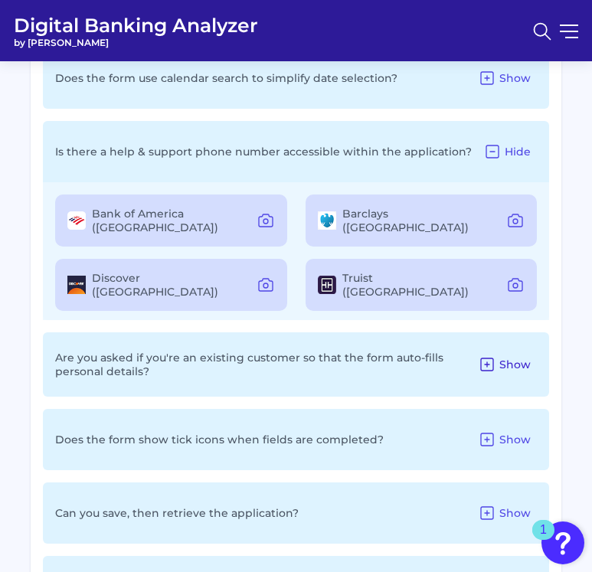
click at [433, 358] on icon at bounding box center [487, 364] width 12 height 12
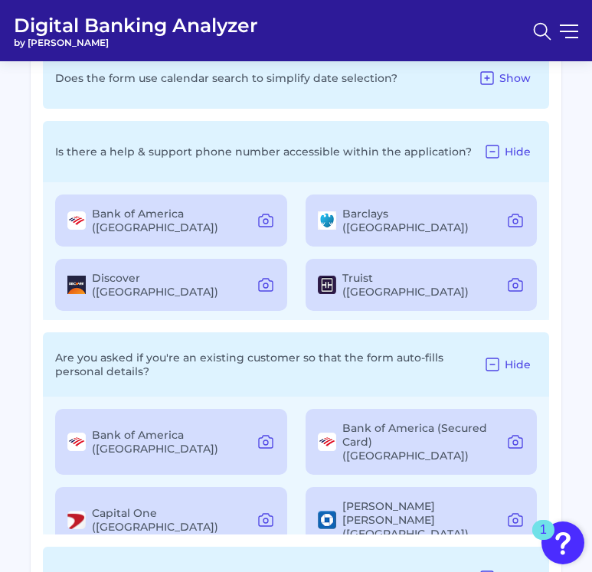
drag, startPoint x: 147, startPoint y: 328, endPoint x: 54, endPoint y: 315, distance: 94.3
click at [54, 332] on div "Are you asked if you're an existing customer so that the form auto-fills person…" at bounding box center [296, 364] width 506 height 64
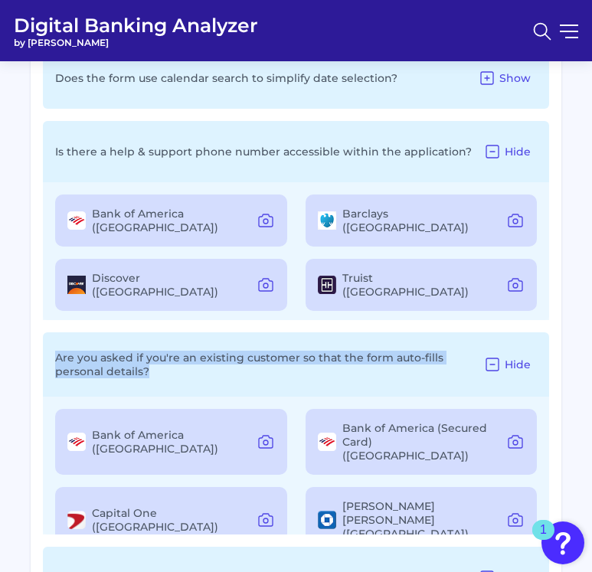
copy p "Are you asked if you're an existing customer so that the form auto-fills person…"
click at [273, 430] on button at bounding box center [265, 442] width 31 height 25
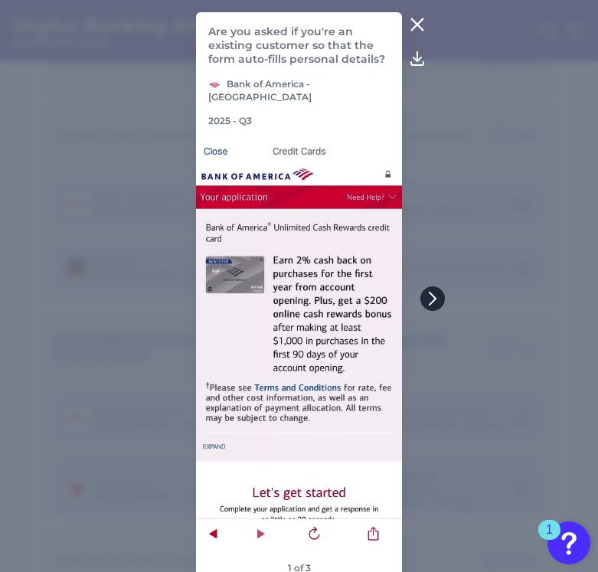
click at [426, 298] on icon at bounding box center [433, 299] width 14 height 14
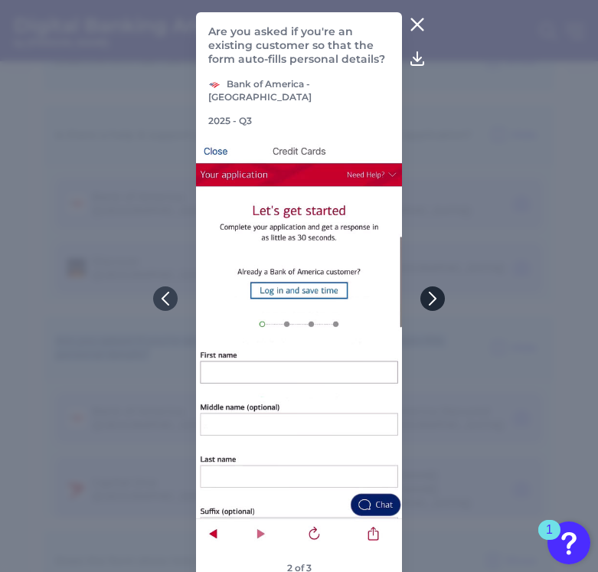
click at [426, 298] on icon at bounding box center [433, 299] width 14 height 14
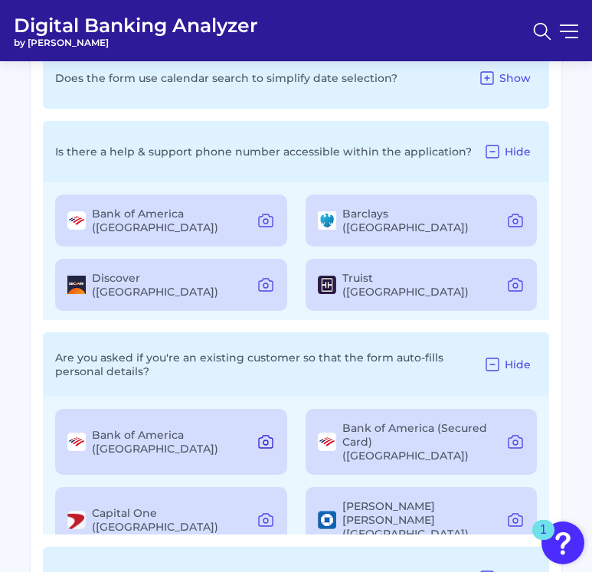
click at [262, 433] on icon at bounding box center [265, 442] width 18 height 18
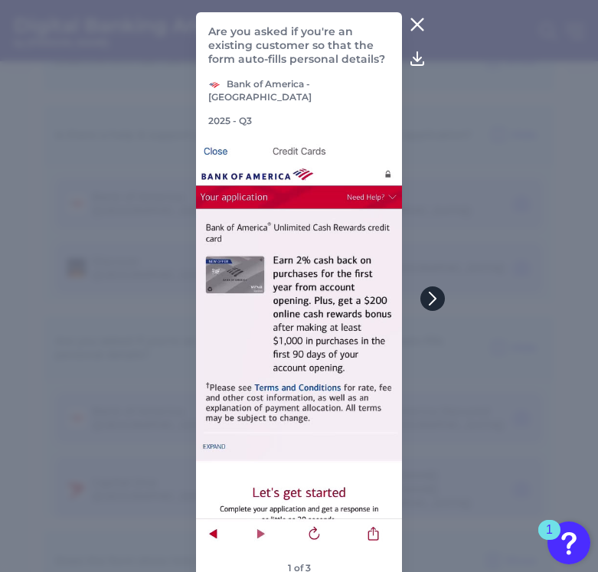
click at [433, 297] on icon at bounding box center [433, 299] width 14 height 14
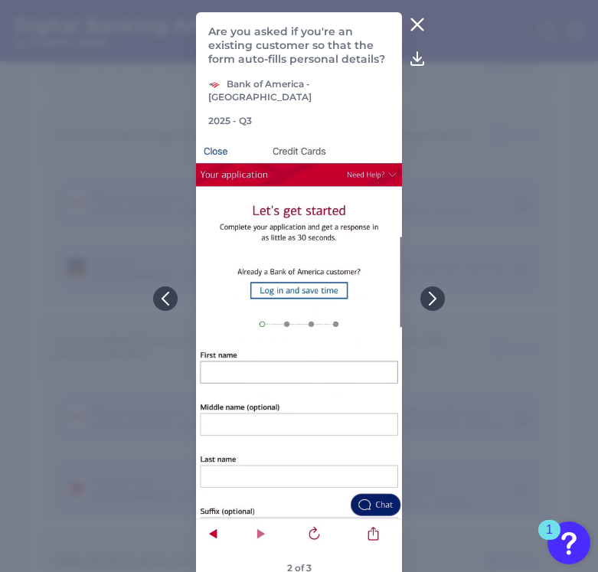
click at [423, 25] on icon at bounding box center [417, 24] width 18 height 18
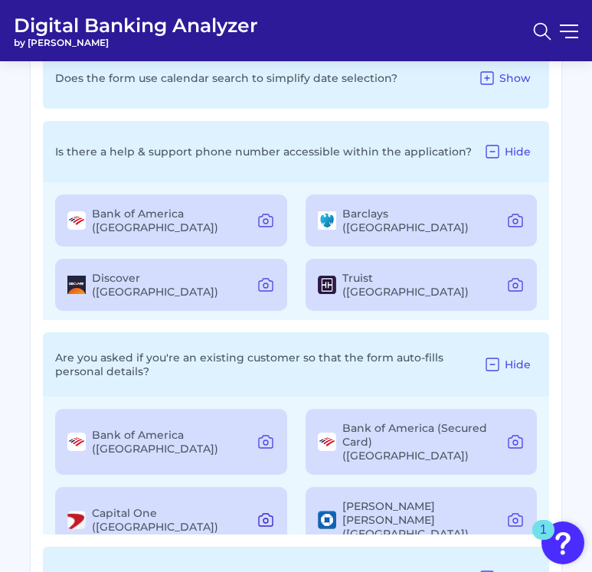
click at [258, 511] on icon at bounding box center [265, 520] width 18 height 18
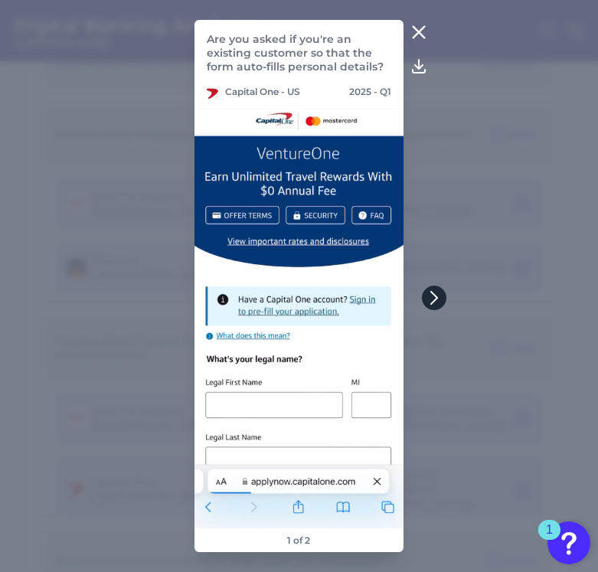
click at [426, 290] on button at bounding box center [434, 298] width 25 height 25
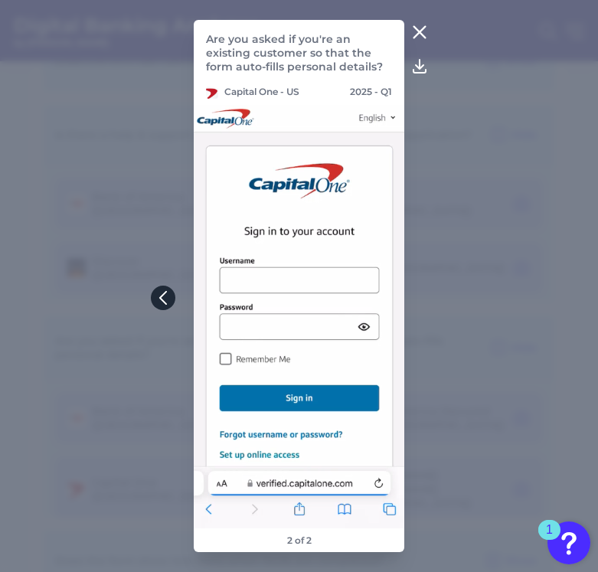
click at [151, 297] on button at bounding box center [163, 298] width 25 height 25
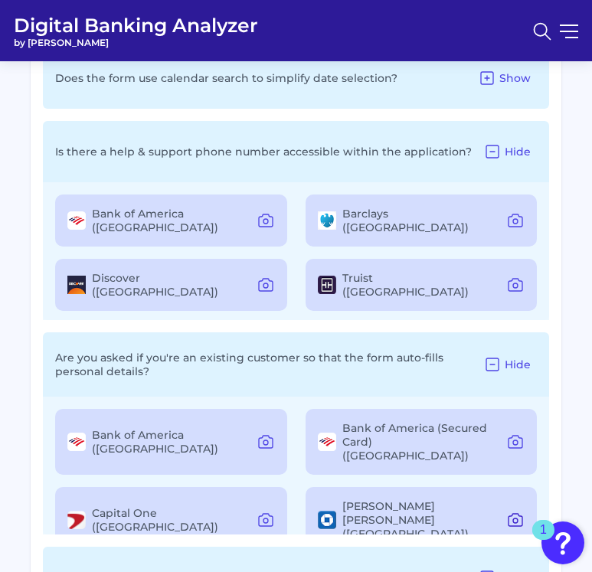
click at [433, 511] on icon at bounding box center [515, 520] width 18 height 18
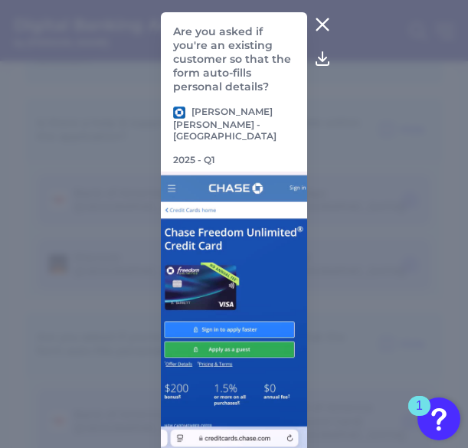
scroll to position [4139, 0]
click at [311, 13] on button at bounding box center [322, 24] width 31 height 25
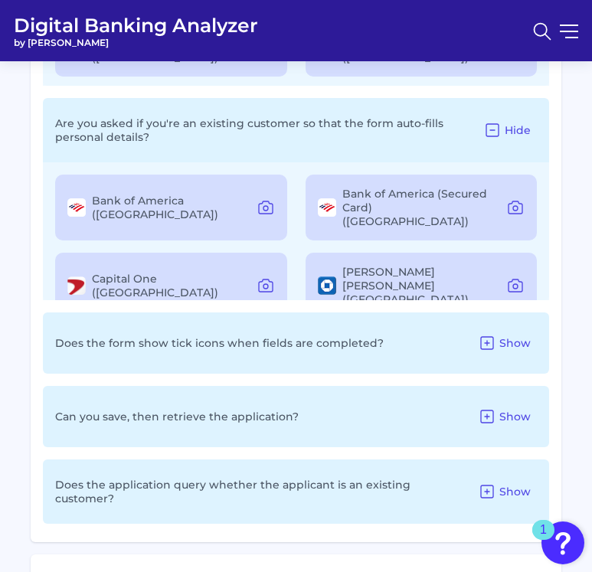
scroll to position [3700, 0]
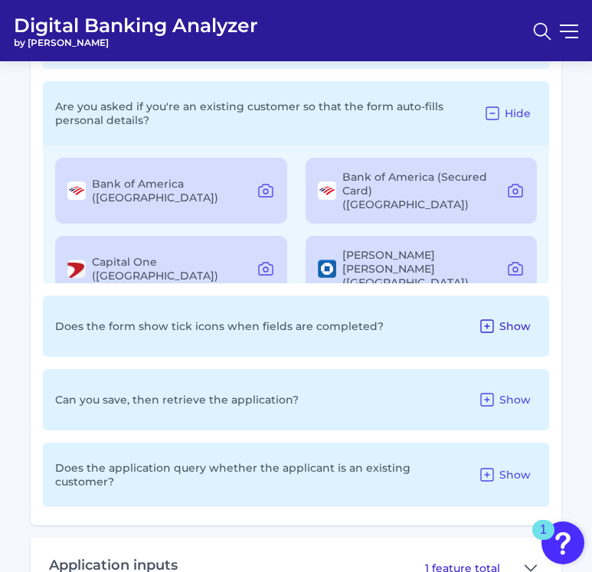
click at [433, 317] on icon at bounding box center [487, 326] width 18 height 18
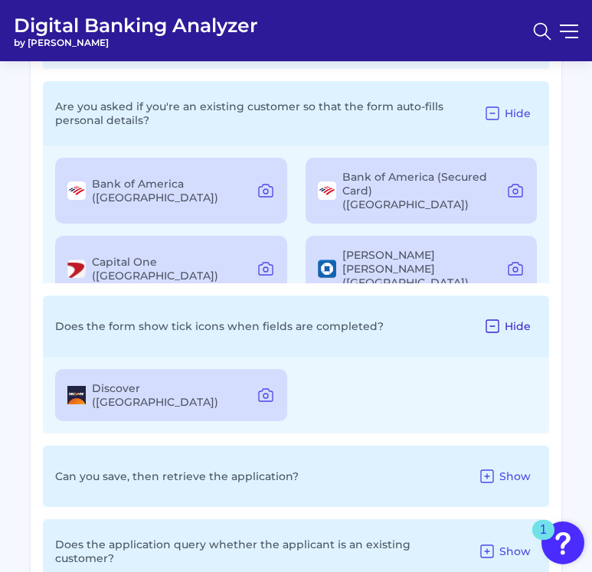
click at [433, 317] on icon at bounding box center [492, 326] width 18 height 18
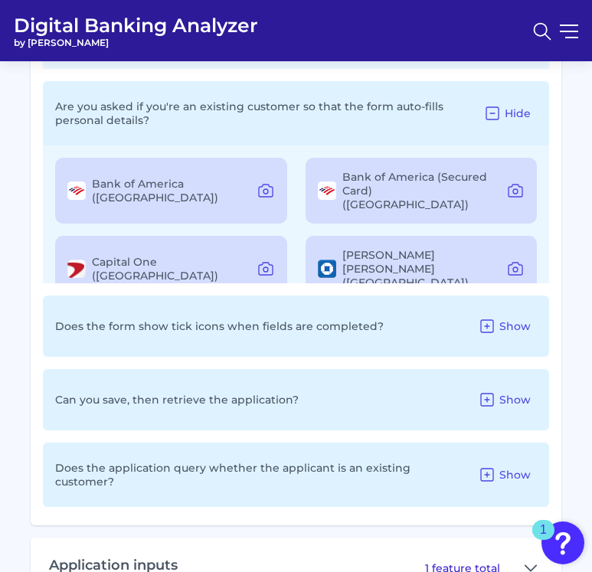
click at [433, 320] on icon at bounding box center [487, 326] width 12 height 12
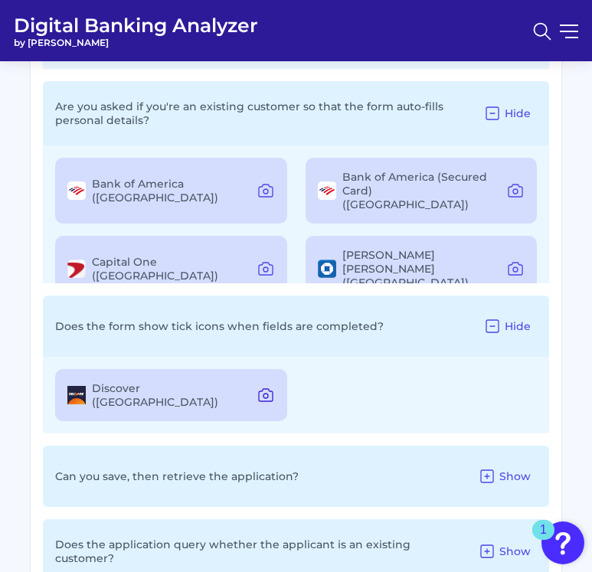
click at [269, 386] on icon at bounding box center [265, 395] width 18 height 18
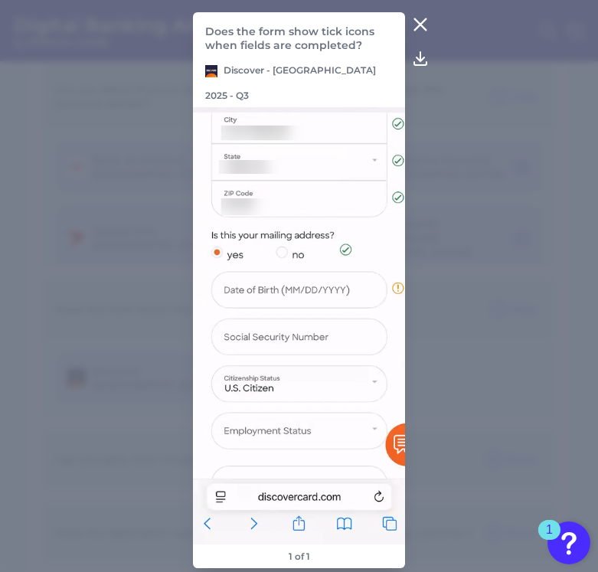
click at [421, 28] on icon at bounding box center [420, 24] width 18 height 18
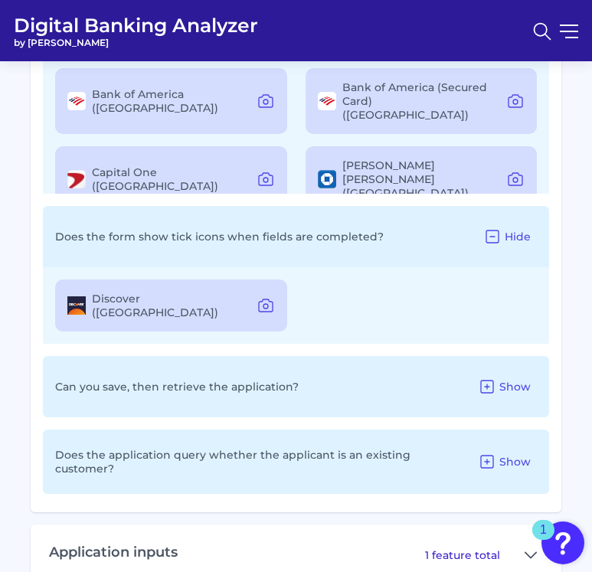
scroll to position [3808, 0]
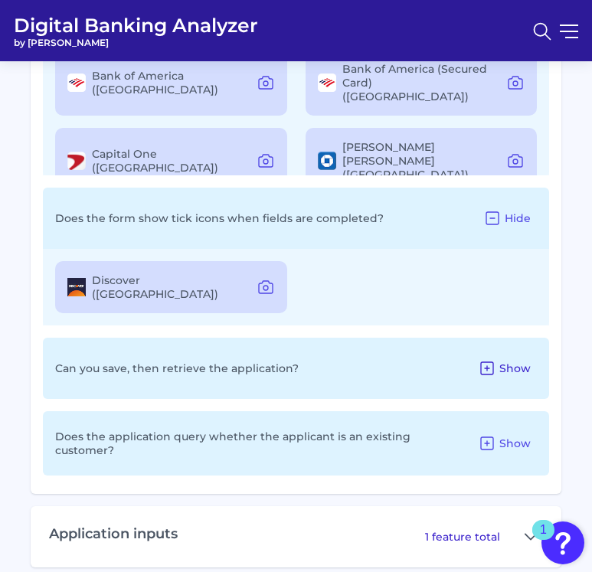
click at [433, 356] on button "Show" at bounding box center [504, 368] width 65 height 25
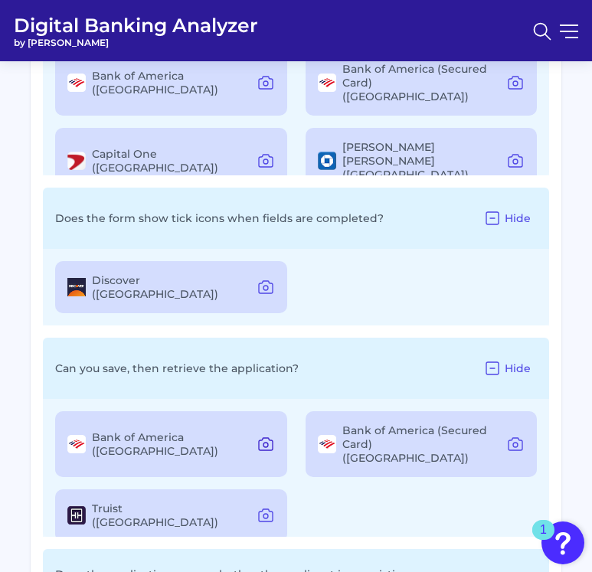
click at [270, 435] on icon at bounding box center [265, 444] width 18 height 18
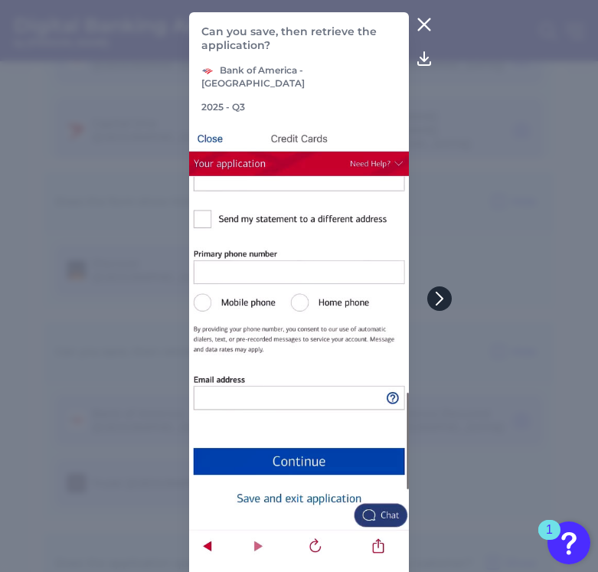
click at [433, 296] on icon at bounding box center [440, 299] width 14 height 14
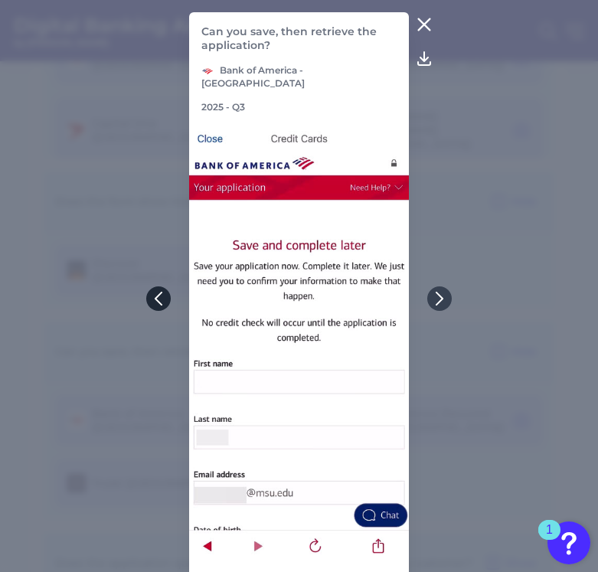
drag, startPoint x: 166, startPoint y: 309, endPoint x: 162, endPoint y: 301, distance: 9.3
click at [162, 301] on icon at bounding box center [159, 299] width 14 height 14
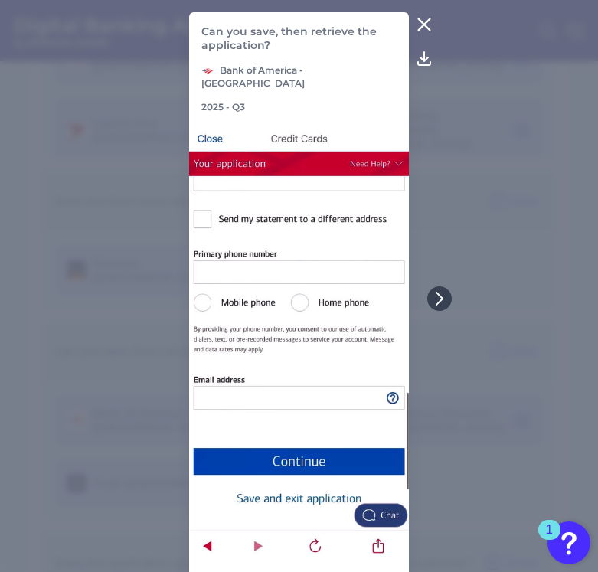
click at [426, 23] on icon at bounding box center [424, 24] width 11 height 11
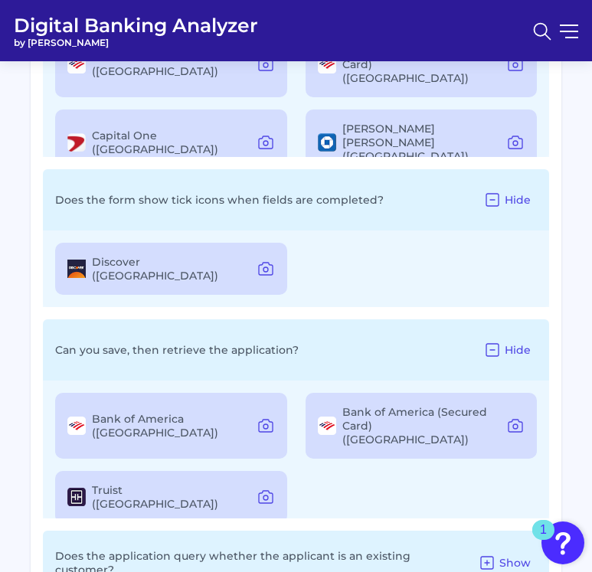
scroll to position [3824, 0]
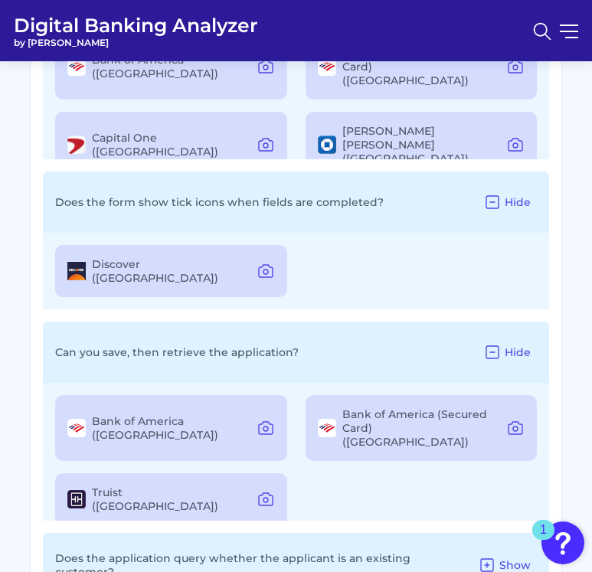
click at [256, 473] on div "Truist (US)" at bounding box center [171, 499] width 232 height 52
click at [259, 493] on icon at bounding box center [266, 499] width 14 height 12
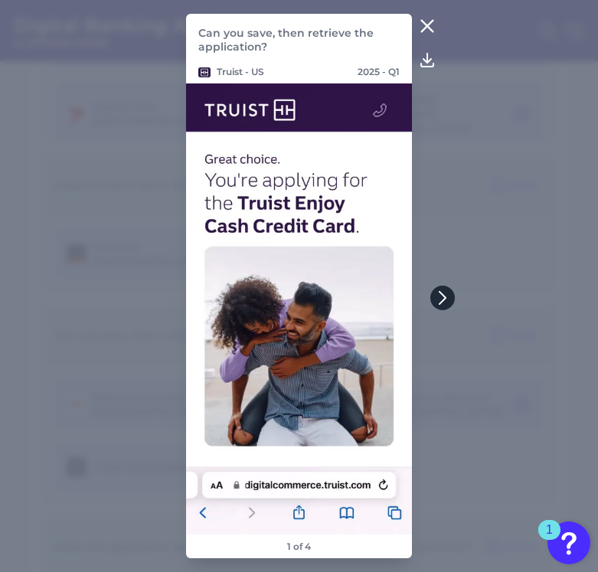
click at [433, 286] on button at bounding box center [442, 298] width 25 height 25
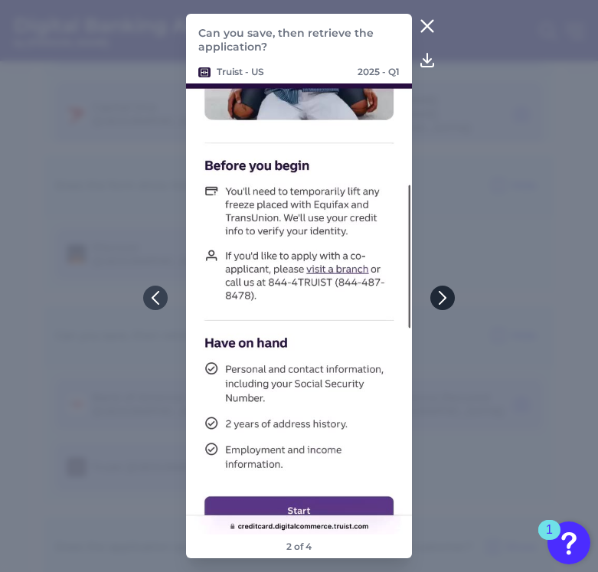
click at [433, 294] on icon at bounding box center [443, 298] width 14 height 14
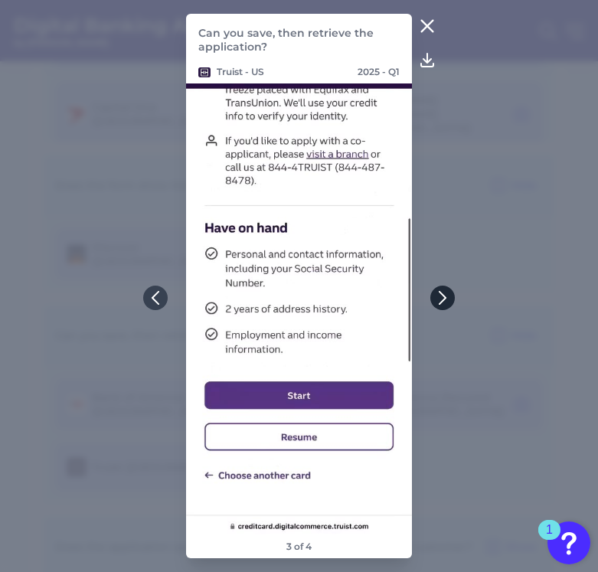
click at [433, 294] on icon at bounding box center [443, 298] width 14 height 14
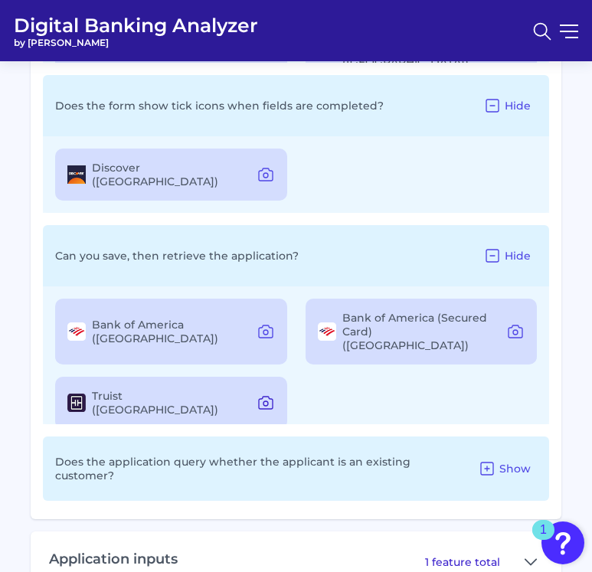
scroll to position [3968, 0]
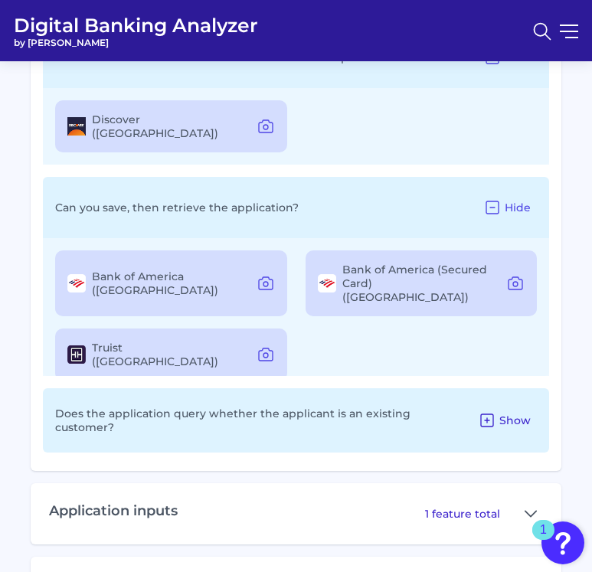
click at [433, 414] on icon at bounding box center [487, 420] width 12 height 12
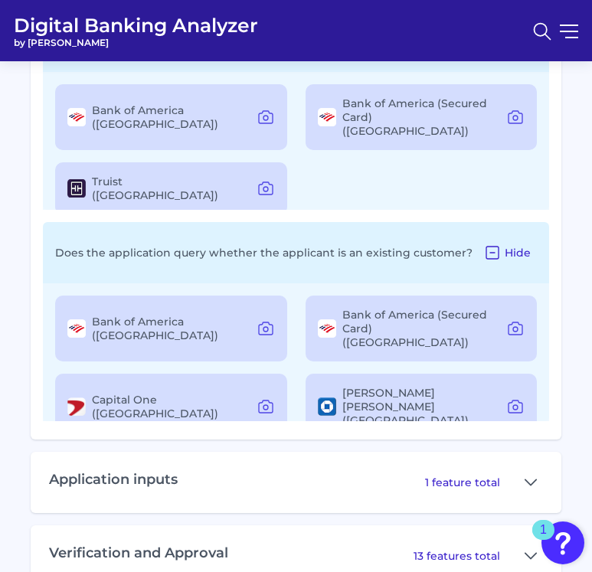
scroll to position [4201, 0]
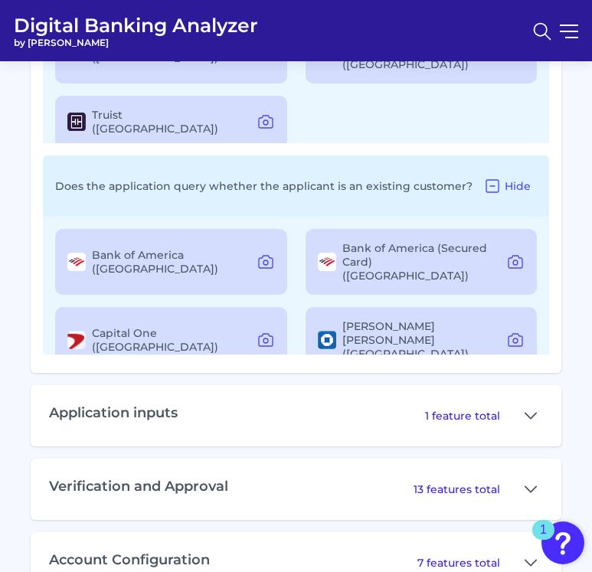
click at [433, 404] on div "1 feature total" at bounding box center [484, 416] width 118 height 25
click at [433, 404] on button at bounding box center [530, 416] width 25 height 25
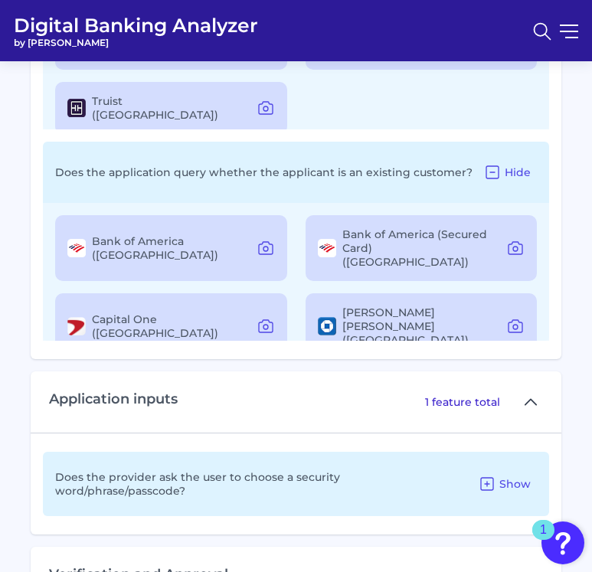
scroll to position [4217, 0]
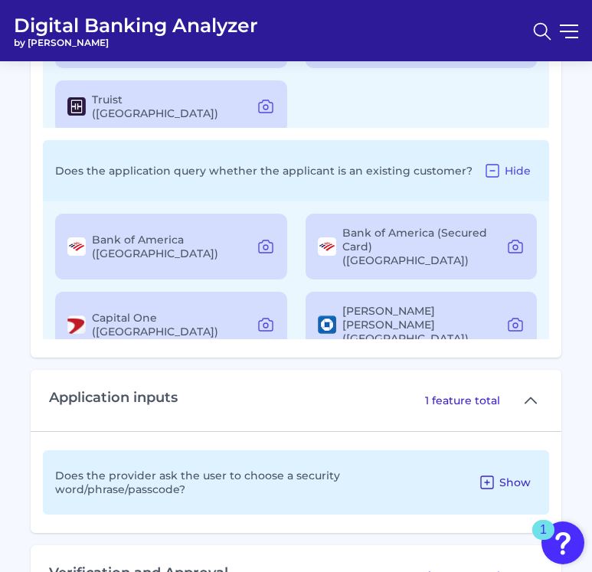
click at [433, 475] on span "Show" at bounding box center [514, 482] width 31 height 14
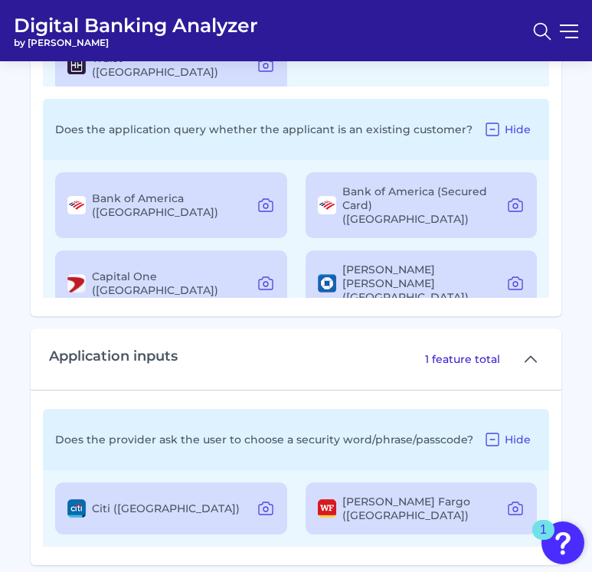
scroll to position [4373, 0]
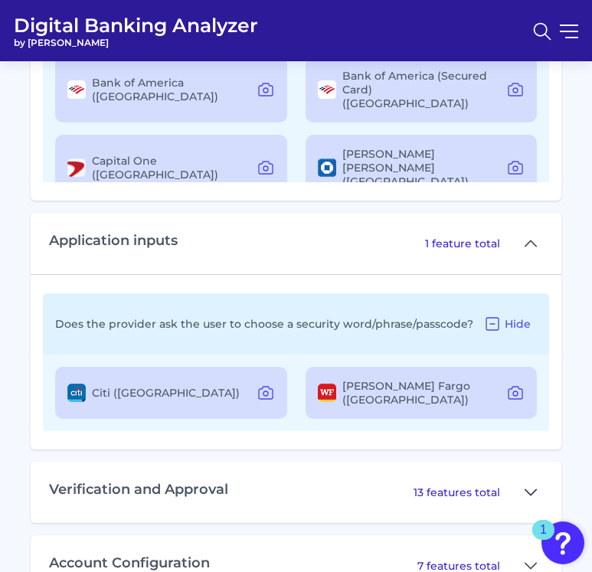
click at [433, 483] on icon at bounding box center [530, 492] width 12 height 18
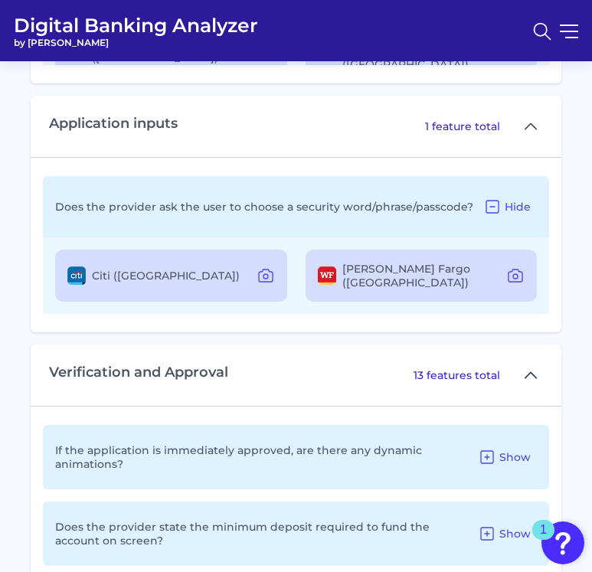
scroll to position [4494, 0]
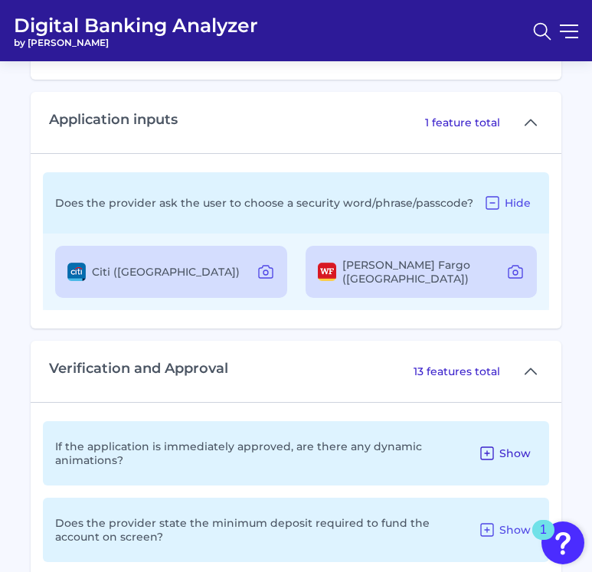
click at [433, 446] on span "Show" at bounding box center [514, 453] width 31 height 14
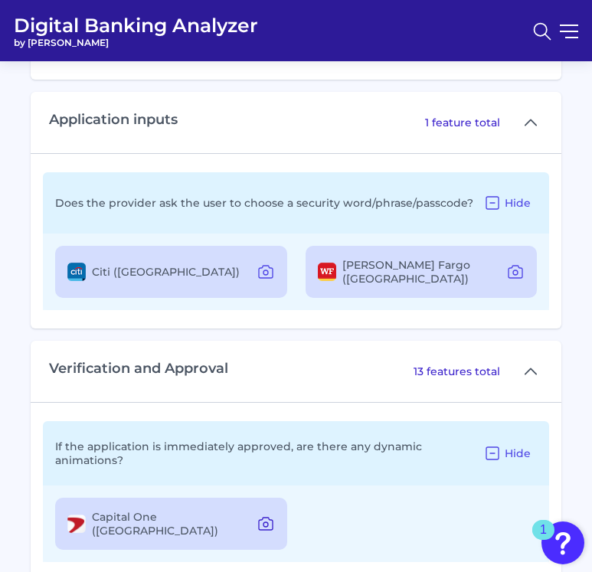
click at [270, 515] on icon at bounding box center [265, 524] width 18 height 18
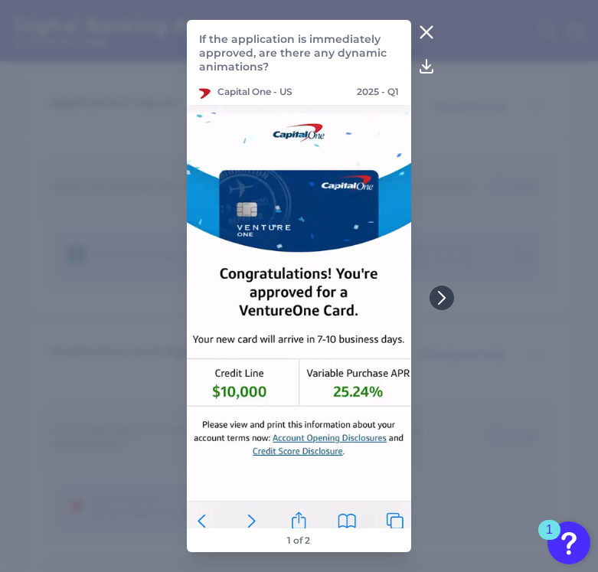
click at [429, 38] on icon at bounding box center [426, 32] width 18 height 18
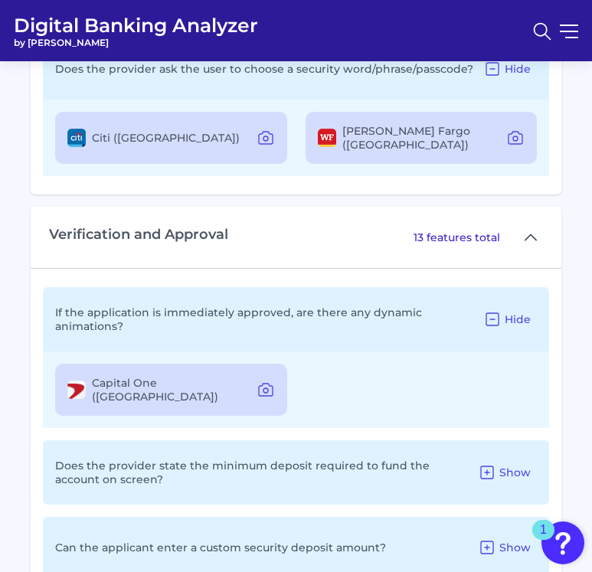
scroll to position [4629, 0]
click at [433, 465] on span "Show" at bounding box center [514, 472] width 31 height 14
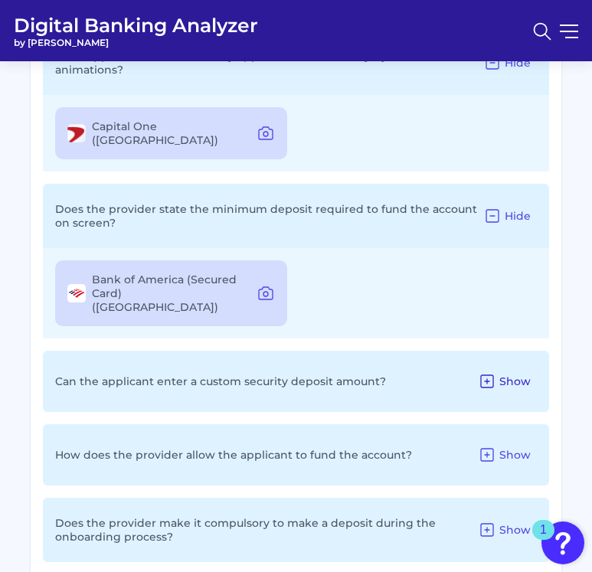
scroll to position [4887, 0]
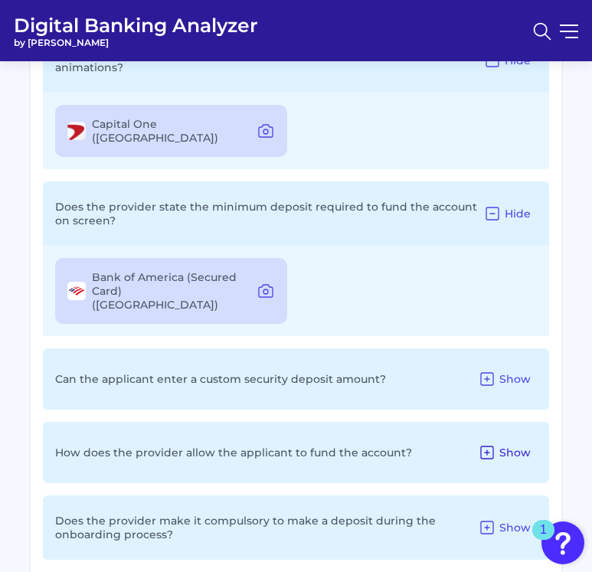
click at [433, 443] on icon at bounding box center [487, 452] width 18 height 18
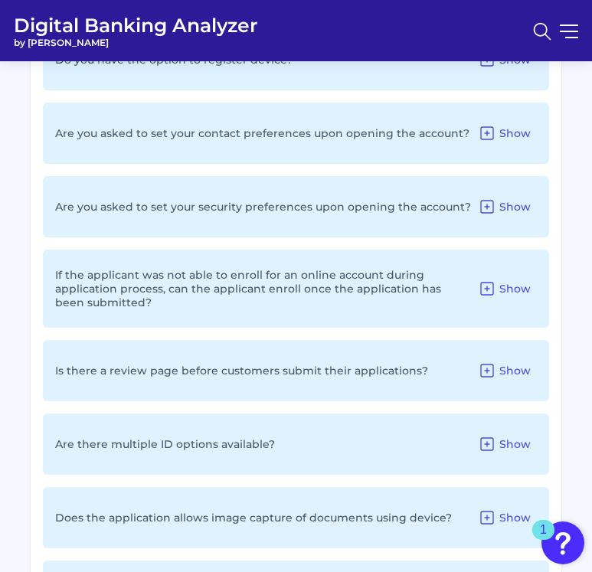
scroll to position [5607, 0]
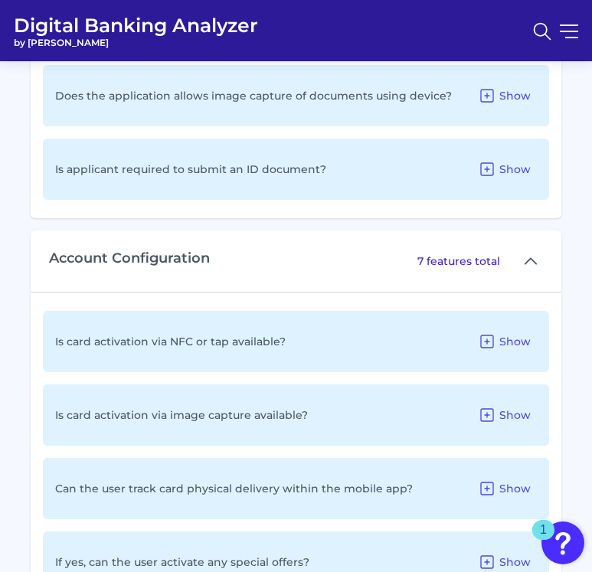
scroll to position [5948, 0]
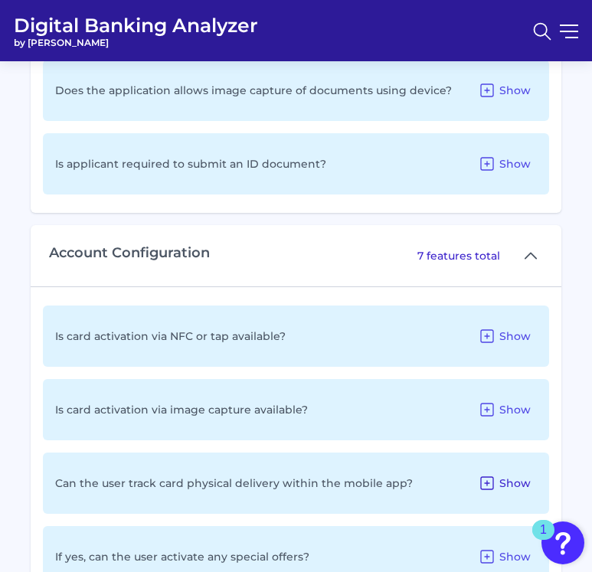
click at [433, 471] on button "Show" at bounding box center [504, 483] width 65 height 25
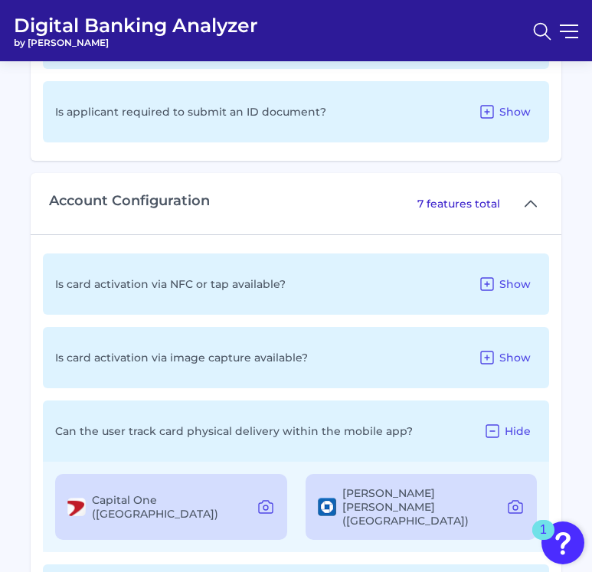
scroll to position [6023, 0]
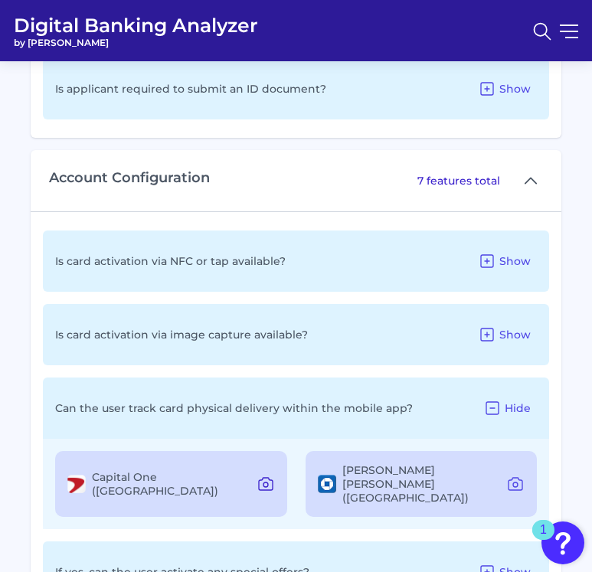
click at [279, 472] on button at bounding box center [265, 484] width 31 height 25
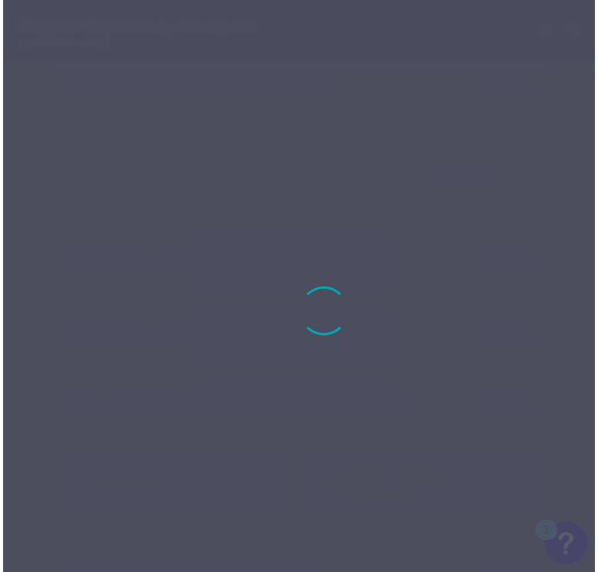
scroll to position [6006, 0]
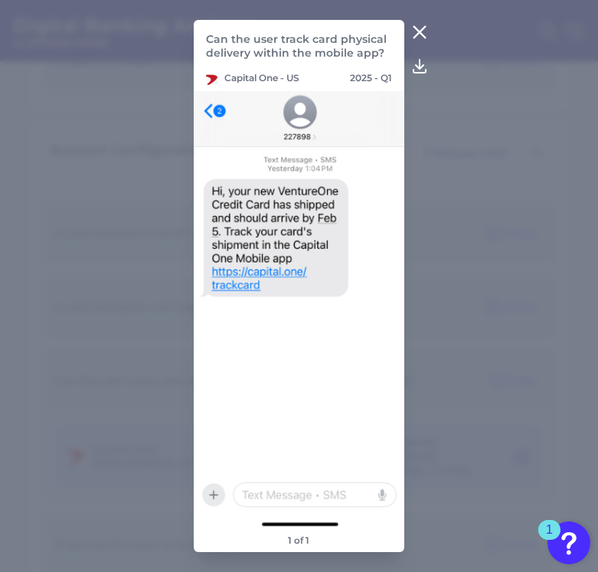
click at [407, 42] on button at bounding box center [419, 32] width 31 height 25
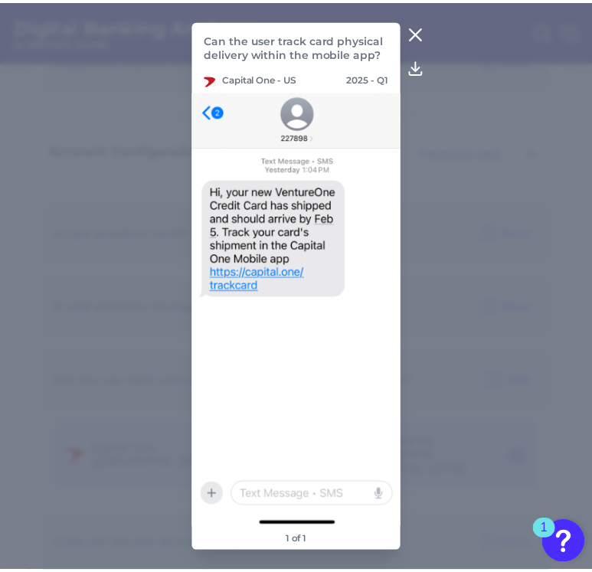
scroll to position [6023, 0]
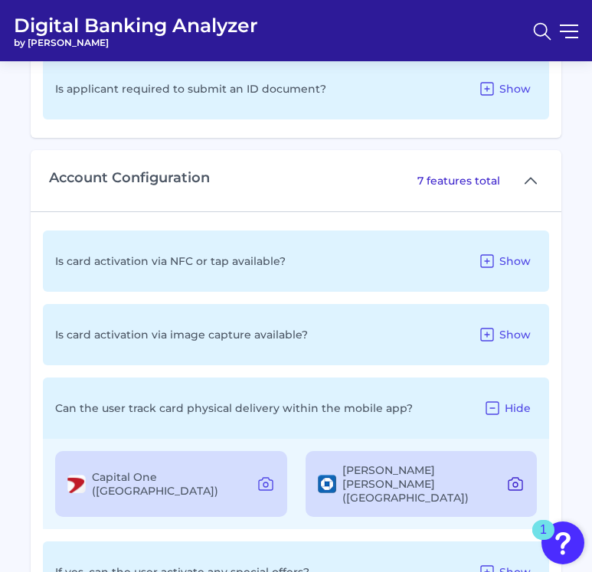
click at [433, 475] on icon at bounding box center [515, 484] width 18 height 18
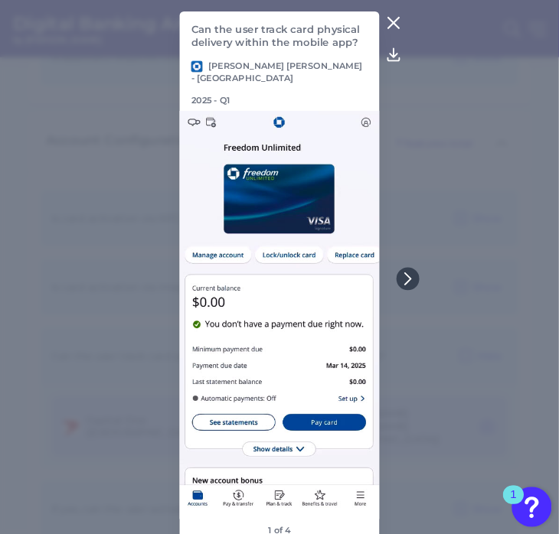
scroll to position [6014, 0]
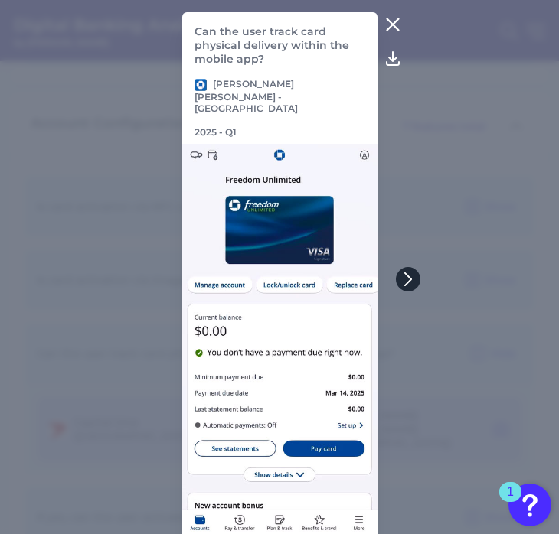
click at [401, 279] on icon at bounding box center [408, 280] width 14 height 14
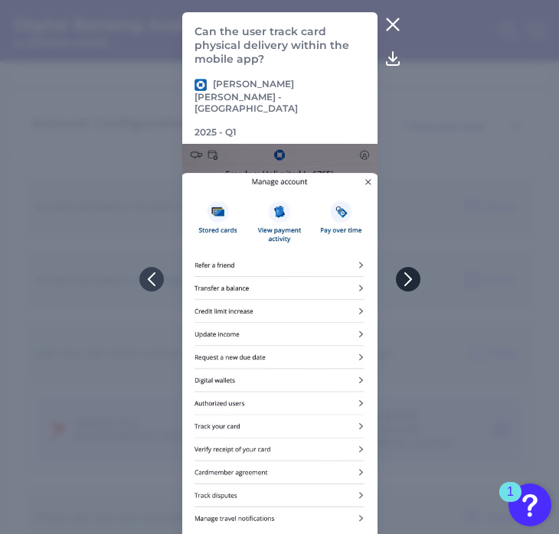
click at [402, 279] on icon at bounding box center [408, 280] width 14 height 14
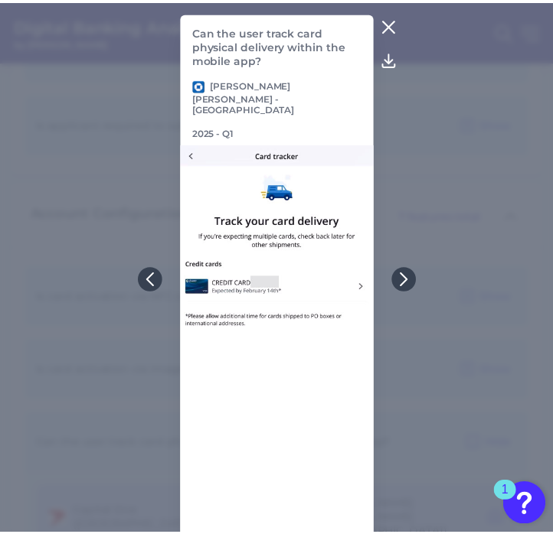
scroll to position [5875, 0]
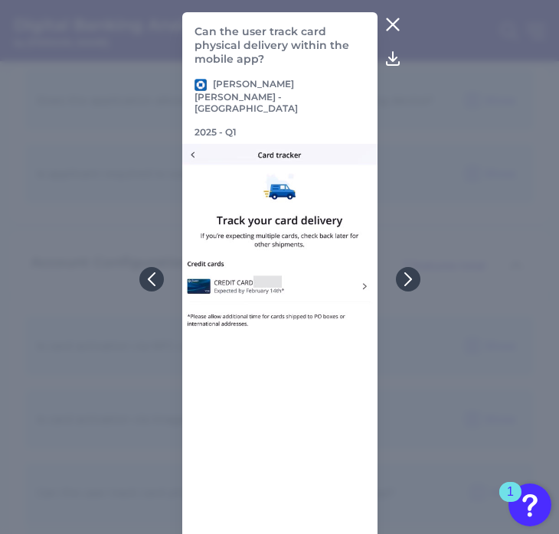
click at [387, 21] on icon at bounding box center [392, 24] width 11 height 11
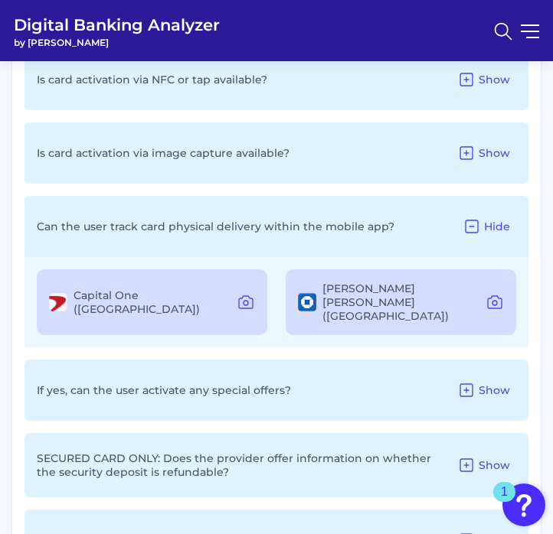
scroll to position [6250, 0]
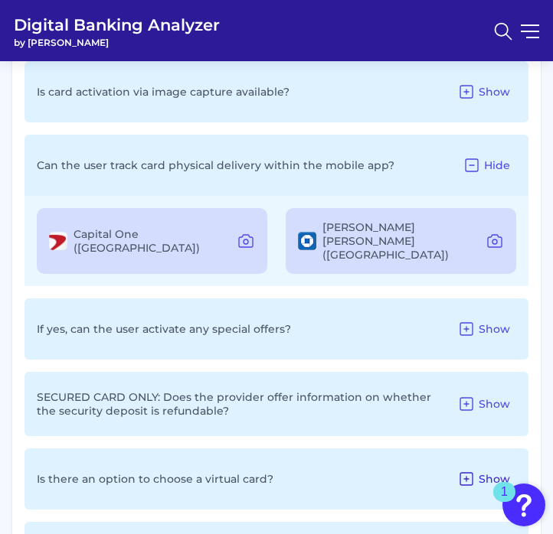
click at [433, 472] on span "Show" at bounding box center [494, 479] width 31 height 14
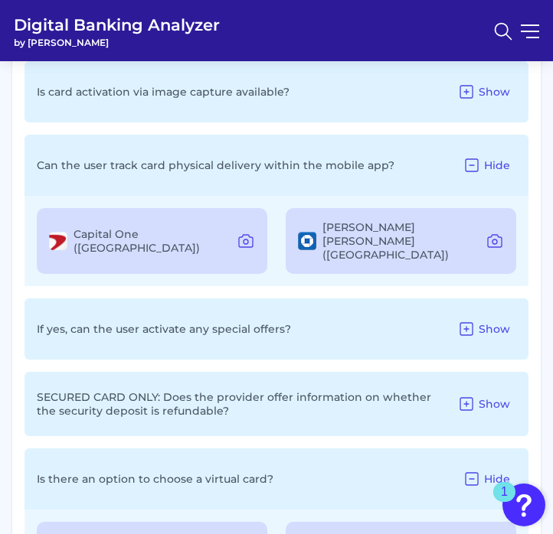
scroll to position [6324, 0]
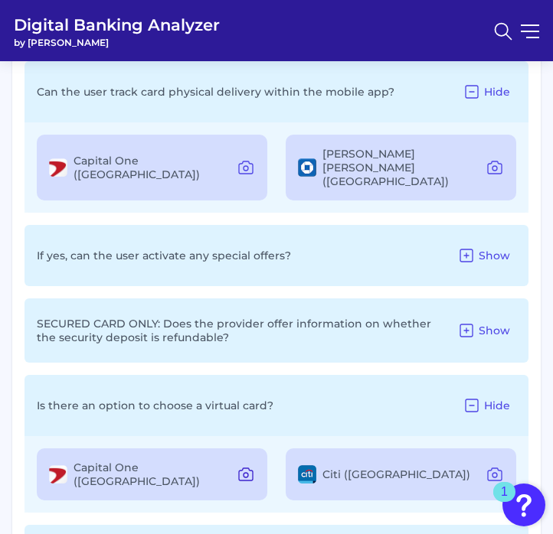
click at [243, 466] on icon at bounding box center [246, 475] width 18 height 18
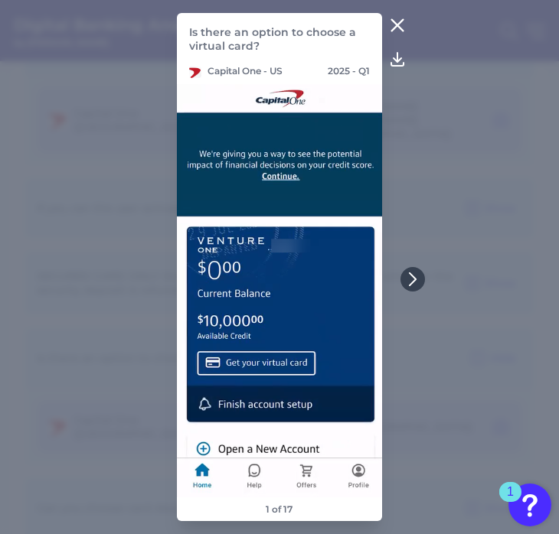
drag, startPoint x: 462, startPoint y: 123, endPoint x: 479, endPoint y: 146, distance: 28.9
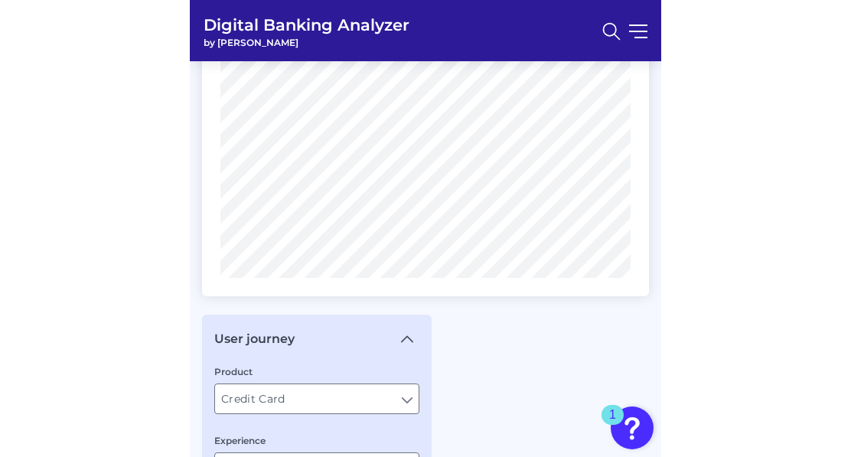
scroll to position [872, 0]
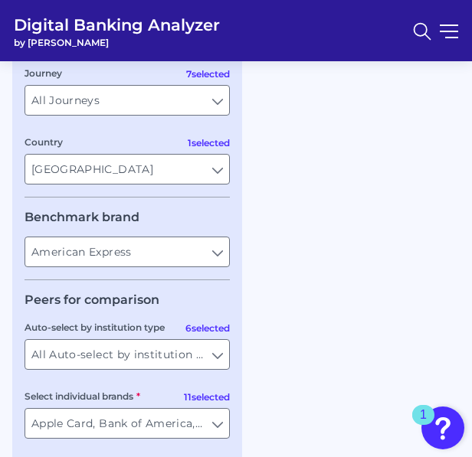
drag, startPoint x: 471, startPoint y: 202, endPoint x: 766, endPoint y: 207, distance: 294.8
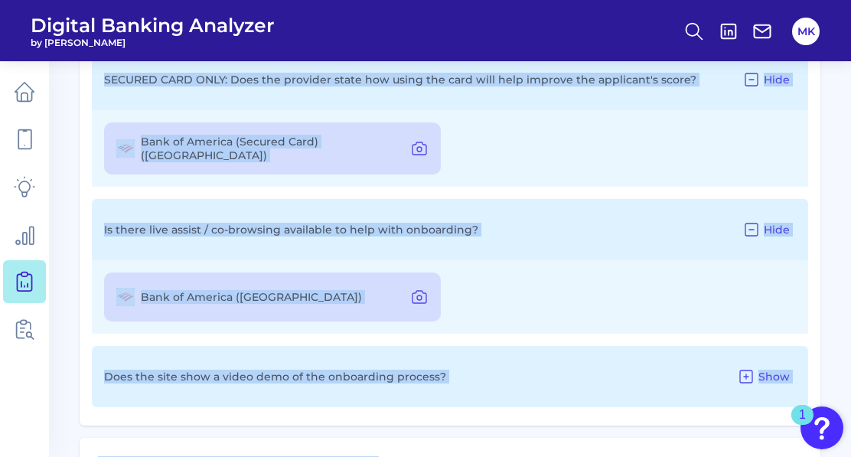
click at [82, 277] on div "SECURED CARD ONLY: Does the provider state how using the card will help improve…" at bounding box center [450, 228] width 741 height 396
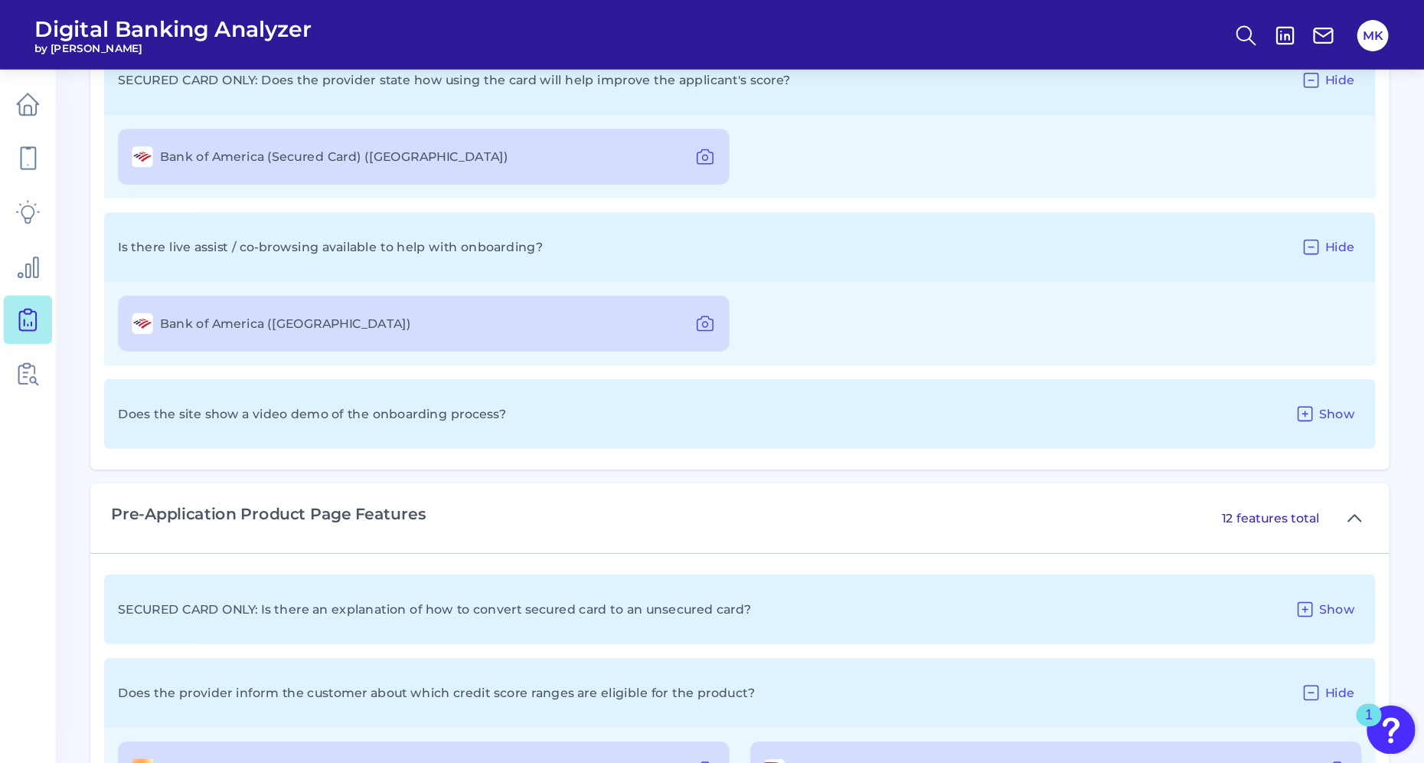
scroll to position [861, 0]
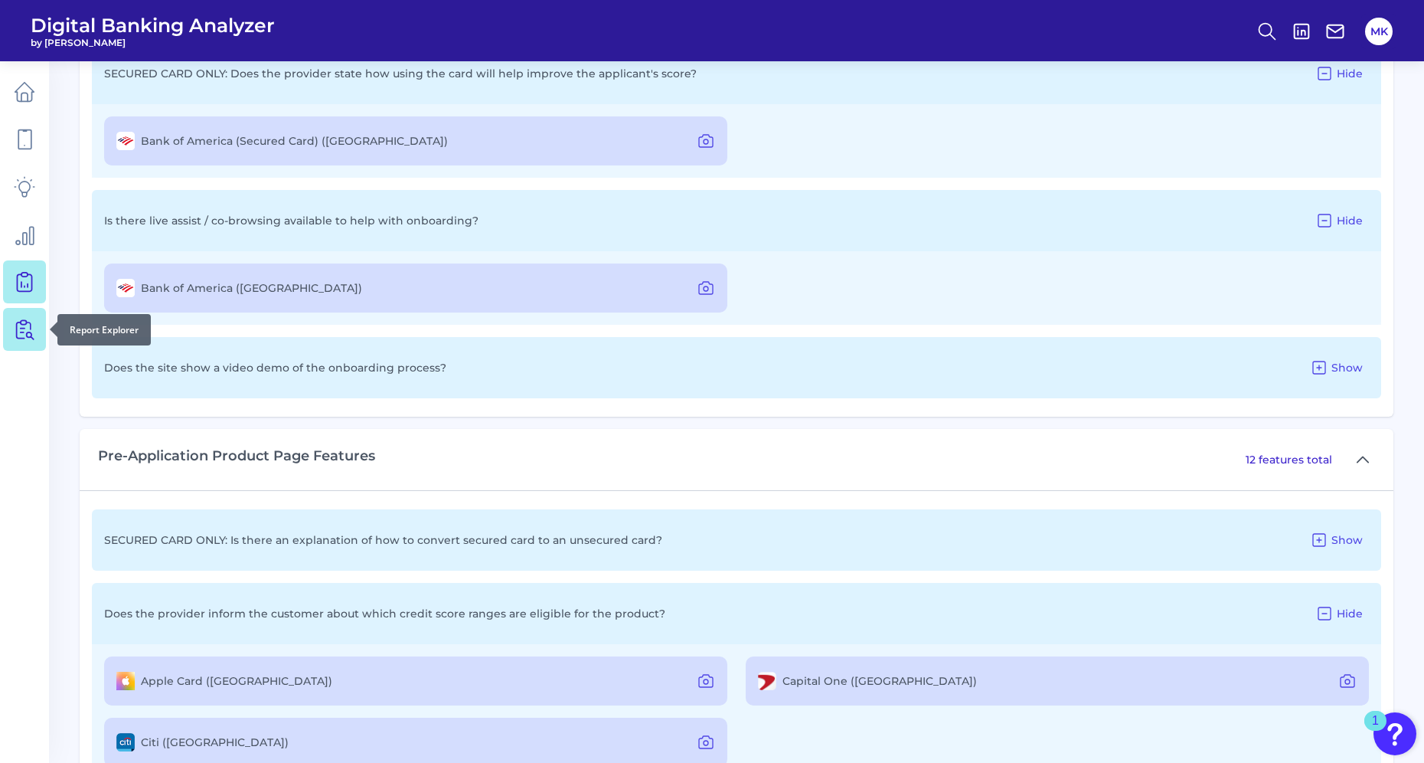
click at [32, 329] on icon at bounding box center [24, 329] width 21 height 21
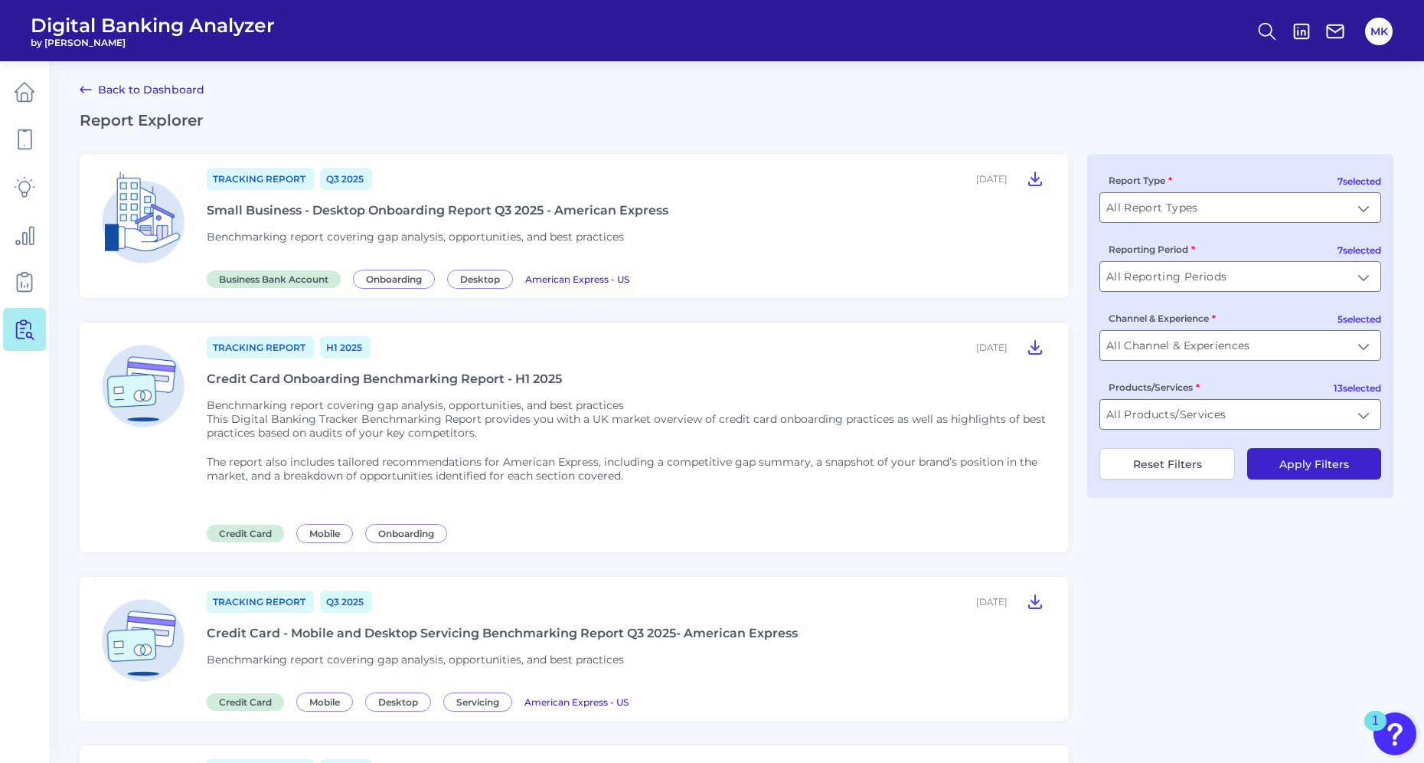
click at [21, 259] on ul at bounding box center [24, 210] width 43 height 289
click at [25, 237] on icon at bounding box center [24, 234] width 21 height 21
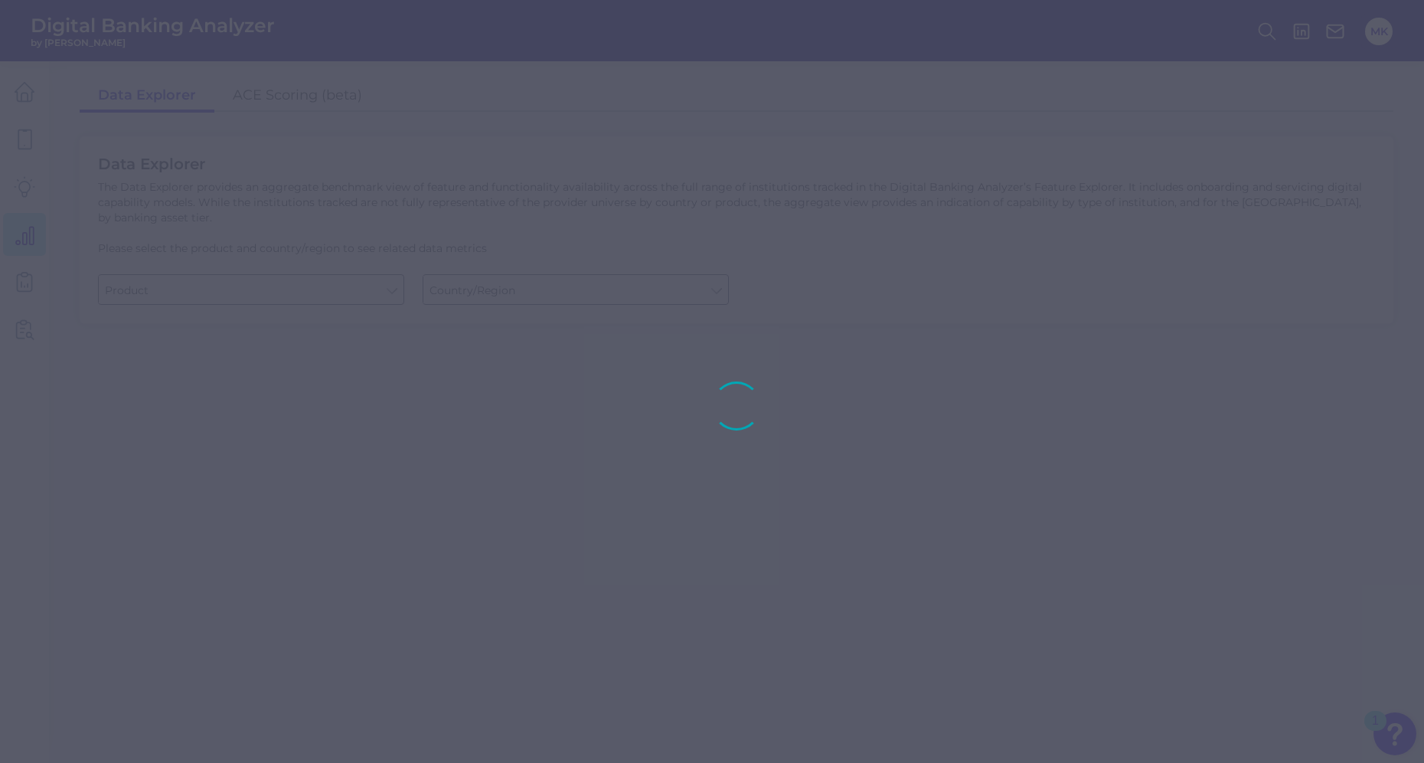
type input "Business Bank Account"
type input "United States"
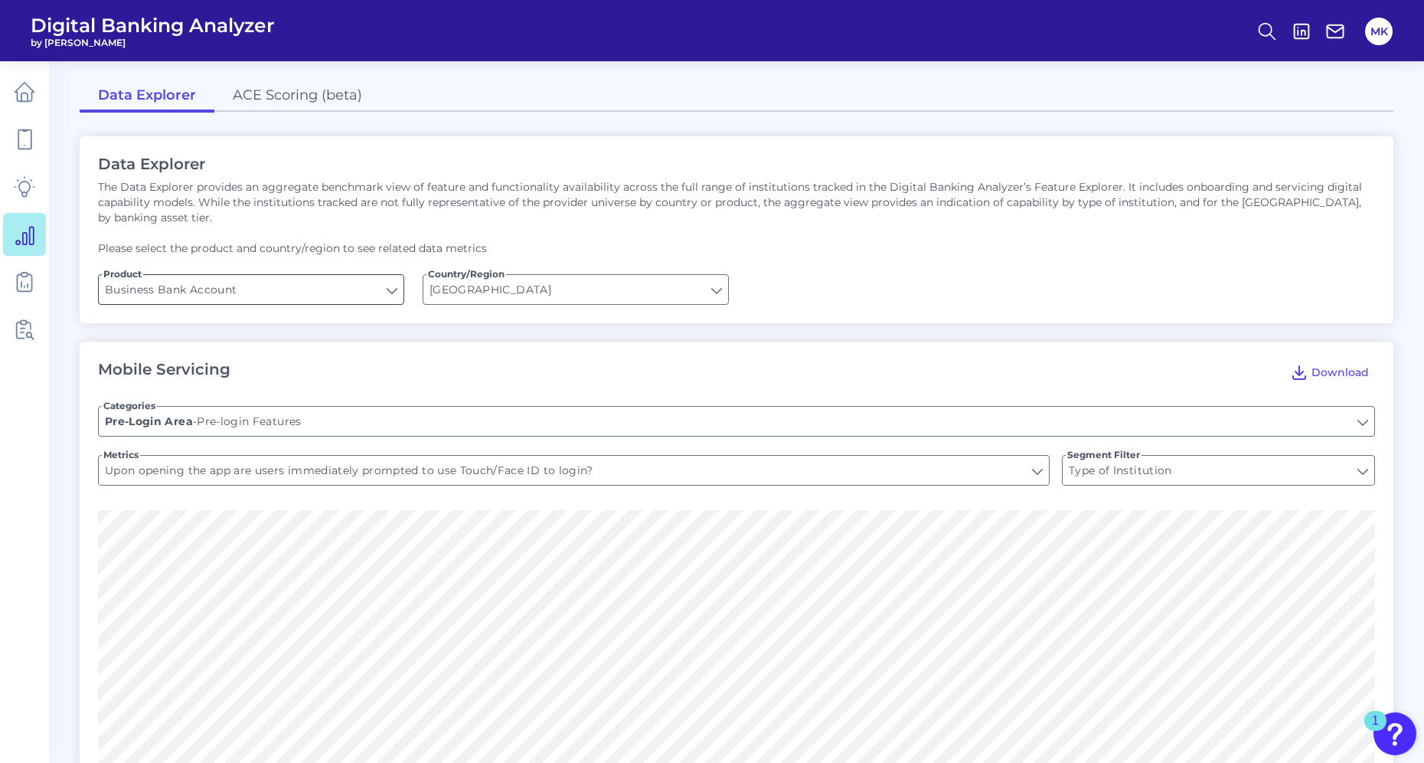
click at [241, 275] on input "Business Bank Account" at bounding box center [251, 289] width 305 height 29
click at [244, 285] on input "Business Bank Account" at bounding box center [251, 289] width 305 height 29
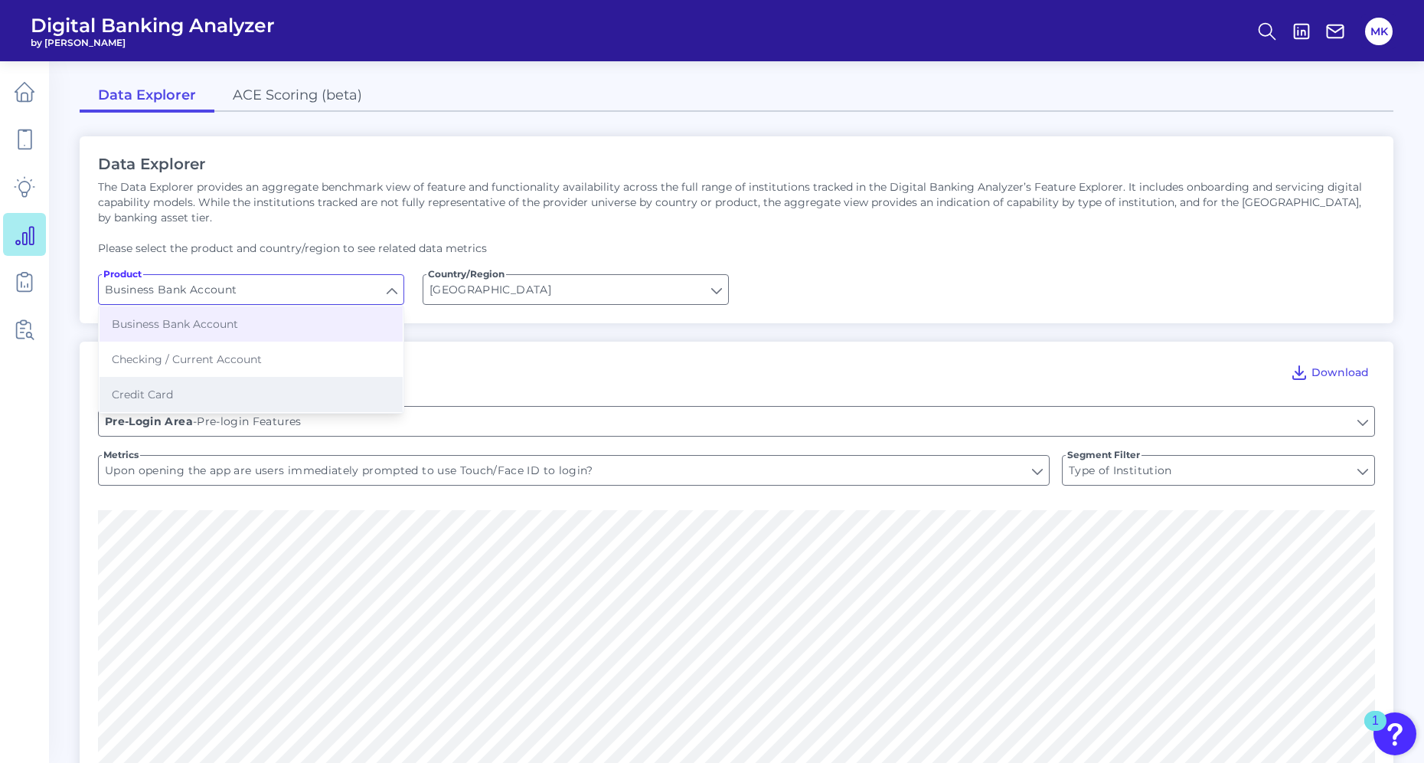
click at [224, 380] on button "Credit Card" at bounding box center [251, 394] width 303 height 35
type input "Credit Card"
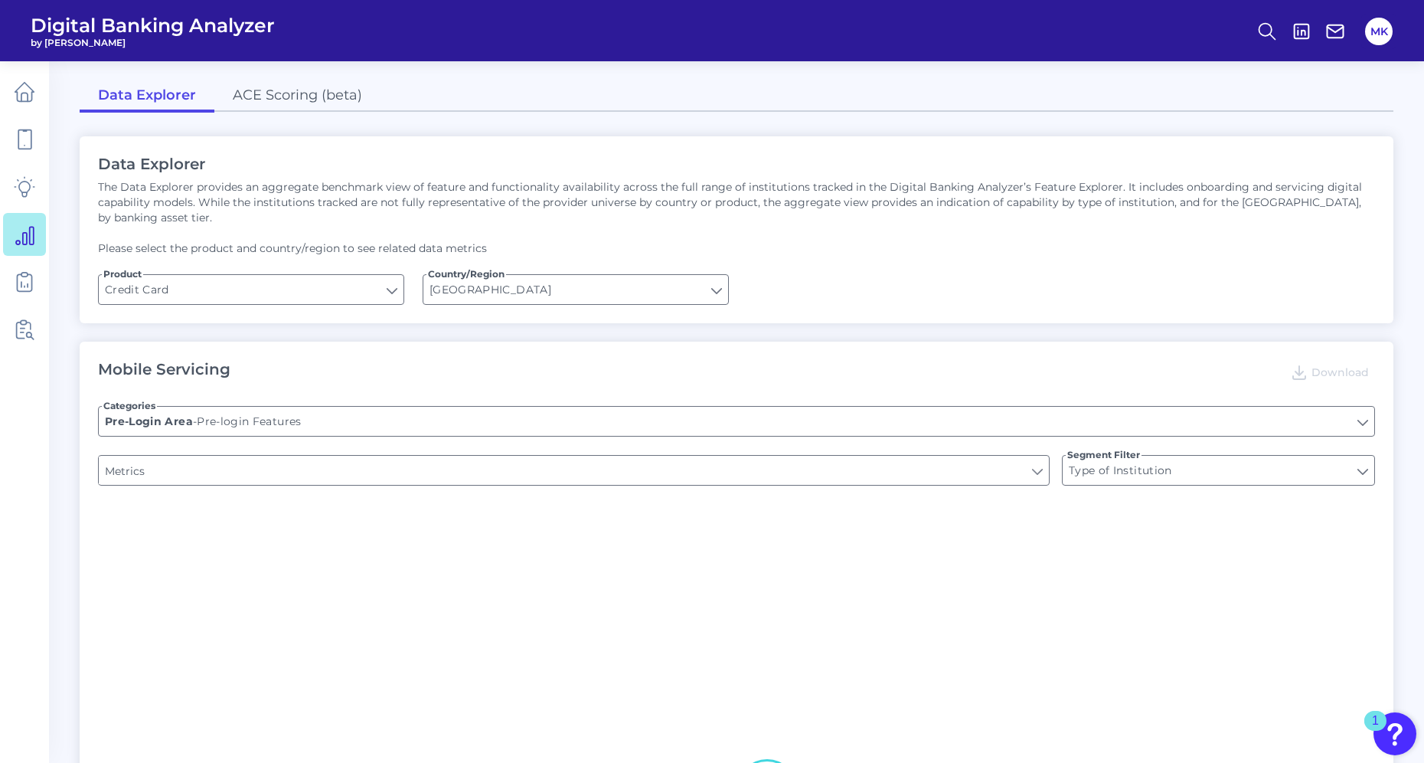
type input "Does the app have a Hamburger menu pre-login?"
type input "Is there a branch finder?"
type input "Can you apply for the PRODUCT as a new to brand customer on ANY digital channel?"
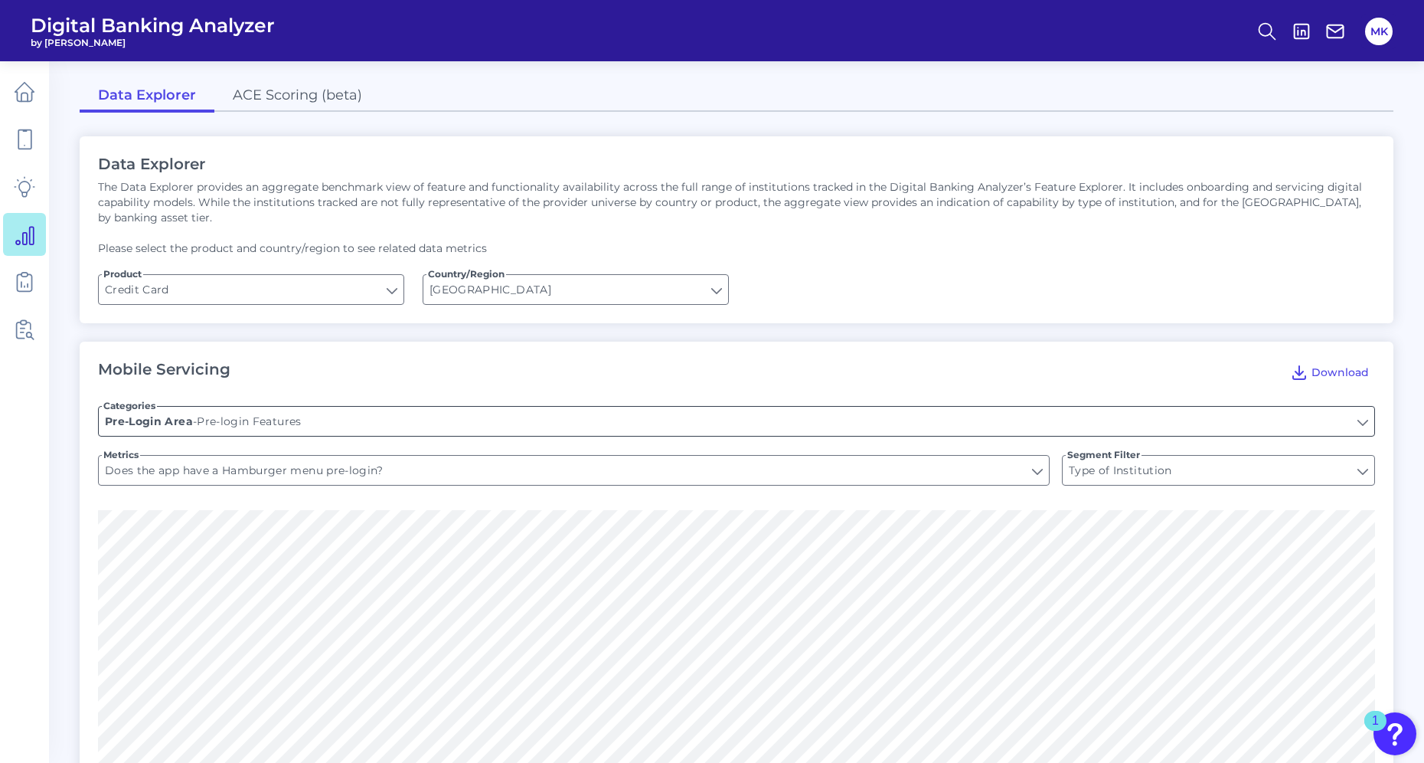
click at [281, 407] on input "Pre-login Features" at bounding box center [737, 421] width 1276 height 29
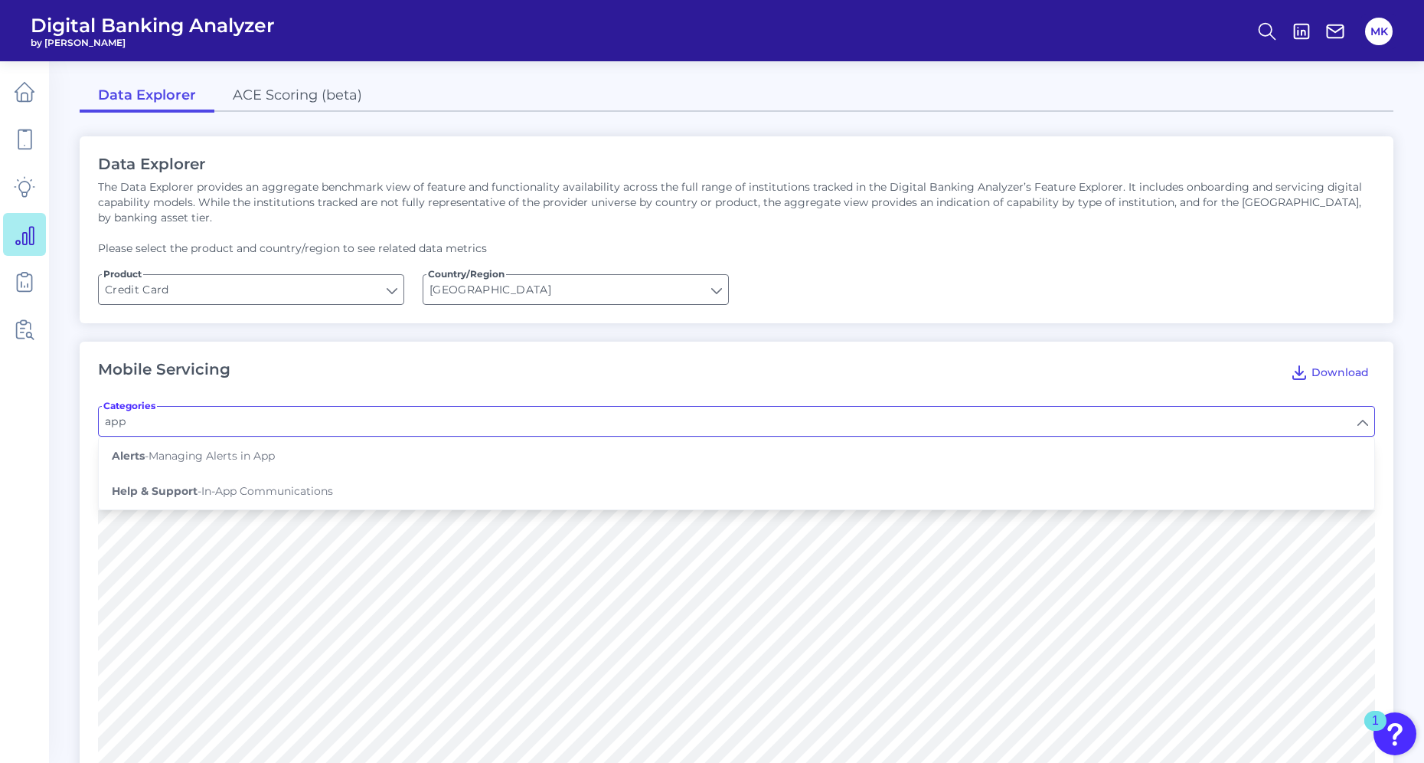
type input "a"
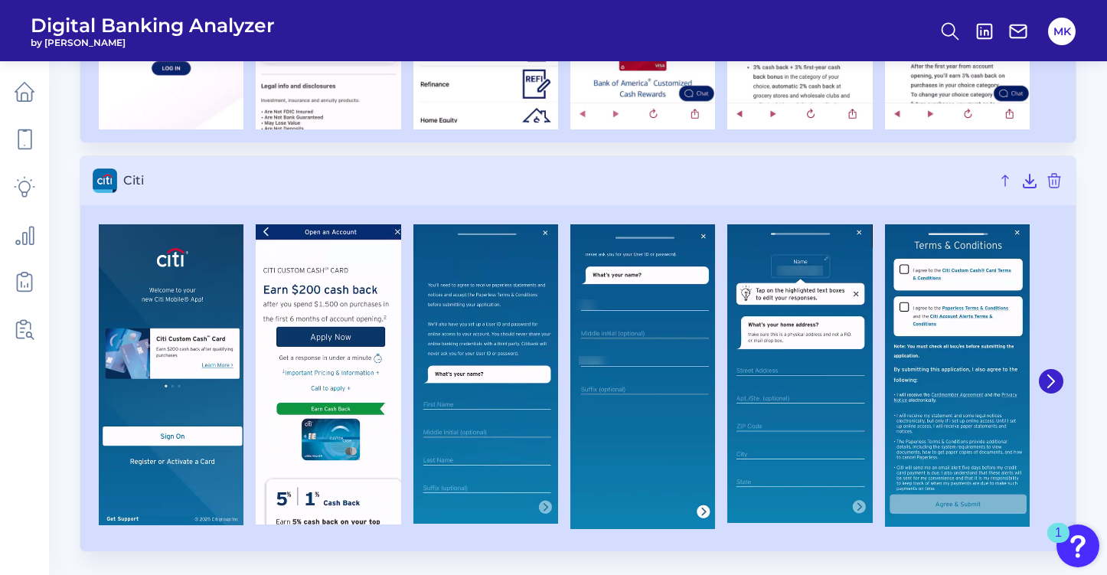
scroll to position [701, 0]
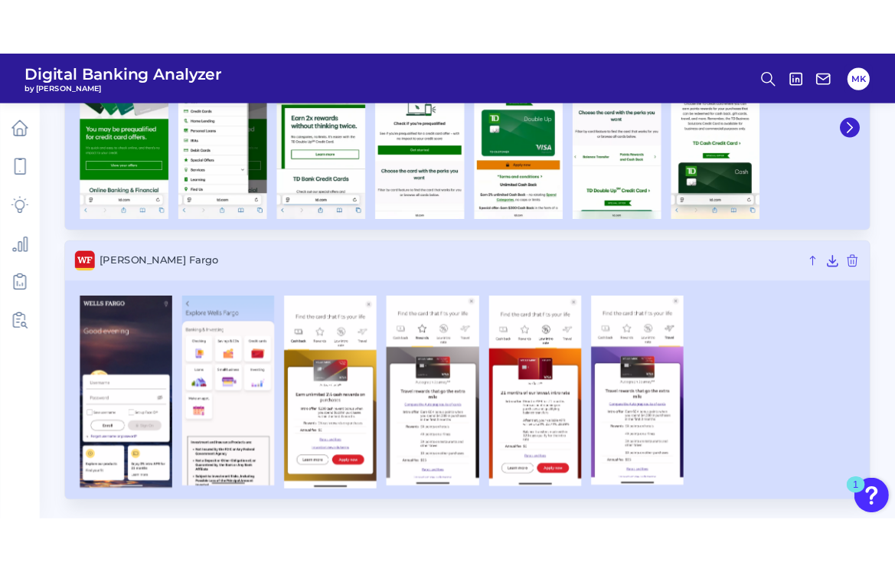
scroll to position [2519, 0]
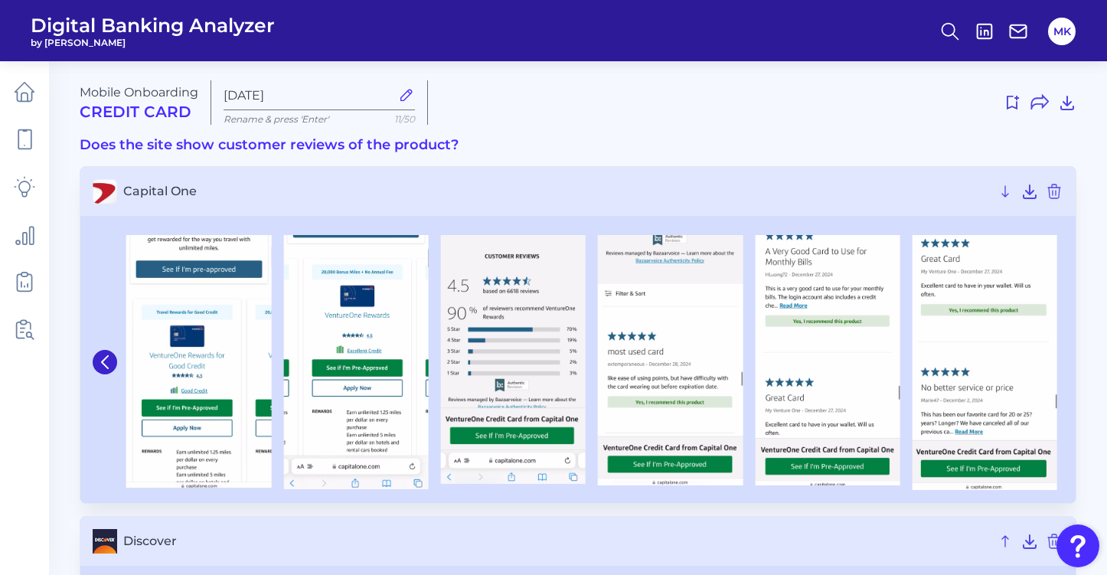
scroll to position [305, 0]
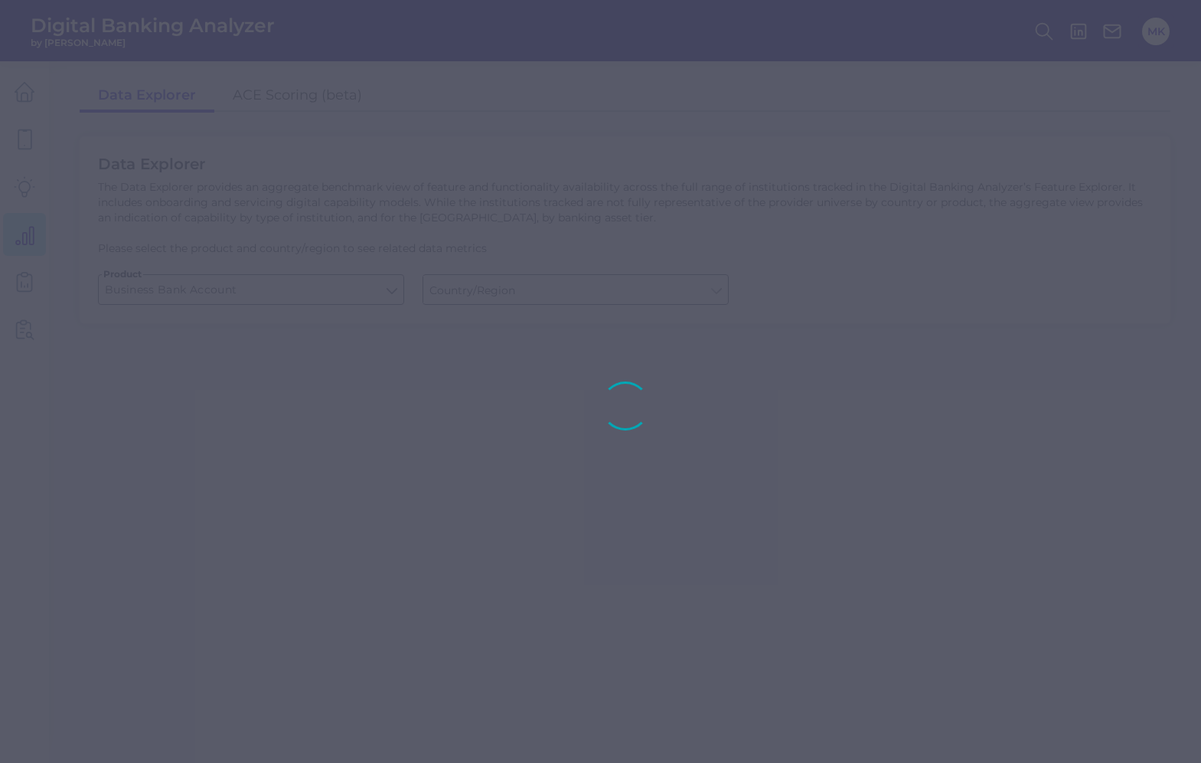
type input "[GEOGRAPHIC_DATA]"
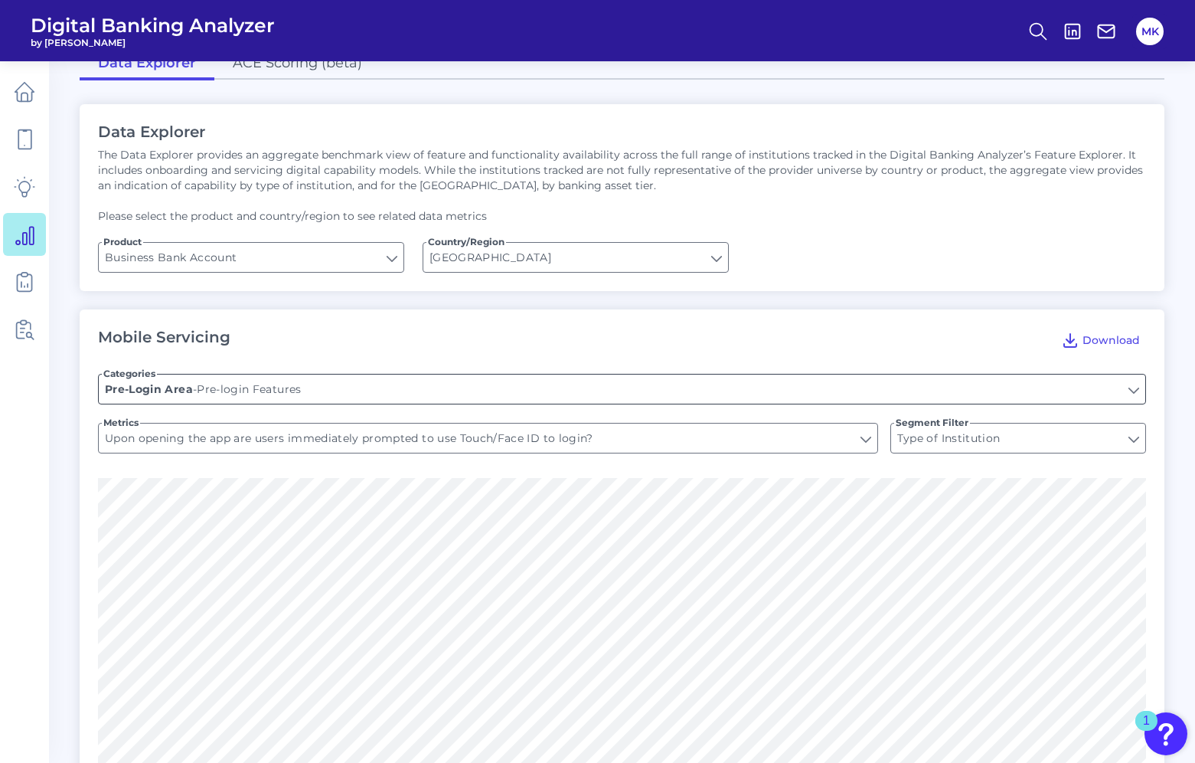
scroll to position [37, 0]
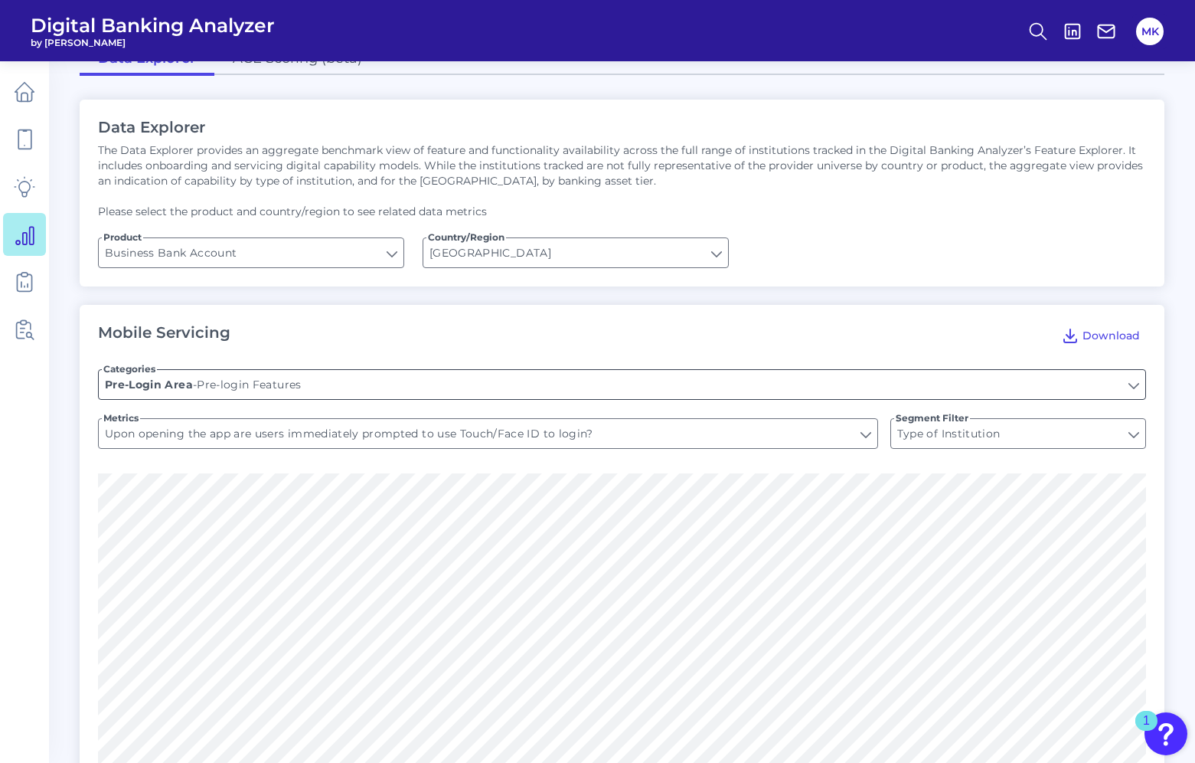
click at [454, 383] on input "Pre-login Features" at bounding box center [622, 384] width 1047 height 29
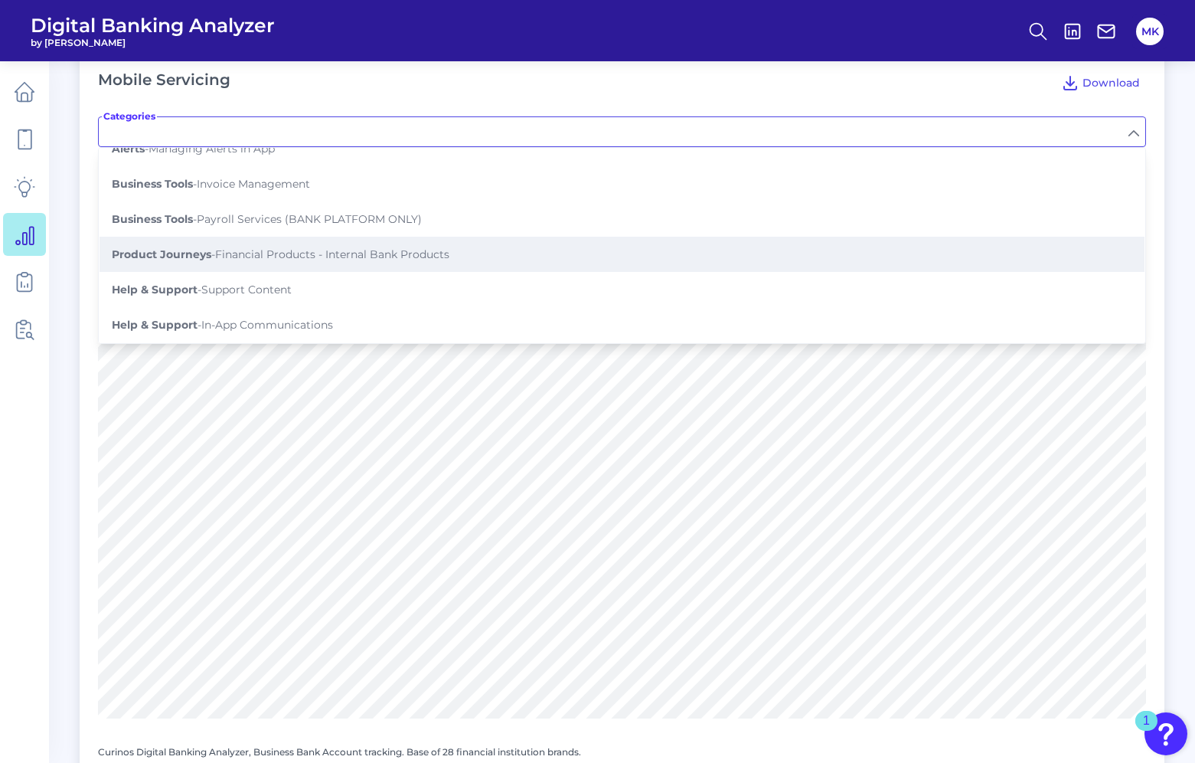
scroll to position [294, 0]
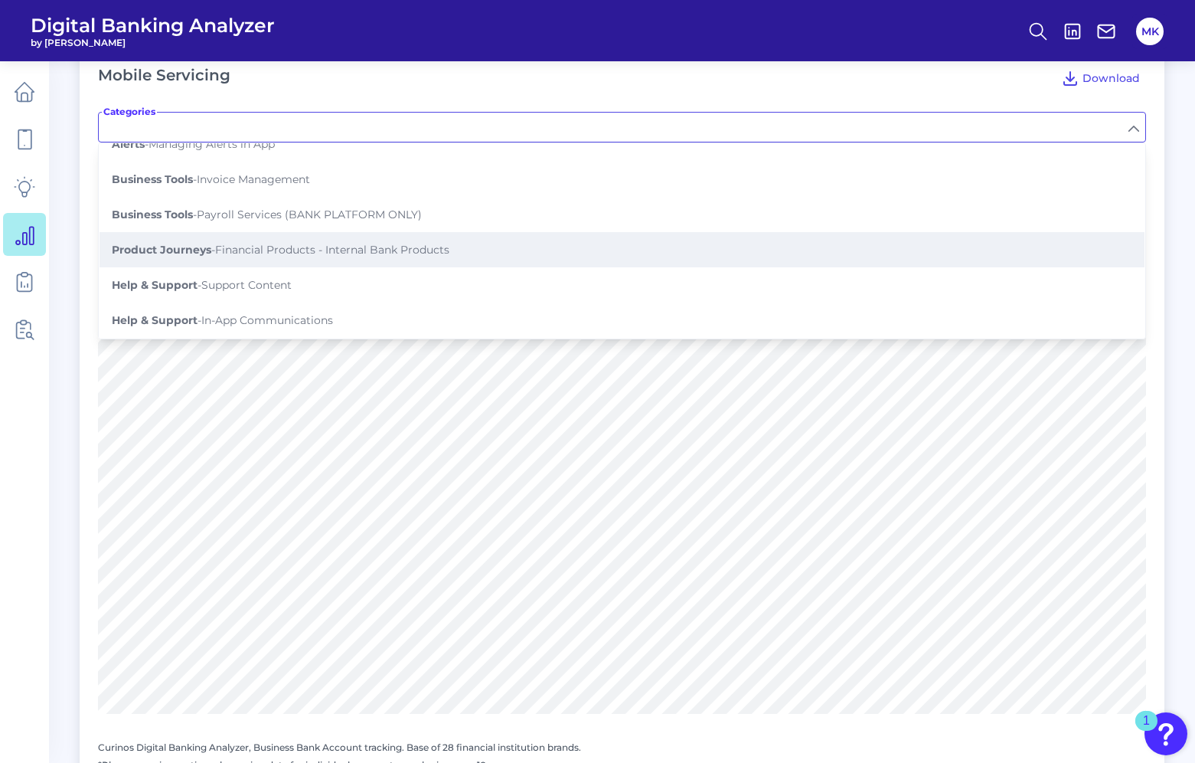
type input "Pre-login Features"
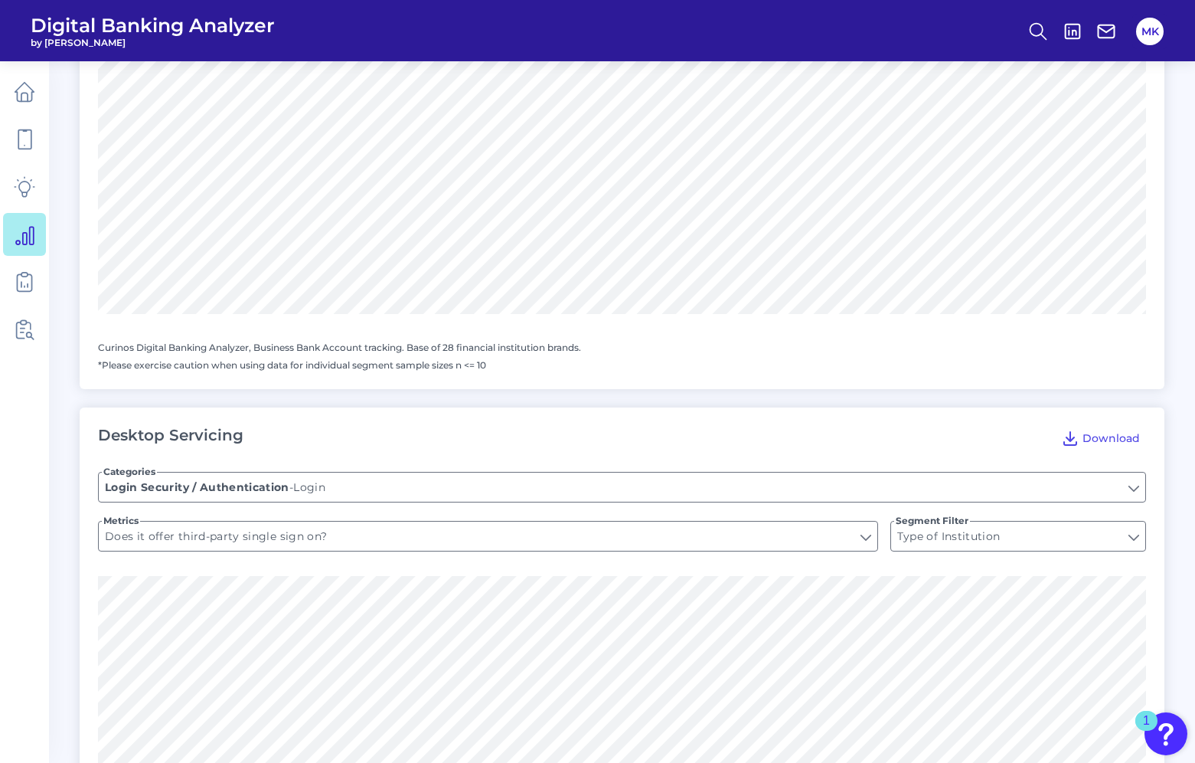
scroll to position [692, 0]
click at [278, 534] on input "Does it offer third-party single sign on?" at bounding box center [488, 537] width 779 height 29
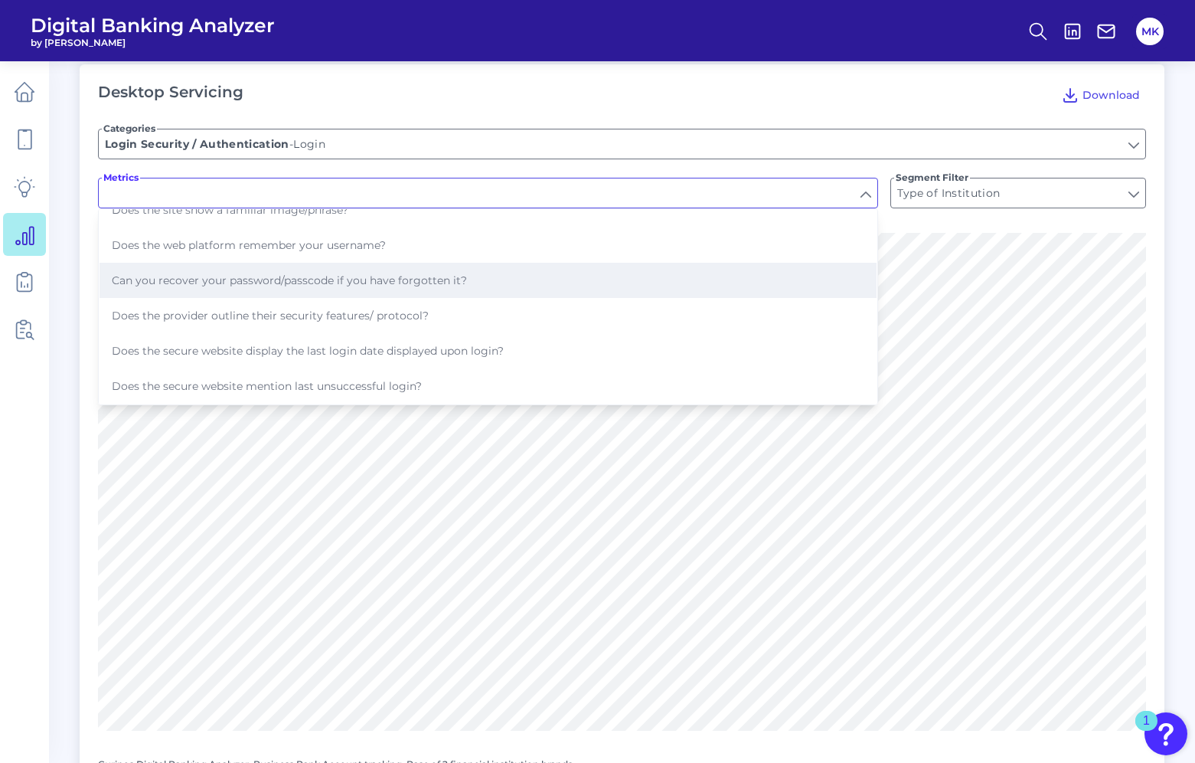
scroll to position [1368, 0]
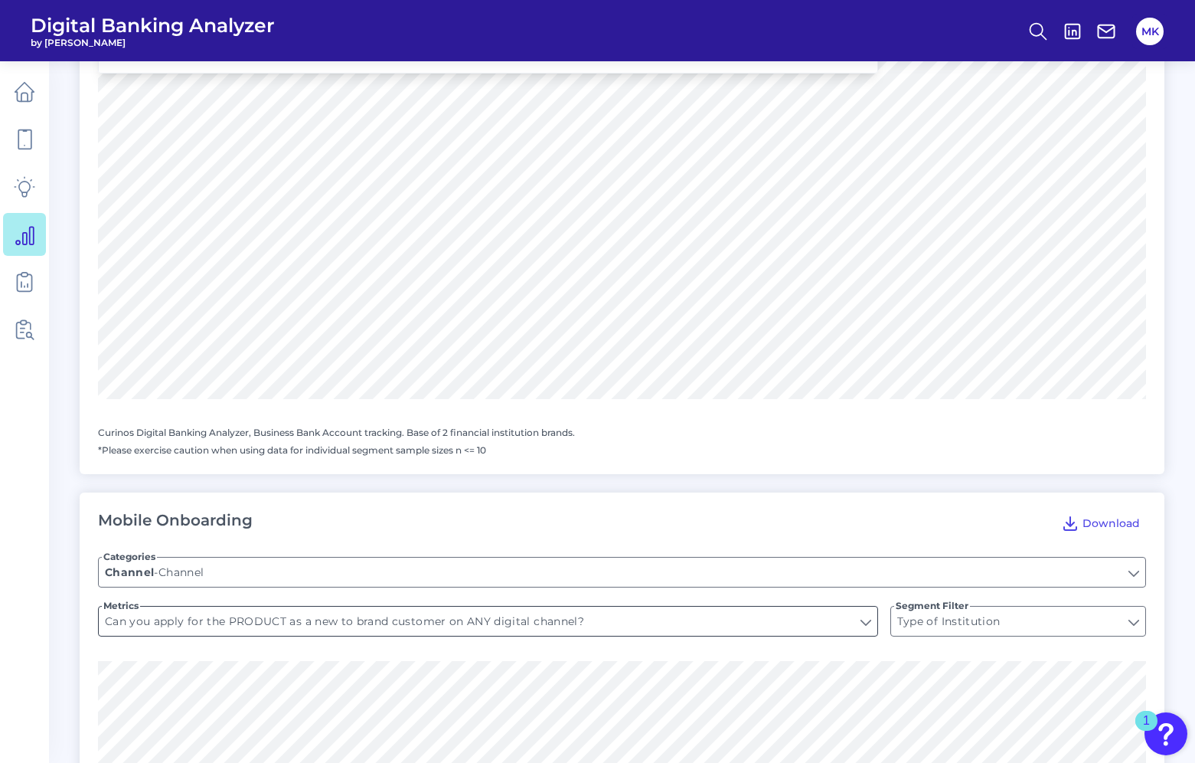
click at [319, 628] on input "Can you apply for the PRODUCT as a new to brand customer on ANY digital channel?" at bounding box center [488, 620] width 779 height 29
type input "Does it offer third-party single sign on?"
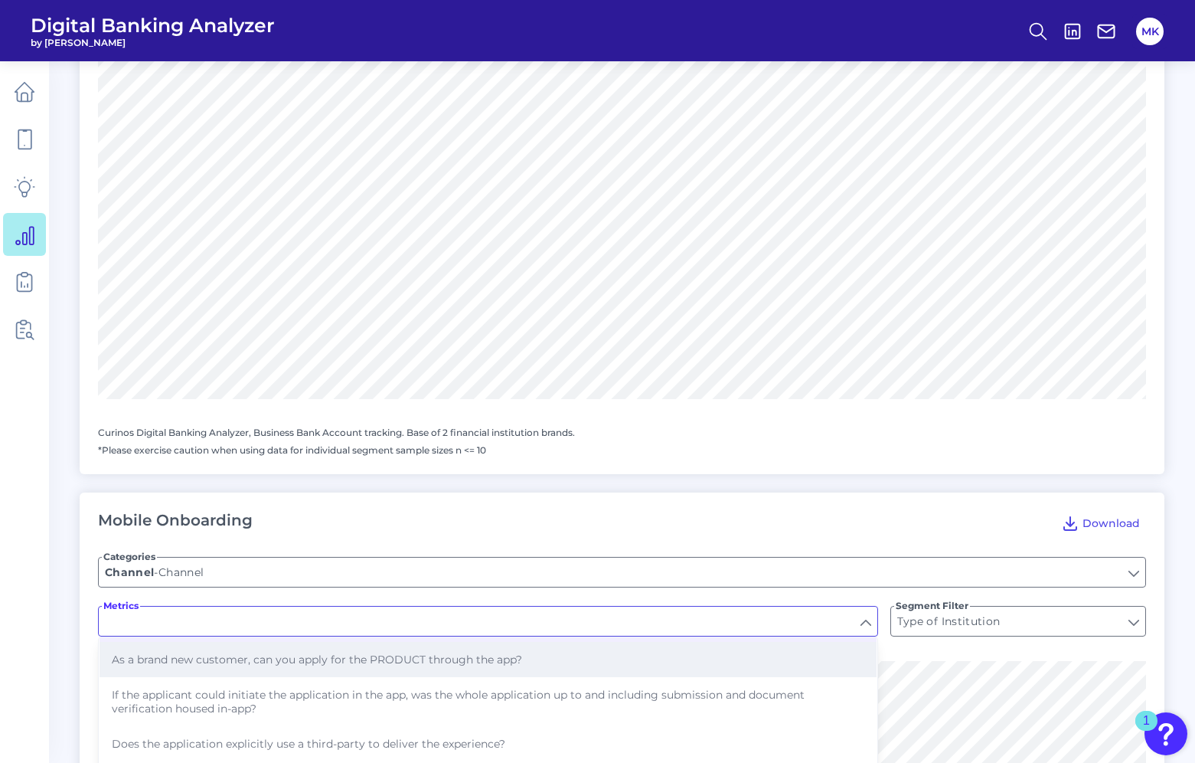
scroll to position [0, 0]
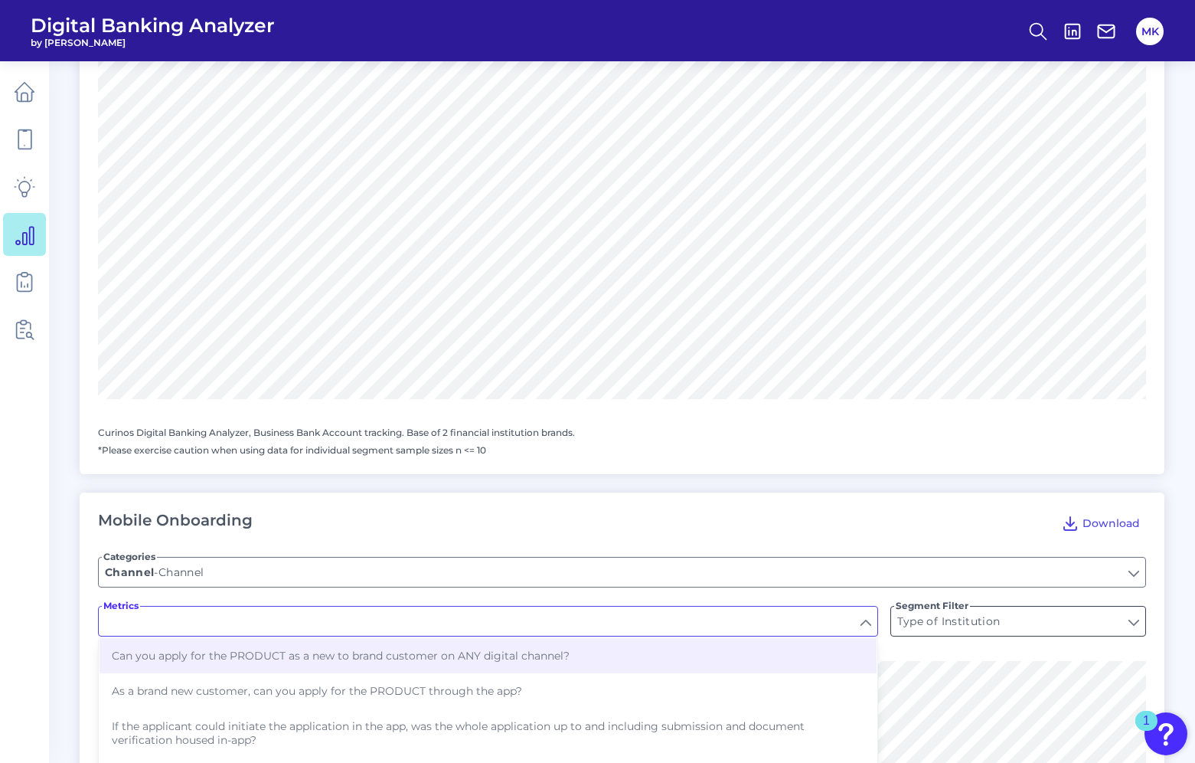
click at [992, 628] on input "Type of Institution" at bounding box center [1018, 620] width 254 height 29
type input "Can you apply for the PRODUCT as a new to brand customer on ANY digital channel?"
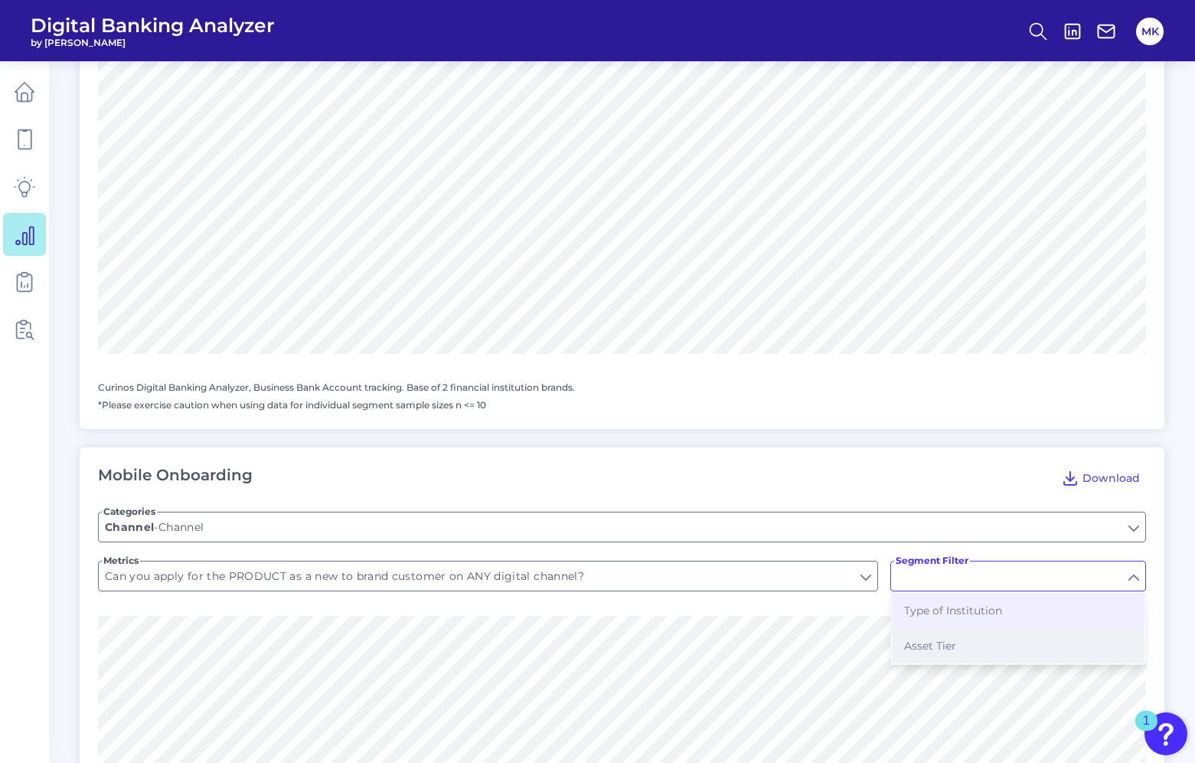
scroll to position [1419, 0]
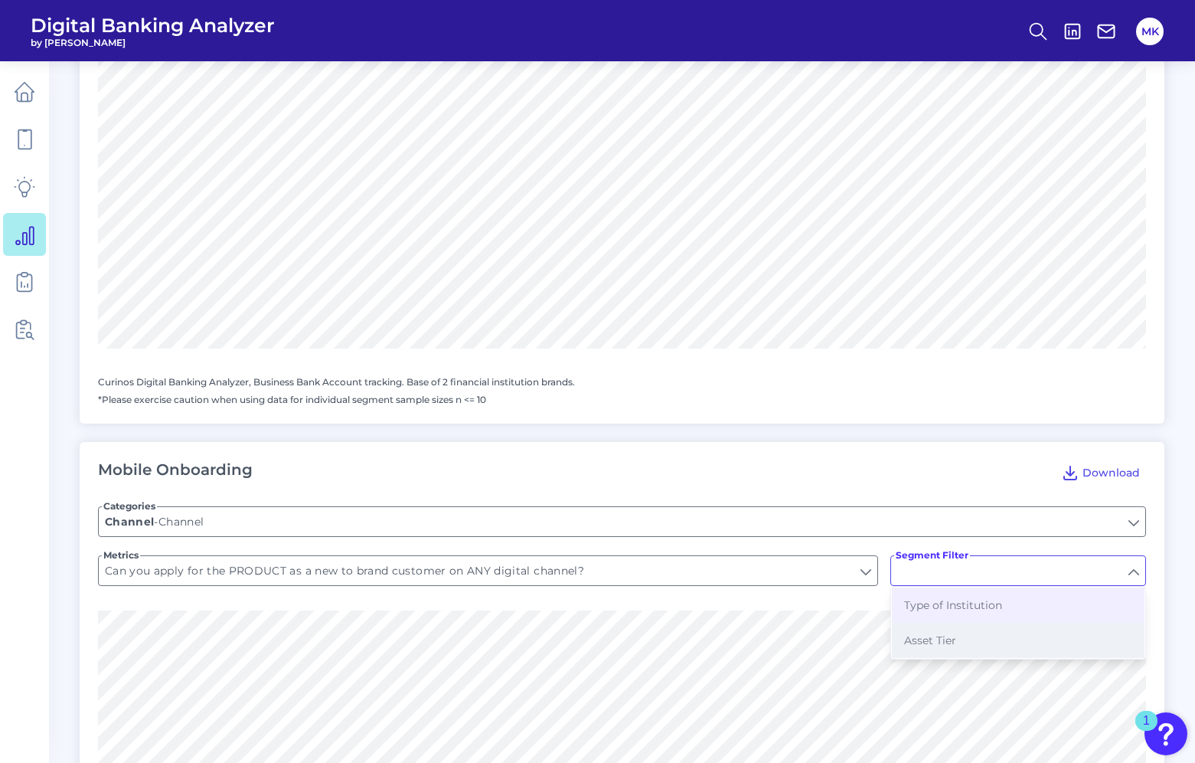
click at [971, 651] on button "Asset Tier" at bounding box center [1018, 639] width 253 height 35
type input "Asset Tier"
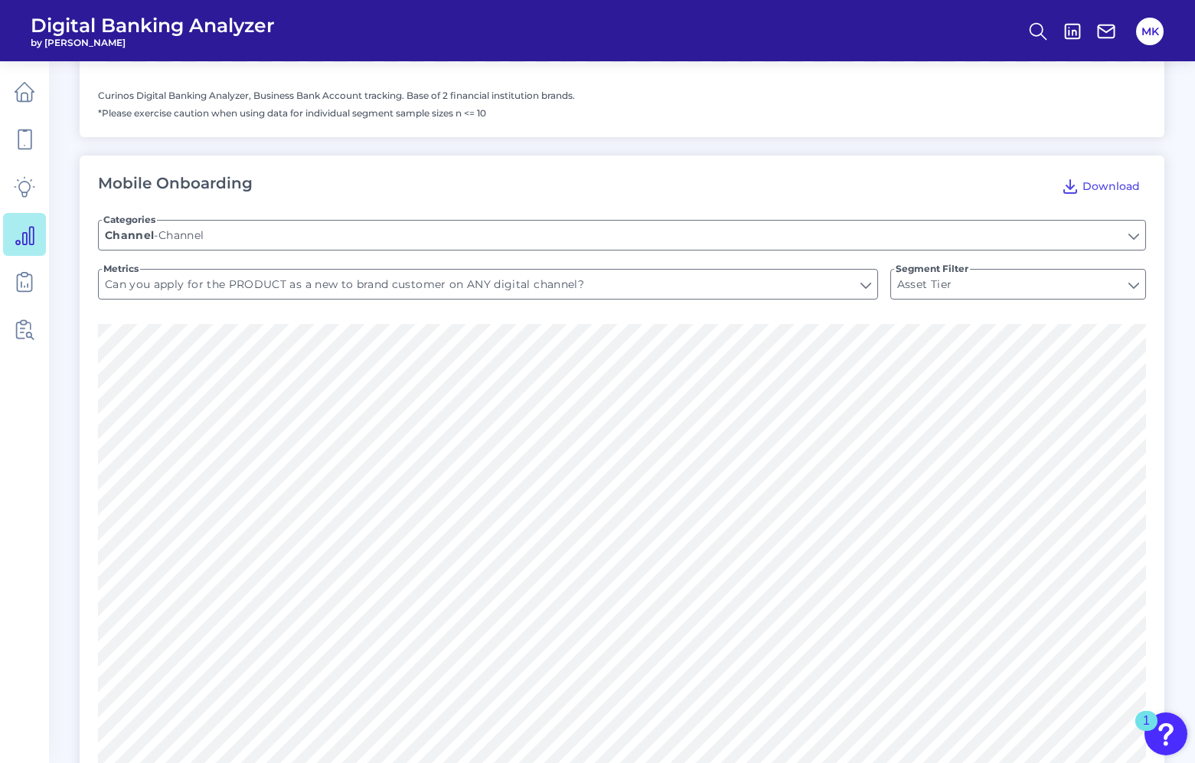
scroll to position [1704, 0]
click at [977, 279] on input "Asset Tier" at bounding box center [1018, 284] width 254 height 29
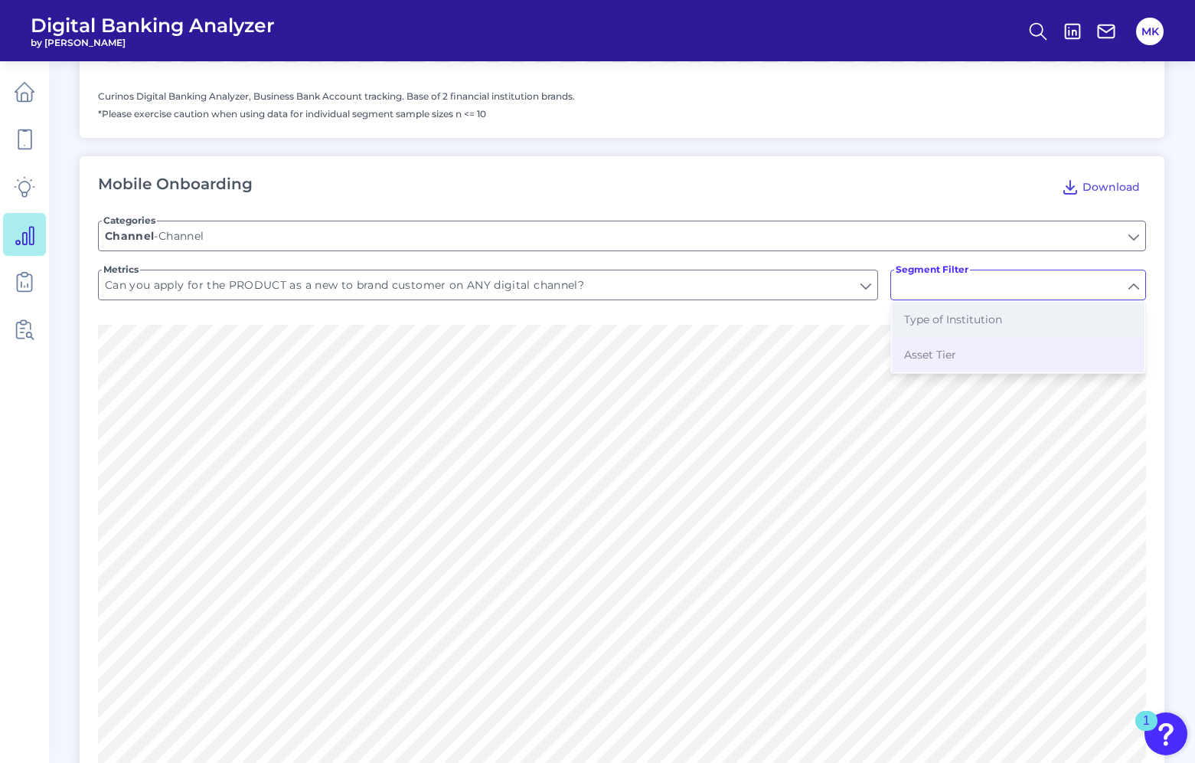
click at [939, 325] on span "Type of Institution" at bounding box center [953, 319] width 98 height 14
type input "Type of Institution"
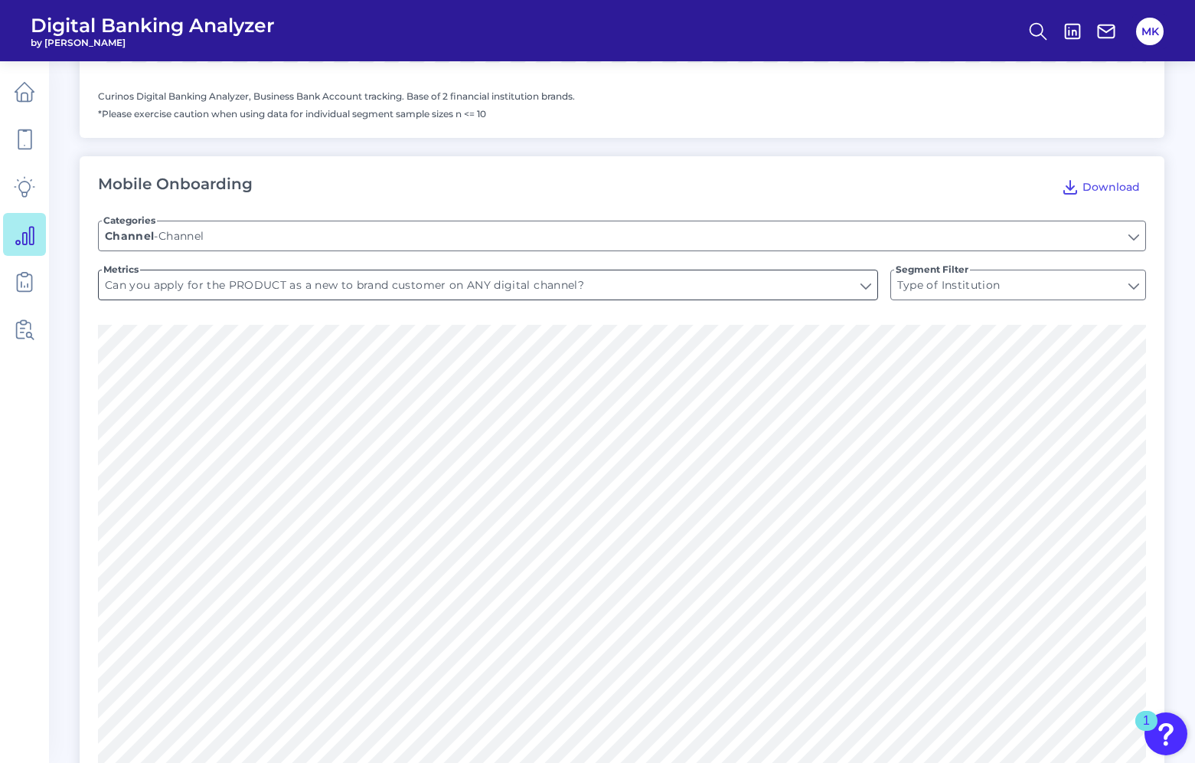
click at [595, 288] on input "Can you apply for the PRODUCT as a new to brand customer on ANY digital channel?" at bounding box center [488, 284] width 779 height 29
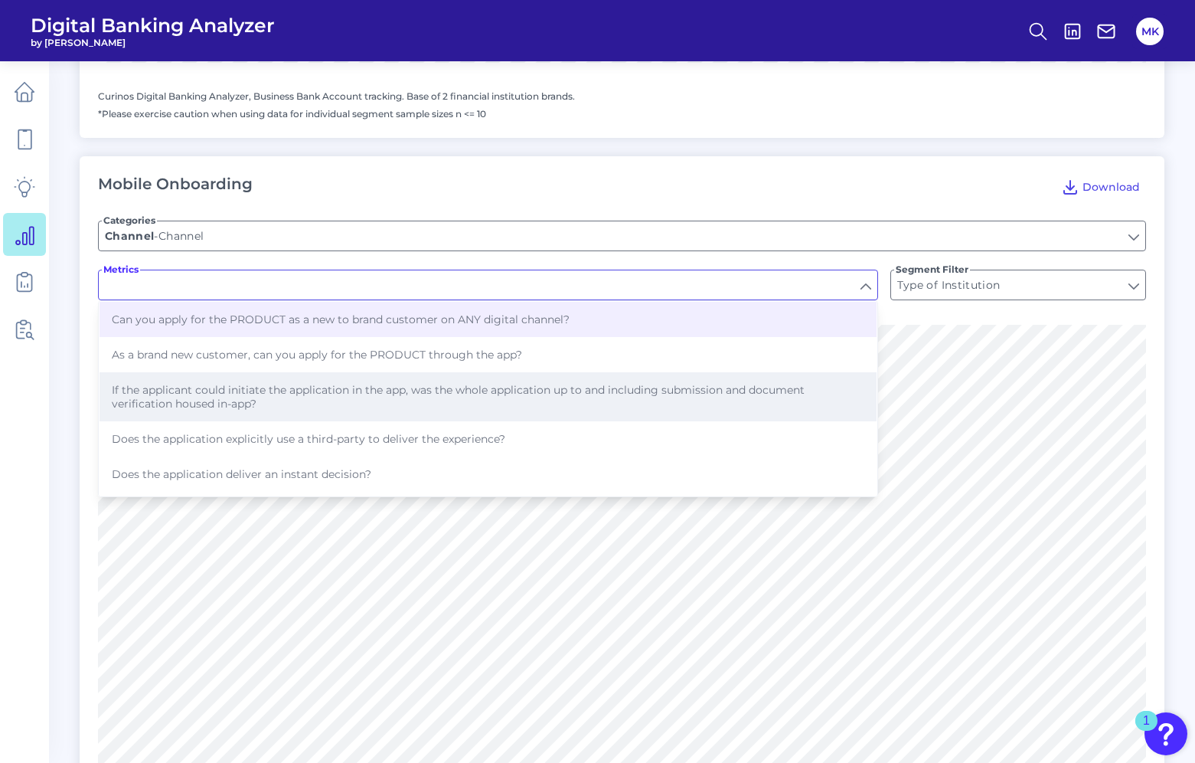
click at [276, 397] on span "If the applicant could initiate the application in the app, was the whole appli…" at bounding box center [488, 397] width 753 height 28
type input "If the applicant could initiate the application in the app, was the whole appli…"
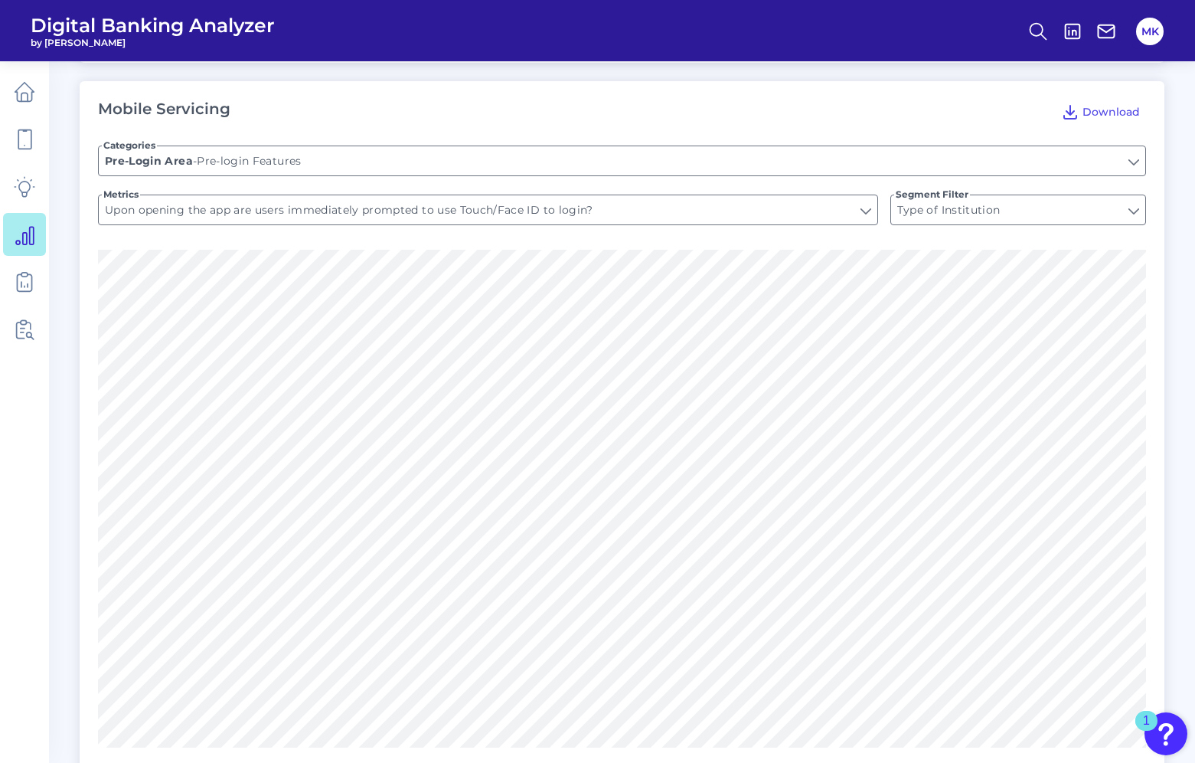
scroll to position [0, 0]
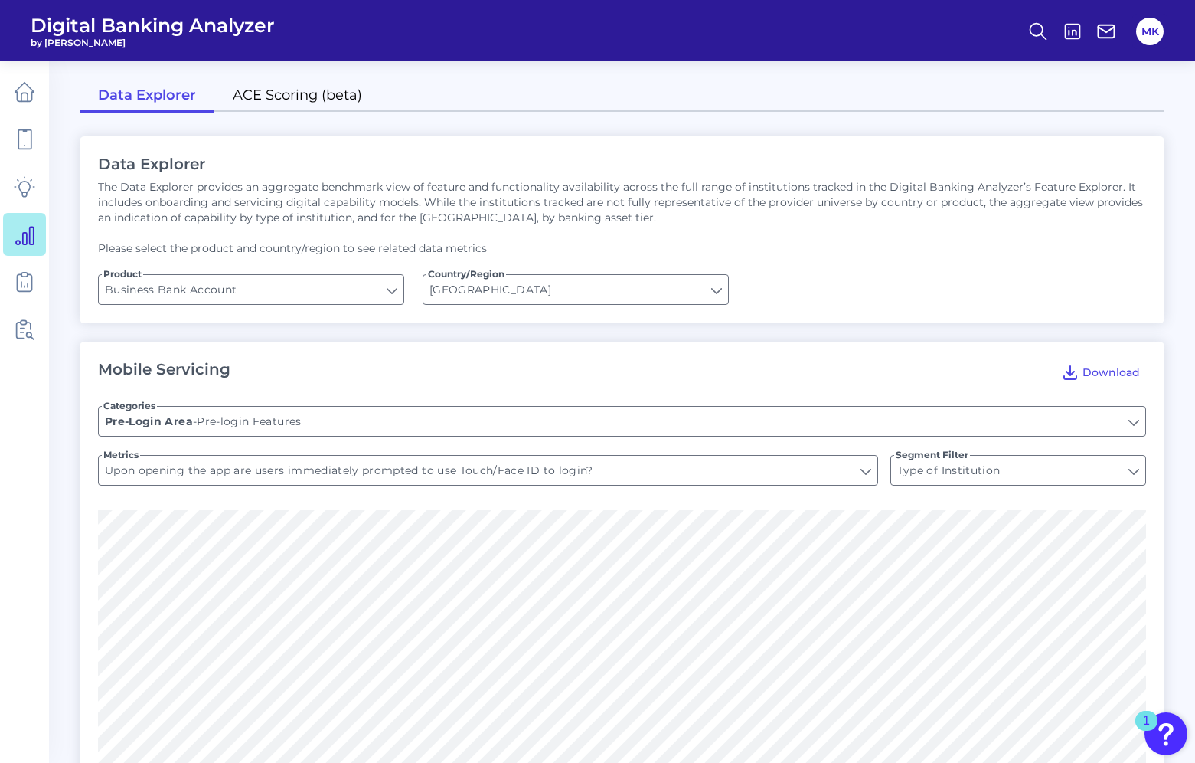
click at [322, 93] on link "ACE Scoring (beta)" at bounding box center [297, 96] width 166 height 32
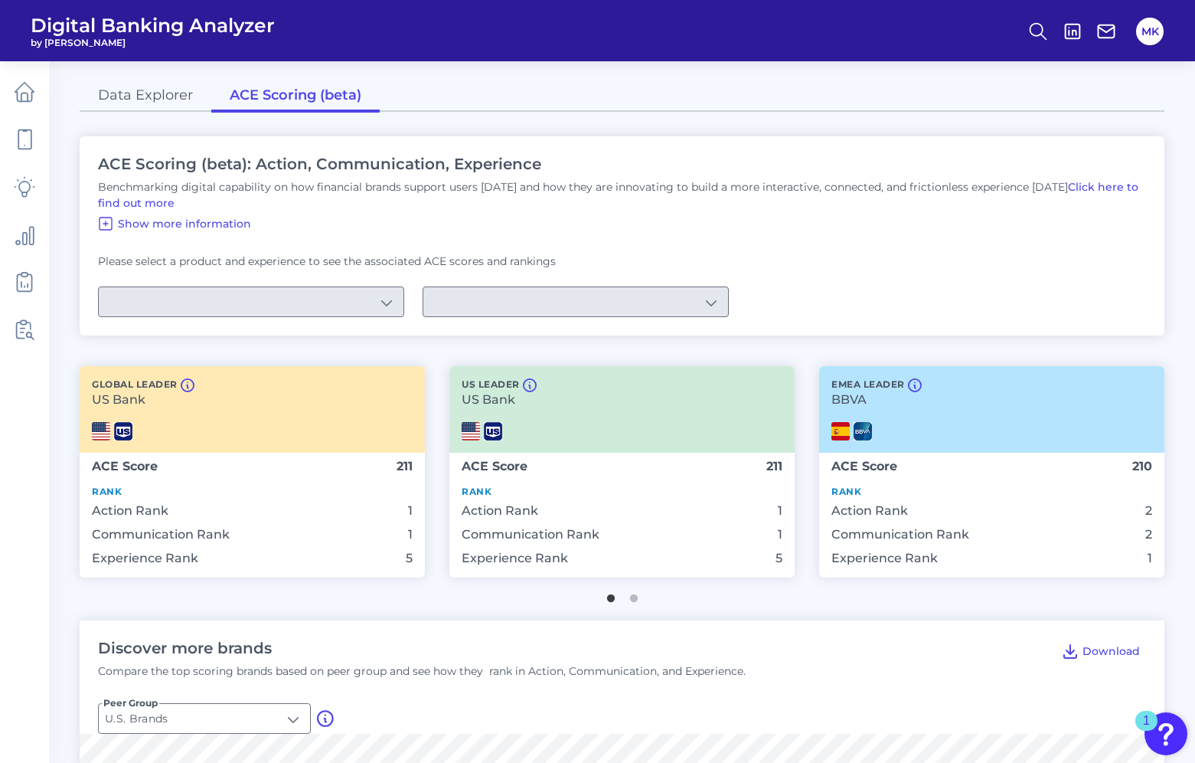
type input "Checking / Current Account"
type input "Mobile Servicing"
click at [145, 232] on button "Show more information" at bounding box center [173, 223] width 167 height 25
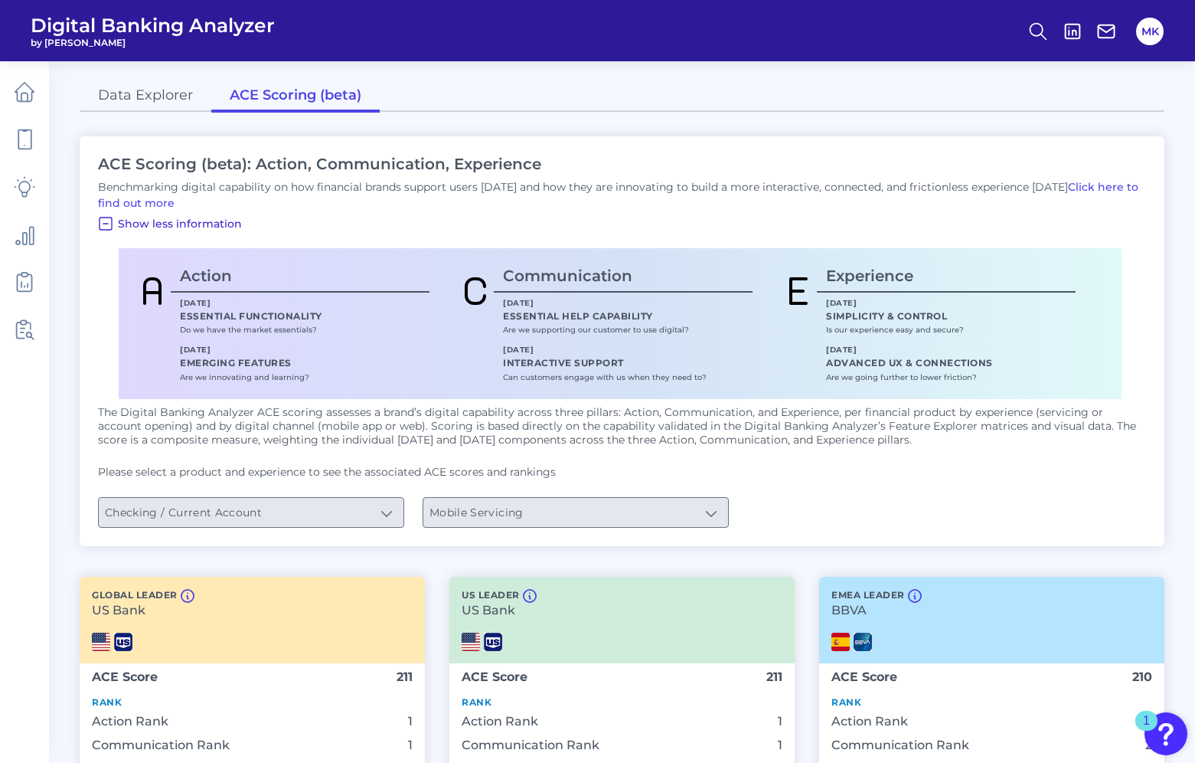
click at [144, 222] on span "Show less information" at bounding box center [180, 224] width 124 height 14
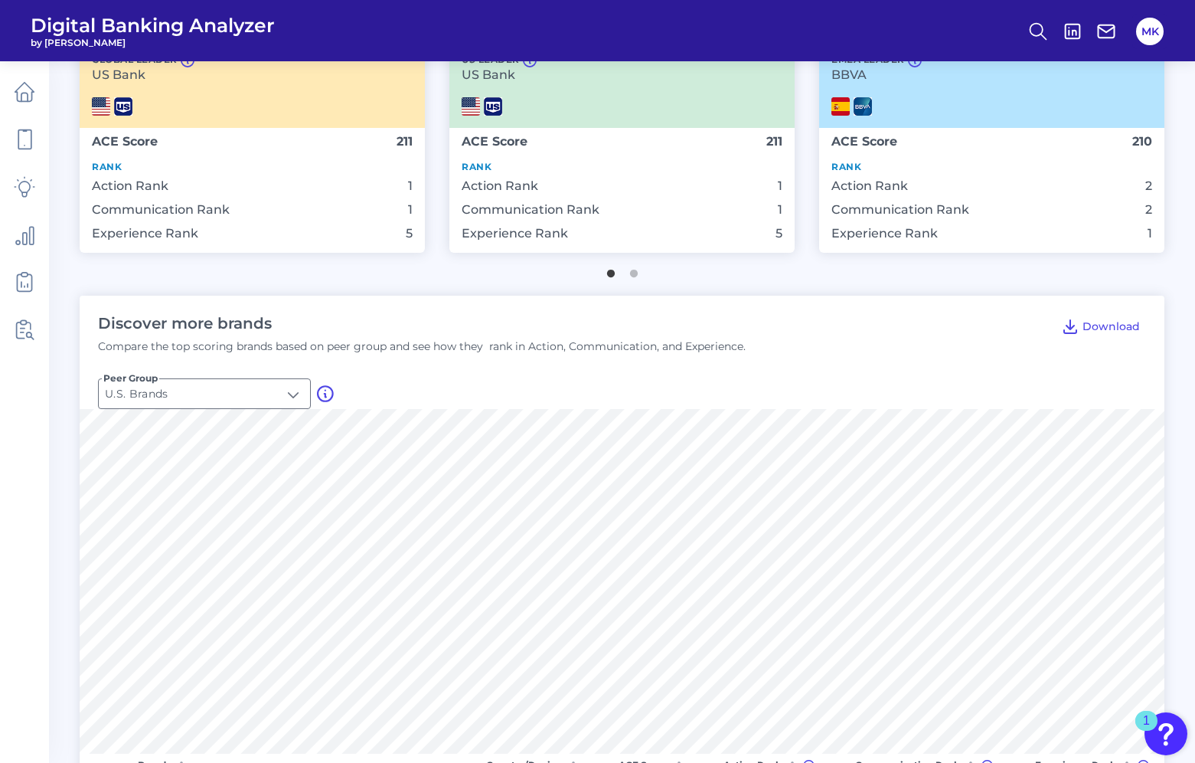
scroll to position [328, 0]
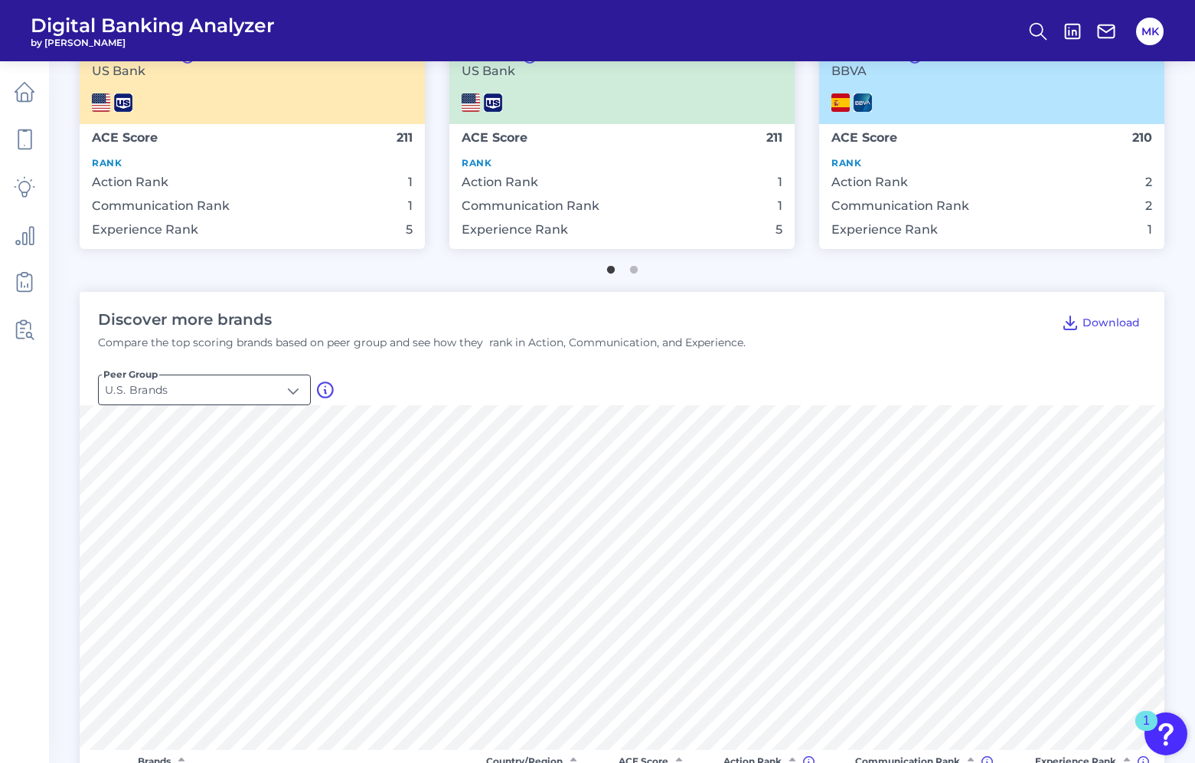
click at [248, 381] on input "U.S. Brands" at bounding box center [204, 389] width 211 height 29
click at [289, 381] on input "U.S. Brands" at bounding box center [204, 389] width 211 height 29
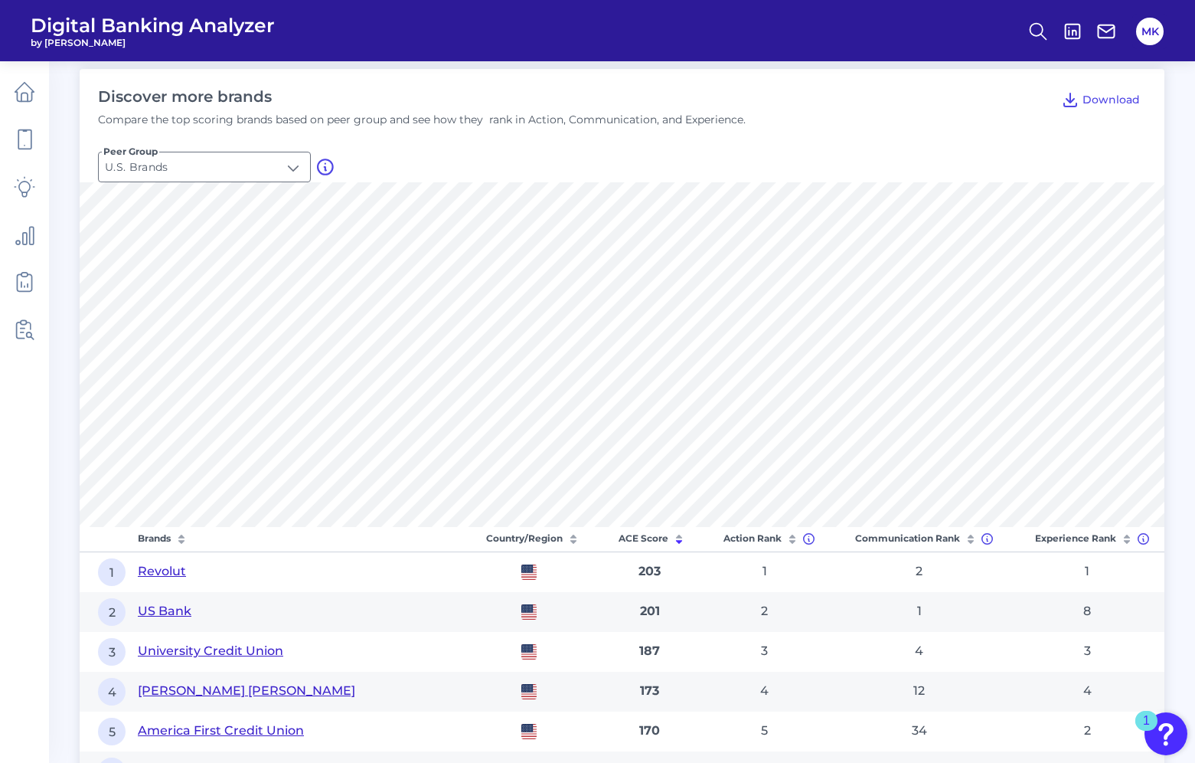
scroll to position [290, 0]
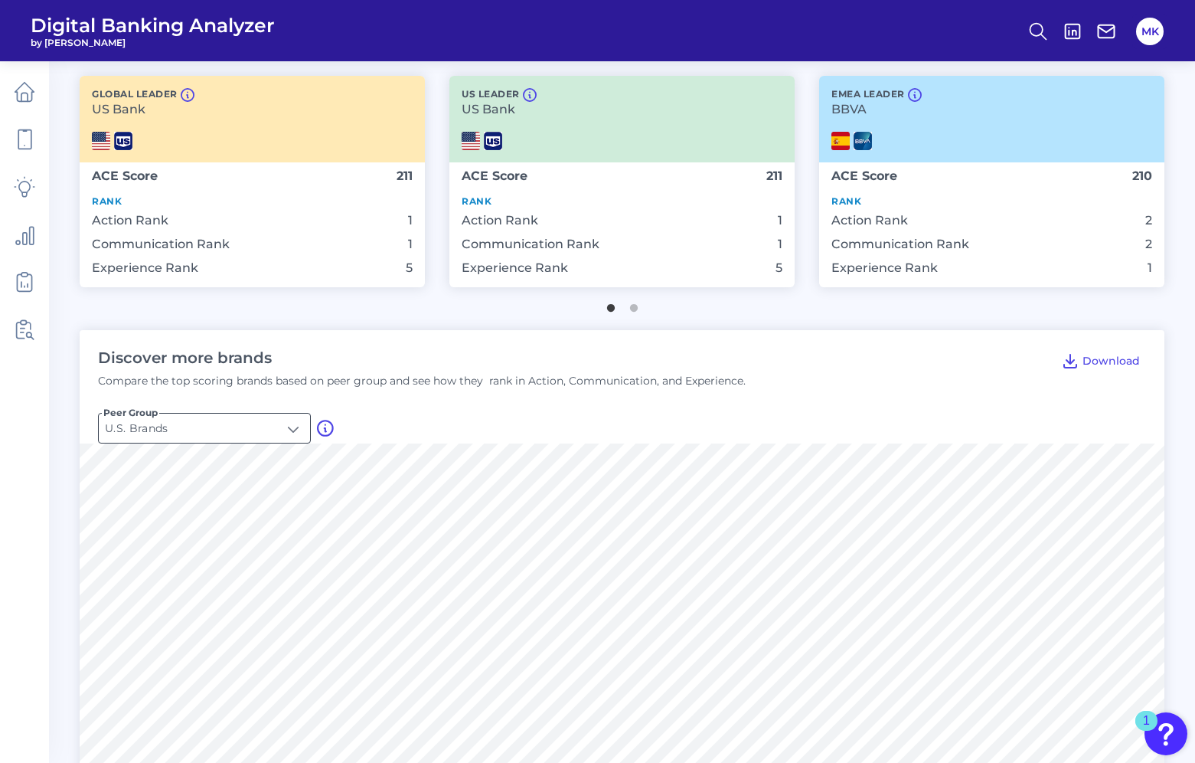
drag, startPoint x: 289, startPoint y: 418, endPoint x: 299, endPoint y: 424, distance: 12.3
click at [299, 424] on input "U.S. Brands" at bounding box center [204, 427] width 211 height 29
click at [217, 461] on li "U.S. Brands" at bounding box center [204, 464] width 211 height 35
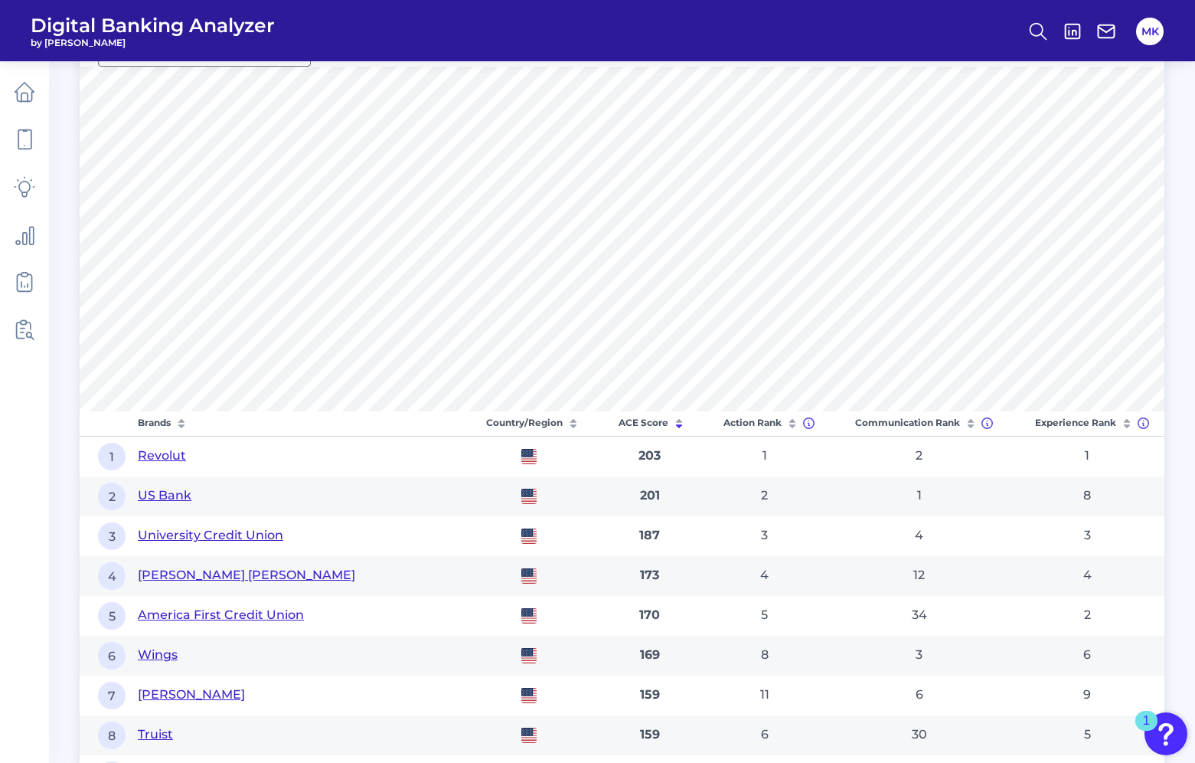
scroll to position [670, 0]
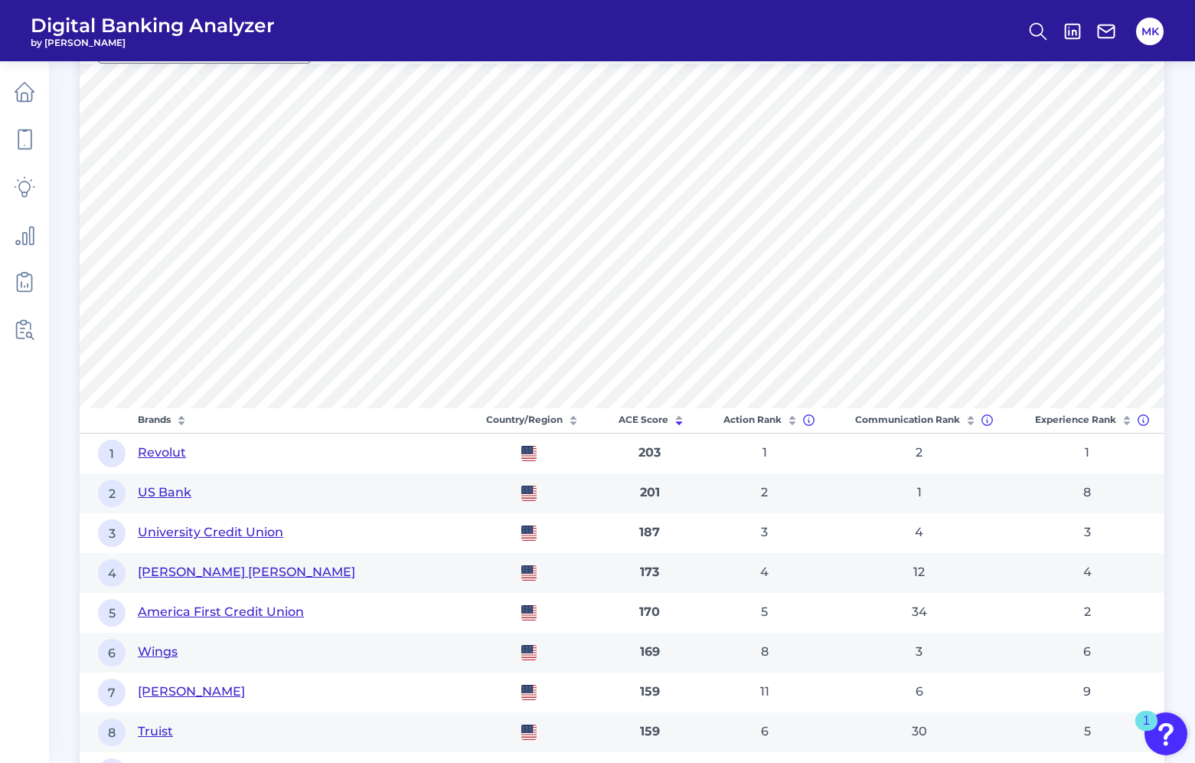
click at [1122, 413] on icon at bounding box center [1126, 420] width 15 height 15
click at [1142, 413] on div at bounding box center [1148, 410] width 15 height 15
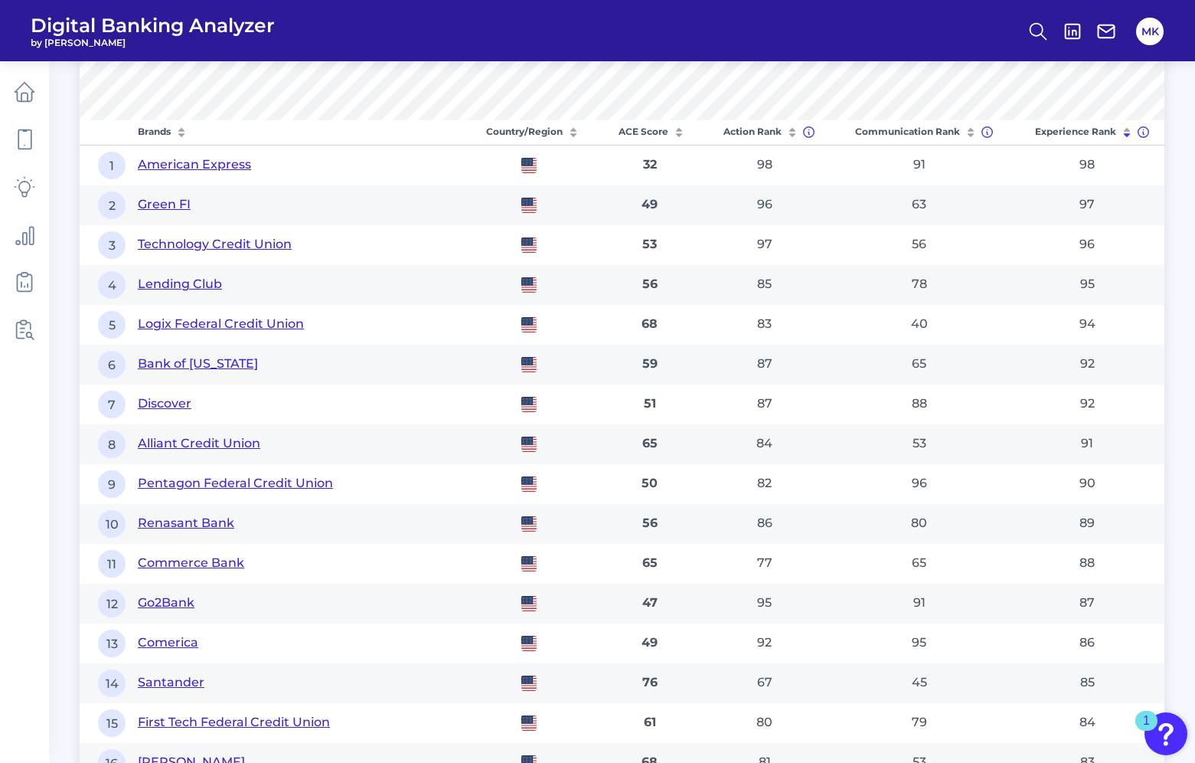
scroll to position [956, 0]
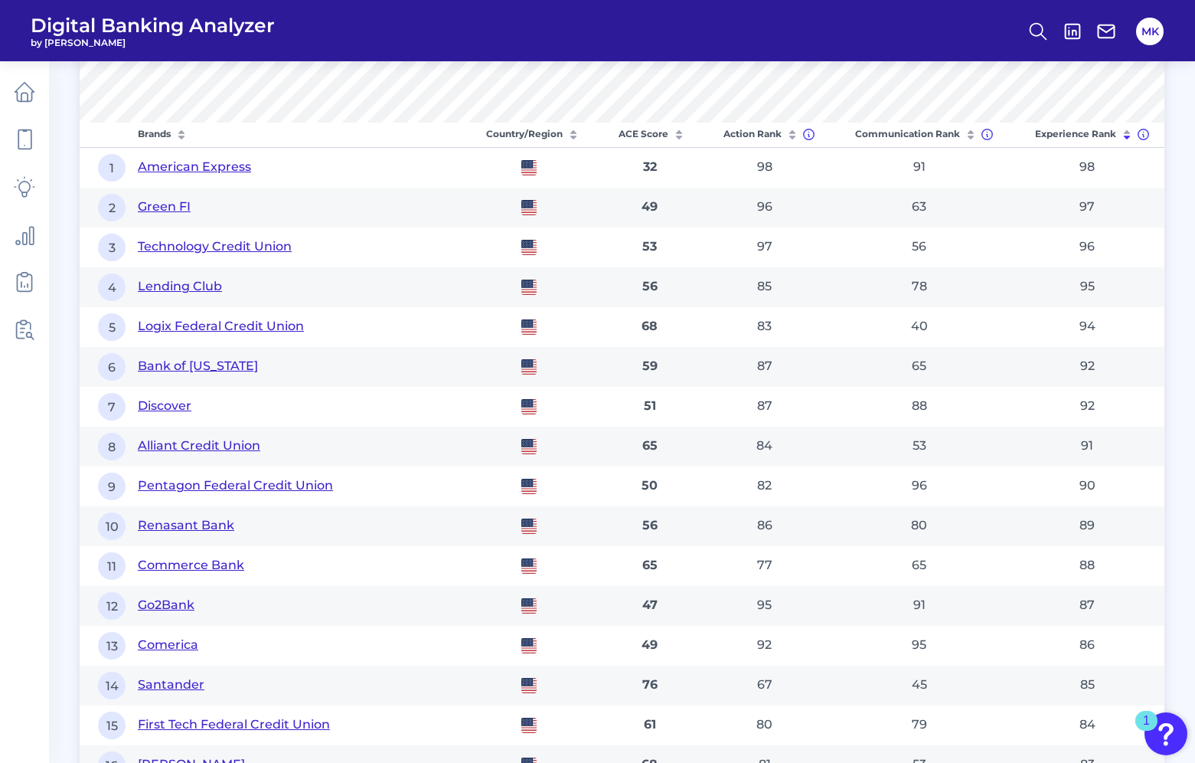
click at [918, 172] on td "91" at bounding box center [919, 167] width 182 height 41
click at [919, 255] on td "56" at bounding box center [919, 247] width 182 height 40
click at [990, 132] on icon at bounding box center [987, 134] width 11 height 11
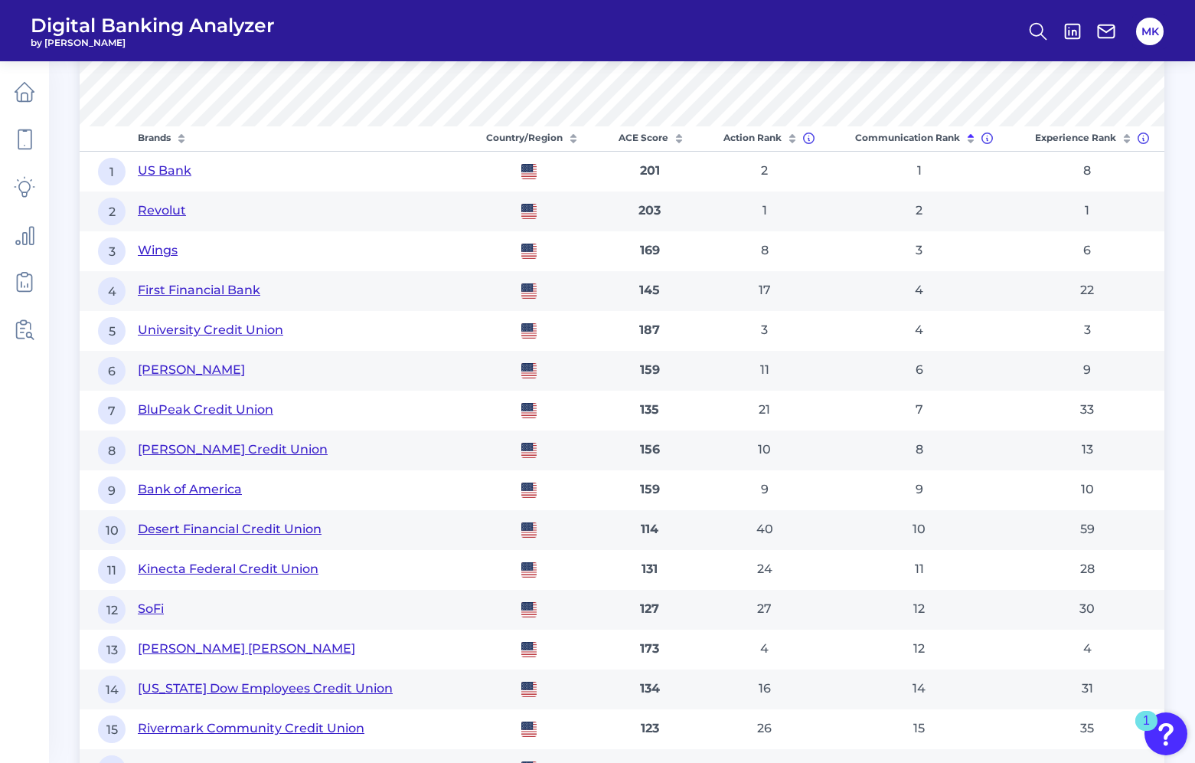
scroll to position [949, 0]
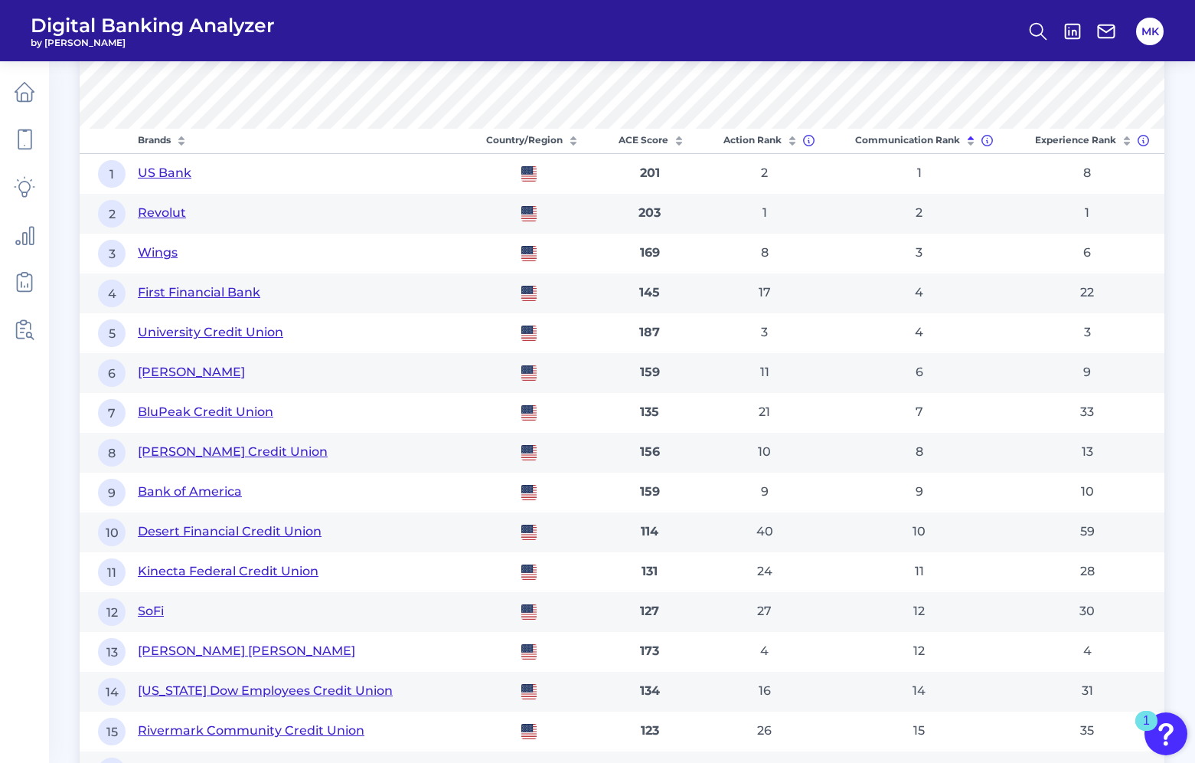
click at [662, 142] on th "ACE Score" at bounding box center [650, 141] width 103 height 25
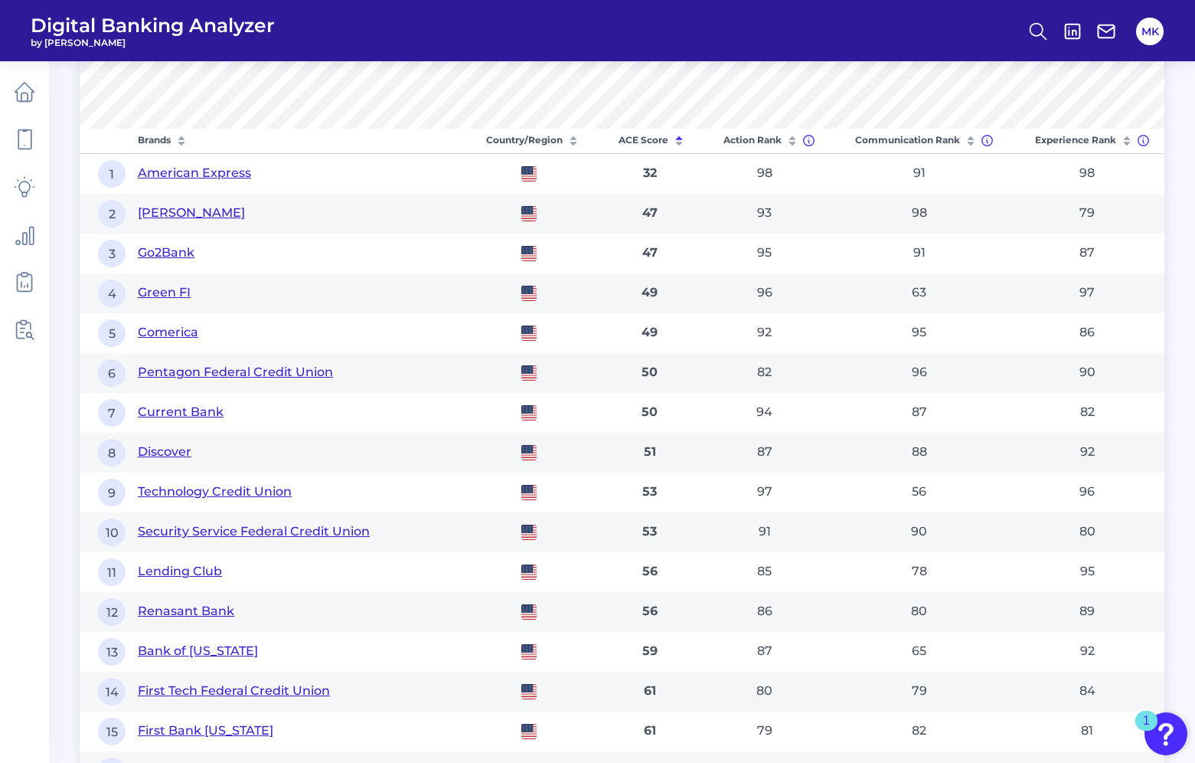
click at [1070, 139] on th "Experience Rank" at bounding box center [1088, 141] width 154 height 25
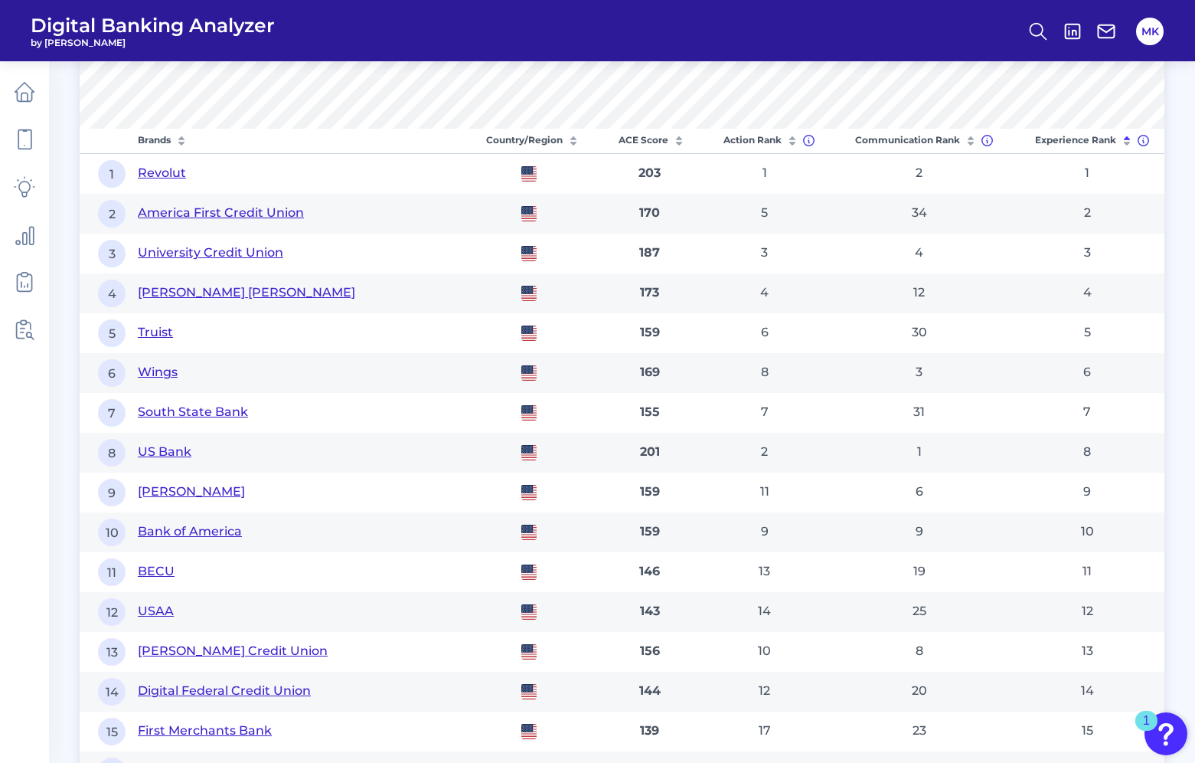
click at [888, 139] on th "Communication Rank" at bounding box center [919, 141] width 182 height 25
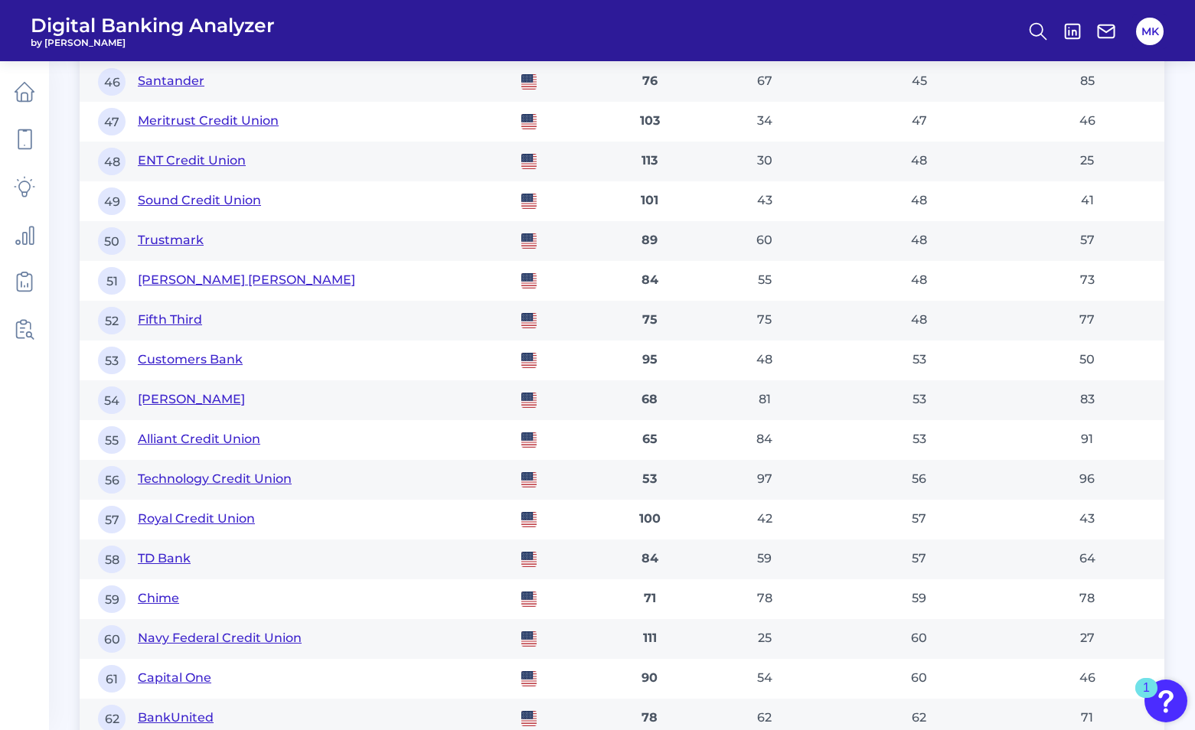
scroll to position [4362, 0]
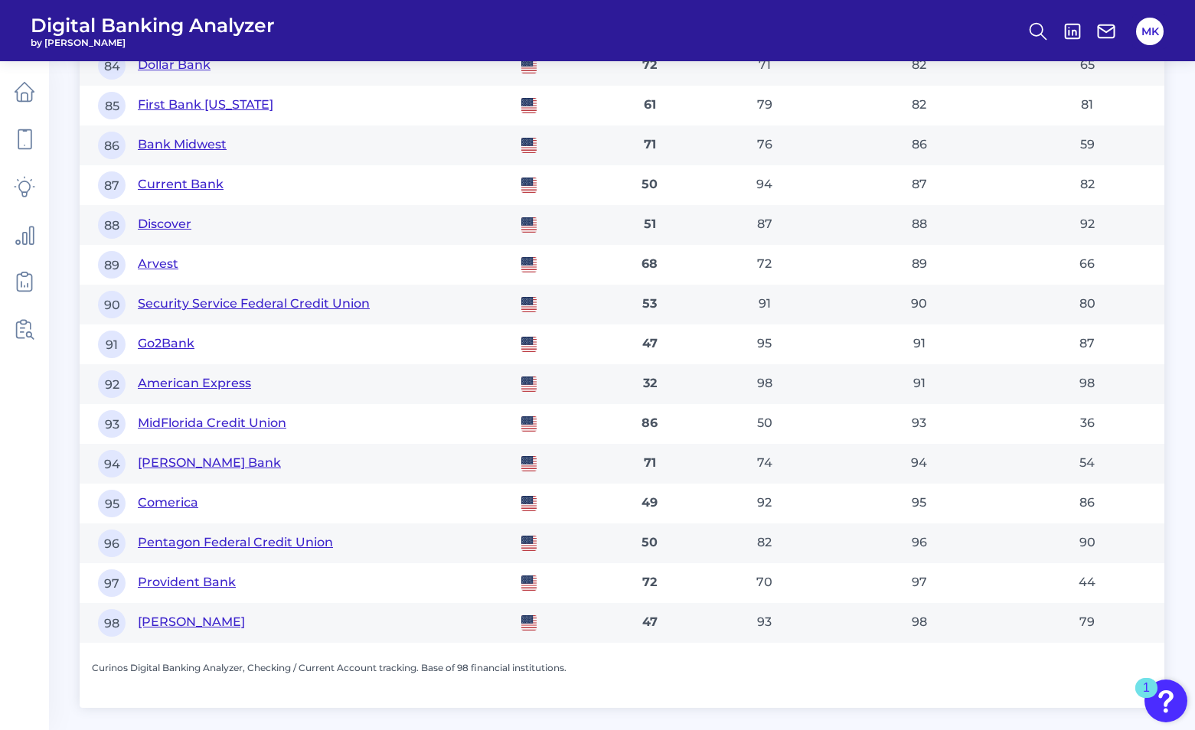
click at [129, 586] on td "97 Provident Bank" at bounding box center [272, 584] width 384 height 40
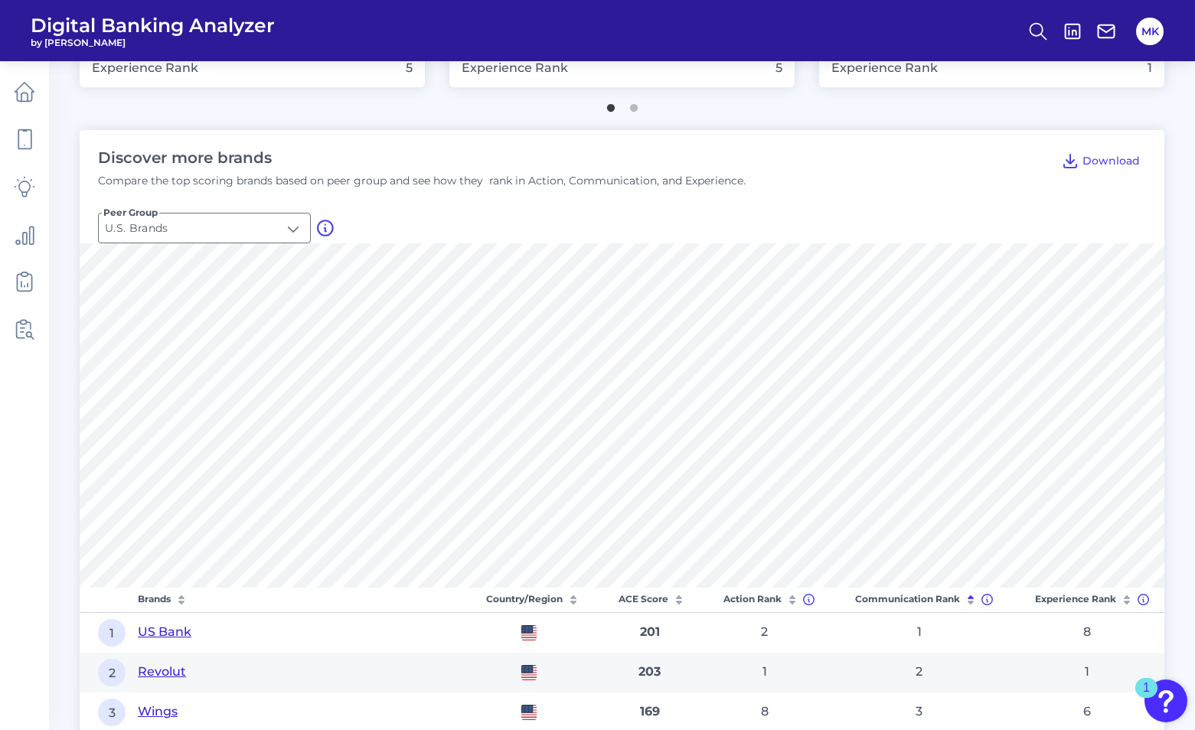
scroll to position [843, 0]
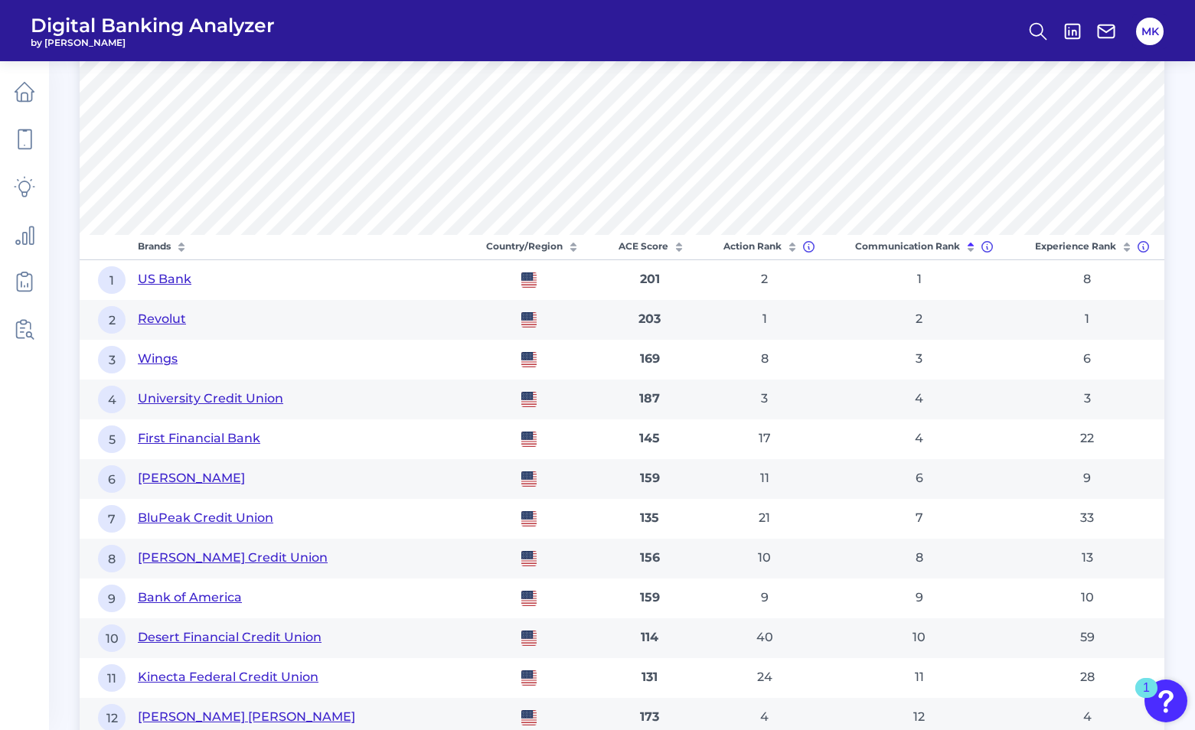
click at [875, 242] on th "Communication Rank" at bounding box center [919, 247] width 182 height 25
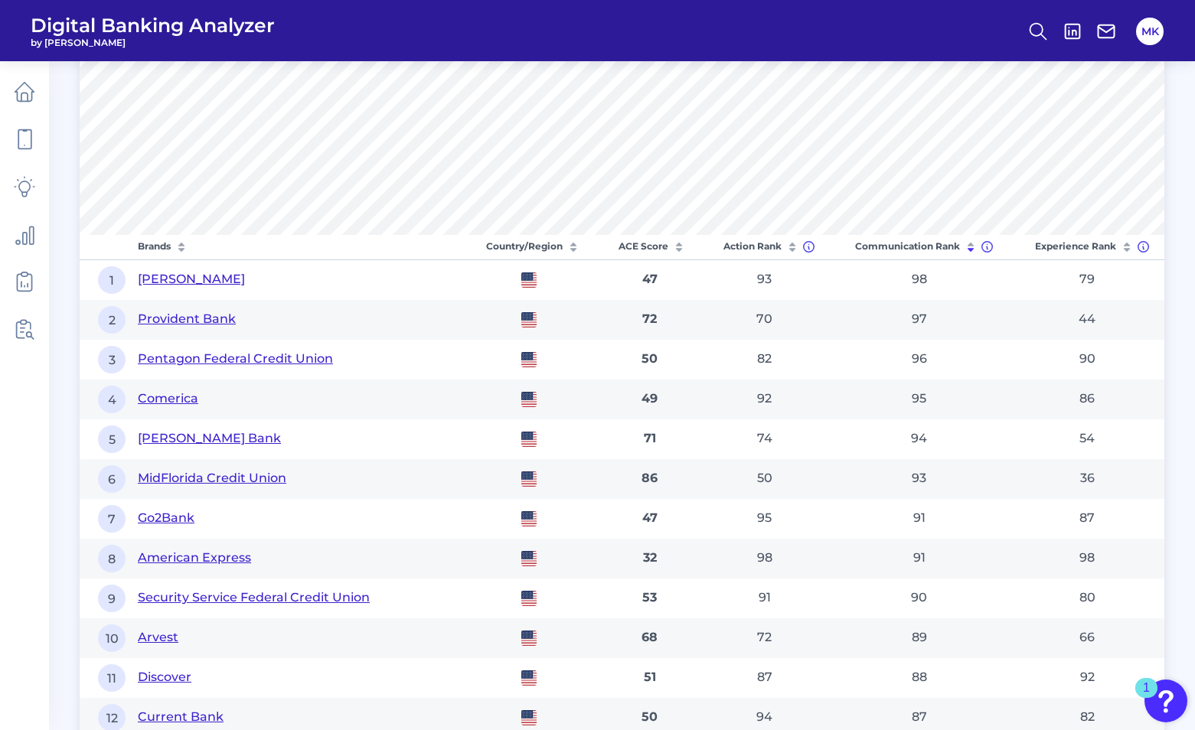
click at [892, 245] on th "Communication Rank" at bounding box center [919, 247] width 182 height 25
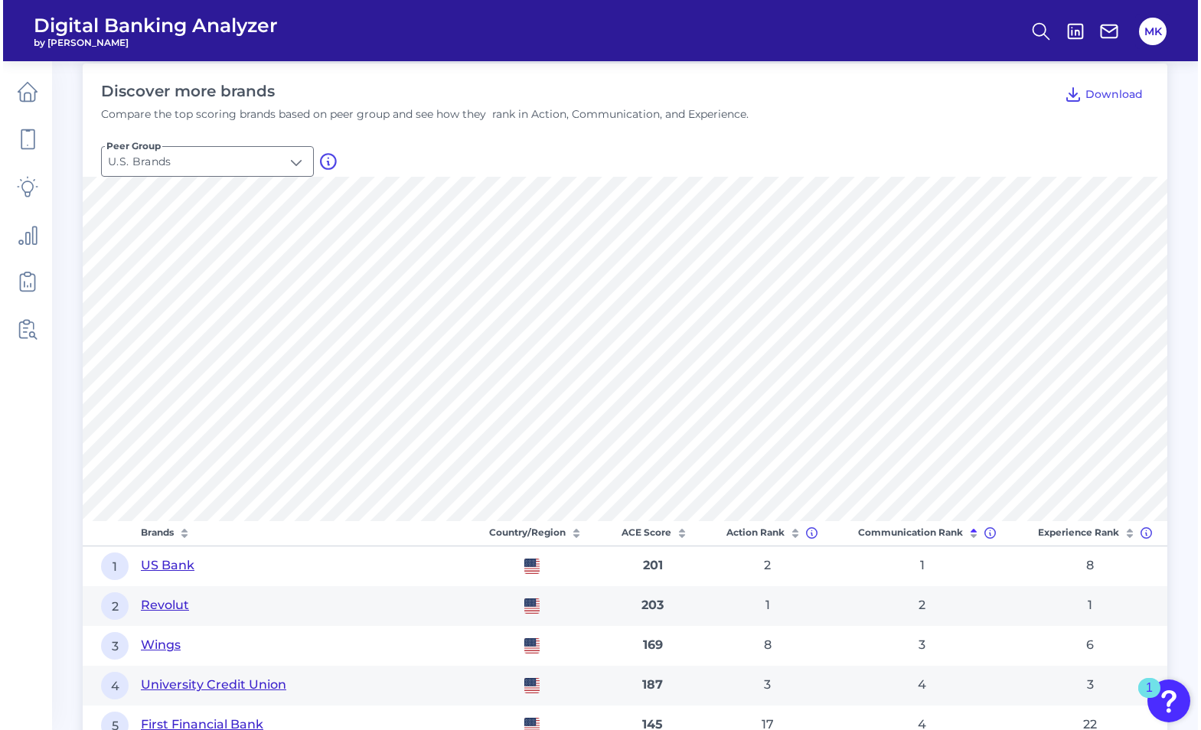
scroll to position [0, 0]
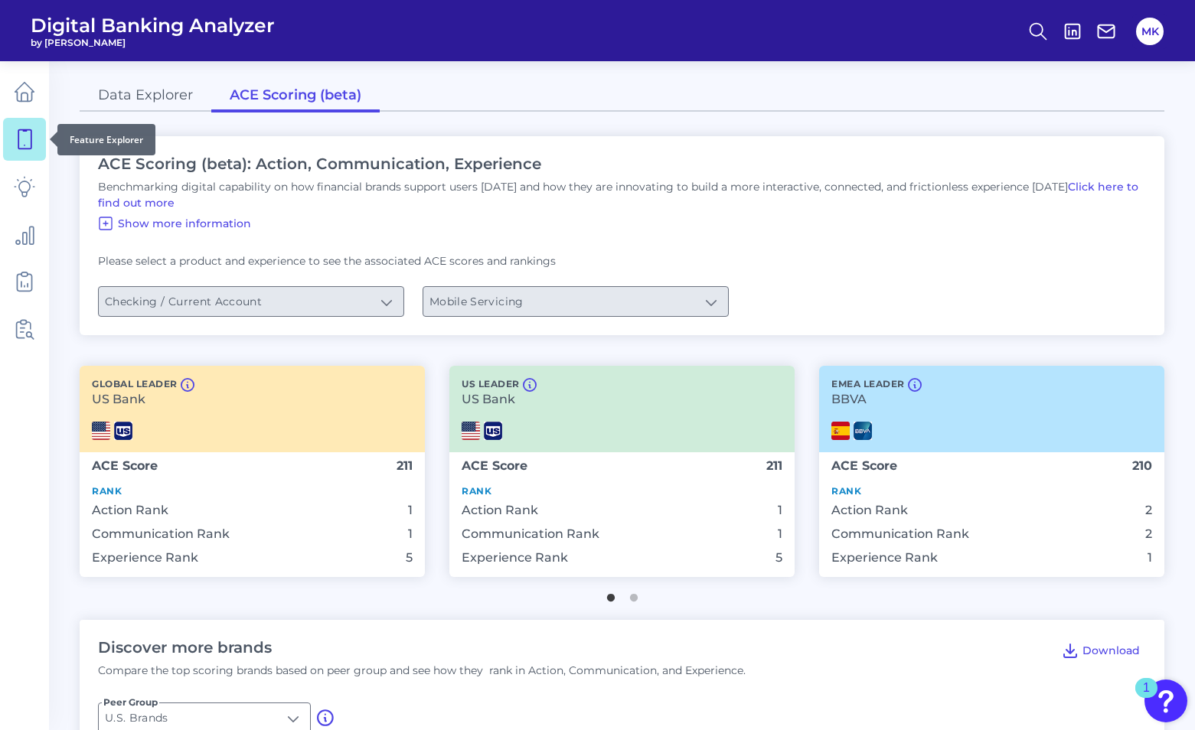
click at [32, 147] on icon at bounding box center [24, 139] width 21 height 21
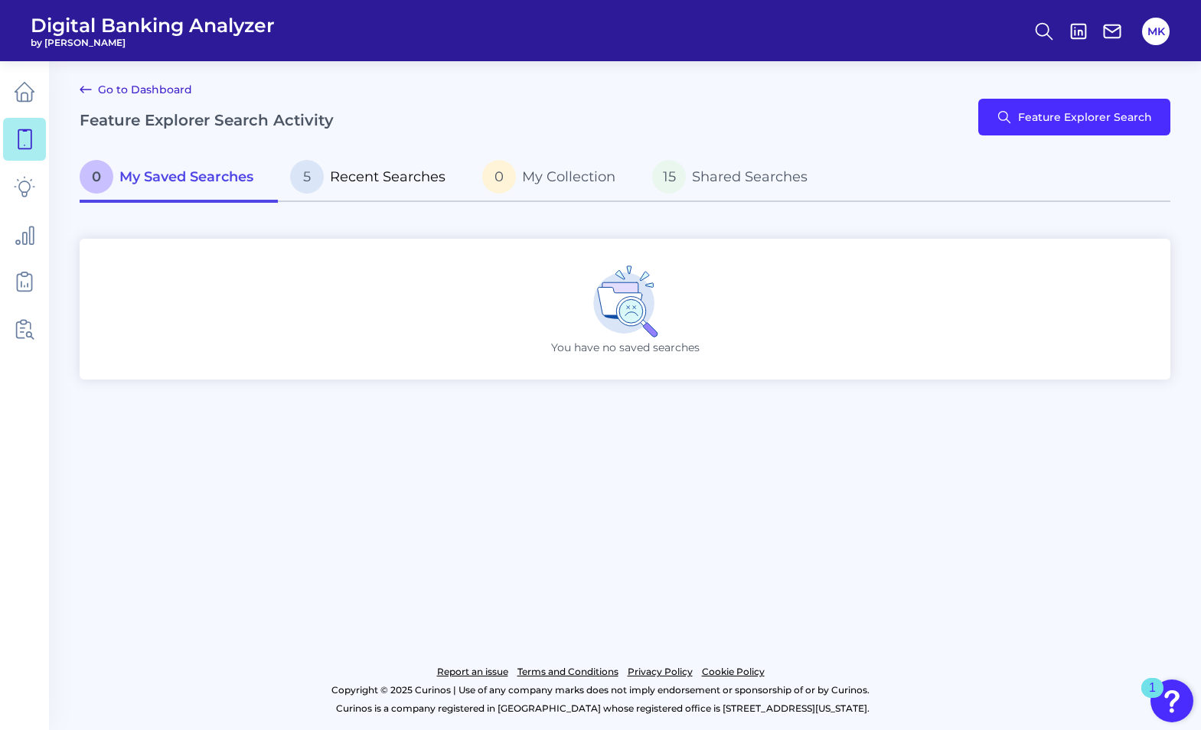
click at [392, 178] on span "Recent Searches" at bounding box center [388, 176] width 116 height 17
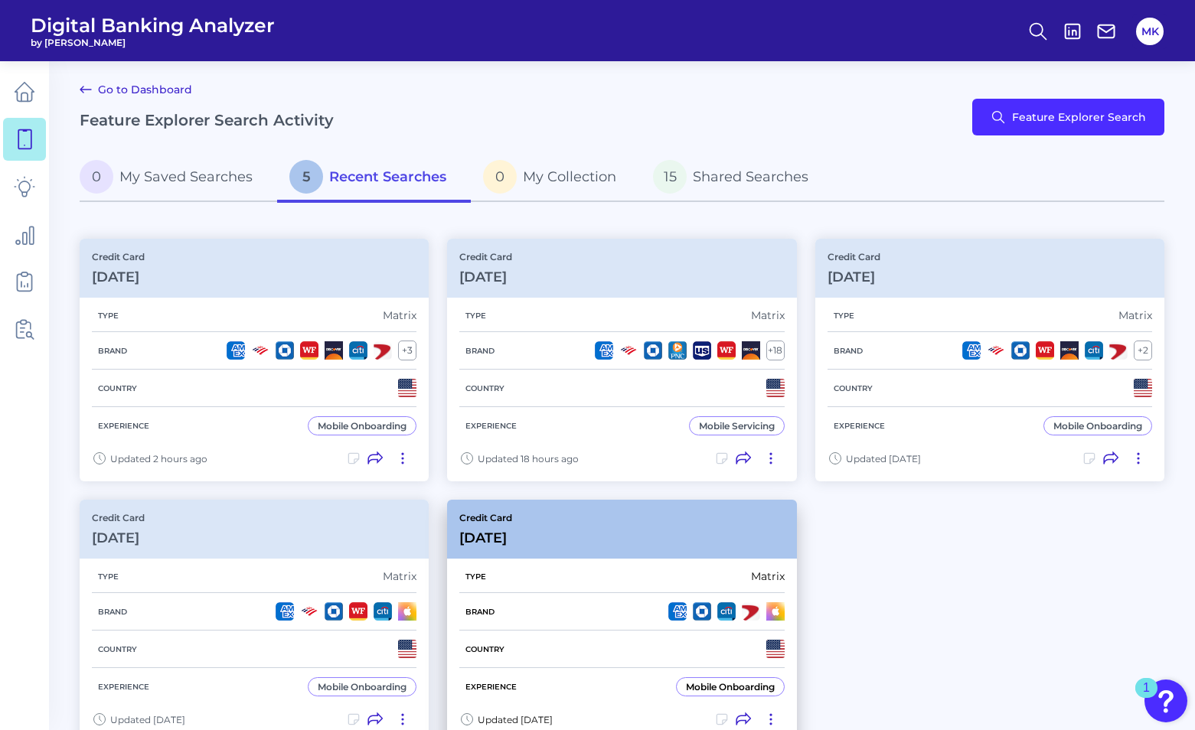
click at [545, 540] on div "Credit Card Aug 18 2025" at bounding box center [621, 529] width 349 height 59
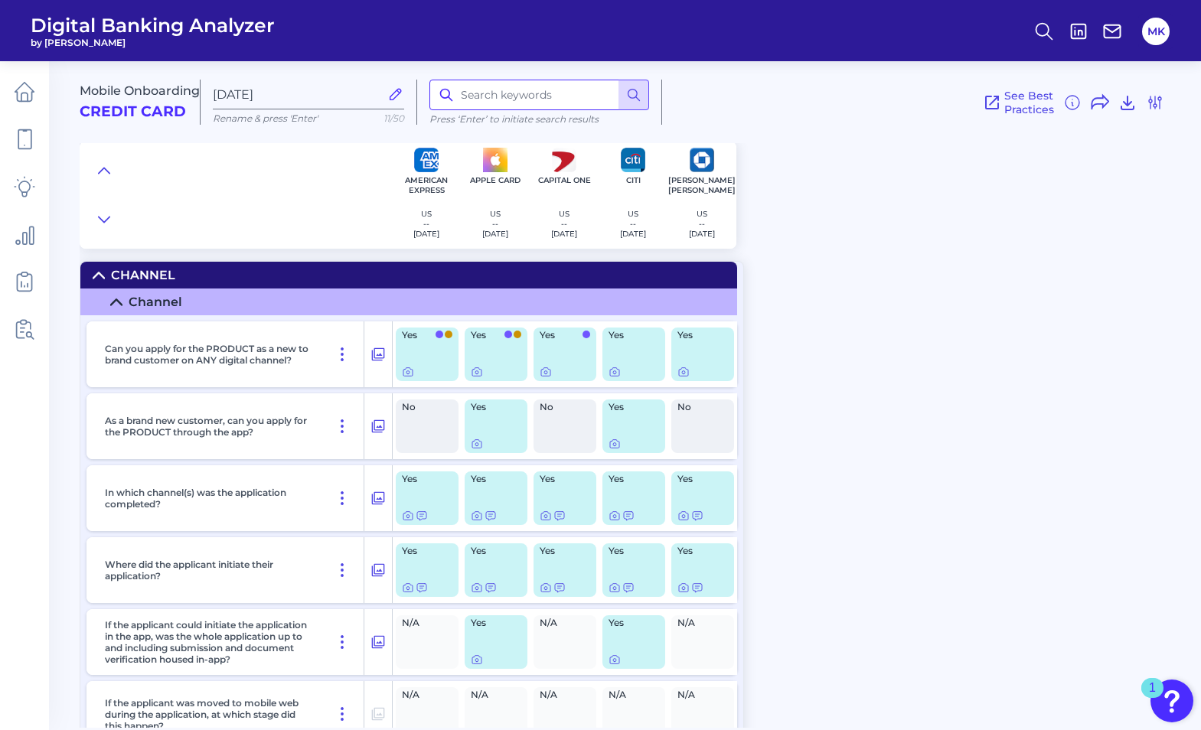
click at [528, 83] on input at bounding box center [540, 95] width 220 height 31
type input "shop"
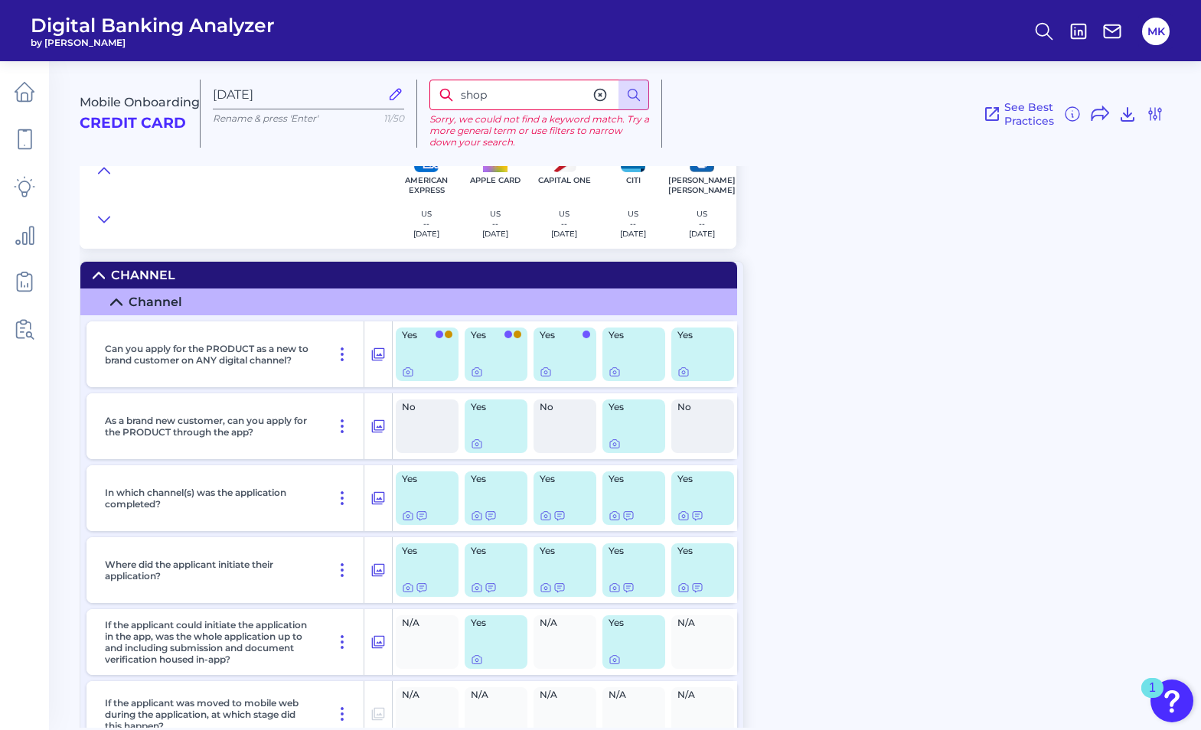
click at [905, 0] on html "Digital Banking Analyzer by Curinos MK Mobile Onboarding Credit Card Aug 18 202…" at bounding box center [600, 365] width 1201 height 730
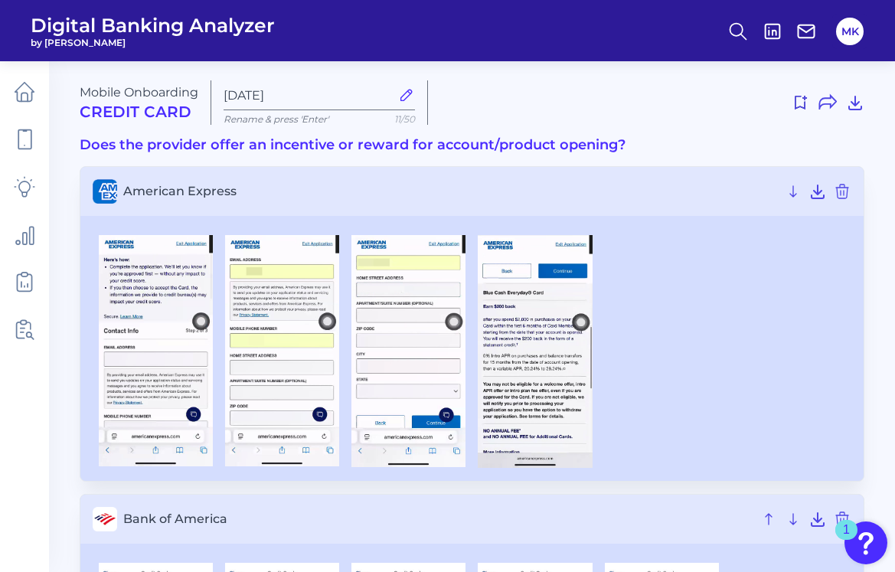
scroll to position [2194, 0]
